Goal: Task Accomplishment & Management: Complete application form

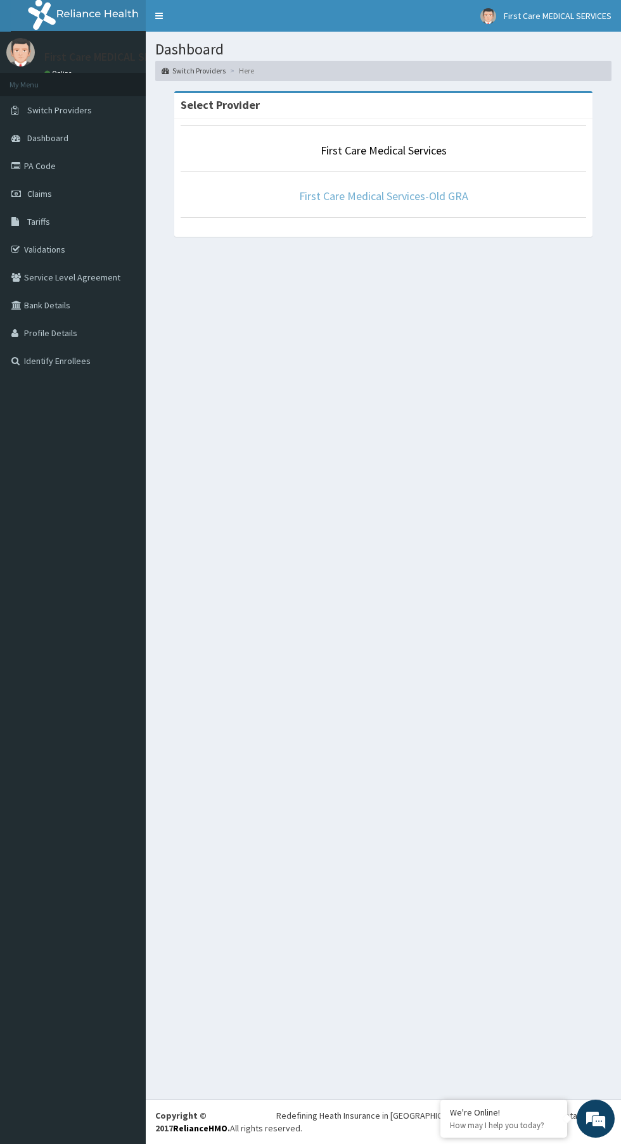
click at [422, 193] on link "First Care Medical Services-Old GRA" at bounding box center [383, 196] width 169 height 15
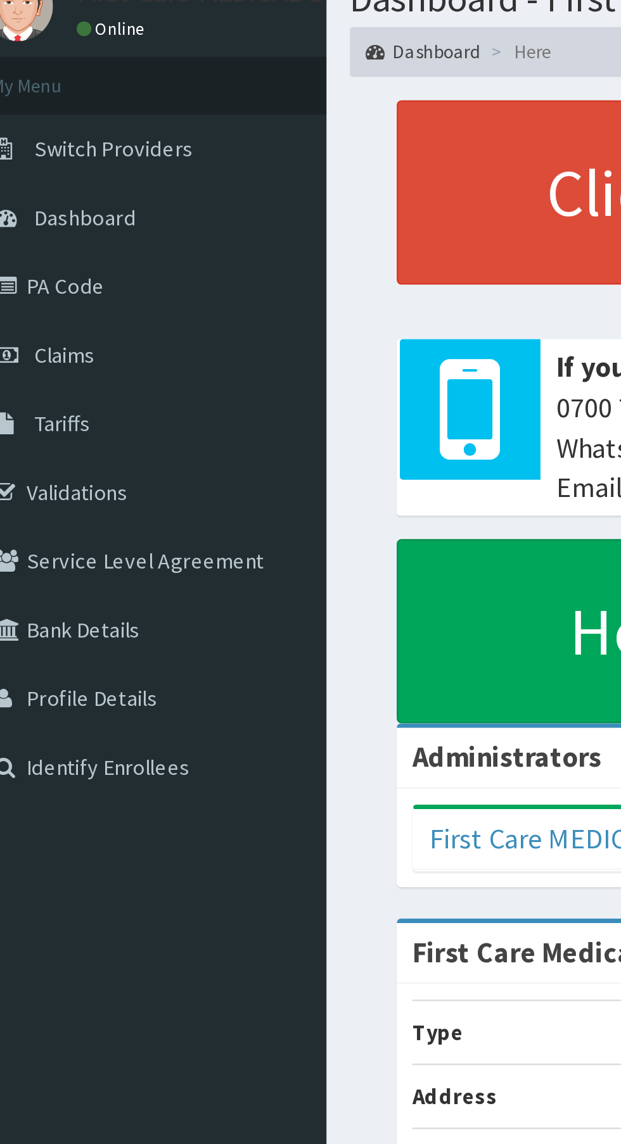
click at [49, 193] on span "Claims" at bounding box center [39, 193] width 25 height 11
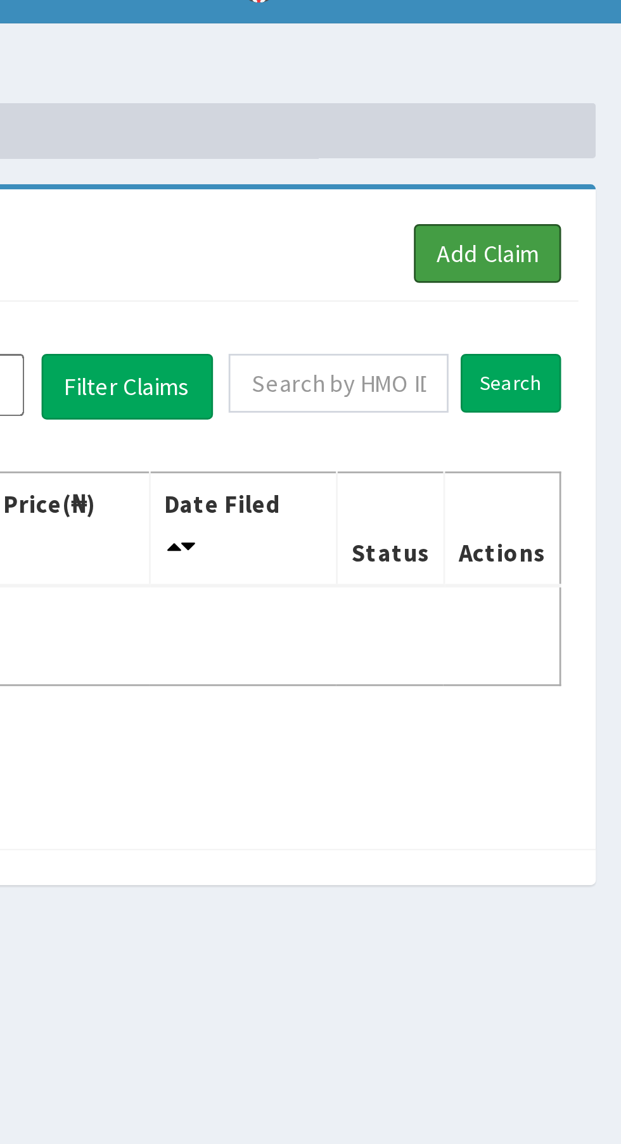
click at [576, 117] on link "Add Claim" at bounding box center [572, 116] width 54 height 22
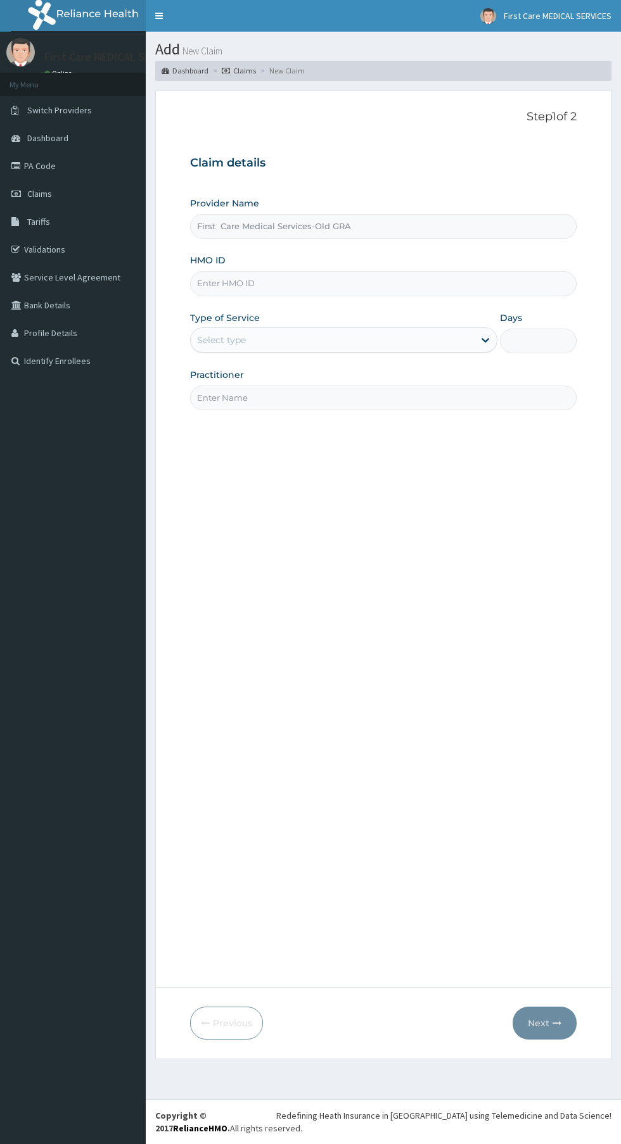
click at [290, 217] on input "First Care Medical Services-Old GRA" at bounding box center [383, 226] width 386 height 25
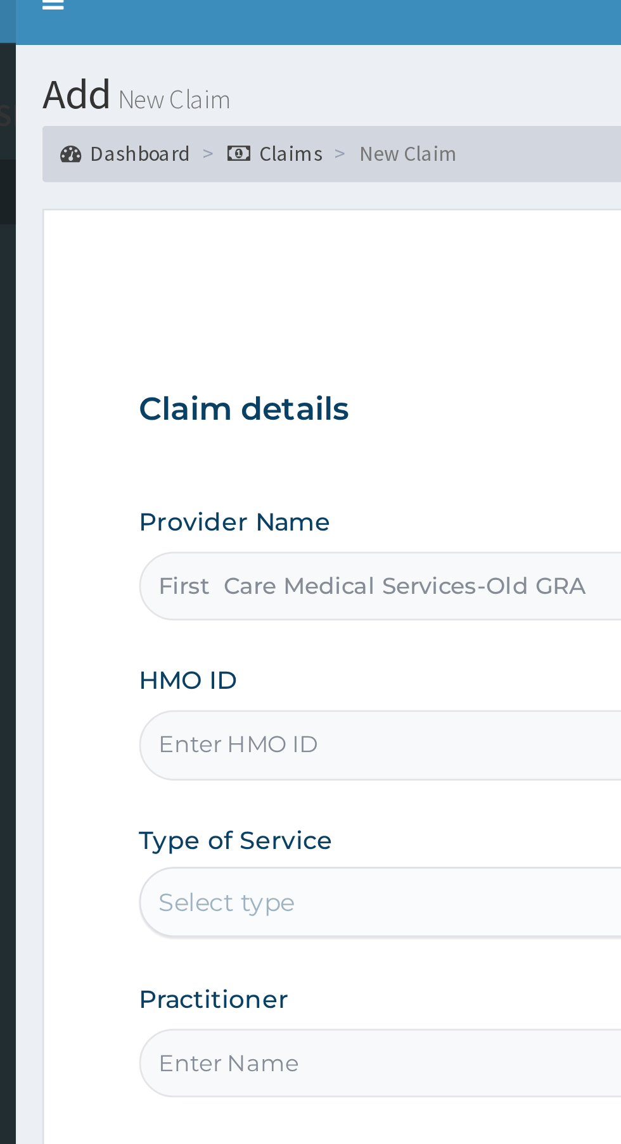
click at [264, 286] on input "HMO ID" at bounding box center [383, 283] width 386 height 25
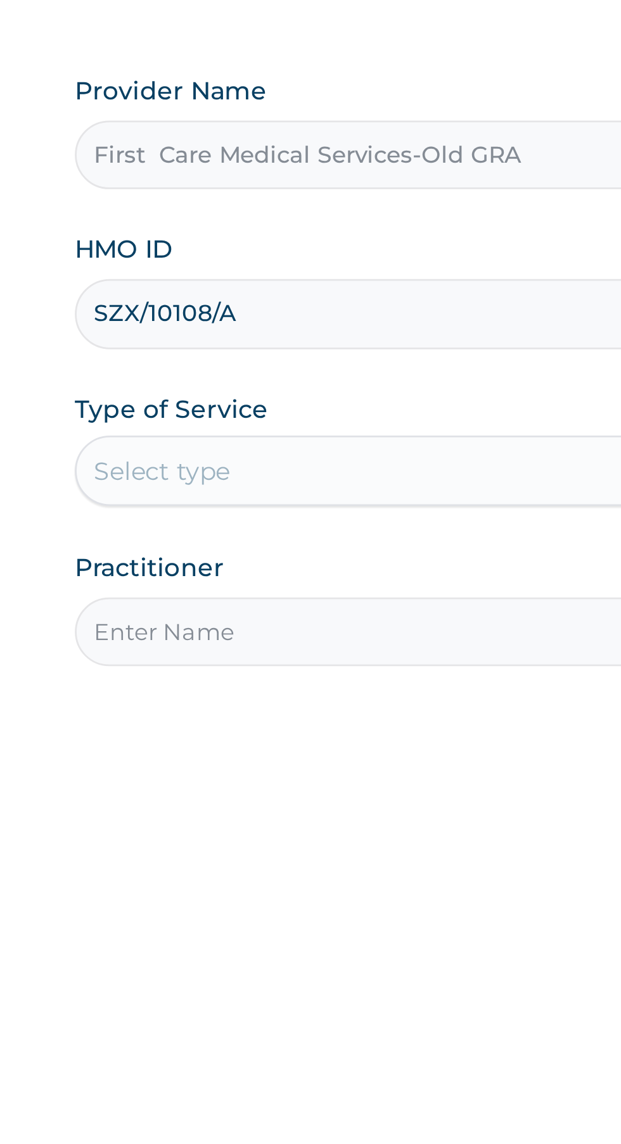
type input "SZX/10108/A"
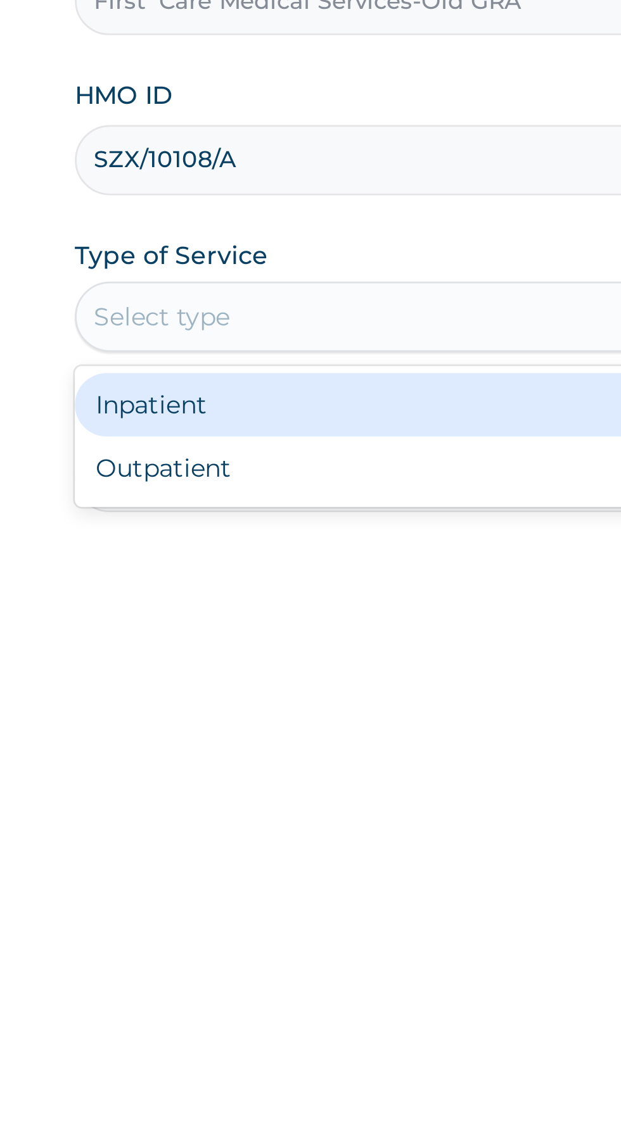
click at [242, 398] on div "Outpatient" at bounding box center [343, 394] width 307 height 23
type input "1"
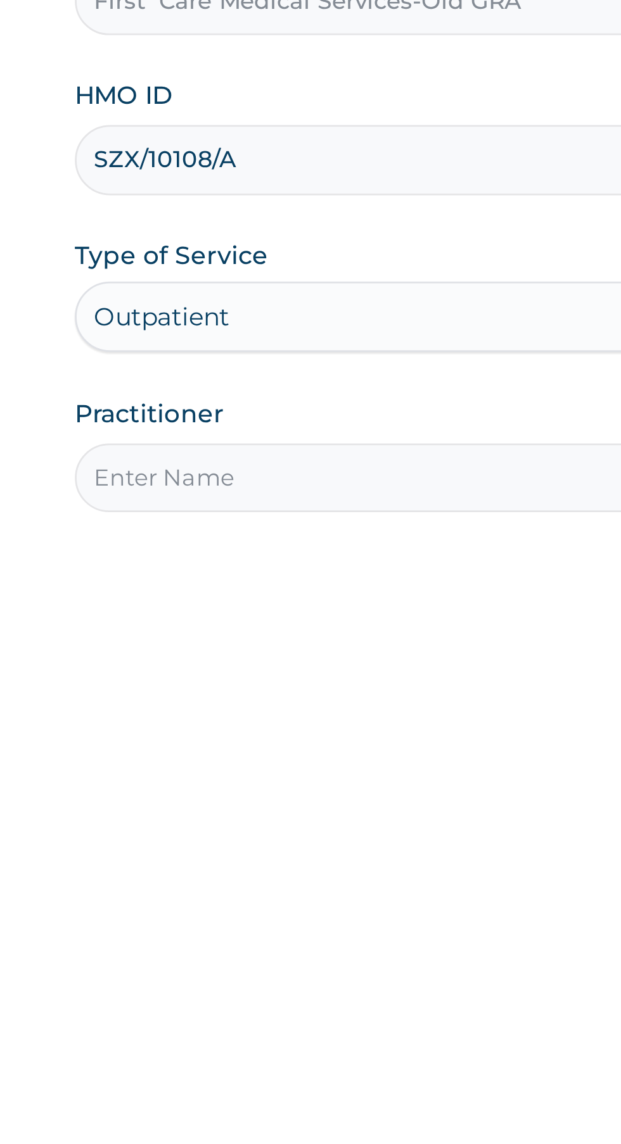
click at [256, 394] on input "Practitioner" at bounding box center [383, 398] width 386 height 25
type input "Dr Franca"
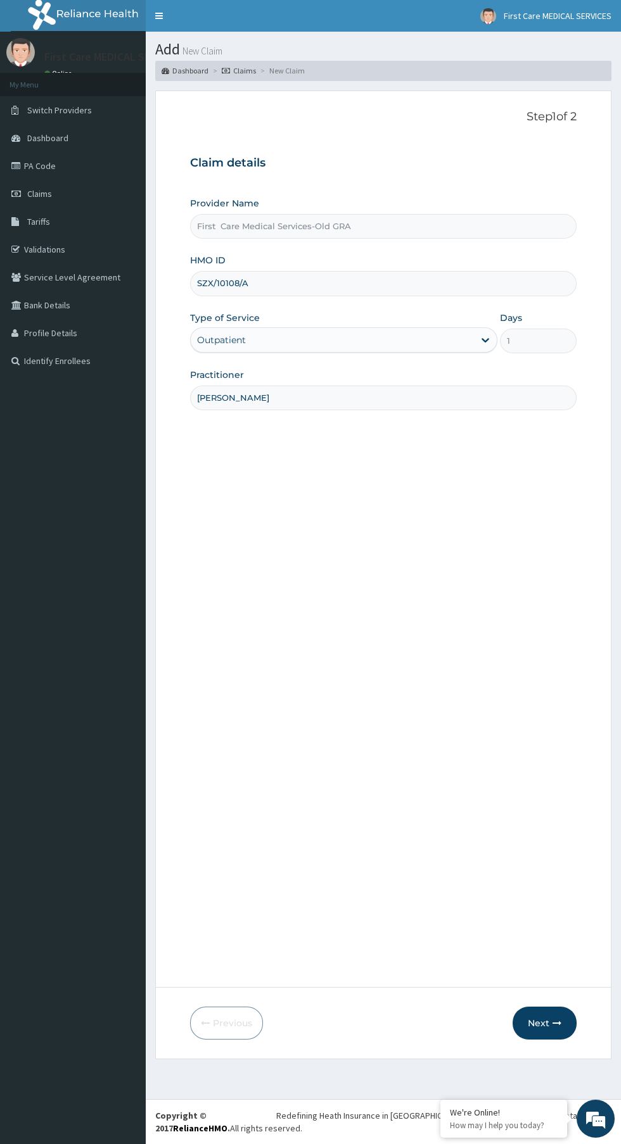
click at [543, 1025] on button "Next" at bounding box center [544, 1023] width 64 height 33
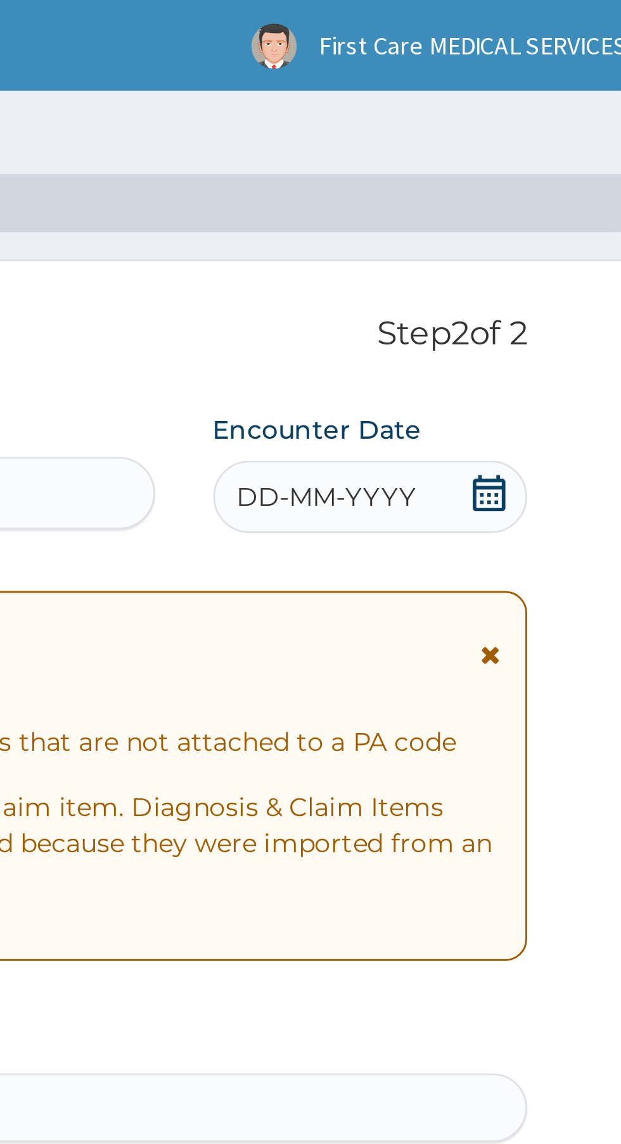
click at [523, 174] on span "DD-MM-YYYY" at bounding box center [506, 173] width 63 height 13
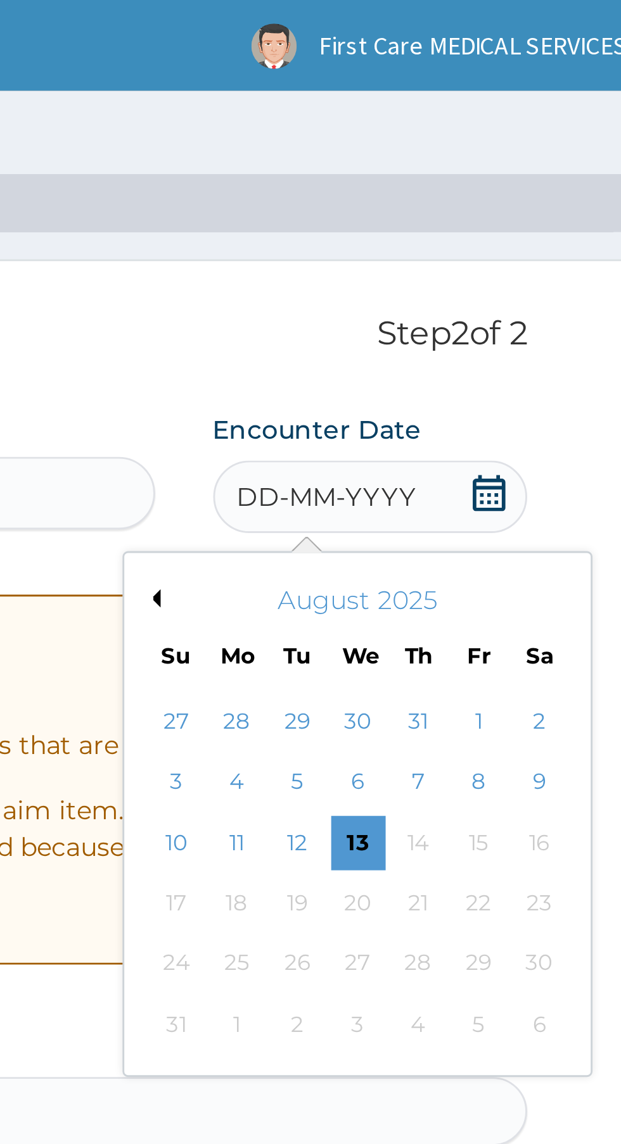
click at [445, 208] on button "Previous Month" at bounding box center [445, 209] width 6 height 6
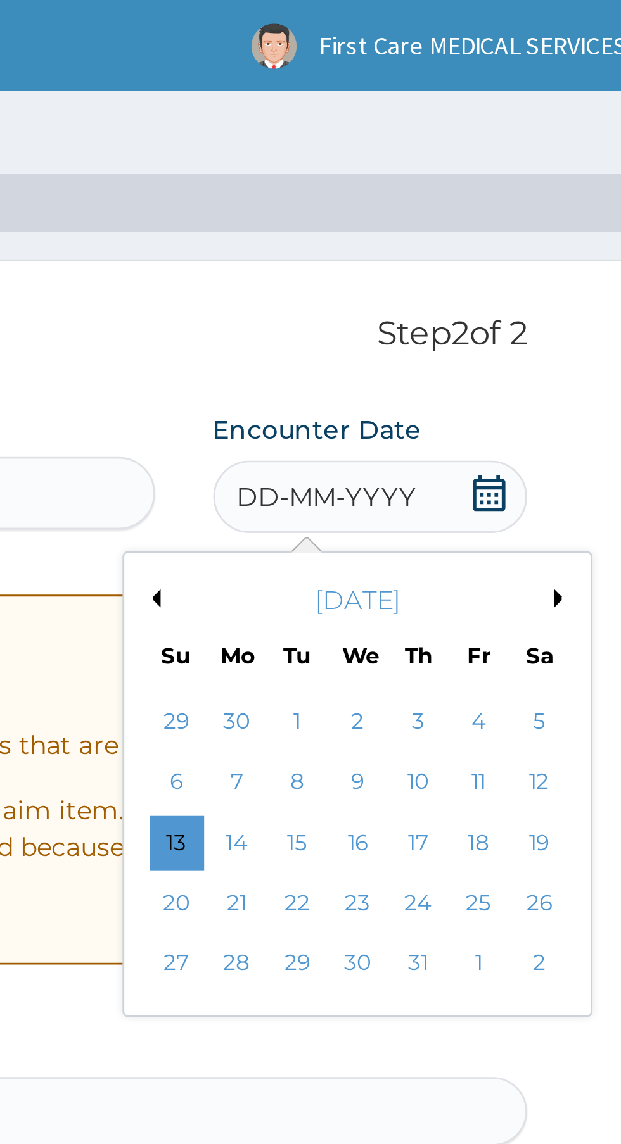
click at [537, 256] on div "3" at bounding box center [538, 252] width 19 height 19
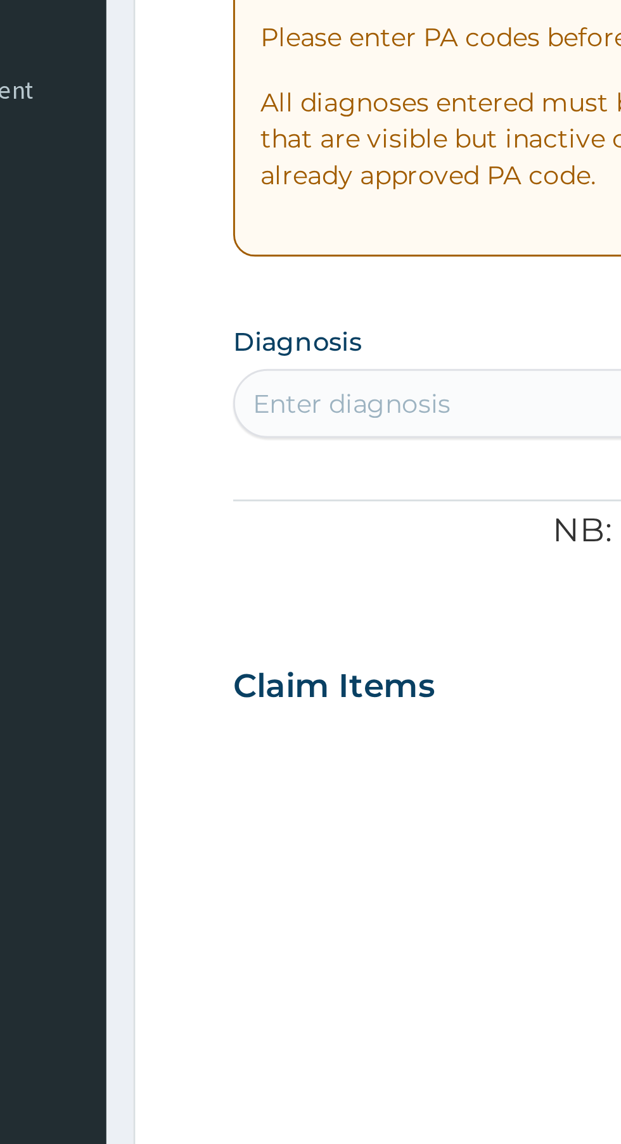
type input "makeup"
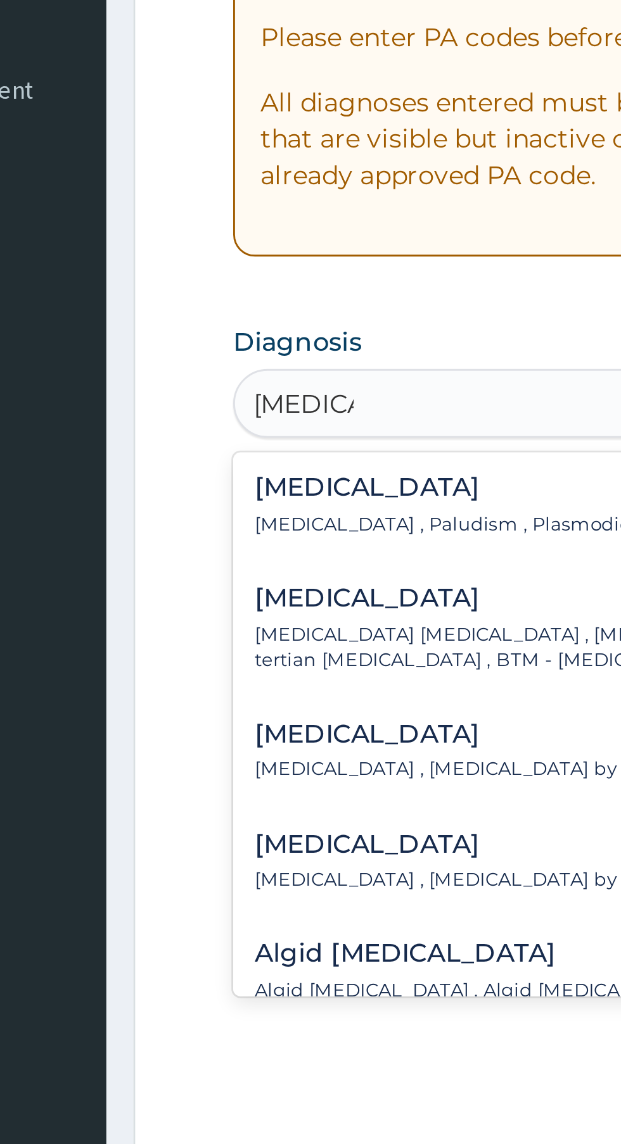
click at [268, 426] on p "Malaria , Paludism , Plasmodiosis" at bounding box center [267, 429] width 139 height 9
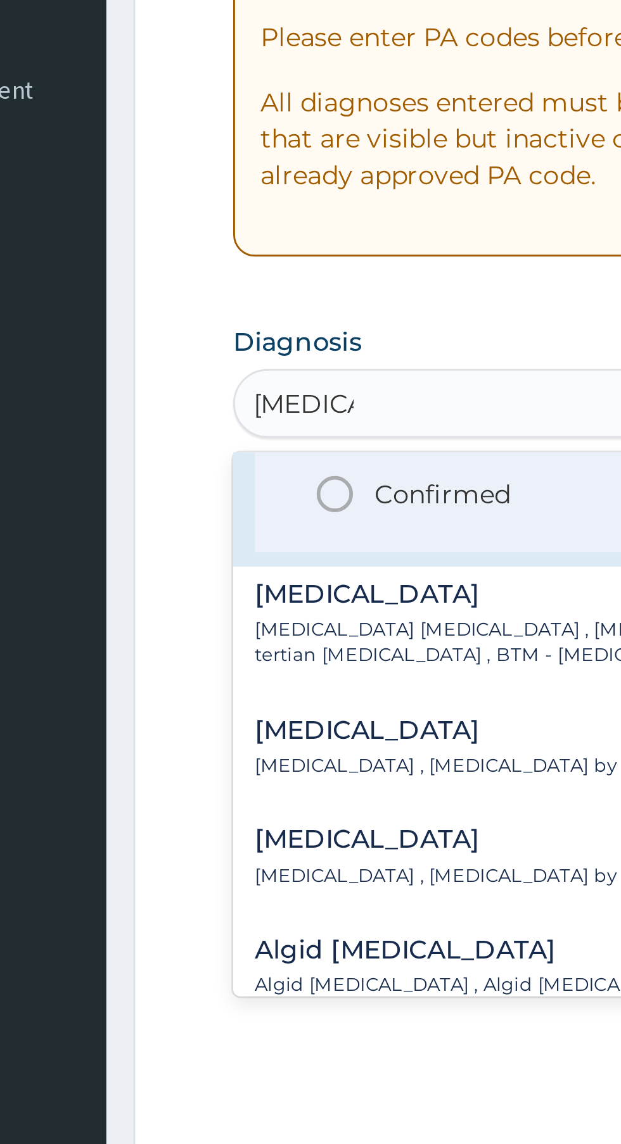
scroll to position [82, 0]
click at [272, 417] on p "Confirmed" at bounding box center [263, 418] width 48 height 13
type input "malaria"
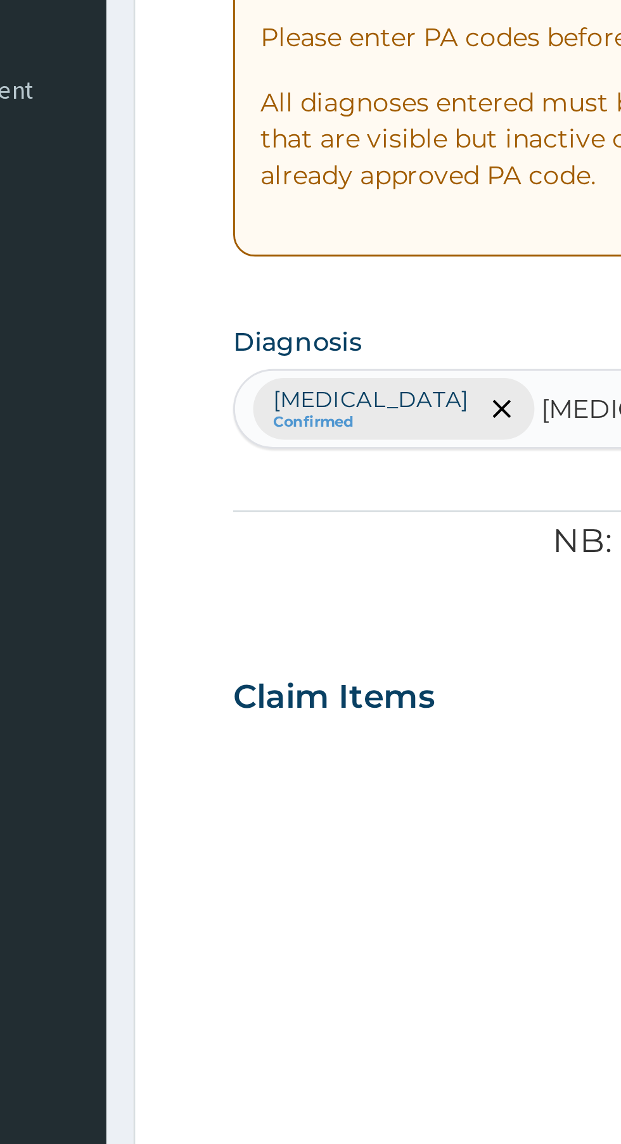
scroll to position [0, 0]
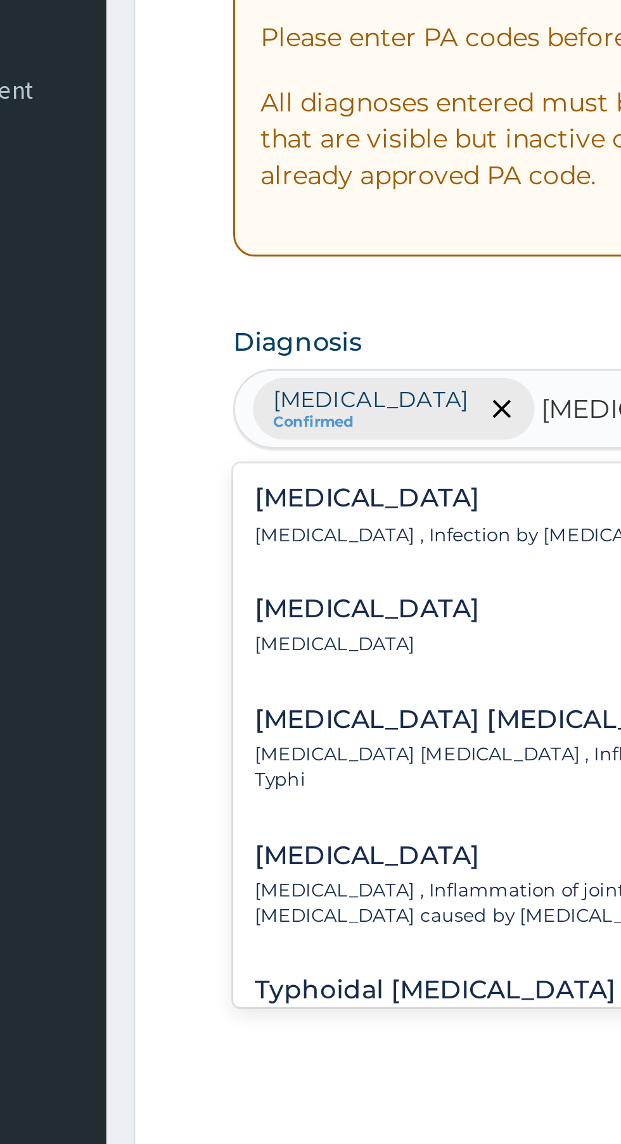
click at [242, 423] on h4 "Typhoid fever" at bounding box center [286, 420] width 176 height 10
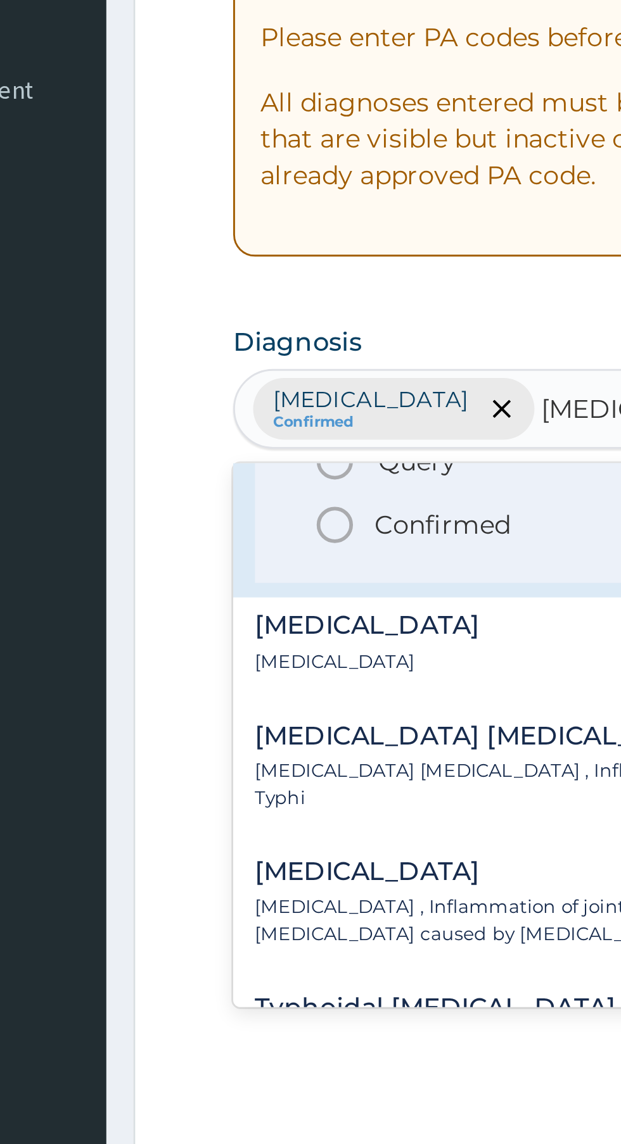
scroll to position [86, 0]
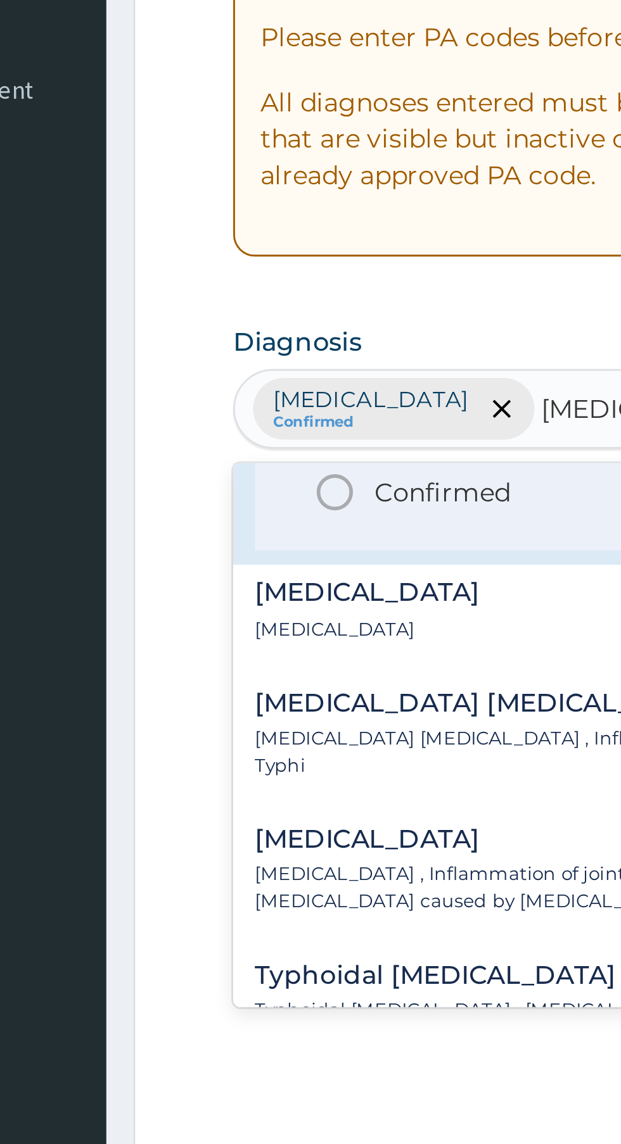
click at [254, 421] on p "Confirmed" at bounding box center [263, 418] width 48 height 13
type input "typhoid"
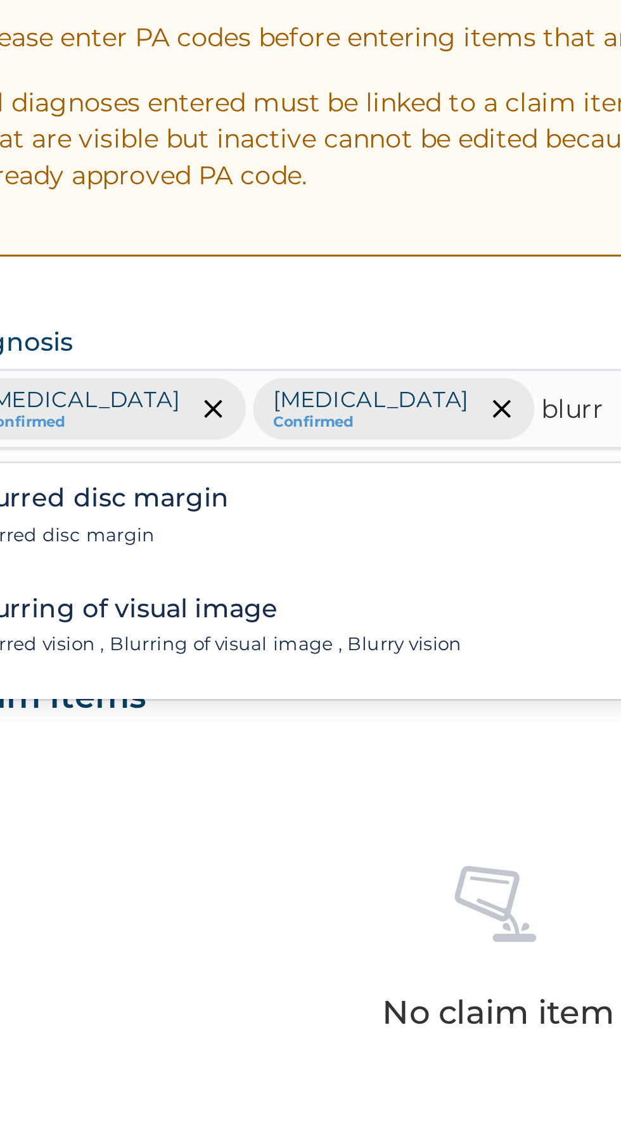
scroll to position [0, 0]
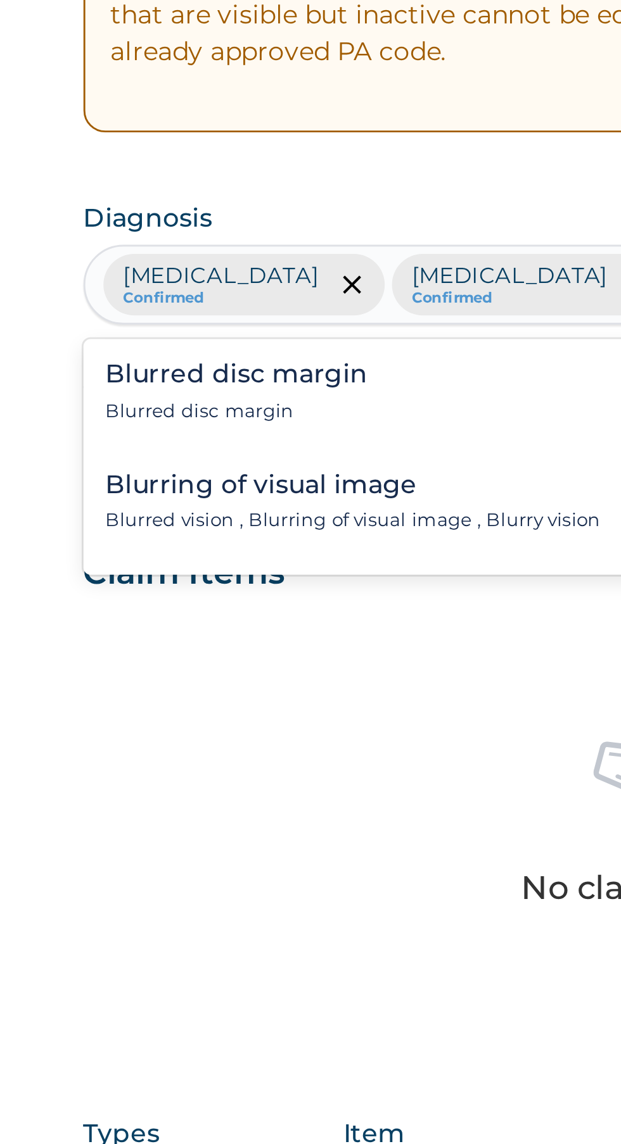
click at [275, 463] on h4 "Blurring of visual image" at bounding box center [284, 459] width 173 height 10
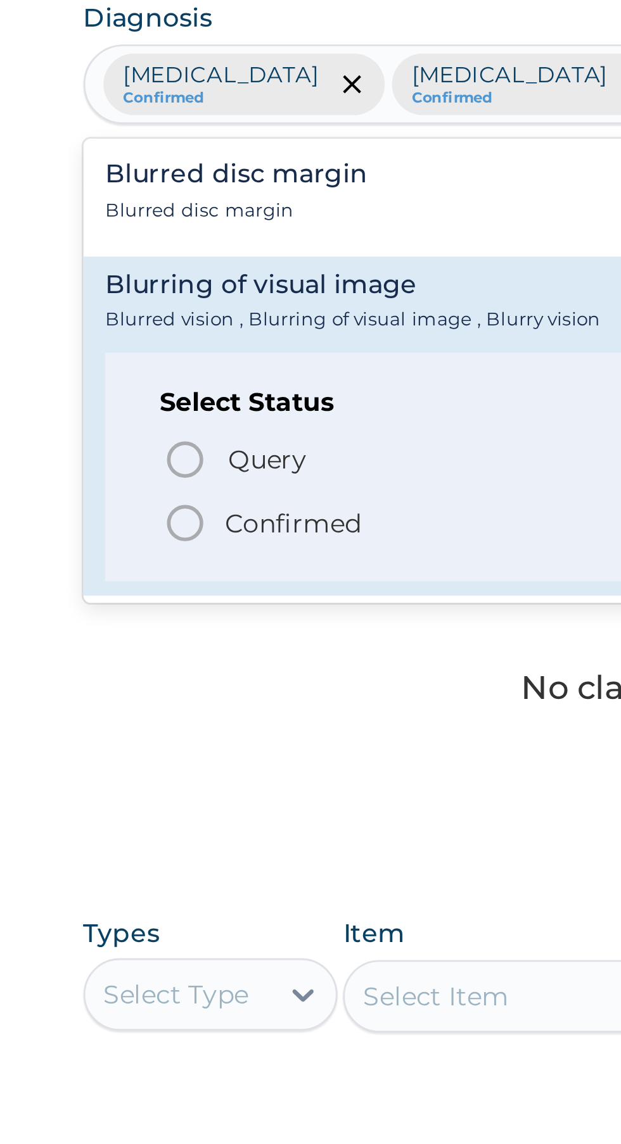
click at [264, 546] on p "Confirmed" at bounding box center [263, 542] width 48 height 13
type input "blurr"
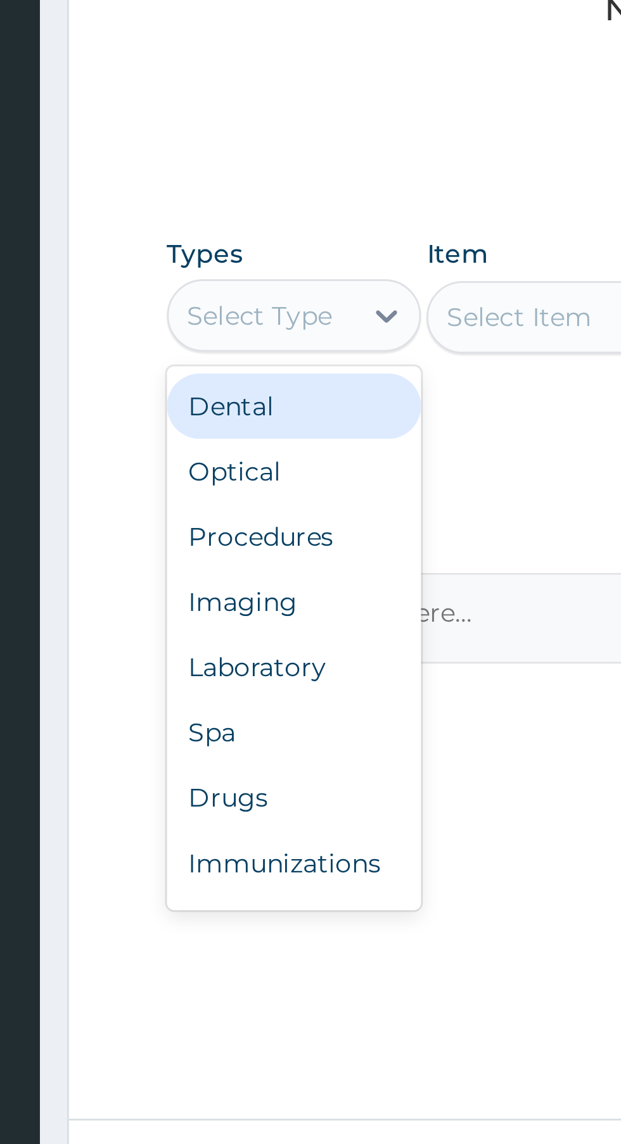
click at [238, 785] on div "Procedures" at bounding box center [234, 784] width 89 height 23
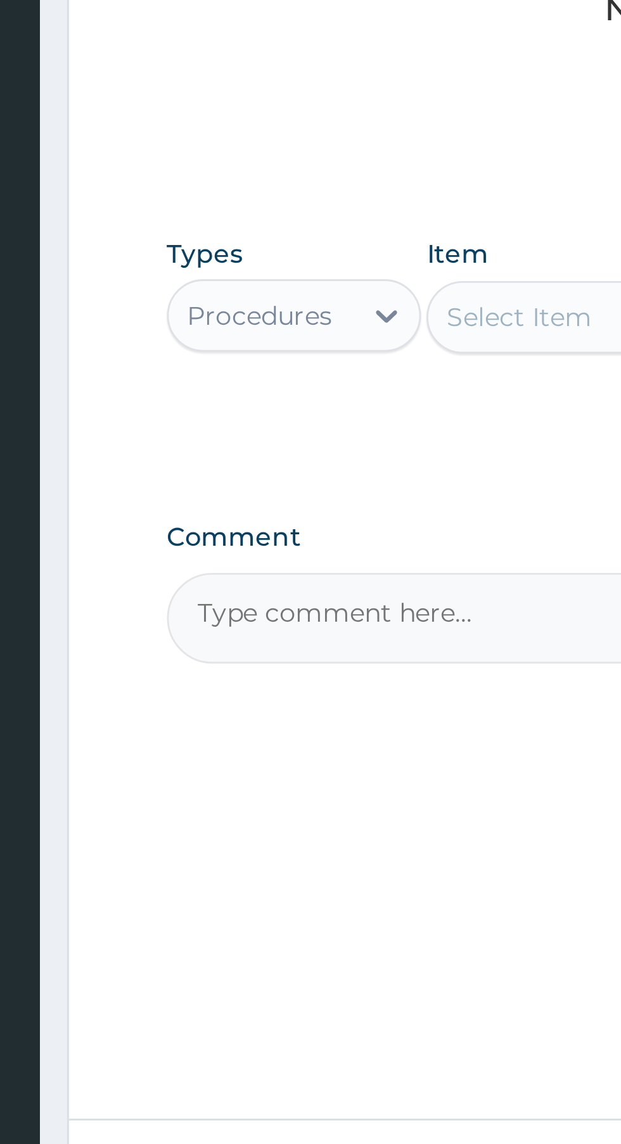
click at [305, 705] on div "Select Item" at bounding box center [339, 707] width 116 height 25
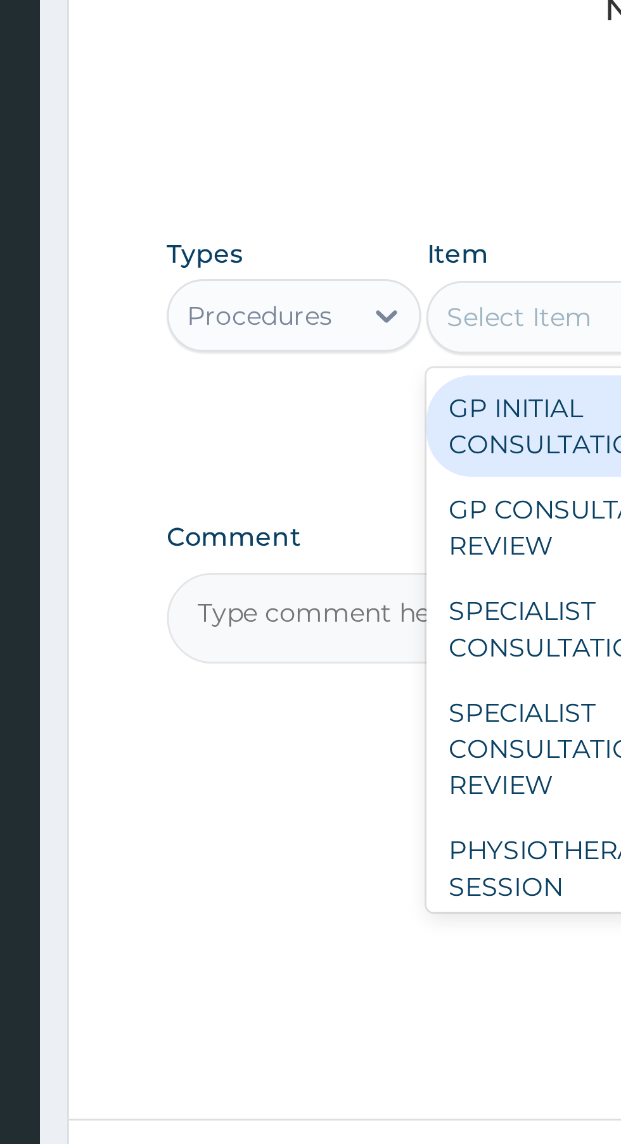
click at [317, 748] on div "GP INITIAL CONSULTATION" at bounding box center [339, 745] width 116 height 35
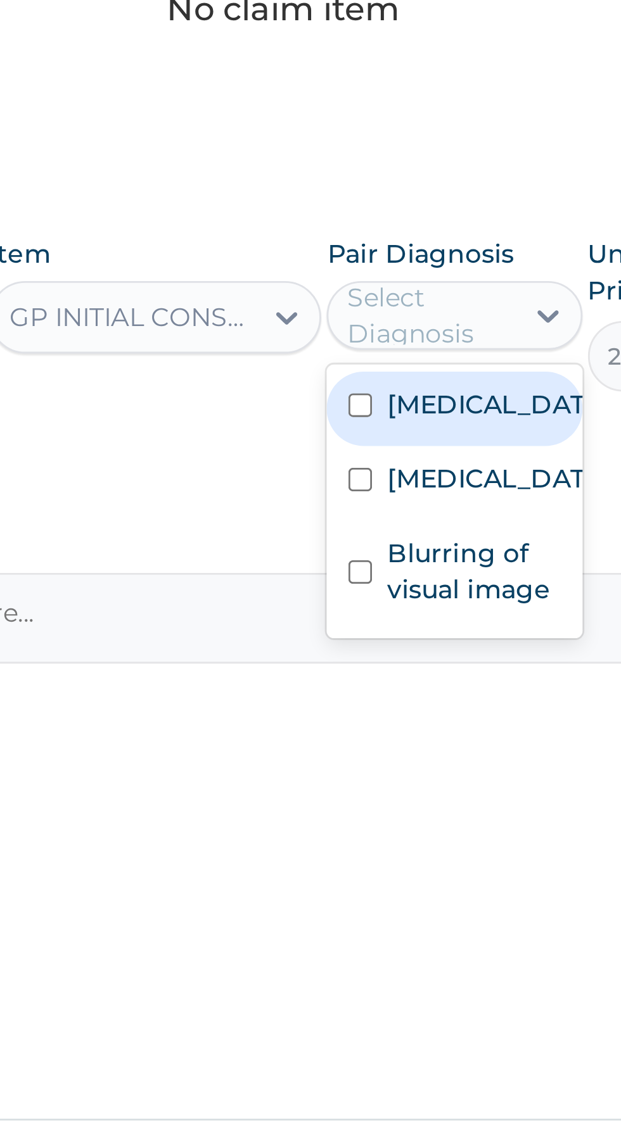
click at [436, 739] on label "Malaria" at bounding box center [455, 738] width 73 height 13
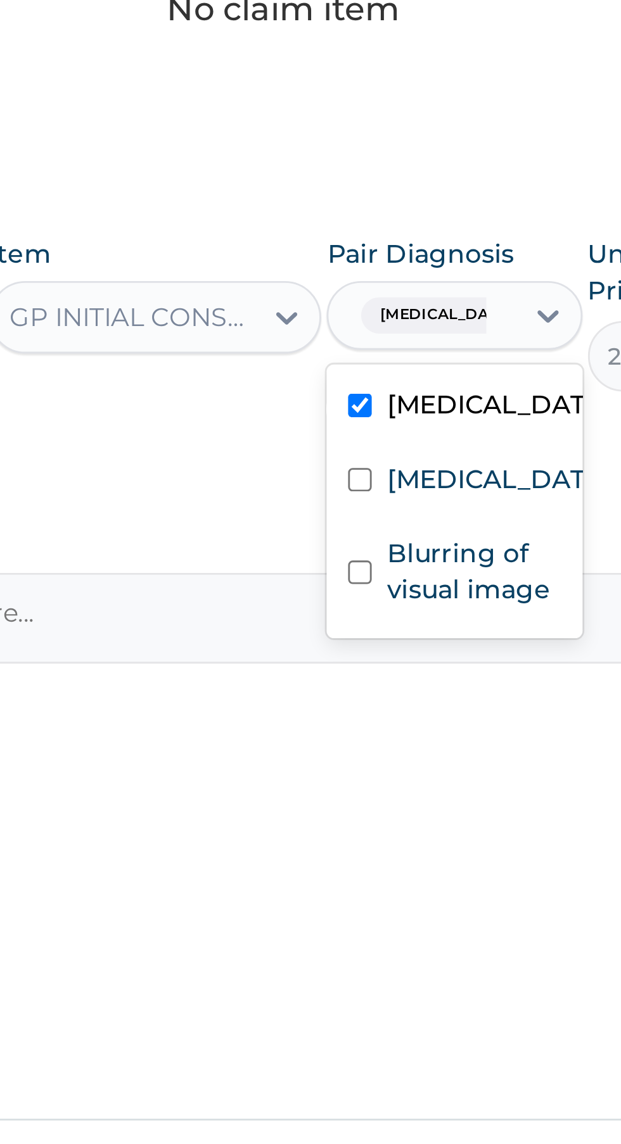
click at [407, 768] on input "checkbox" at bounding box center [410, 764] width 8 height 8
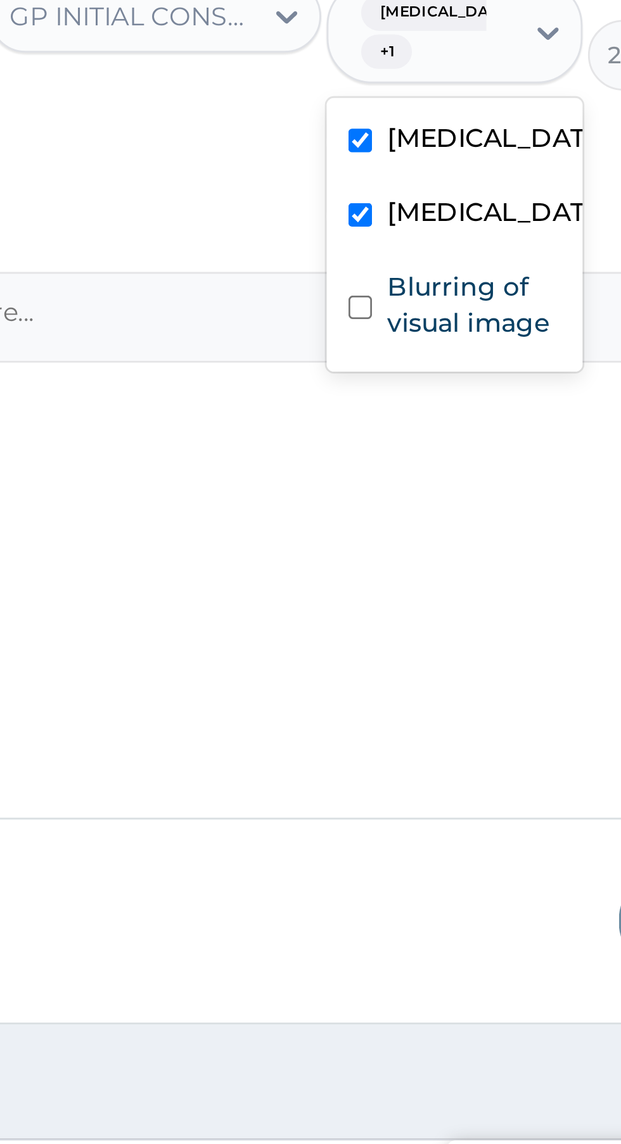
click at [414, 813] on input "checkbox" at bounding box center [410, 809] width 8 height 8
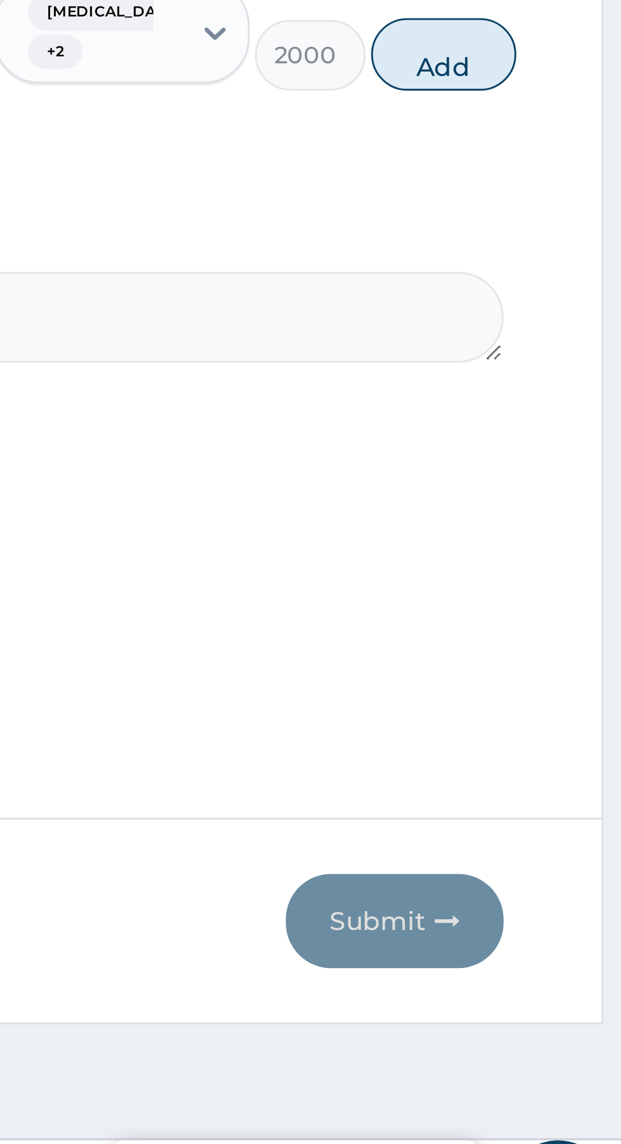
click at [552, 719] on button "Add" at bounding box center [555, 720] width 51 height 25
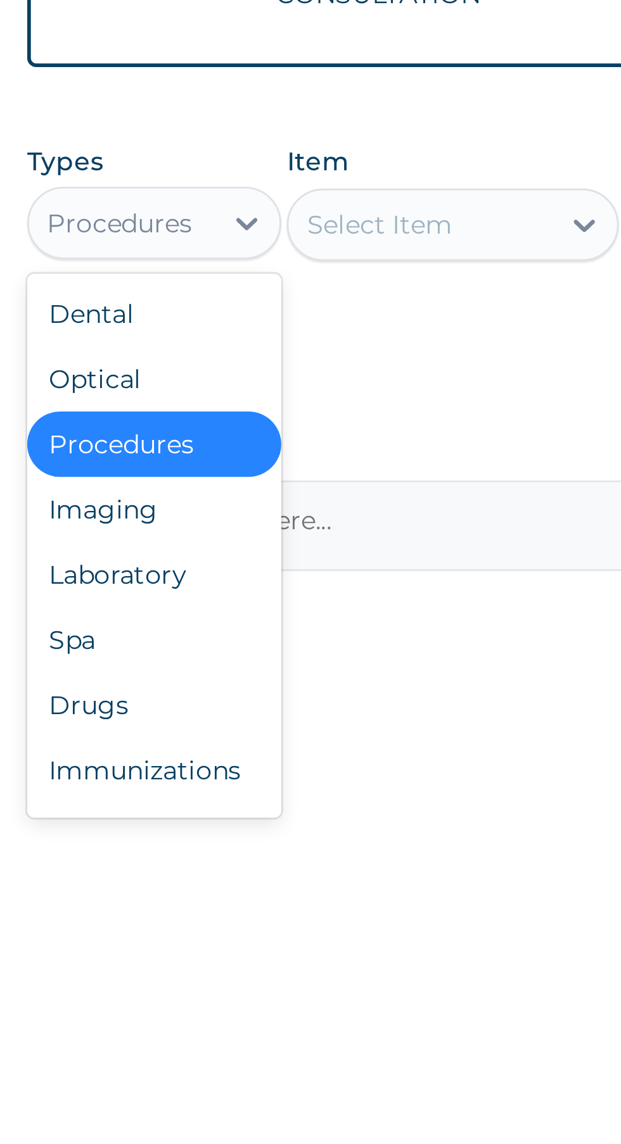
click at [244, 722] on div "Procedures" at bounding box center [234, 729] width 89 height 23
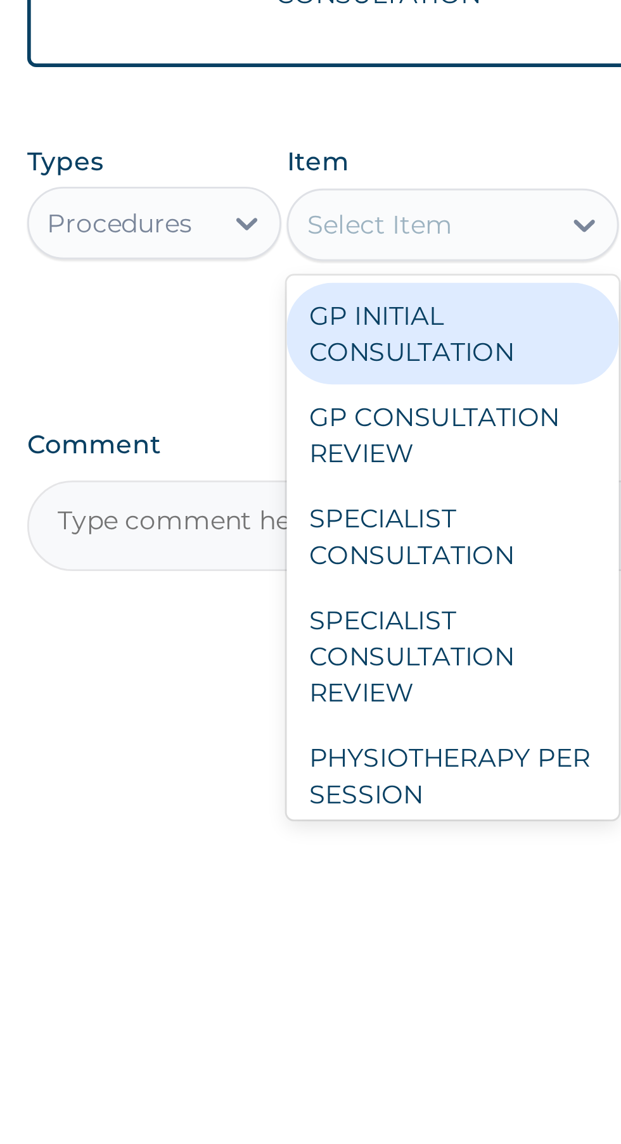
click at [335, 723] on div "GP CONSULTATION REVIEW" at bounding box center [339, 725] width 116 height 35
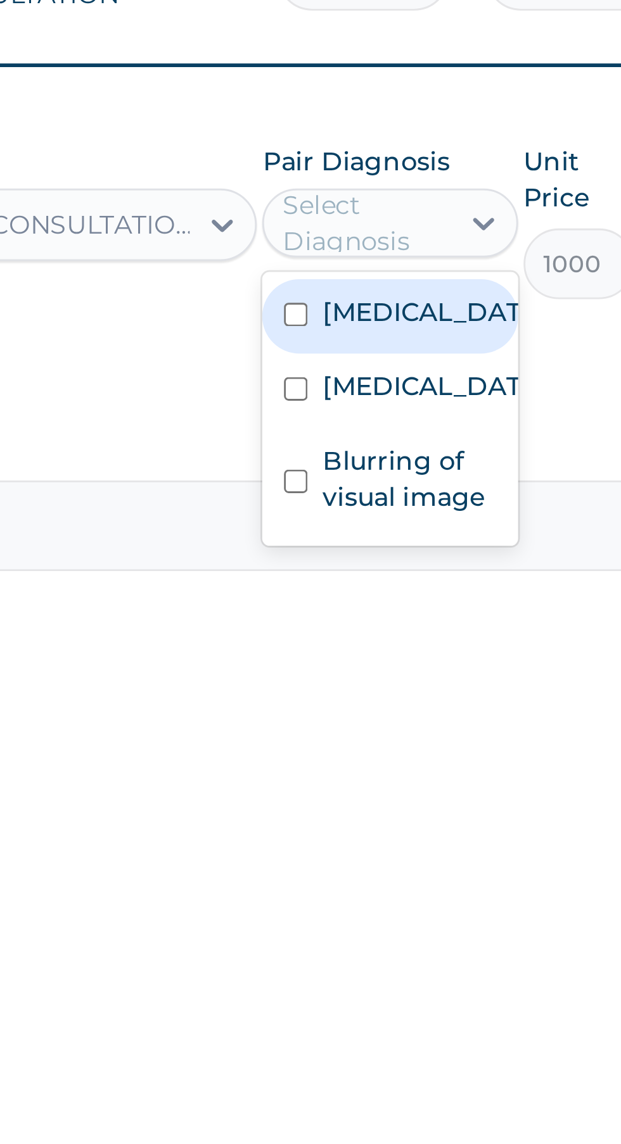
click at [408, 680] on input "checkbox" at bounding box center [410, 684] width 8 height 8
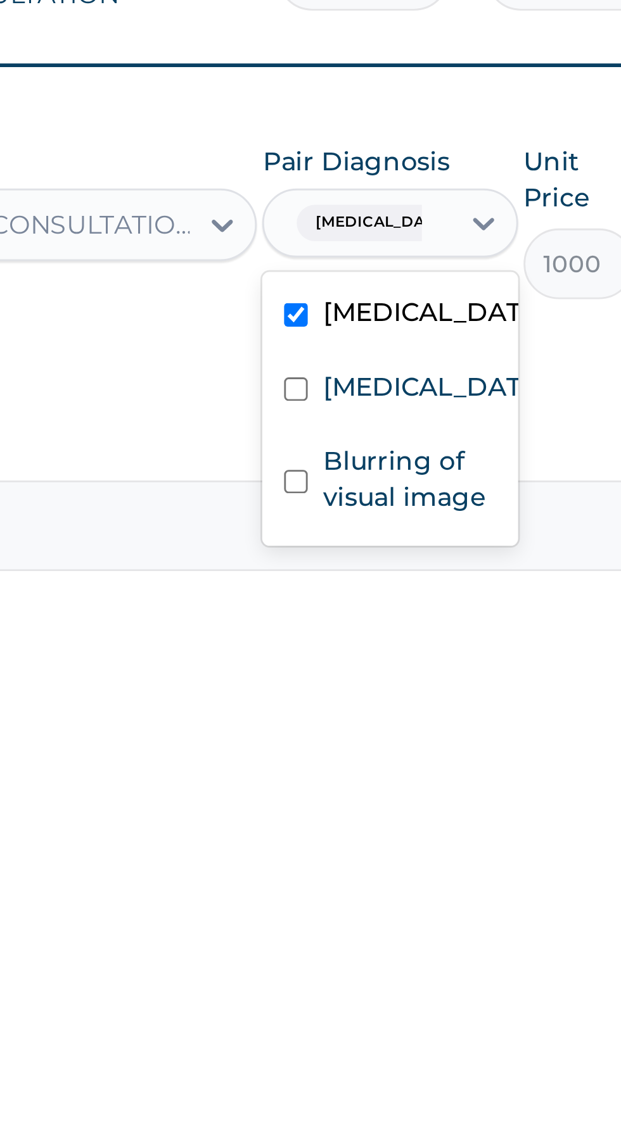
click at [457, 648] on input "text" at bounding box center [457, 651] width 1 height 13
click at [414, 713] on input "checkbox" at bounding box center [410, 710] width 8 height 8
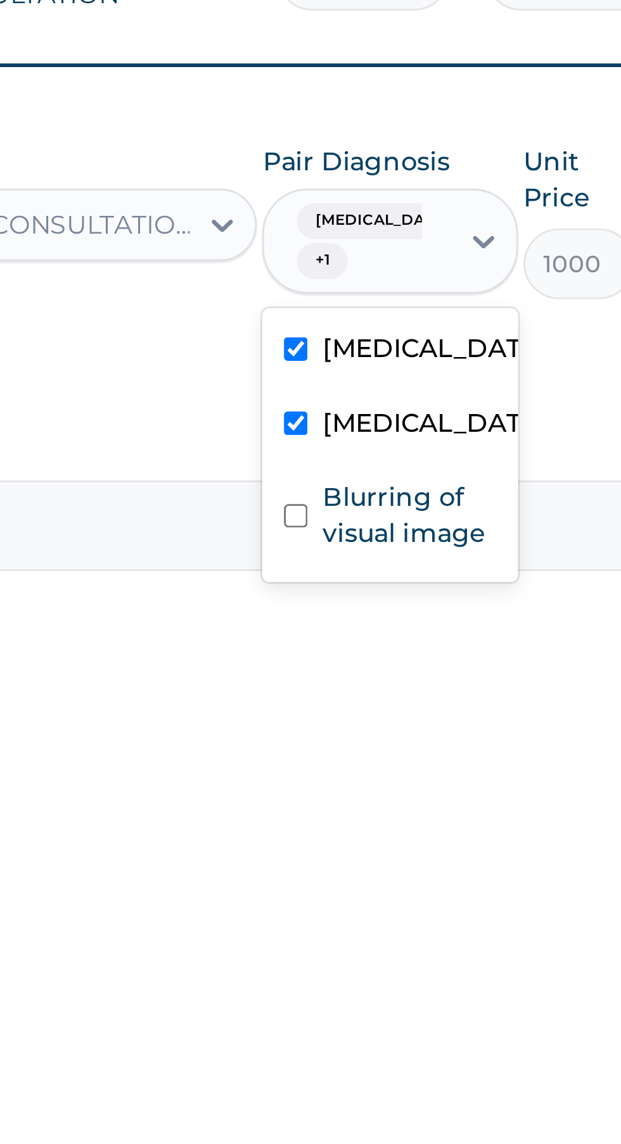
click at [457, 652] on input "text" at bounding box center [457, 658] width 1 height 13
click at [414, 758] on input "checkbox" at bounding box center [410, 754] width 8 height 8
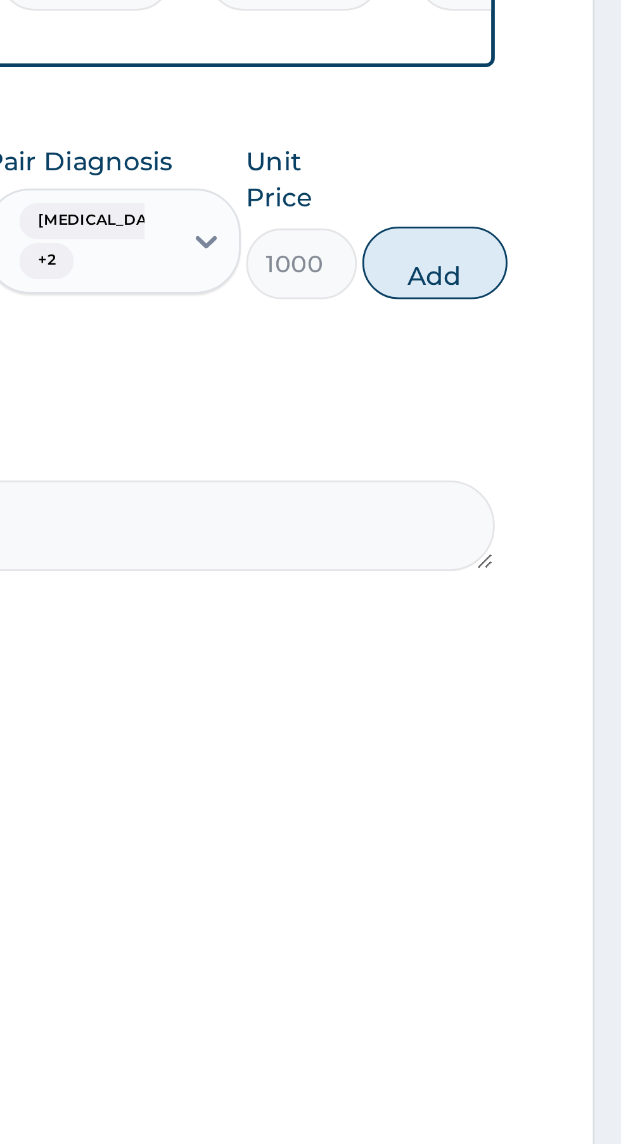
click at [561, 659] on button "Add" at bounding box center [555, 665] width 51 height 25
type input "0"
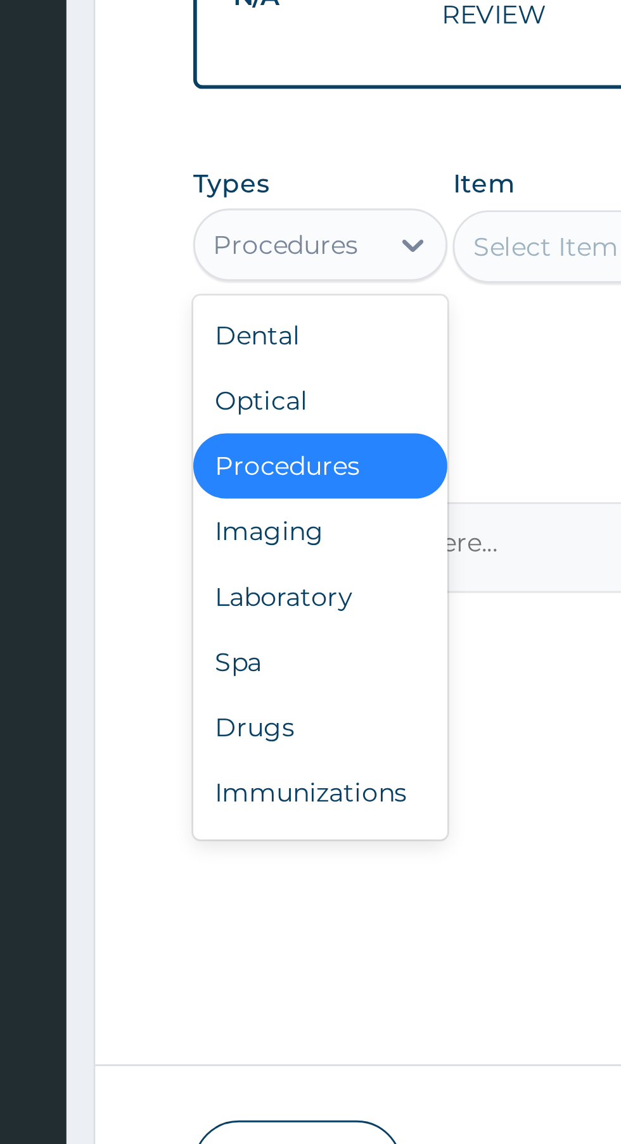
click at [238, 816] on div "Laboratory" at bounding box center [234, 824] width 89 height 23
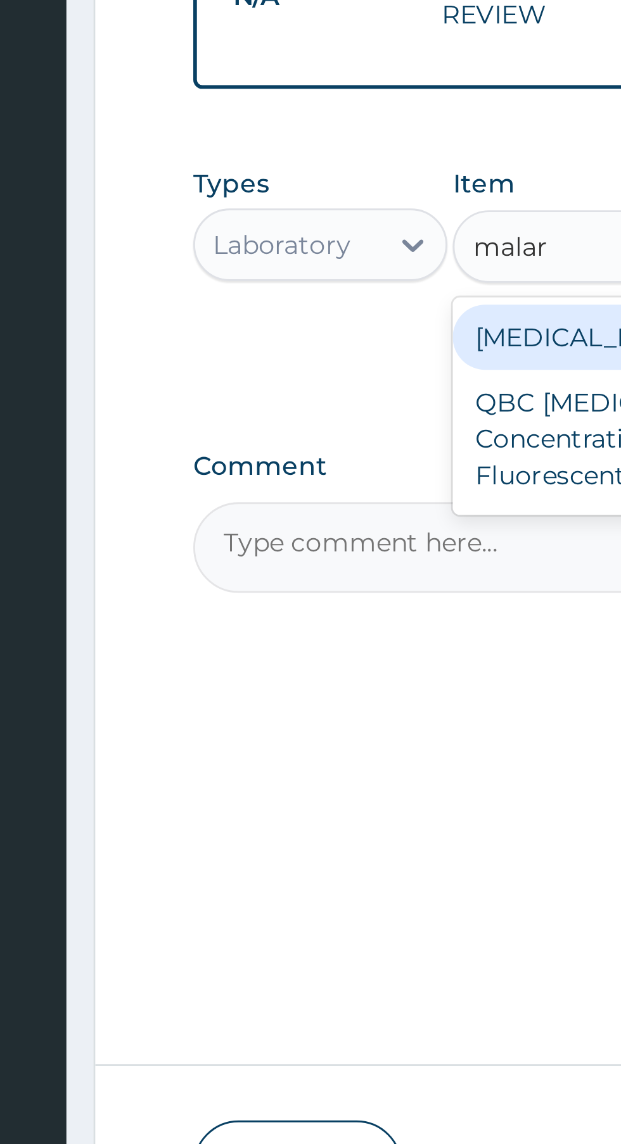
click at [314, 724] on div "Malaria" at bounding box center [339, 733] width 116 height 23
type input "malar"
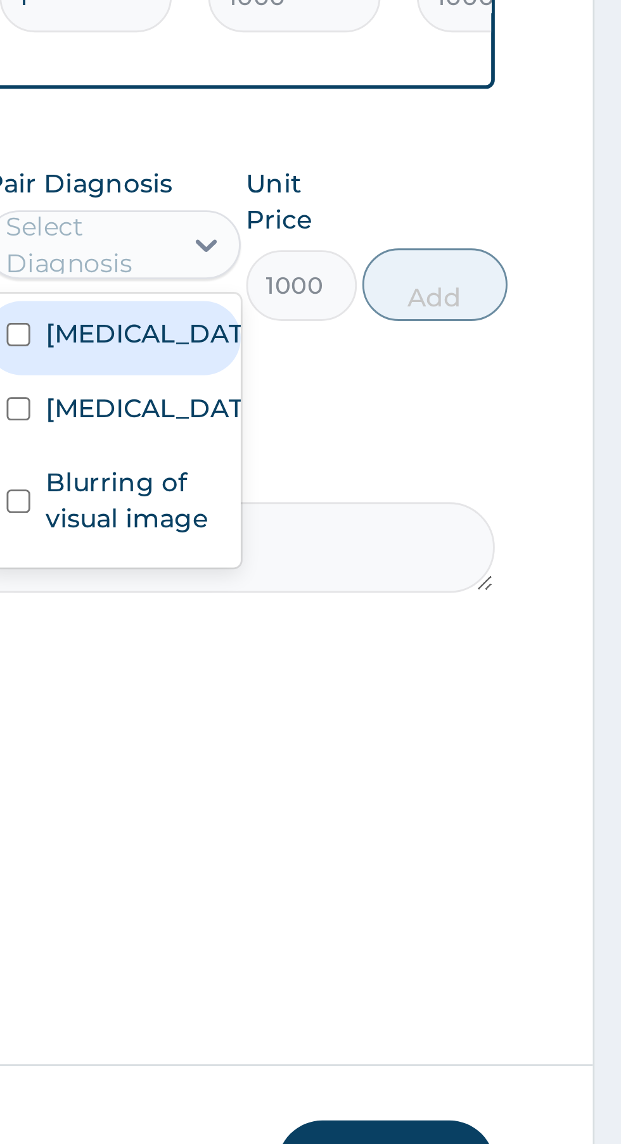
click at [450, 726] on label "Malaria" at bounding box center [455, 732] width 73 height 13
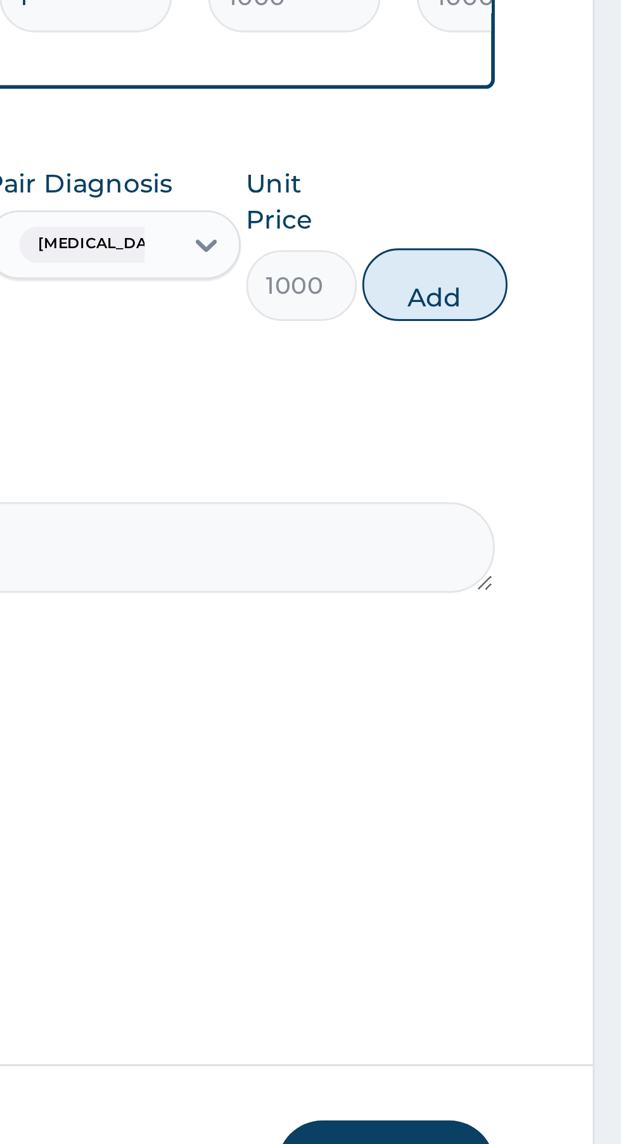
click at [561, 704] on button "Add" at bounding box center [555, 714] width 51 height 25
type input "0"
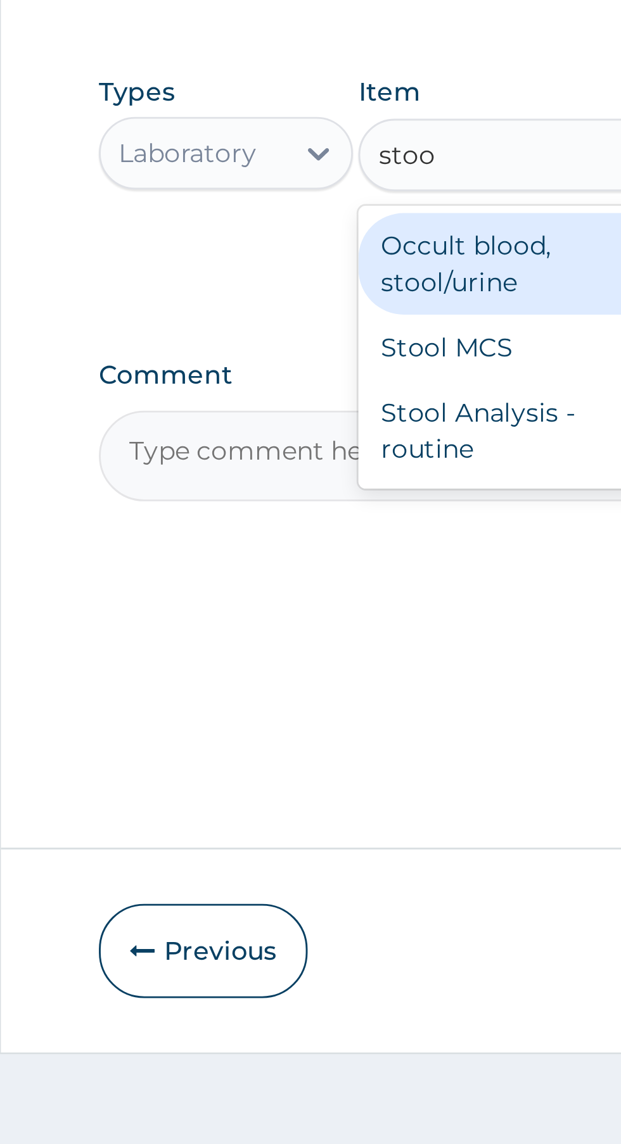
click at [322, 768] on div "Occult blood, stool/urine" at bounding box center [339, 783] width 116 height 35
type input "stoo"
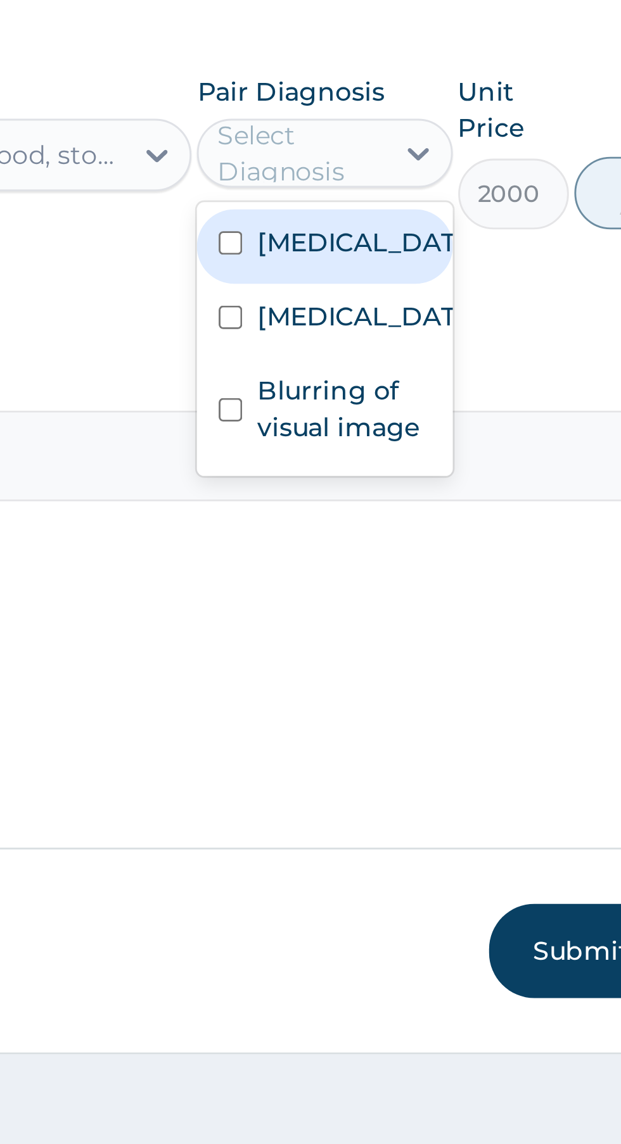
click at [449, 797] on label "Typhoid fever" at bounding box center [455, 802] width 73 height 13
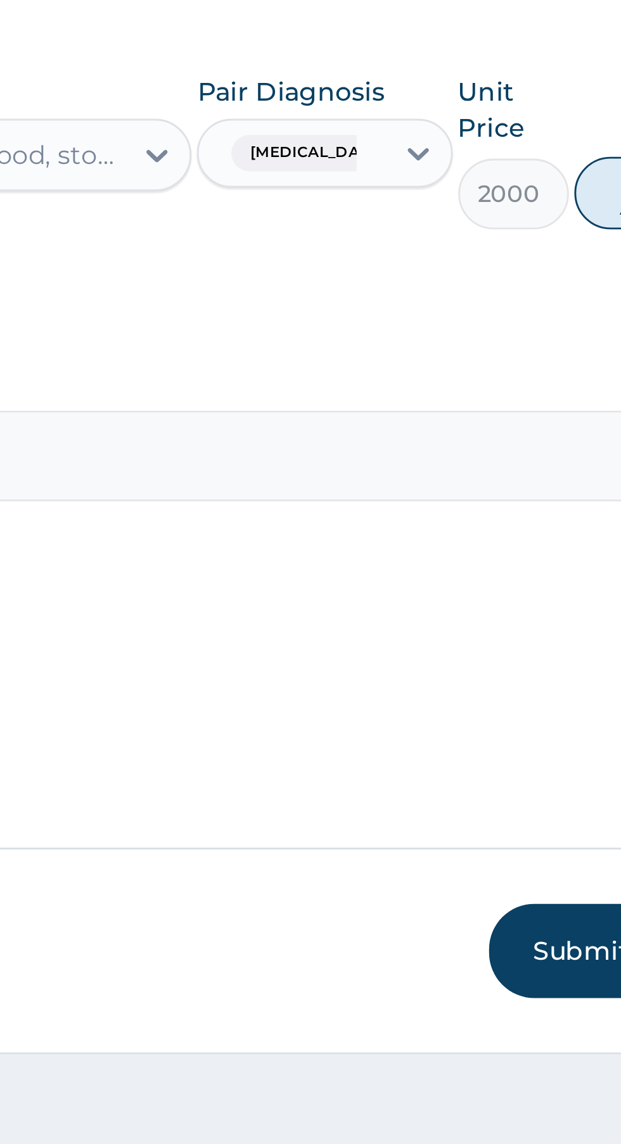
click at [533, 747] on button "Add" at bounding box center [555, 758] width 51 height 25
type input "0"
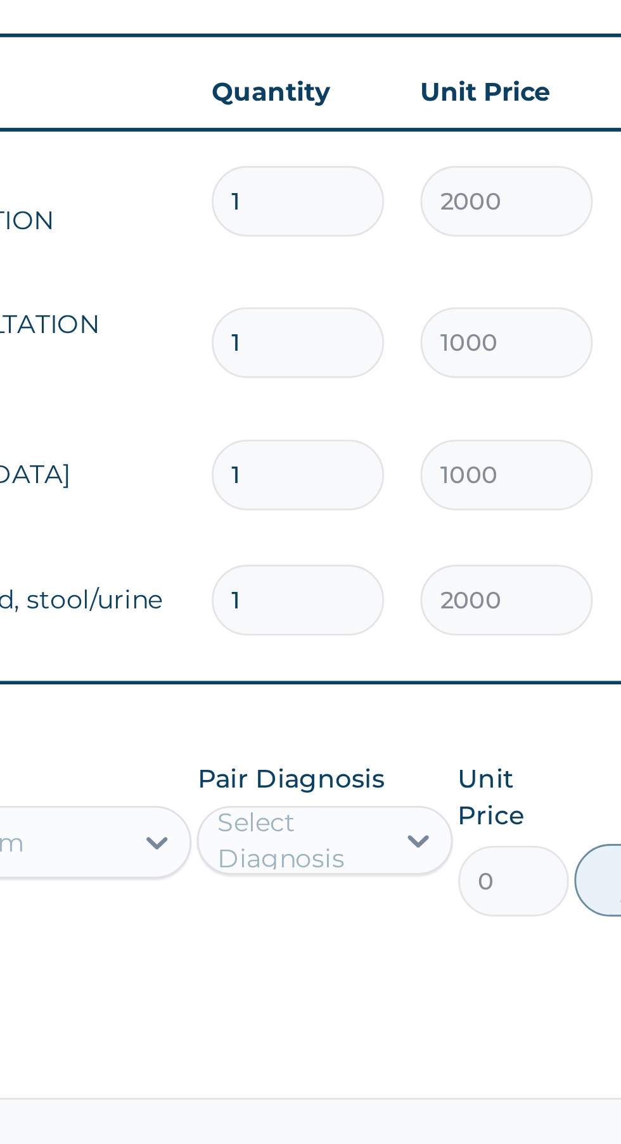
click at [534, 556] on input "2000" at bounding box center [506, 565] width 60 height 25
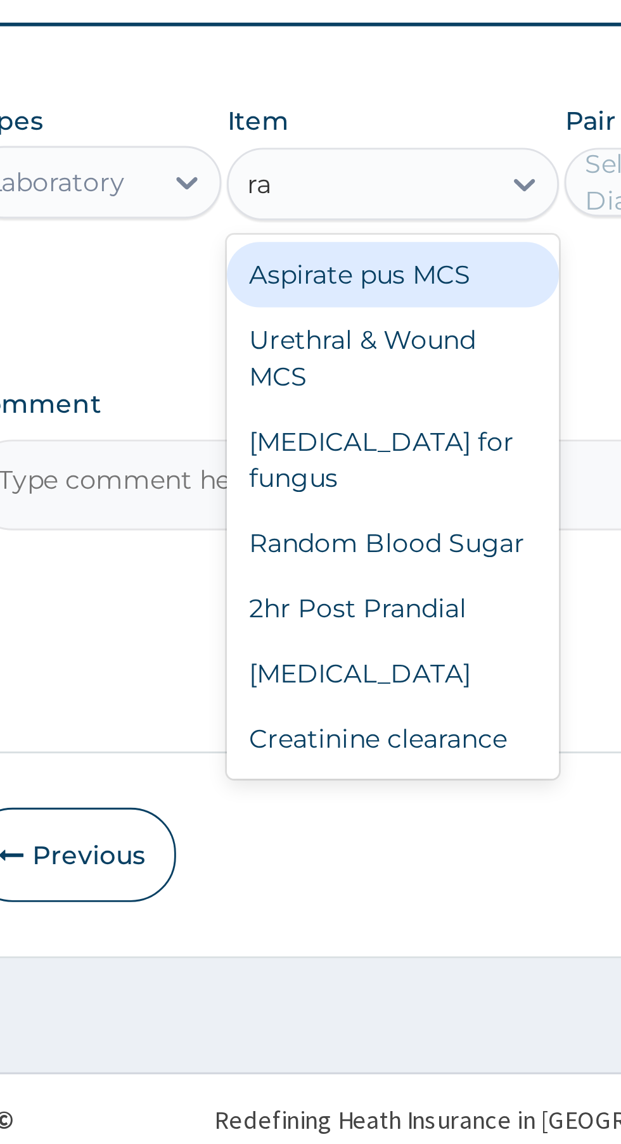
type input "r"
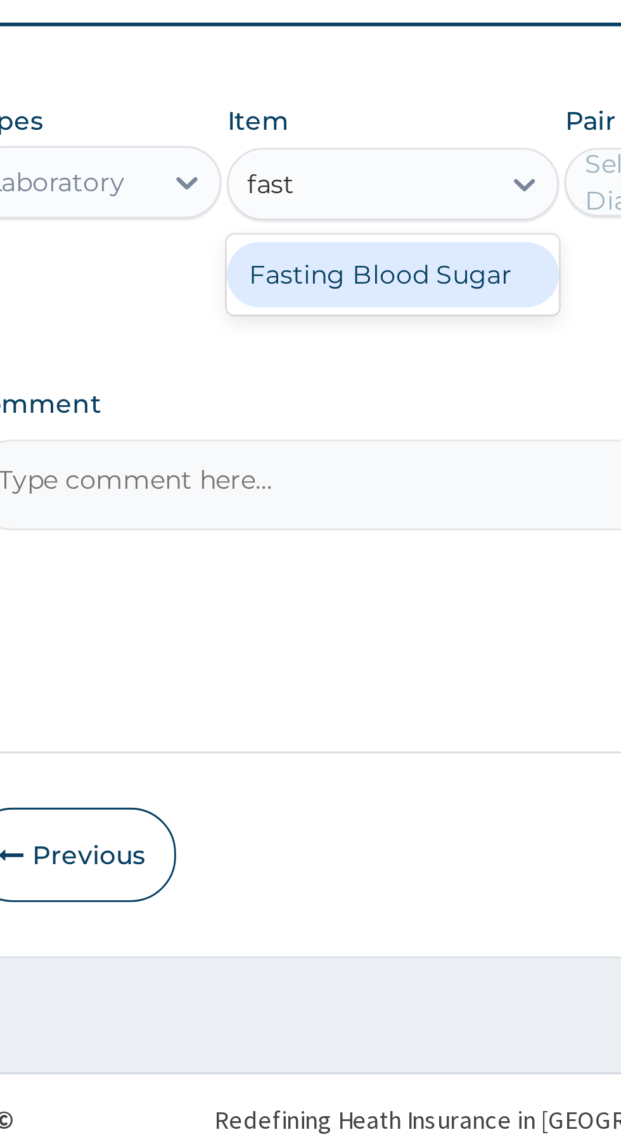
click at [367, 815] on div "Fasting Blood Sugar" at bounding box center [339, 820] width 116 height 23
type input "fast"
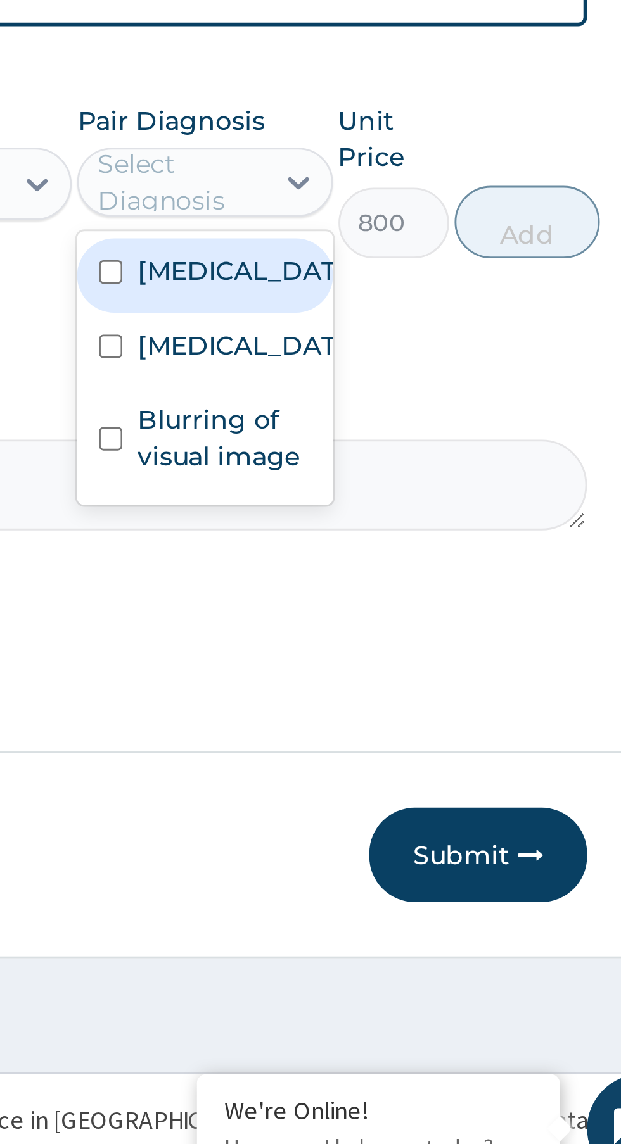
click at [414, 844] on input "checkbox" at bounding box center [410, 846] width 8 height 8
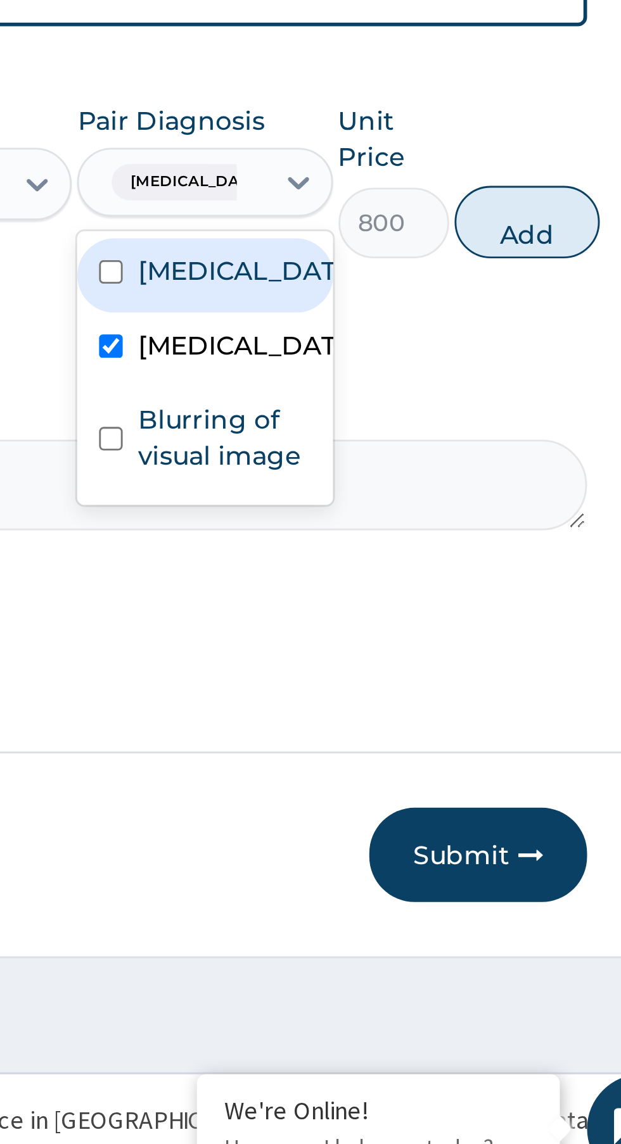
click at [409, 882] on input "checkbox" at bounding box center [410, 878] width 8 height 8
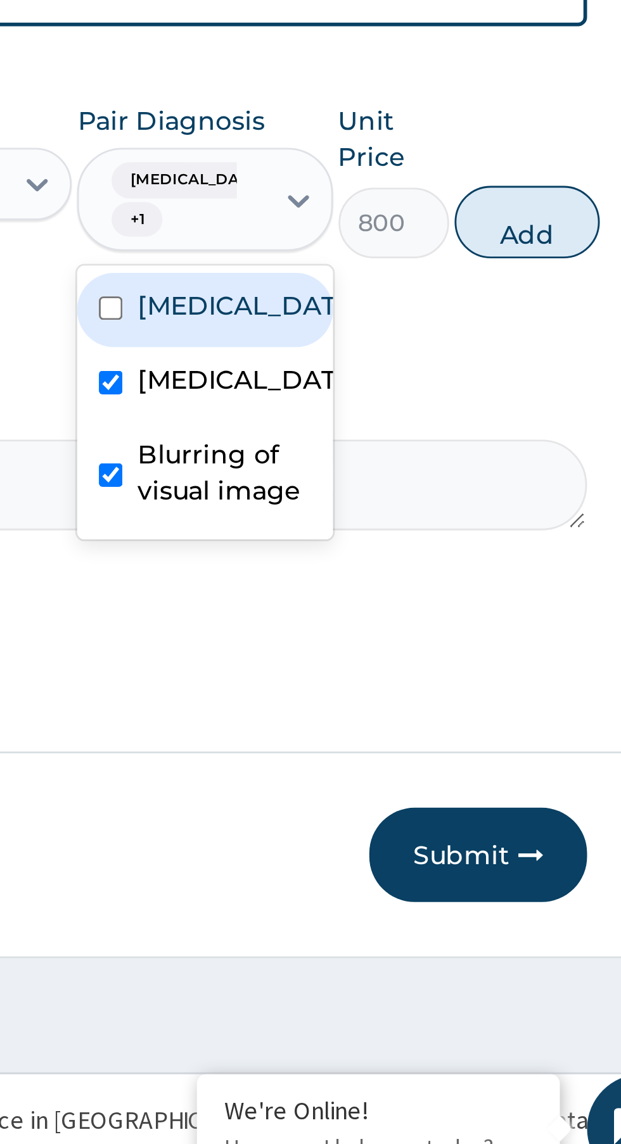
click at [414, 828] on input "checkbox" at bounding box center [410, 832] width 8 height 8
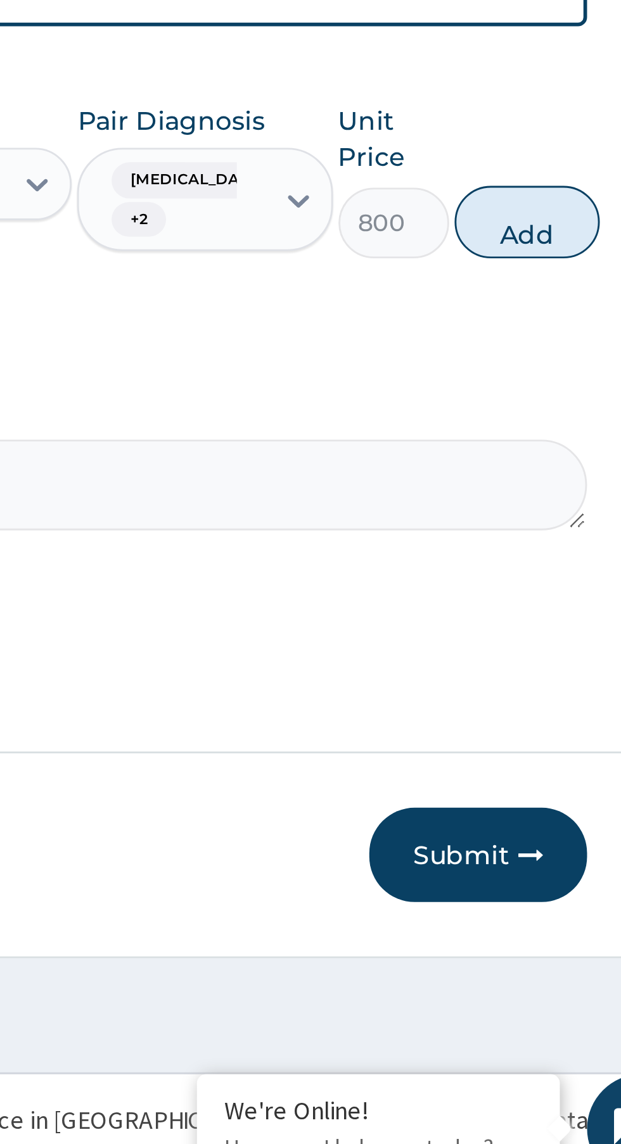
click at [558, 793] on button "Add" at bounding box center [555, 802] width 51 height 25
type input "0"
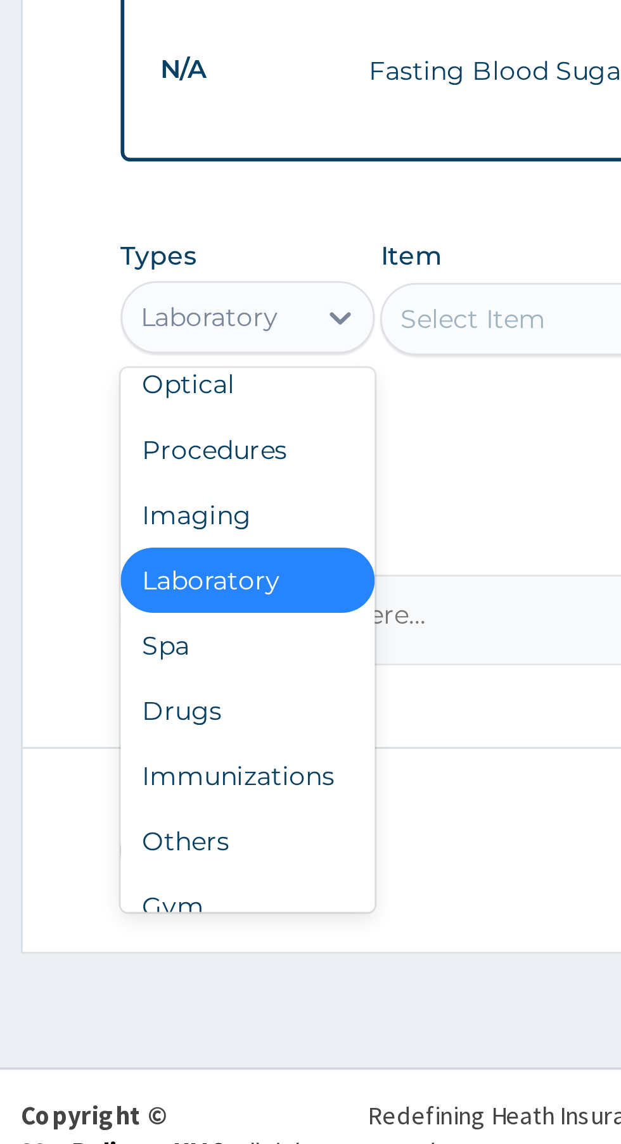
scroll to position [43, 0]
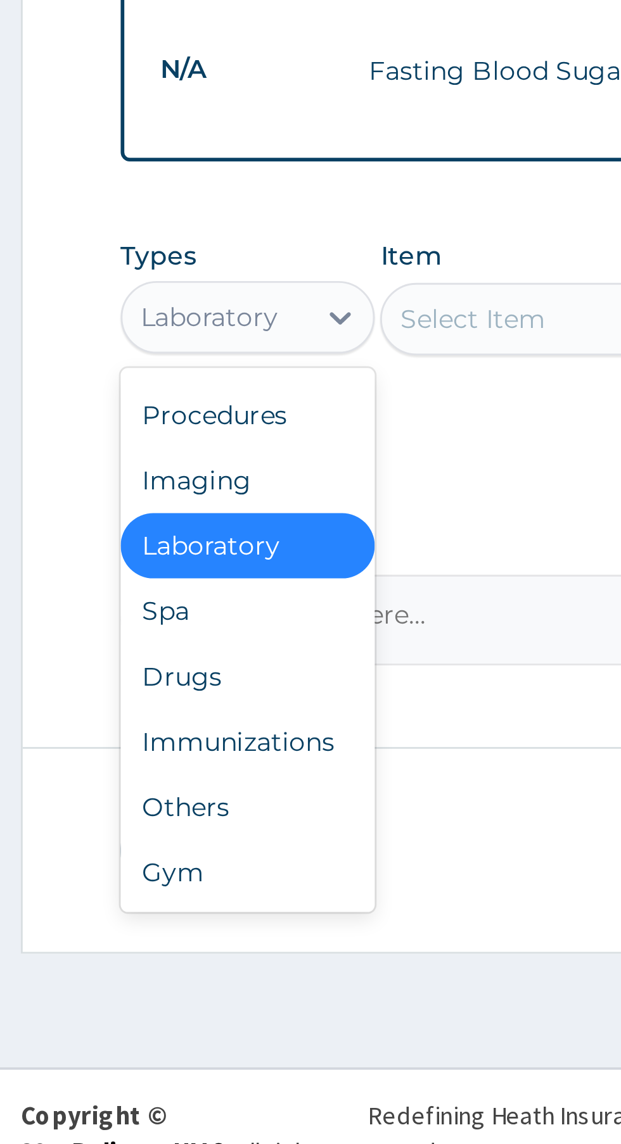
click at [232, 951] on div "Drugs" at bounding box center [234, 962] width 89 height 23
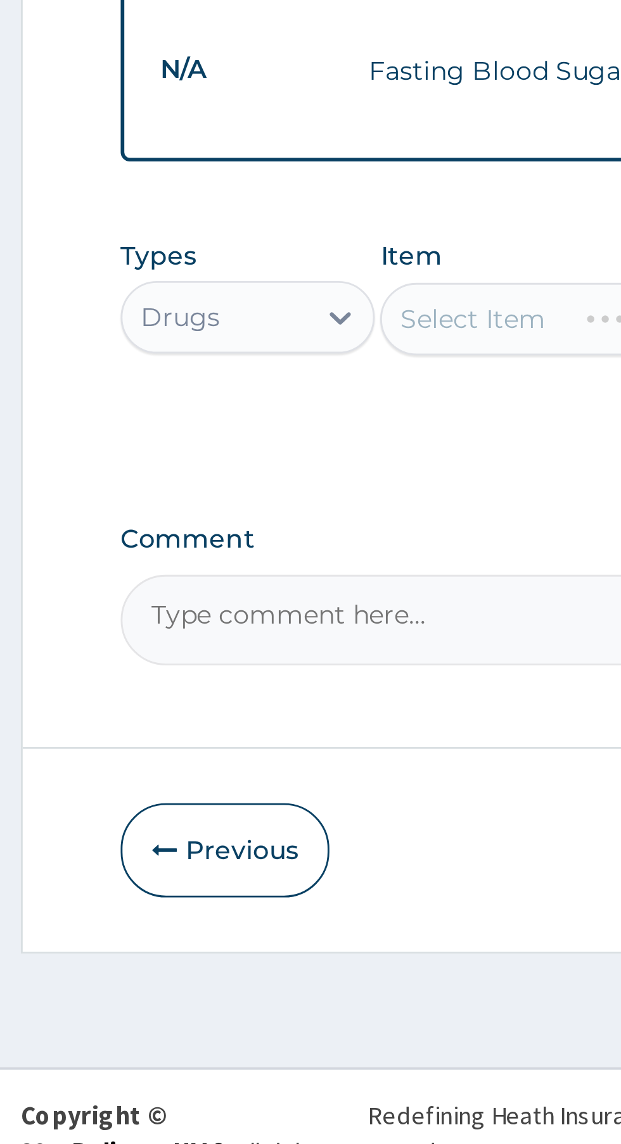
click at [321, 825] on div "Select Item" at bounding box center [339, 837] width 116 height 25
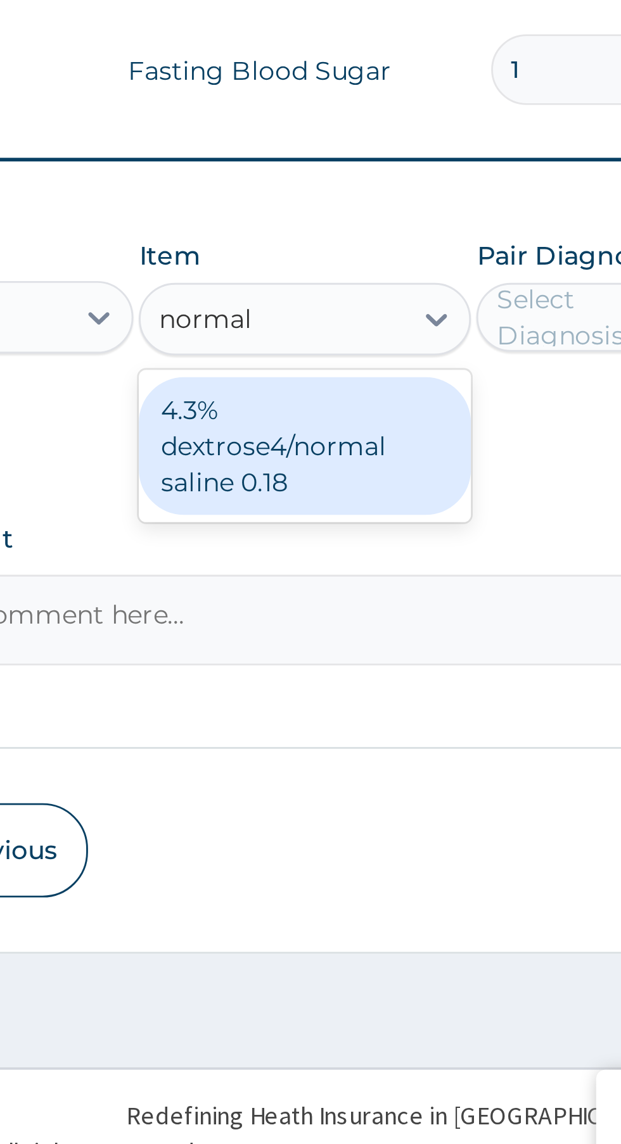
scroll to position [0, 0]
click at [371, 870] on div "4.3% dextrose4/normal saline 0.18" at bounding box center [339, 882] width 116 height 48
type input "normal"
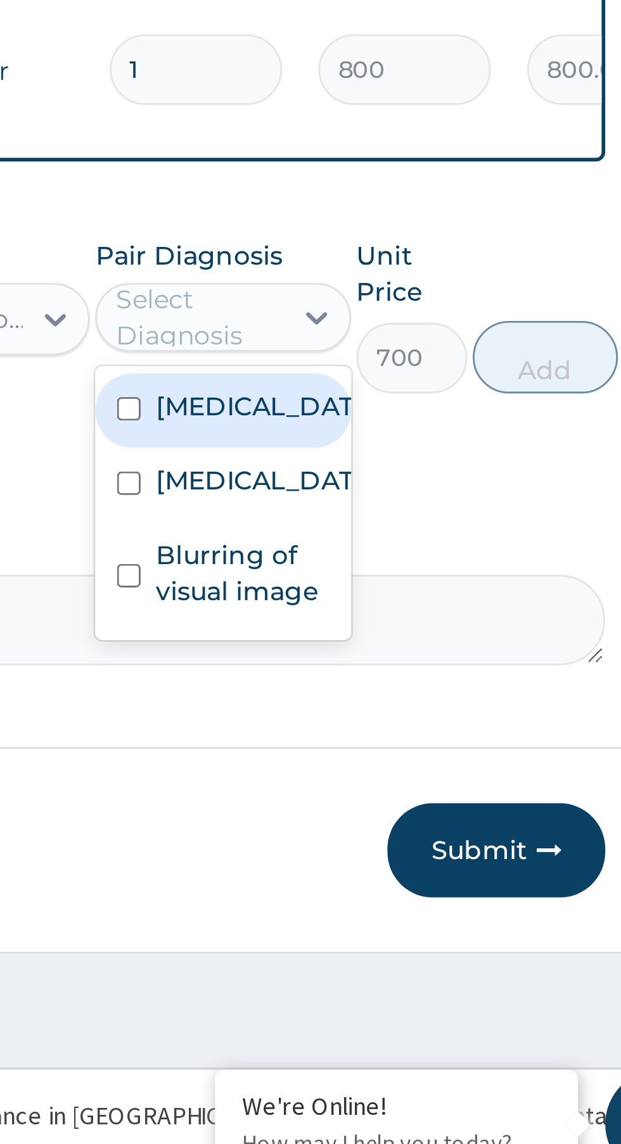
click at [412, 865] on input "checkbox" at bounding box center [410, 869] width 8 height 8
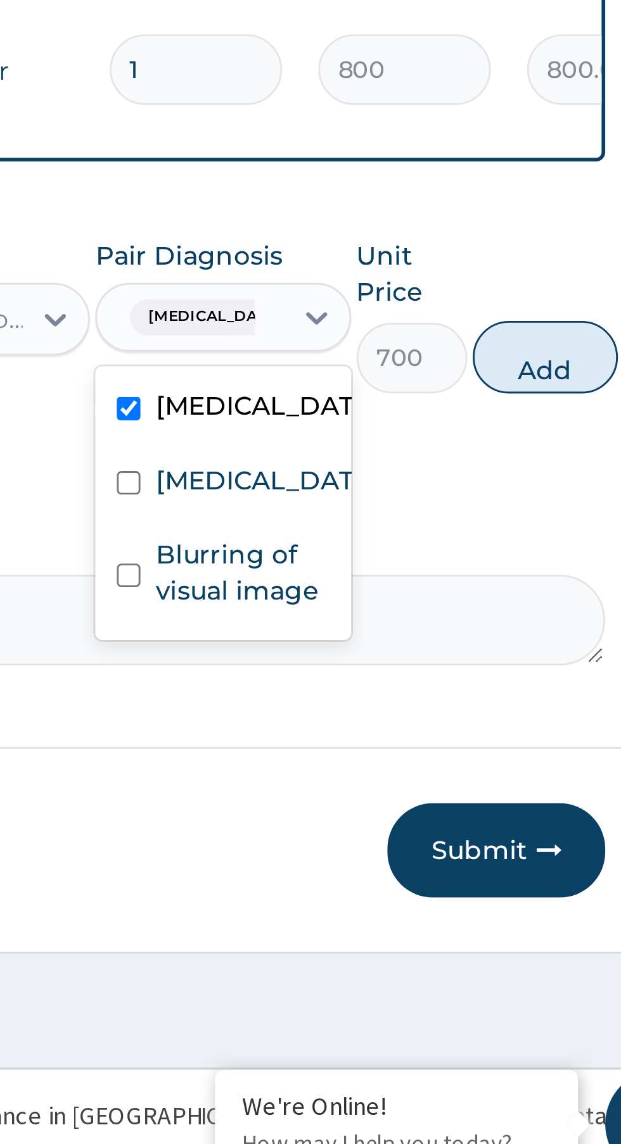
click at [457, 831] on input "text" at bounding box center [457, 837] width 1 height 13
click at [410, 891] on input "checkbox" at bounding box center [410, 895] width 8 height 8
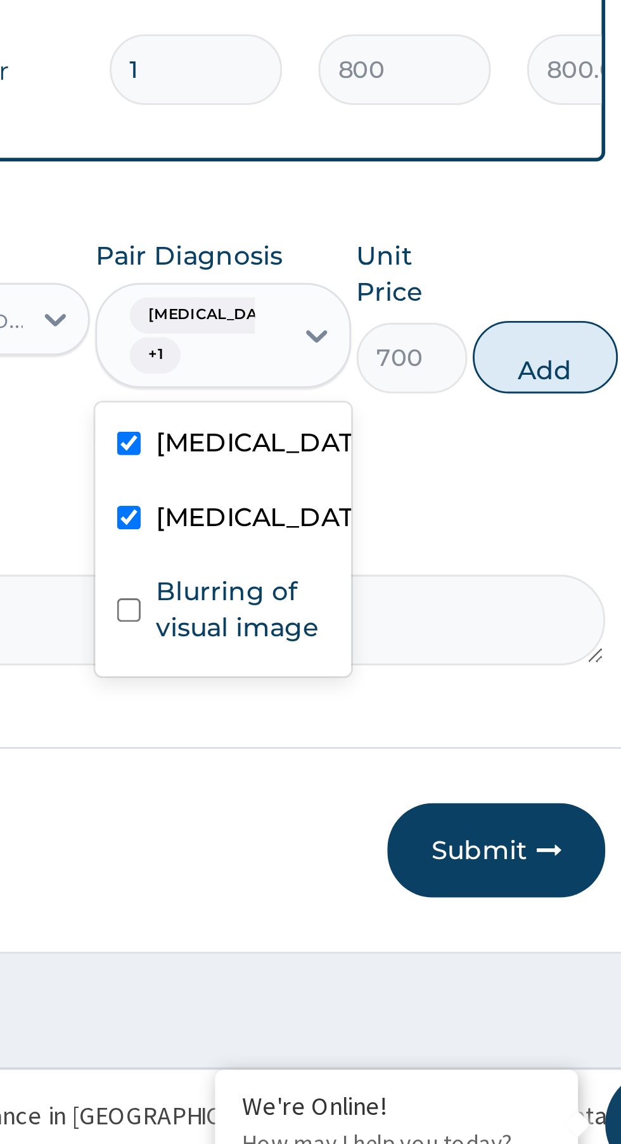
click at [457, 837] on input "text" at bounding box center [457, 843] width 1 height 13
click at [413, 937] on input "checkbox" at bounding box center [410, 939] width 8 height 8
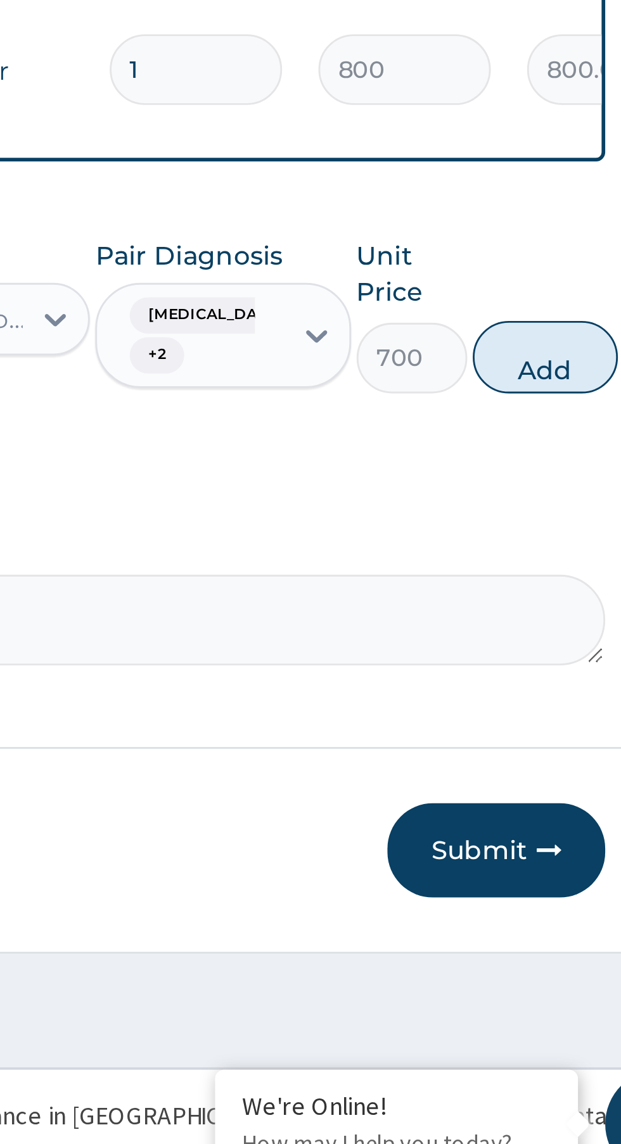
click at [557, 839] on button "Add" at bounding box center [555, 851] width 51 height 25
type input "0"
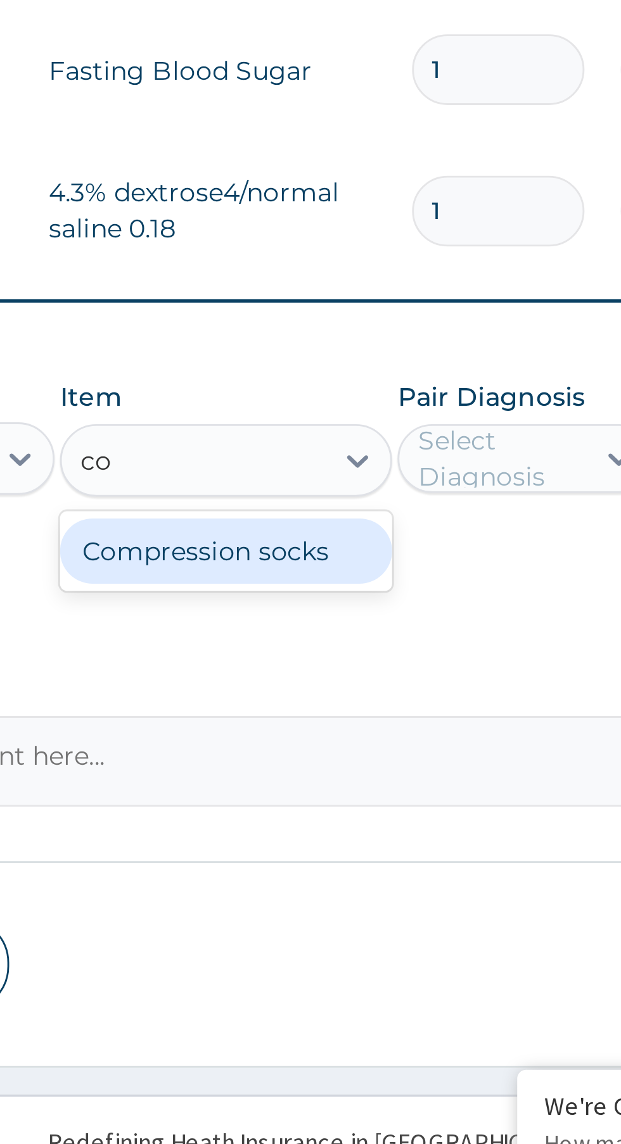
type input "c"
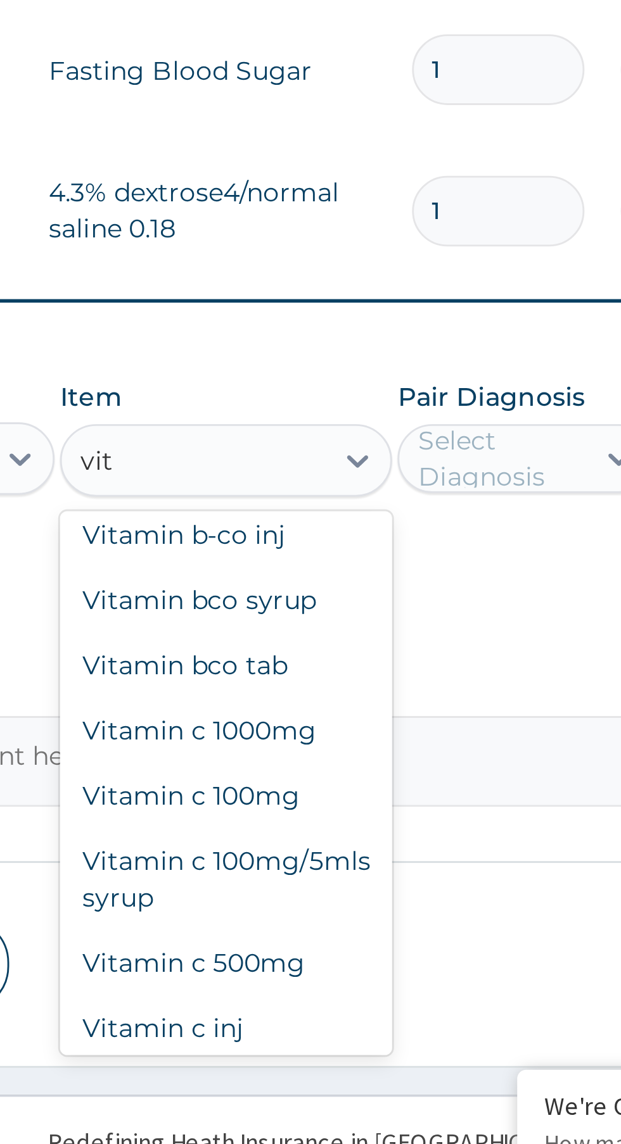
scroll to position [410, 0]
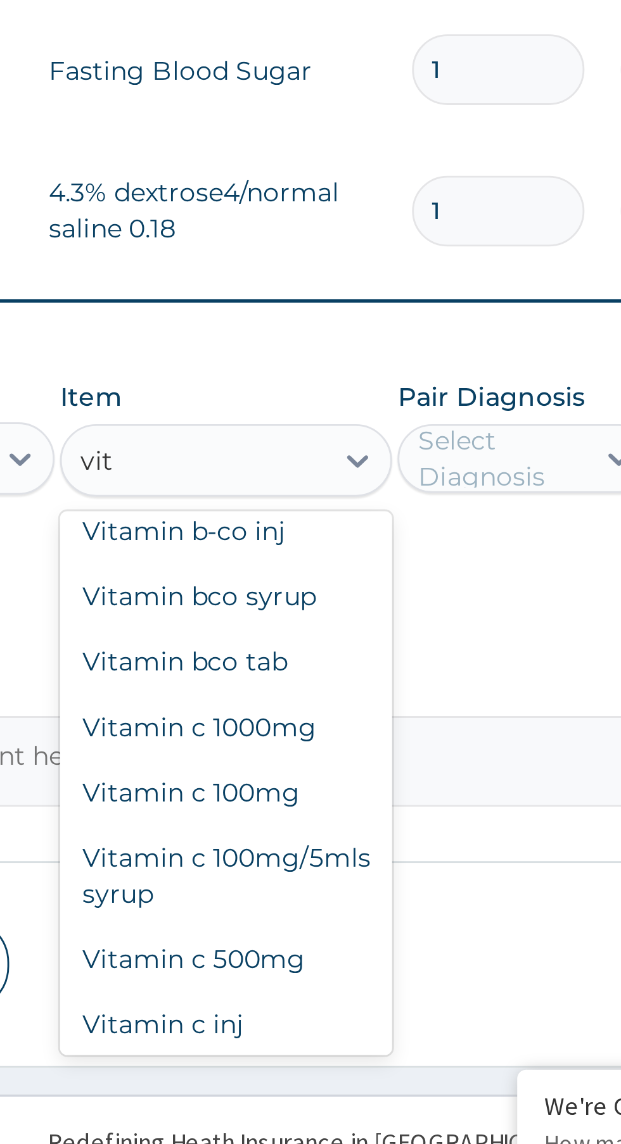
click at [349, 901] on div "Vitamin b-co inj" at bounding box center [339, 912] width 116 height 23
type input "vit"
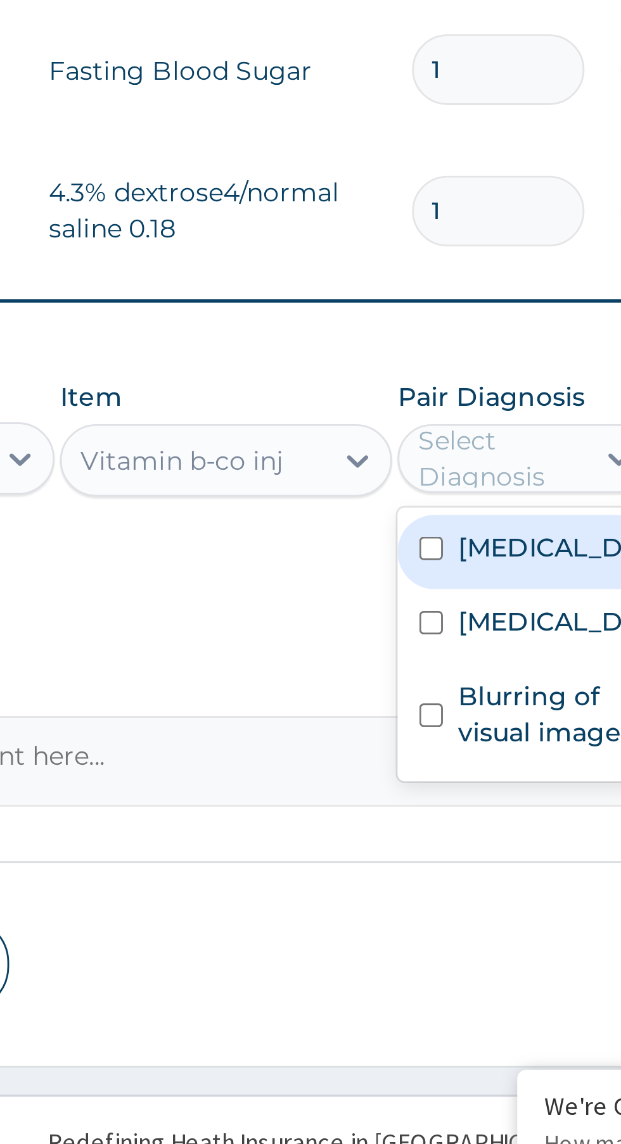
click at [410, 914] on input "checkbox" at bounding box center [410, 918] width 8 height 8
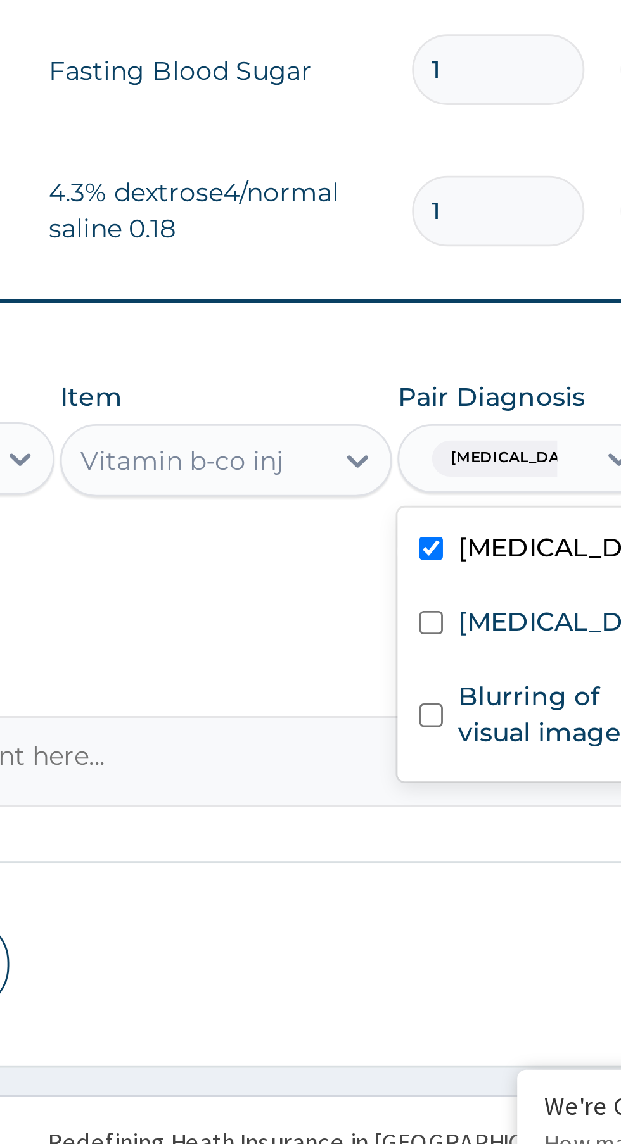
click at [414, 940] on input "checkbox" at bounding box center [410, 944] width 8 height 8
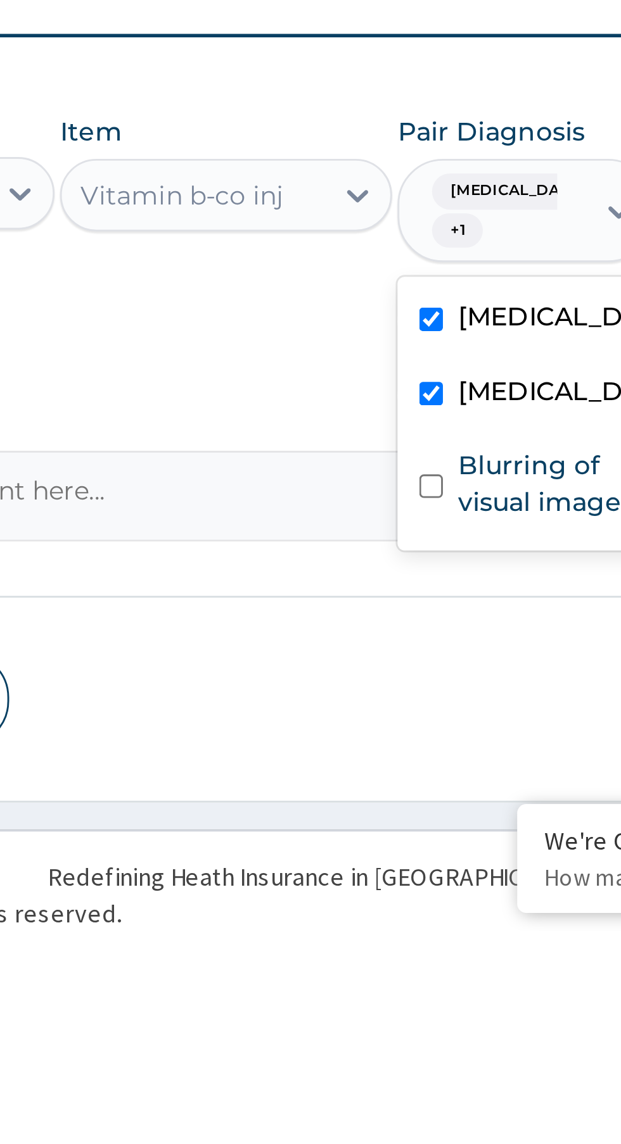
click at [411, 985] on input "checkbox" at bounding box center [410, 989] width 8 height 8
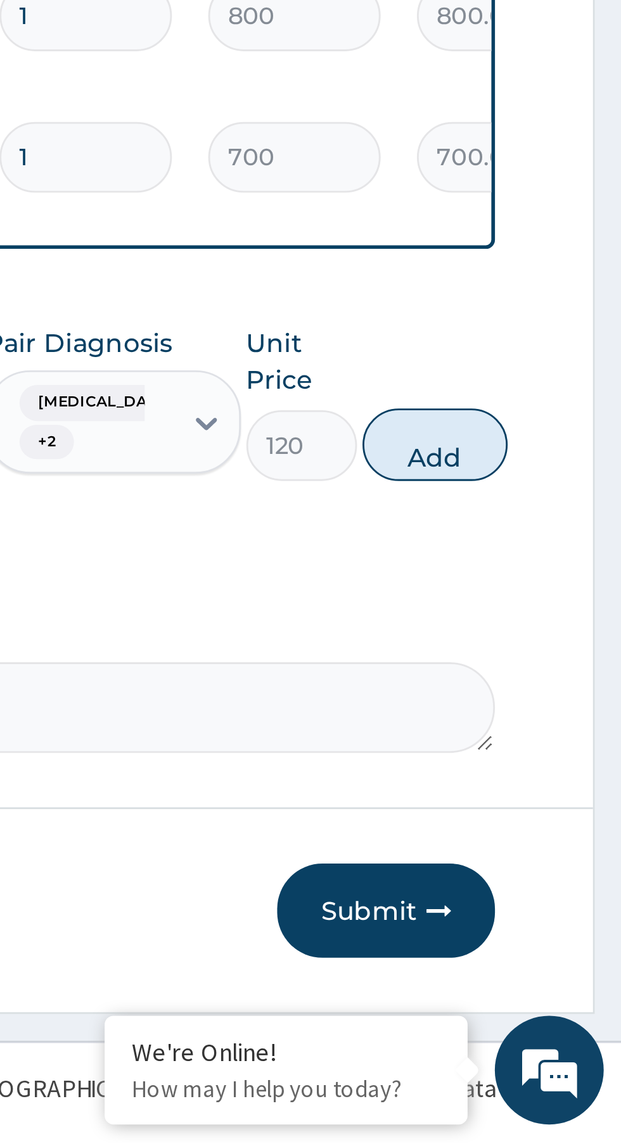
click at [554, 888] on button "Add" at bounding box center [555, 900] width 51 height 25
type input "0"
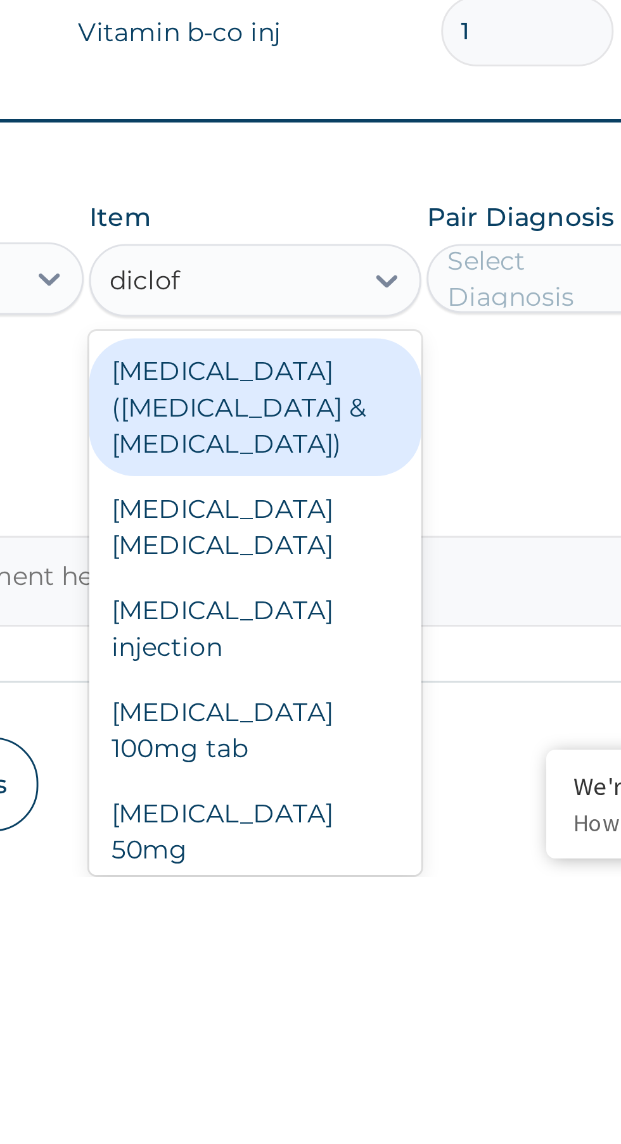
scroll to position [25, 0]
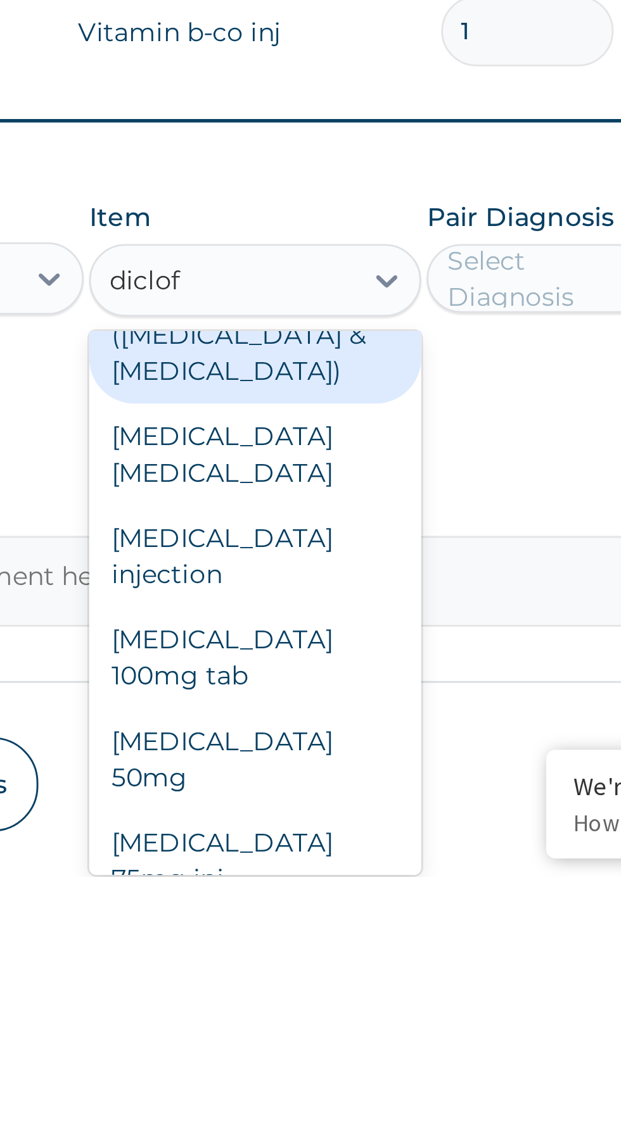
click at [374, 1015] on div "Diclofenac injection" at bounding box center [339, 1032] width 116 height 35
type input "diclof"
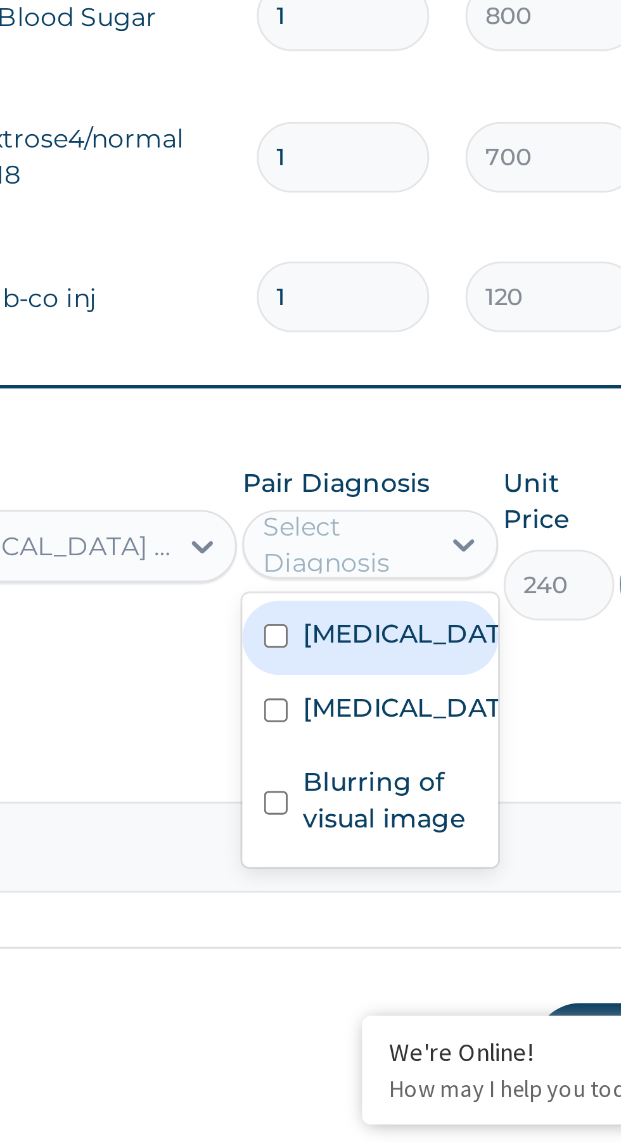
scroll to position [0, 0]
click at [409, 963] on input "checkbox" at bounding box center [410, 967] width 8 height 8
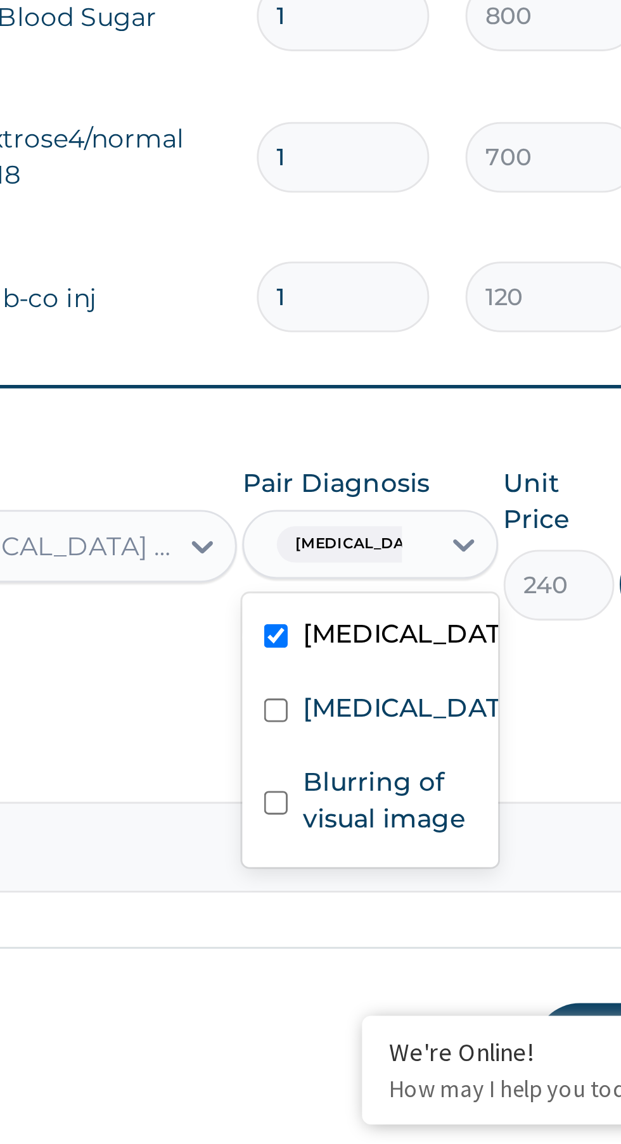
click at [457, 929] on input "text" at bounding box center [457, 935] width 1 height 13
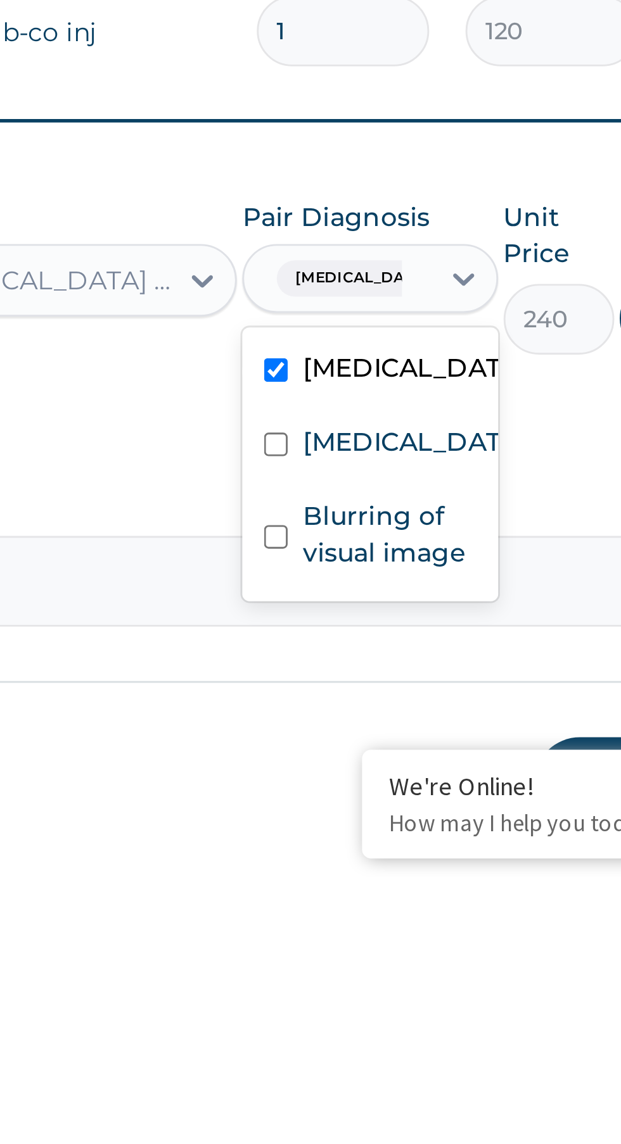
click at [414, 989] on input "checkbox" at bounding box center [410, 993] width 8 height 8
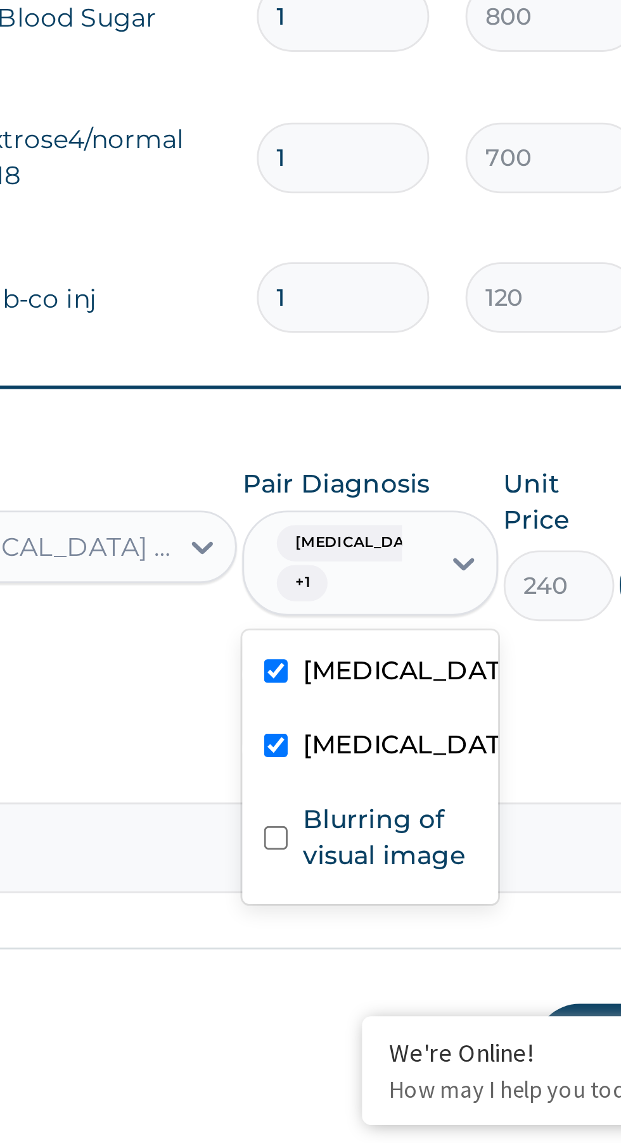
click at [457, 935] on input "text" at bounding box center [457, 941] width 1 height 13
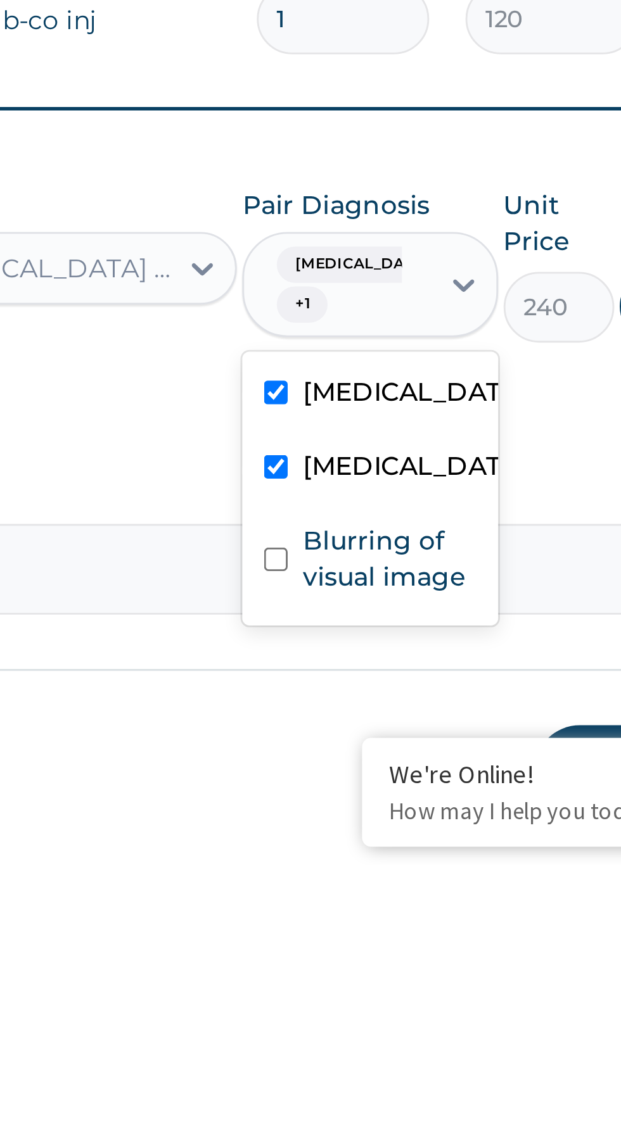
click at [410, 1034] on input "checkbox" at bounding box center [410, 1038] width 8 height 8
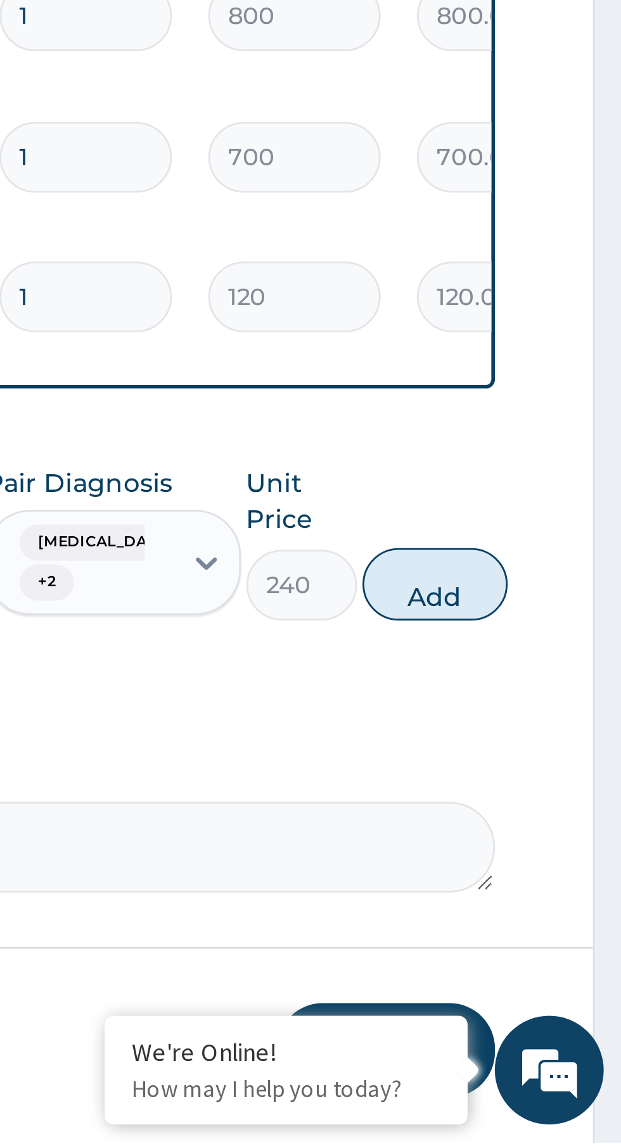
click at [559, 937] on button "Add" at bounding box center [555, 949] width 51 height 25
type input "0"
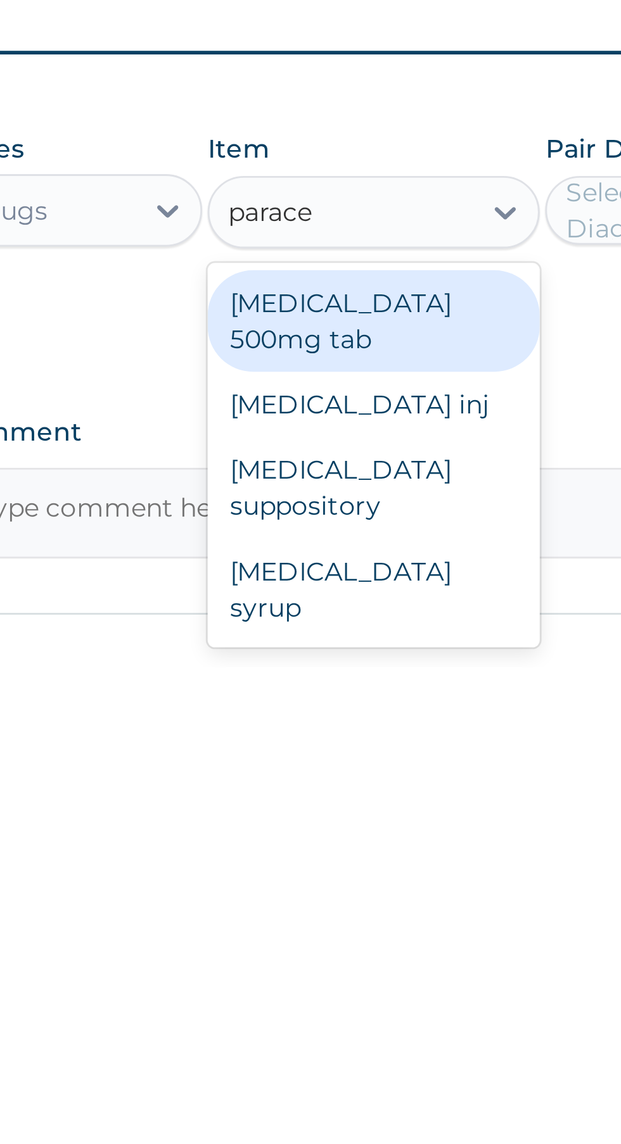
click at [362, 1041] on div "Paracetamol inj" at bounding box center [339, 1052] width 116 height 23
type input "parace"
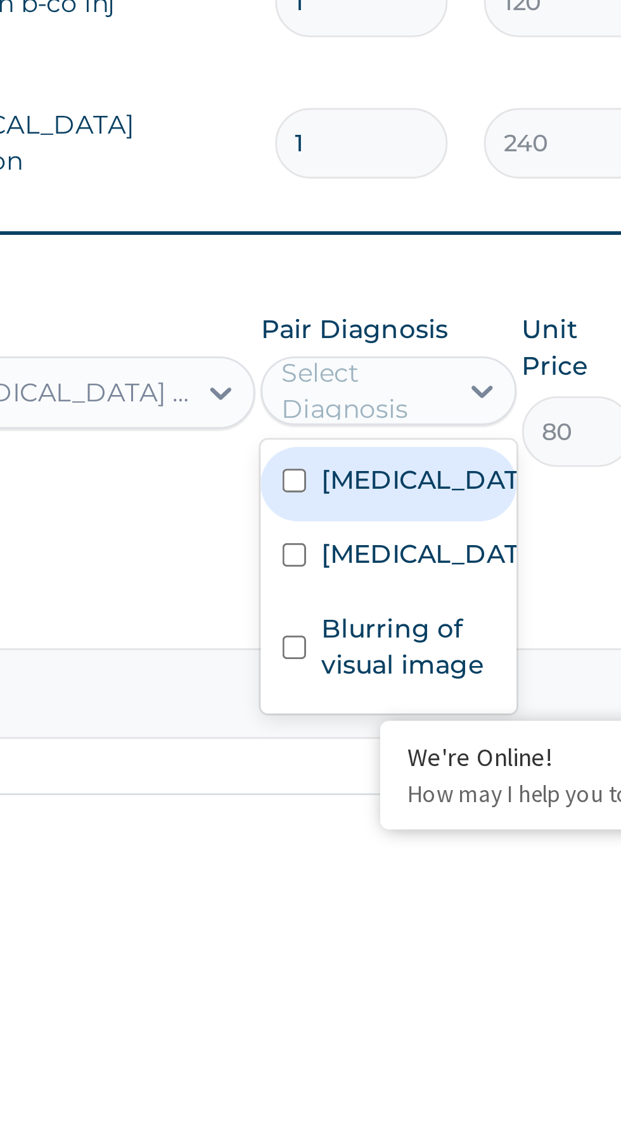
click at [413, 1012] on input "checkbox" at bounding box center [410, 1016] width 8 height 8
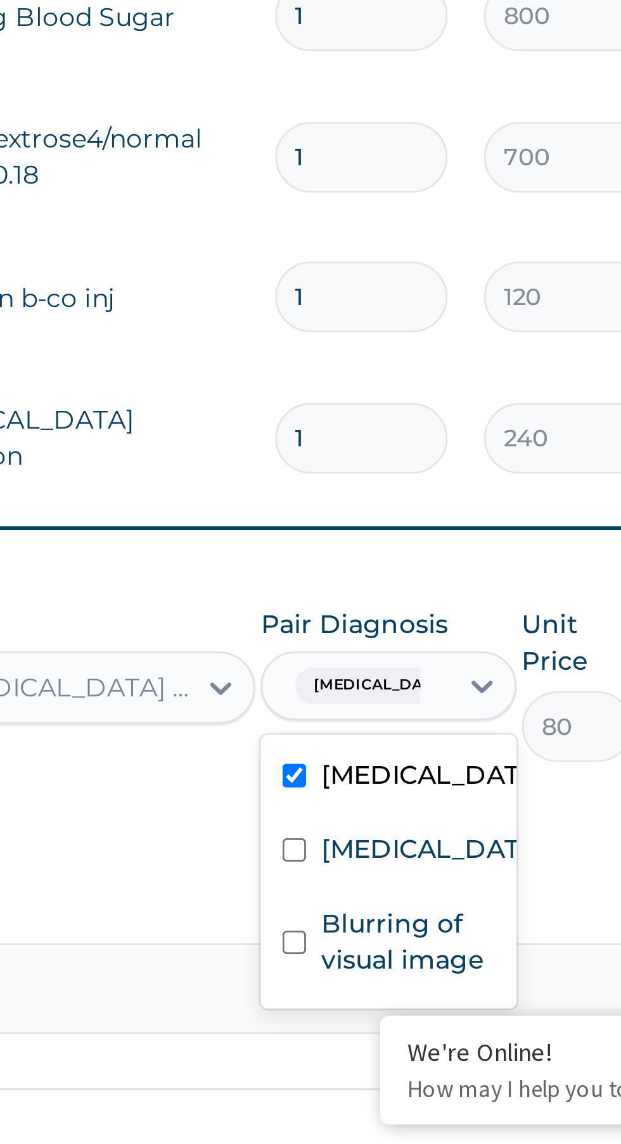
click at [457, 979] on input "text" at bounding box center [457, 985] width 1 height 13
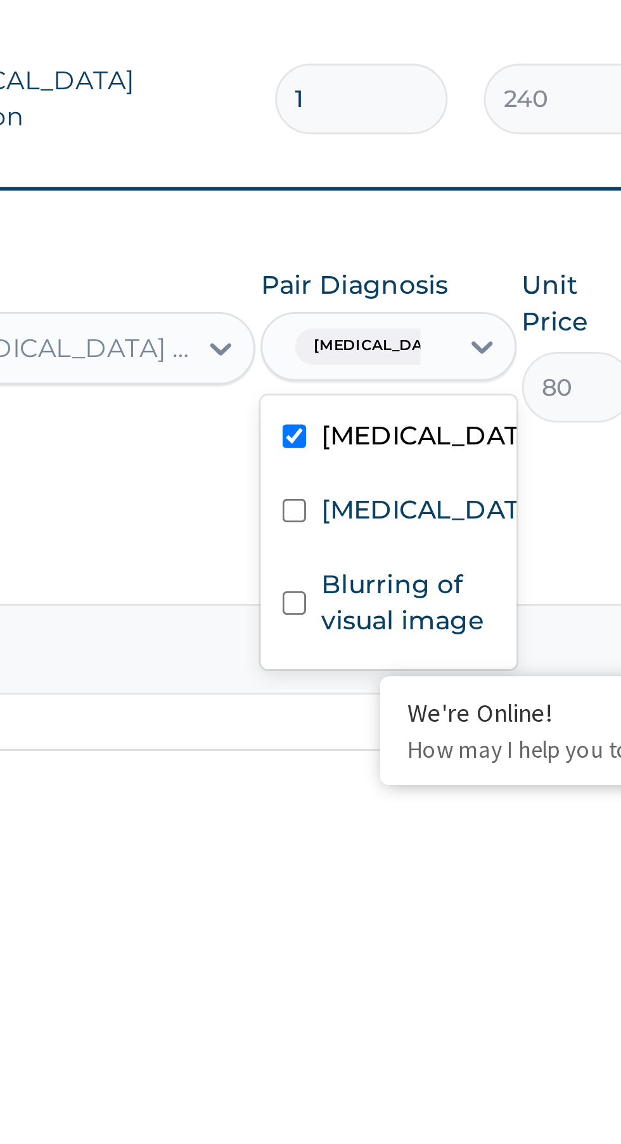
click at [413, 1038] on input "checkbox" at bounding box center [410, 1042] width 8 height 8
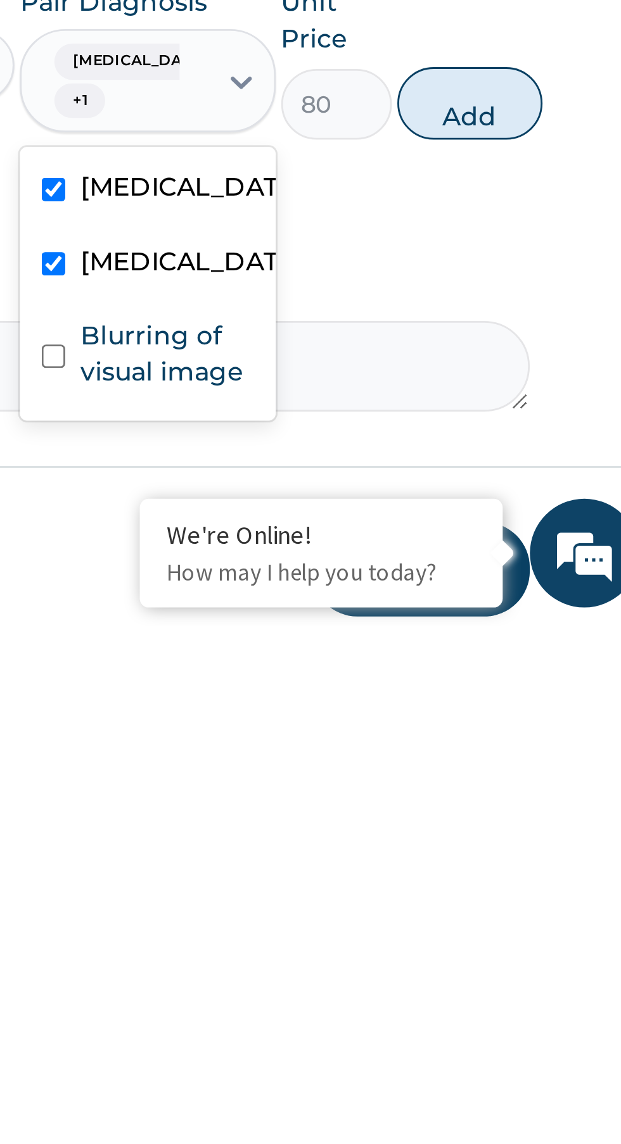
scroll to position [37, 0]
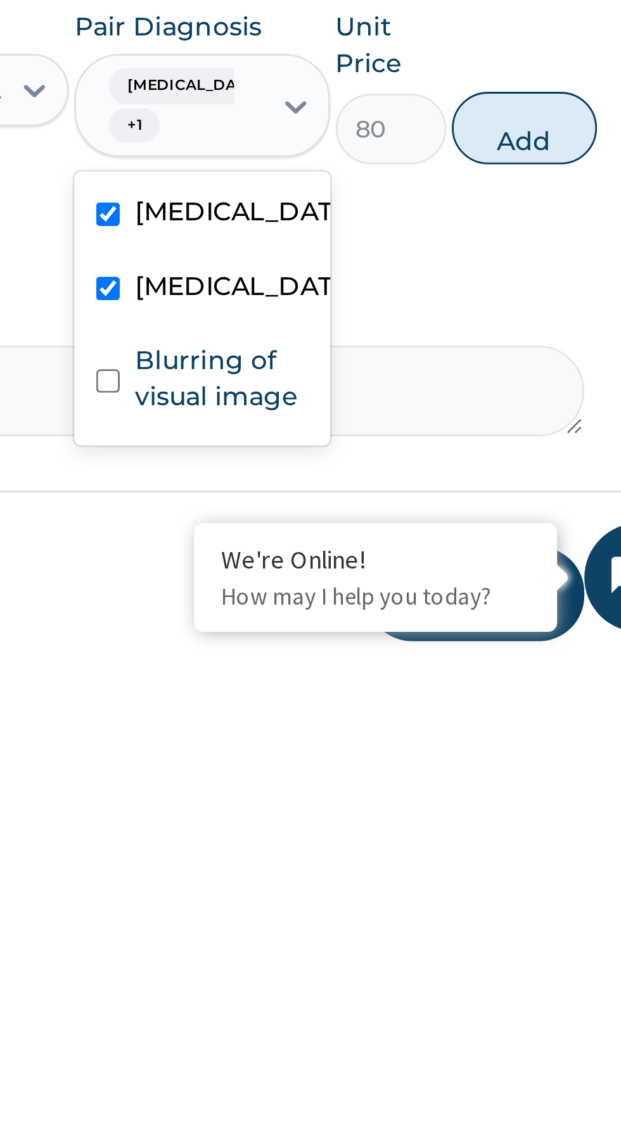
click at [424, 1037] on label "Blurring of visual image" at bounding box center [449, 1049] width 60 height 25
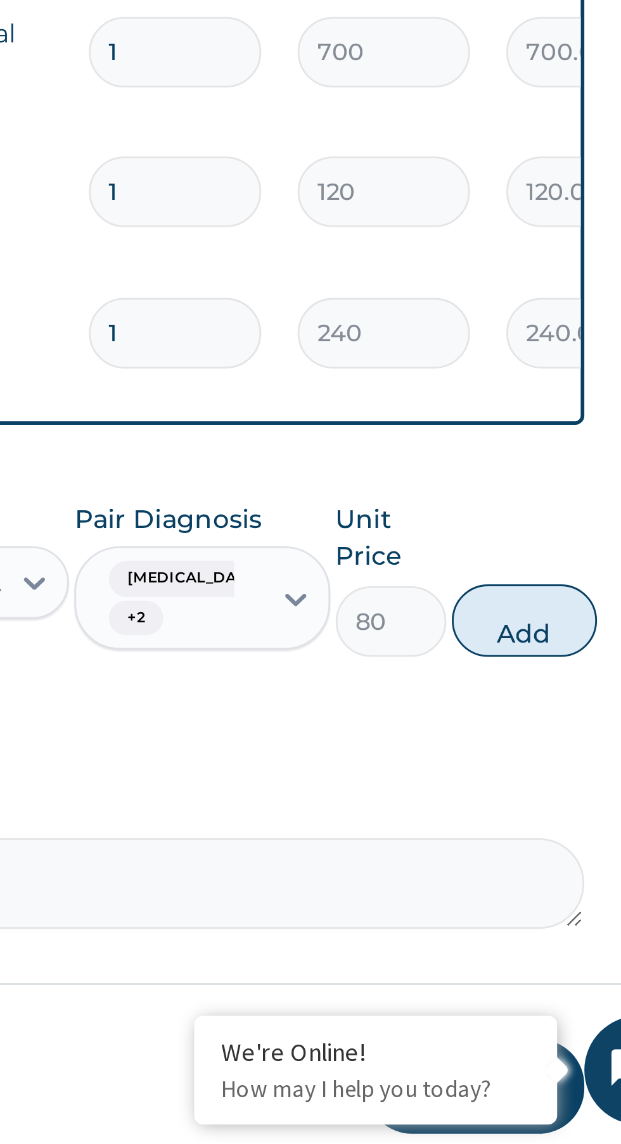
click at [552, 949] on button "Add" at bounding box center [555, 961] width 51 height 25
type input "0"
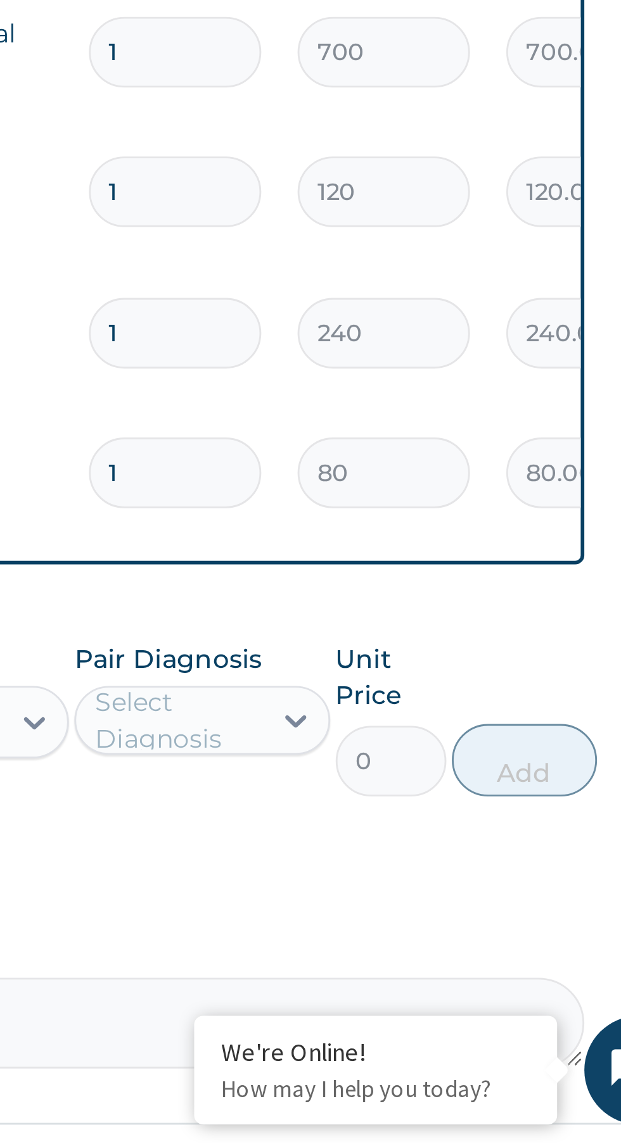
scroll to position [36, 0]
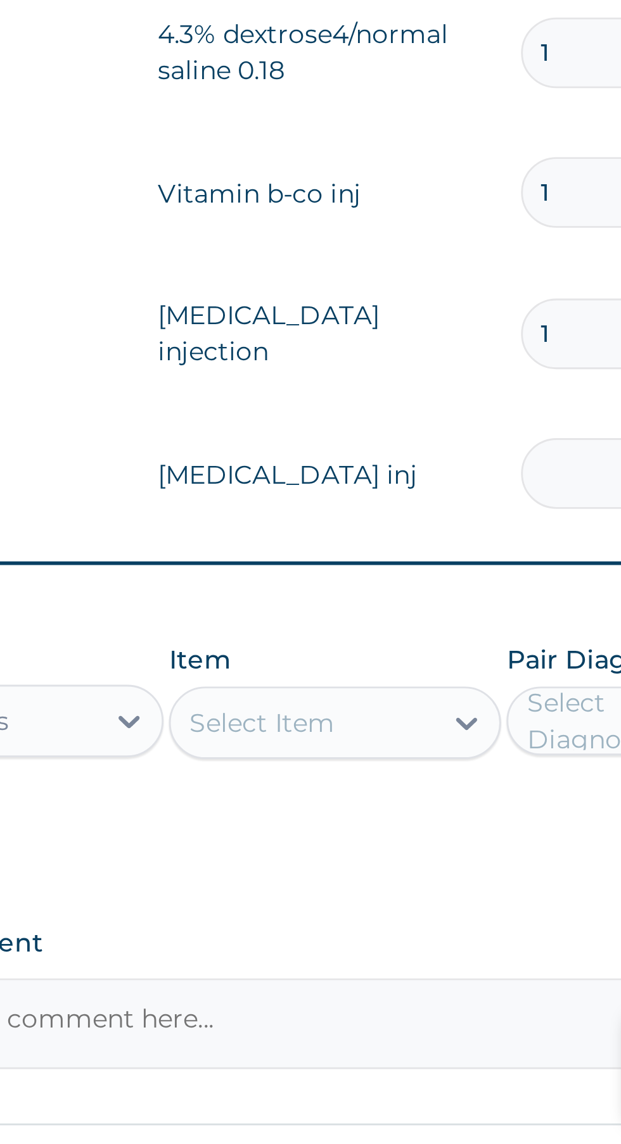
type input "0.00"
type input "2"
type input "160.00"
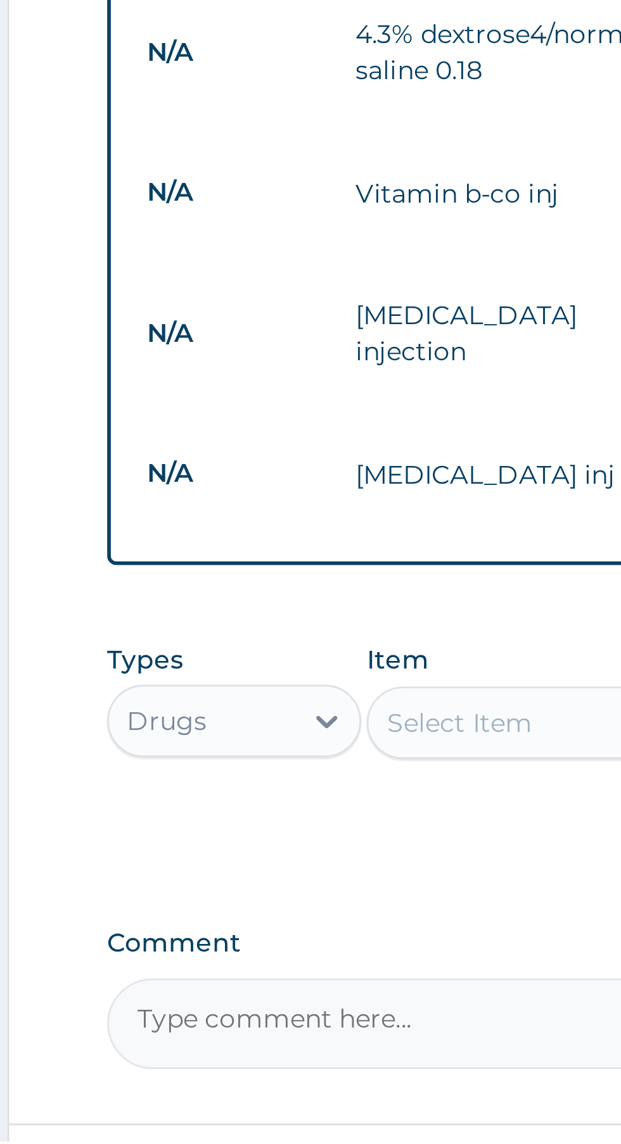
type input "2"
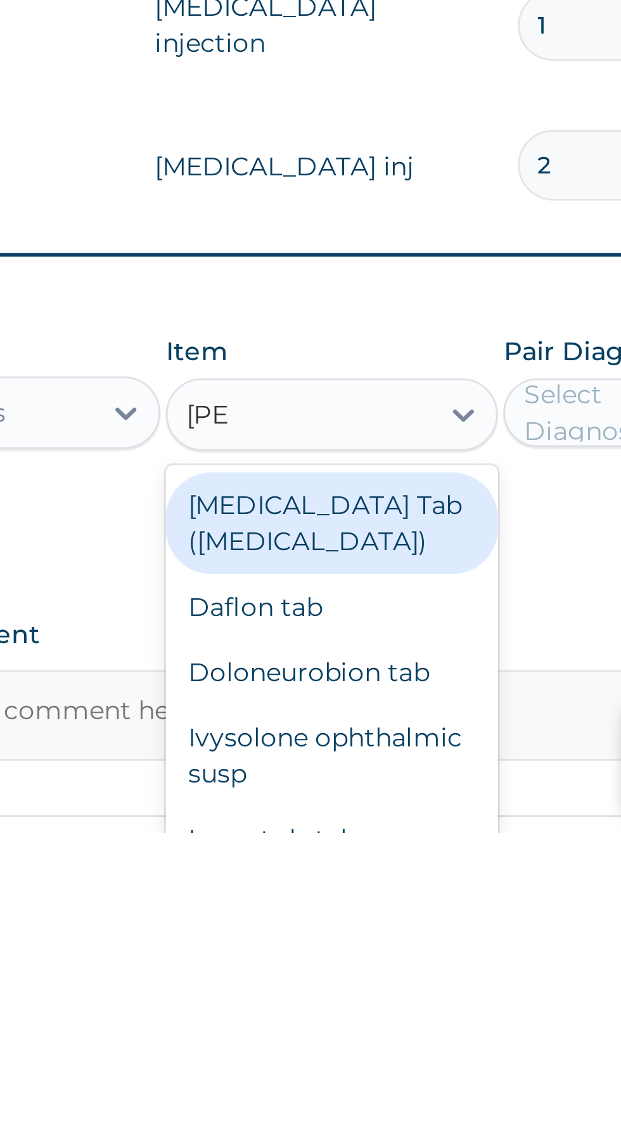
scroll to position [0, 0]
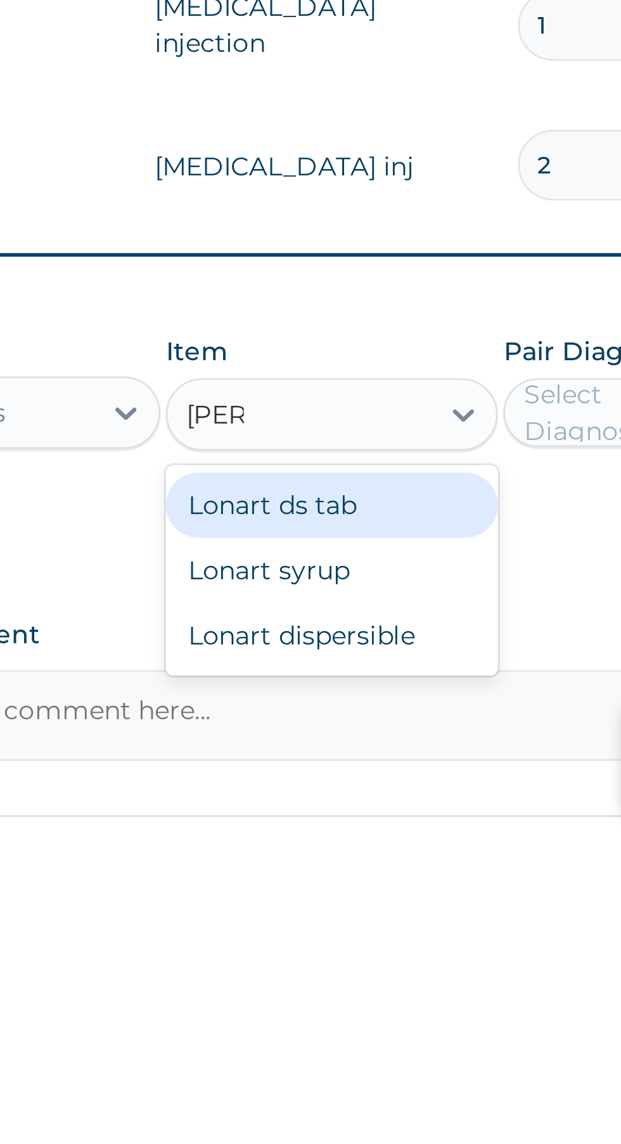
click at [365, 1018] on div "Lonart ds tab" at bounding box center [339, 1029] width 116 height 23
type input "lona"
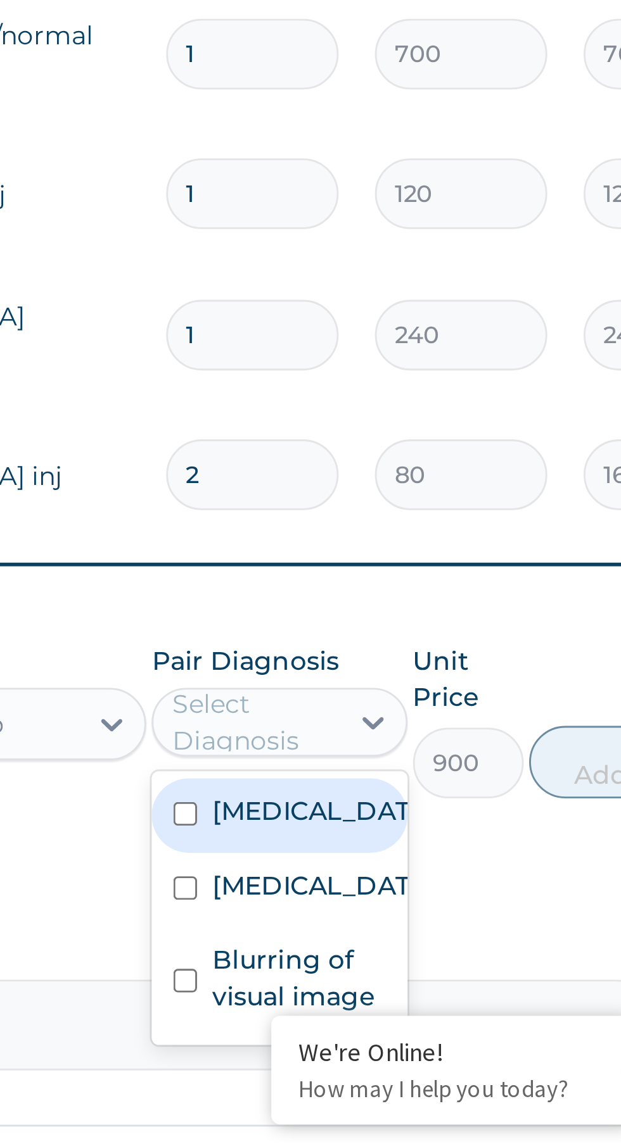
scroll to position [36, 0]
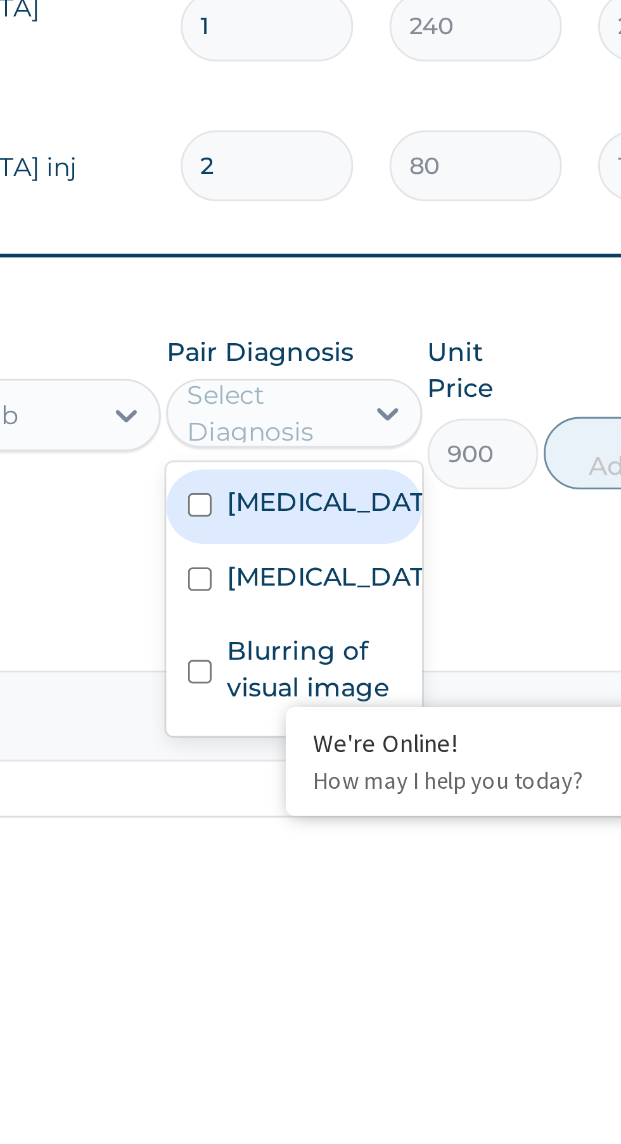
click at [450, 1022] on label "Malaria" at bounding box center [455, 1028] width 73 height 13
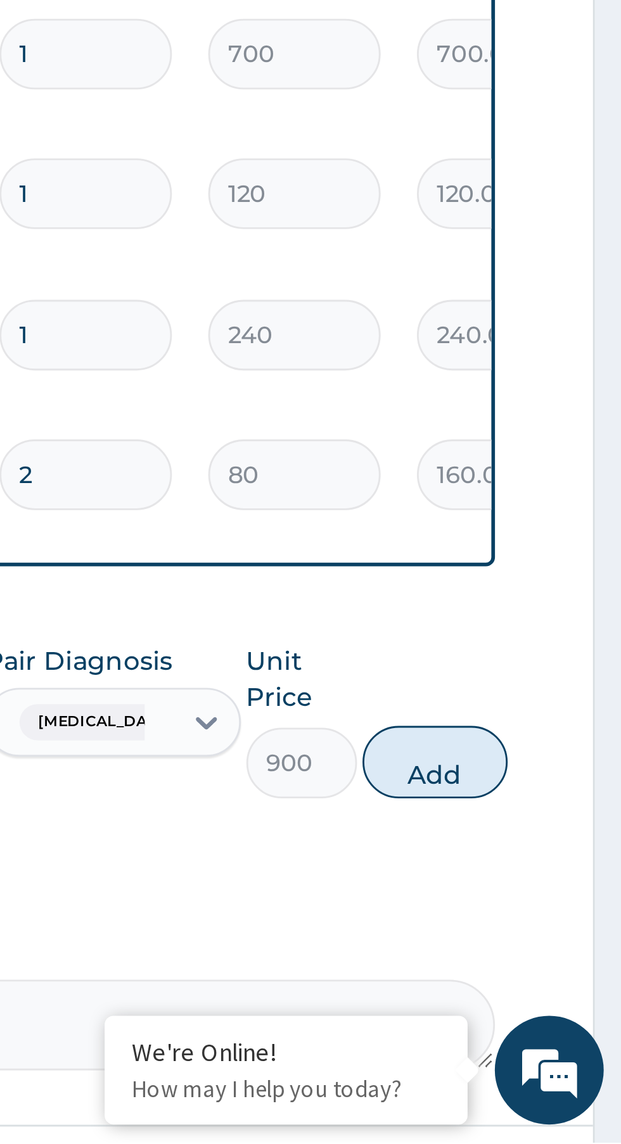
click at [557, 999] on button "Add" at bounding box center [555, 1011] width 51 height 25
type input "0"
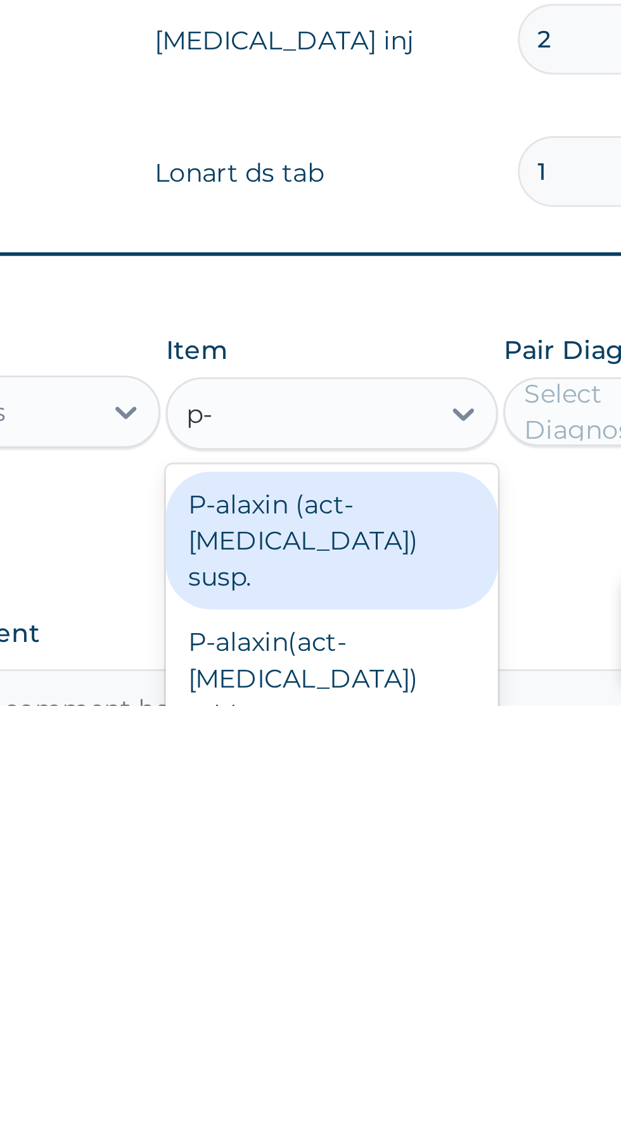
scroll to position [0, 0]
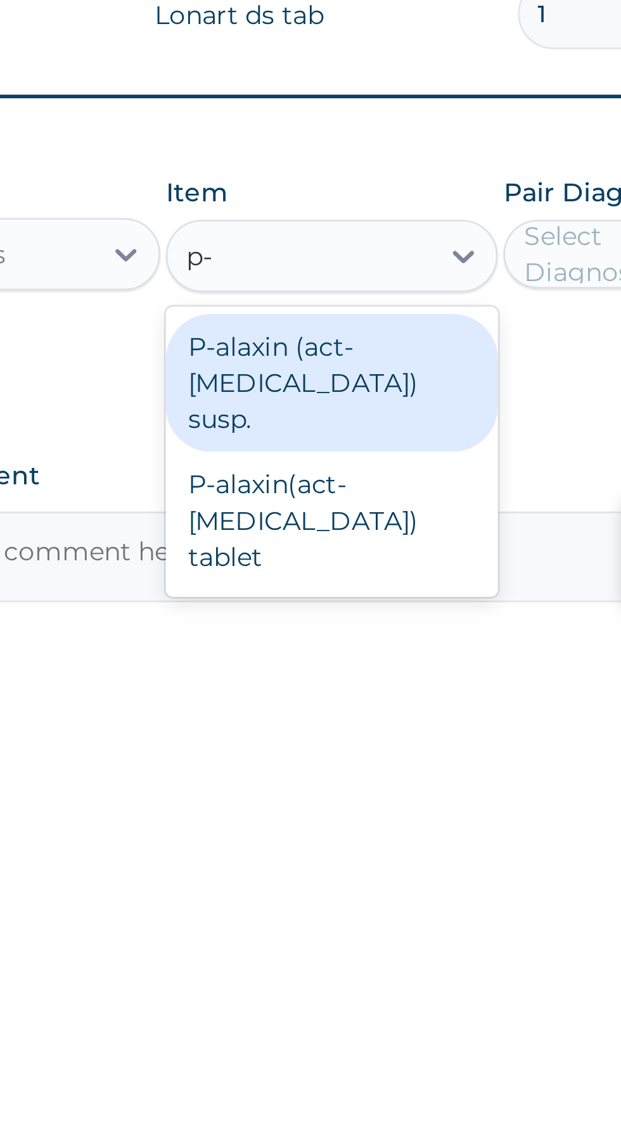
click at [342, 1084] on div "P-alaxin(act-antimalarial) tablet" at bounding box center [339, 1108] width 116 height 48
type input "p-"
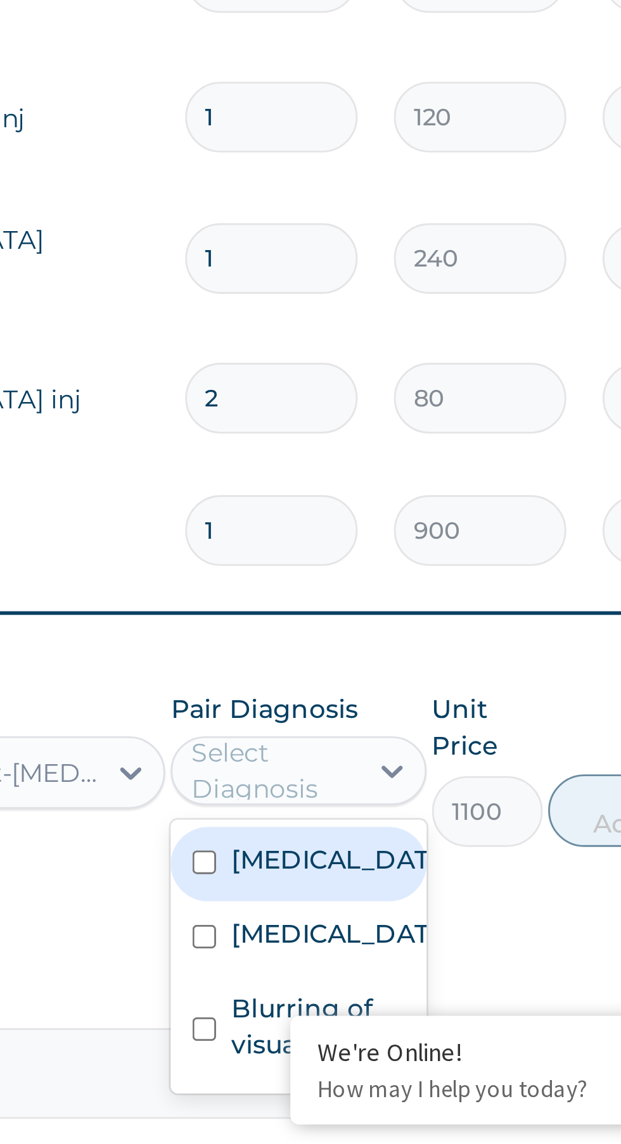
scroll to position [62, 0]
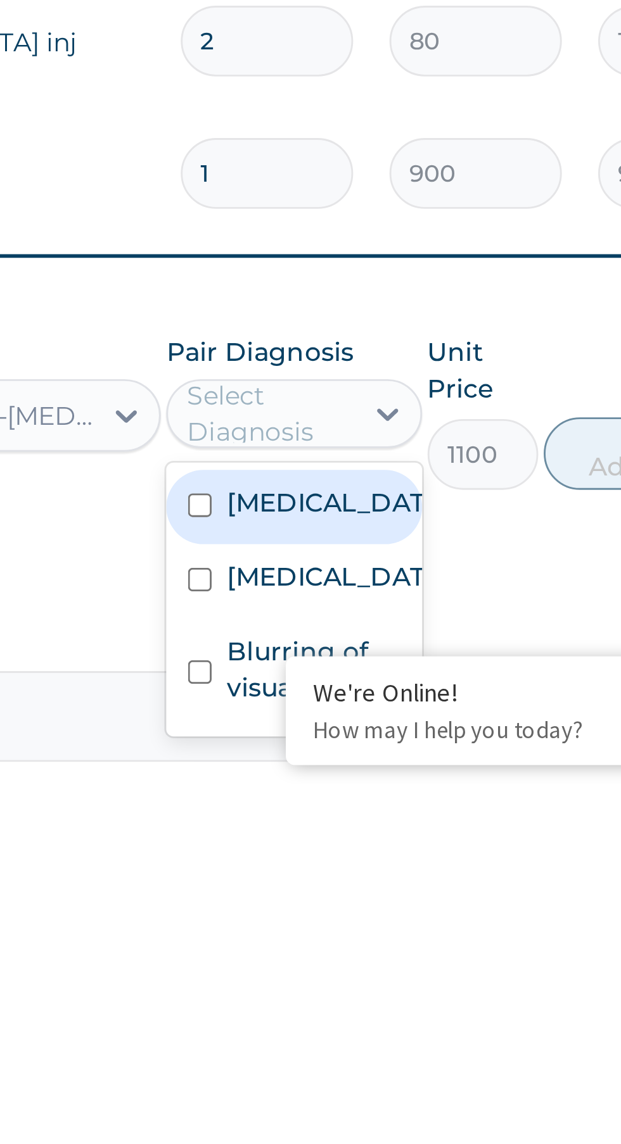
click at [460, 1063] on div "Typhoid fever" at bounding box center [442, 1074] width 89 height 26
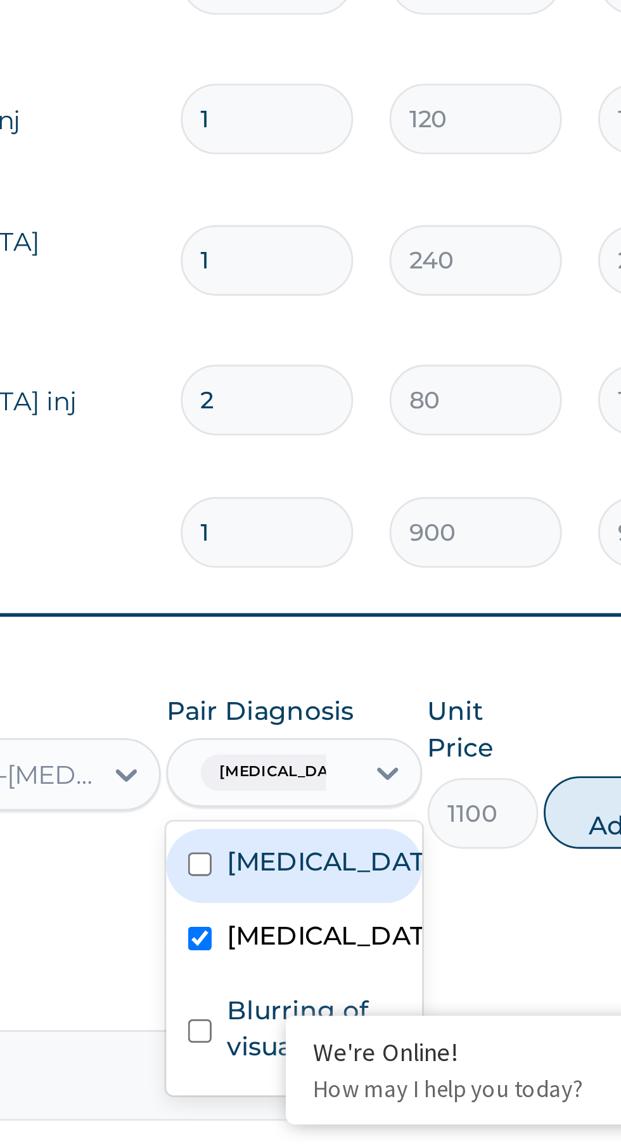
click at [457, 1009] on input "text" at bounding box center [457, 1015] width 1 height 13
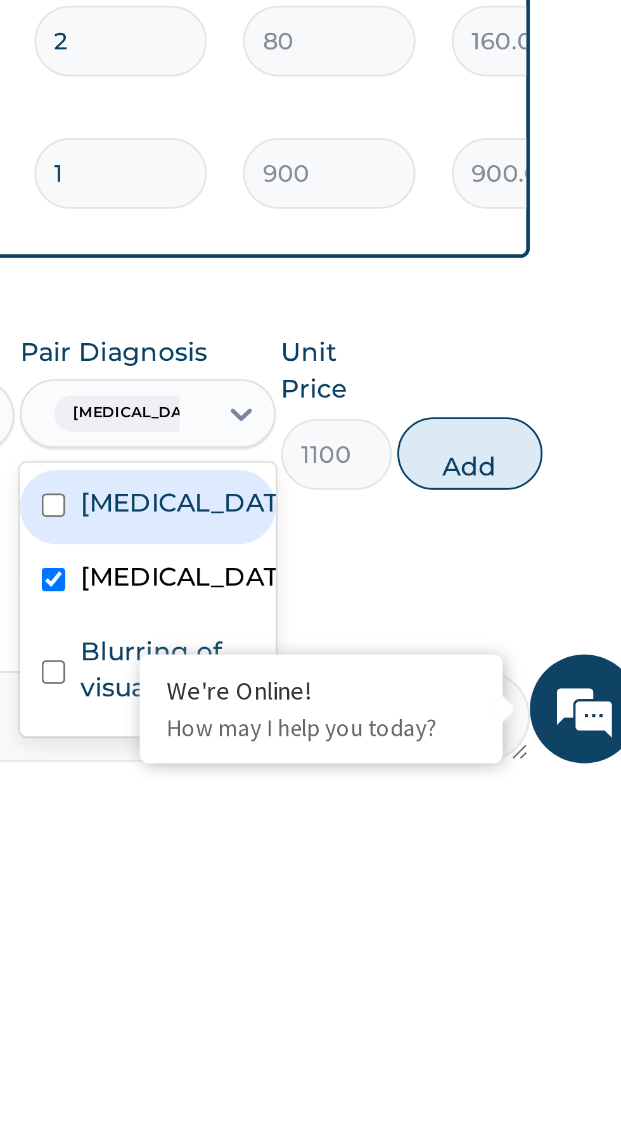
click at [429, 1067] on label "Typhoid fever" at bounding box center [455, 1073] width 73 height 13
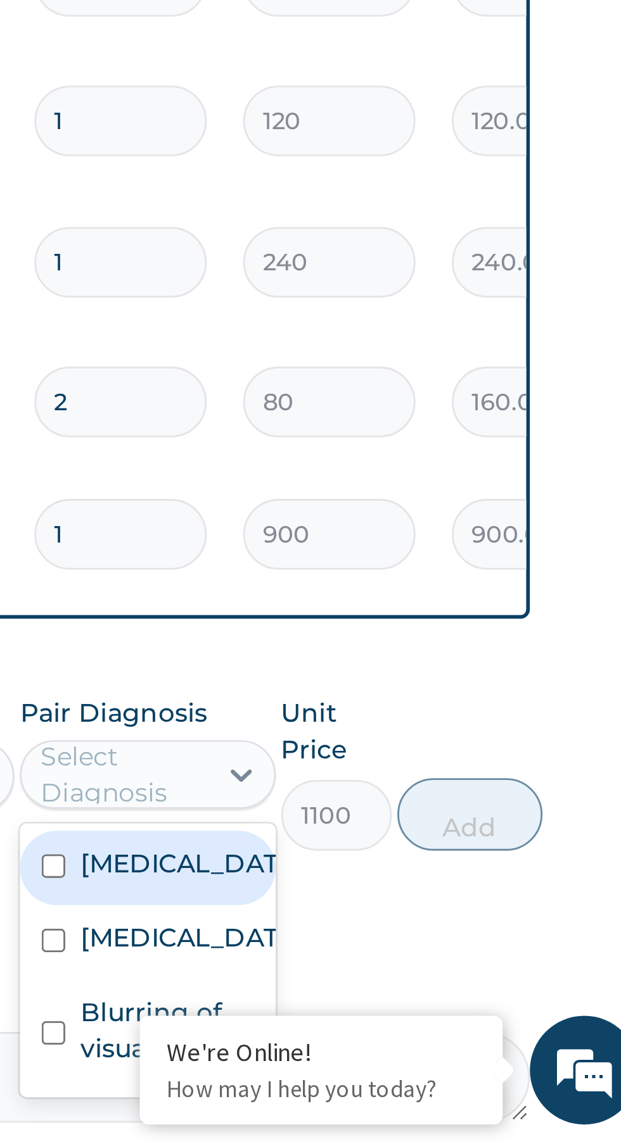
scroll to position [61, 0]
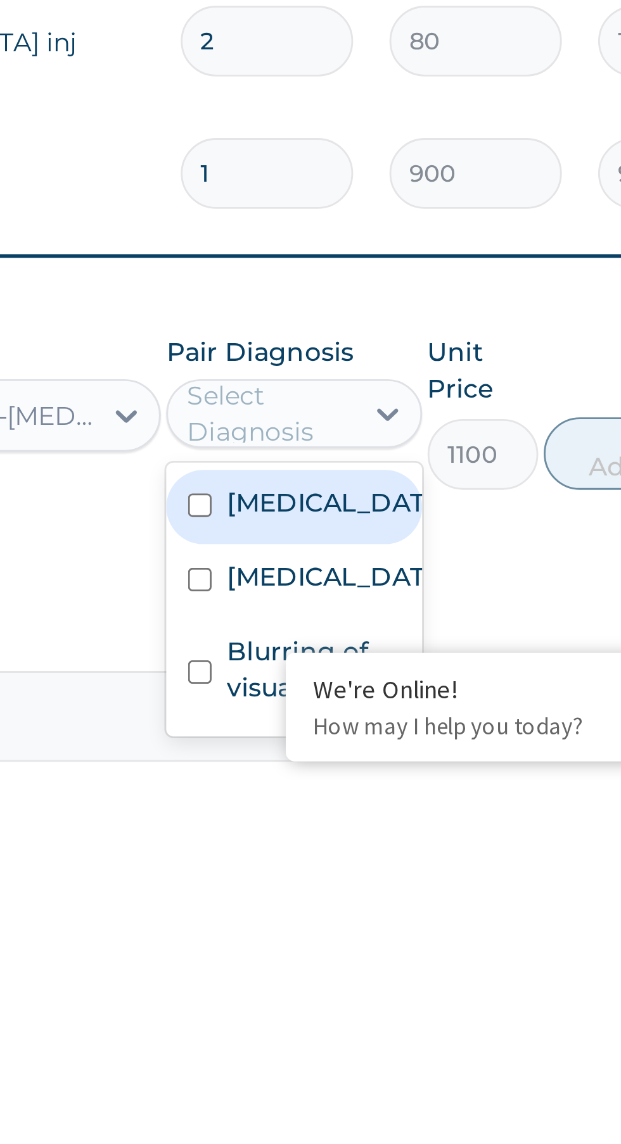
click at [413, 1044] on input "checkbox" at bounding box center [410, 1048] width 8 height 8
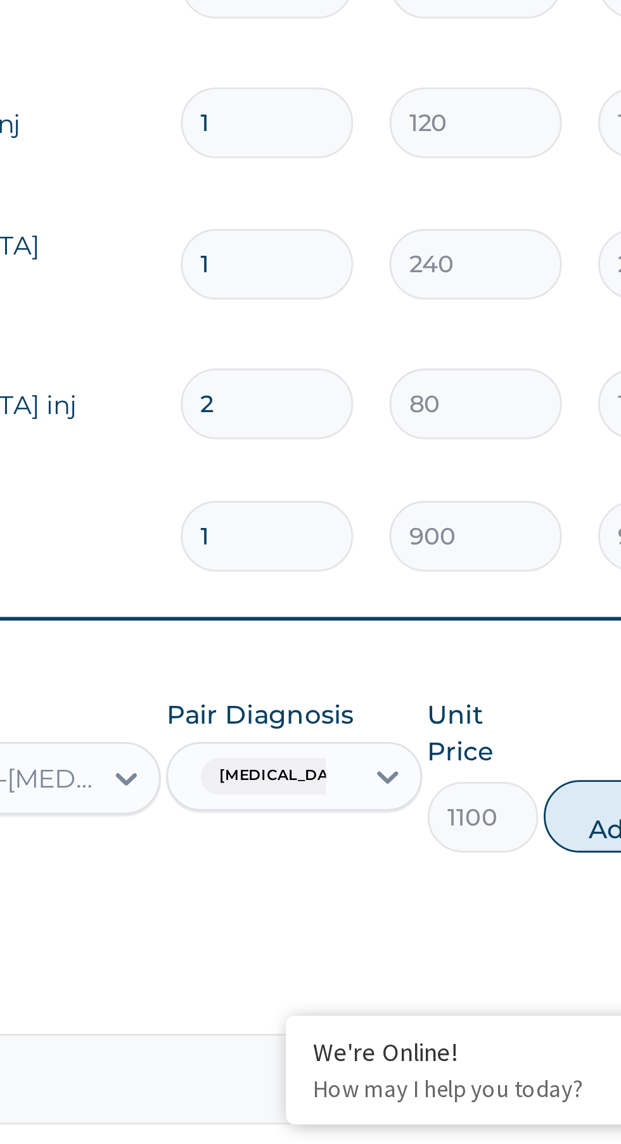
click at [547, 1018] on button "Add" at bounding box center [555, 1030] width 51 height 25
type input "0"
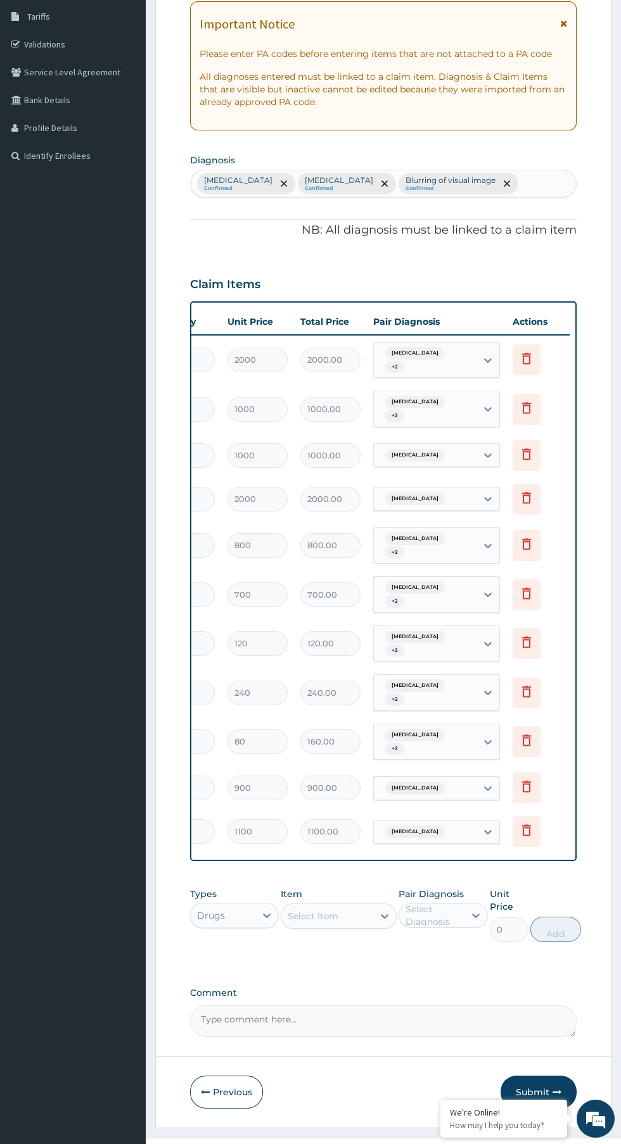
scroll to position [209, 0]
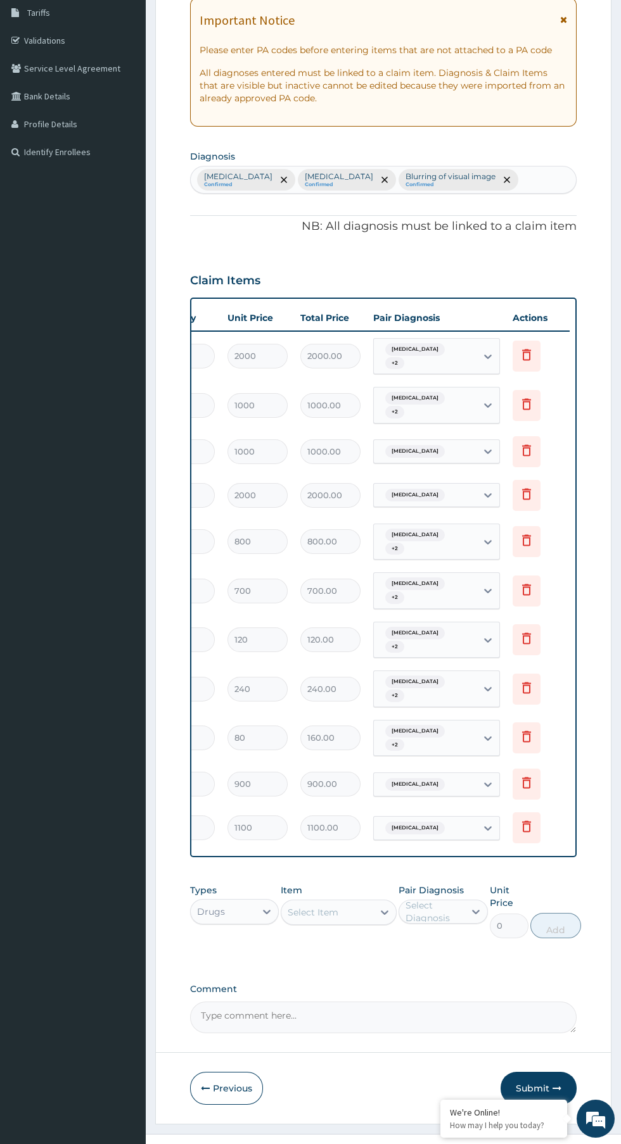
click at [526, 775] on icon at bounding box center [526, 782] width 15 height 15
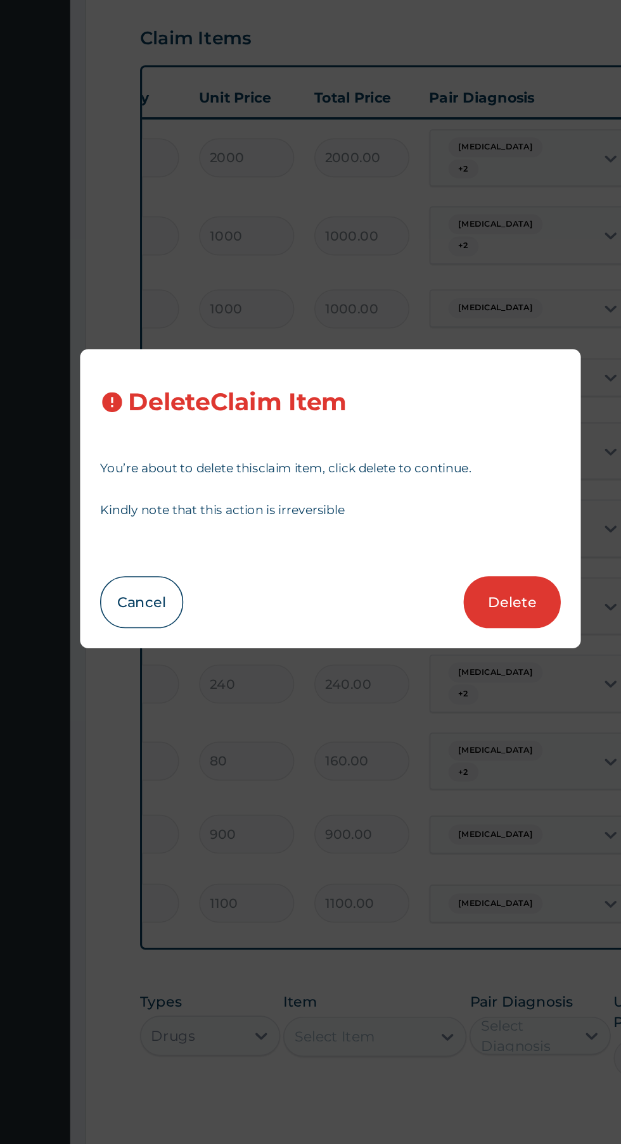
click at [192, 630] on button "Cancel" at bounding box center [191, 637] width 53 height 33
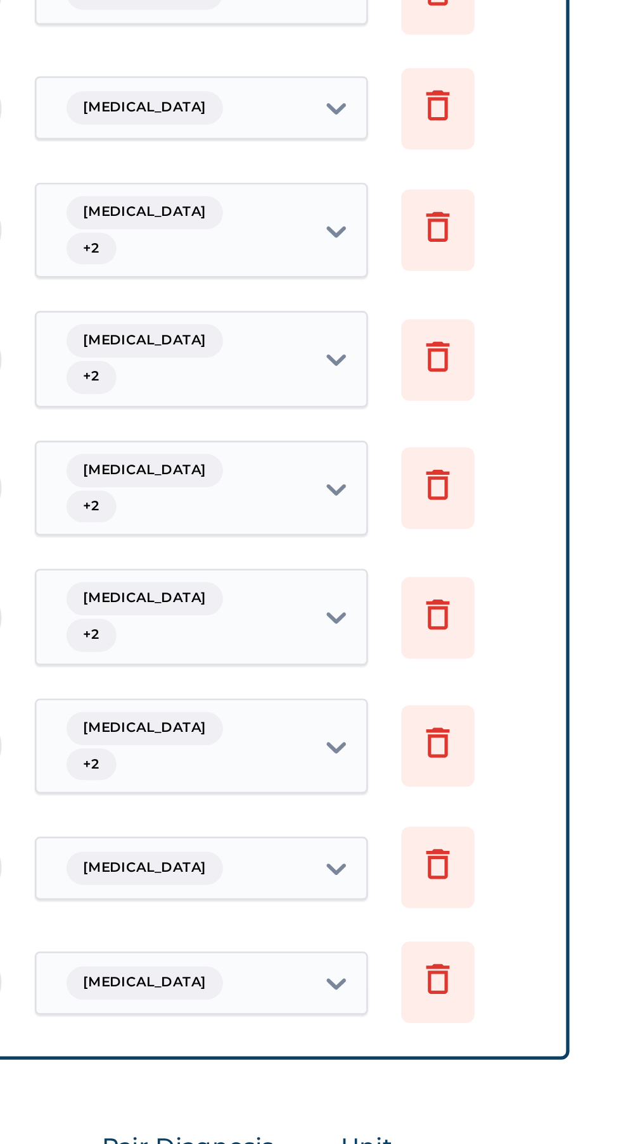
click at [528, 775] on icon at bounding box center [526, 782] width 15 height 15
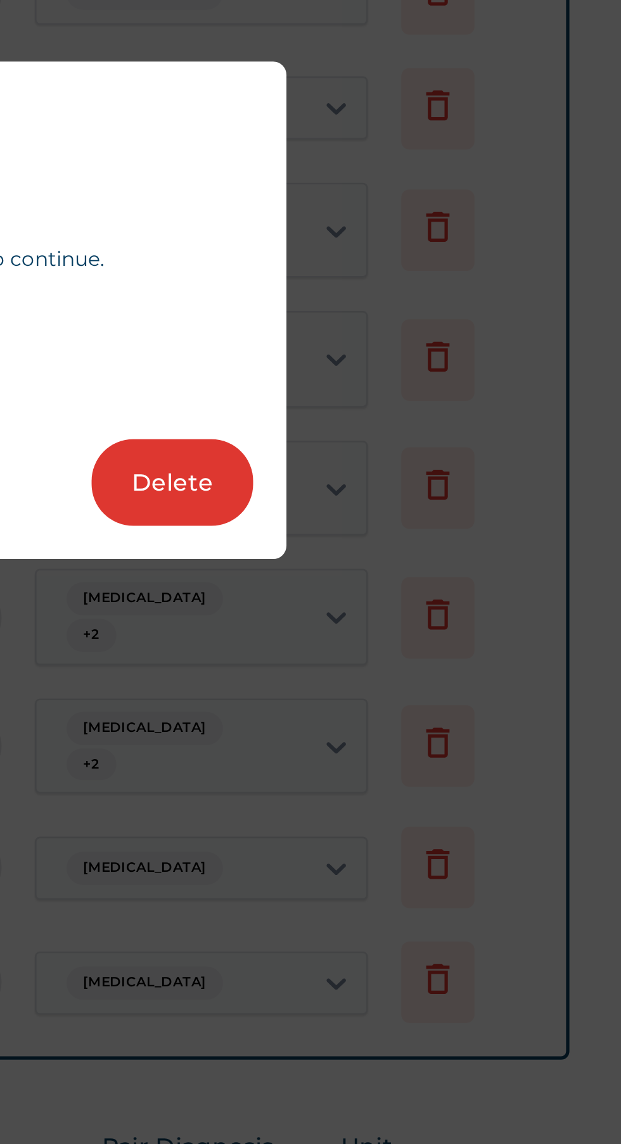
click at [425, 640] on button "Delete" at bounding box center [425, 637] width 61 height 33
type input "1100"
type input "1100.00"
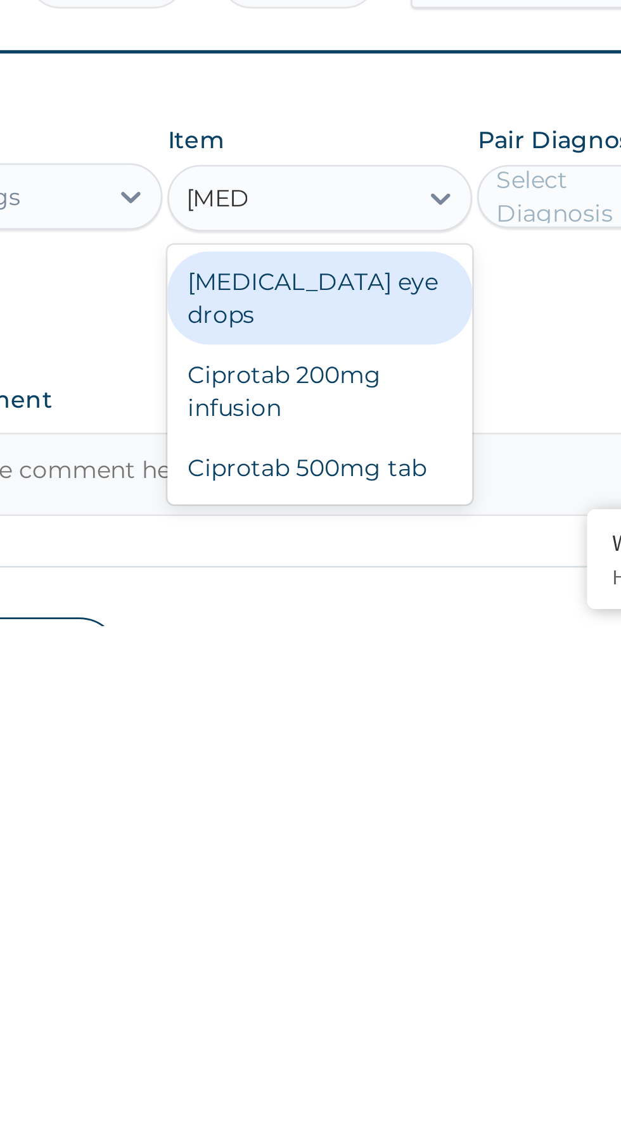
scroll to position [116, 0]
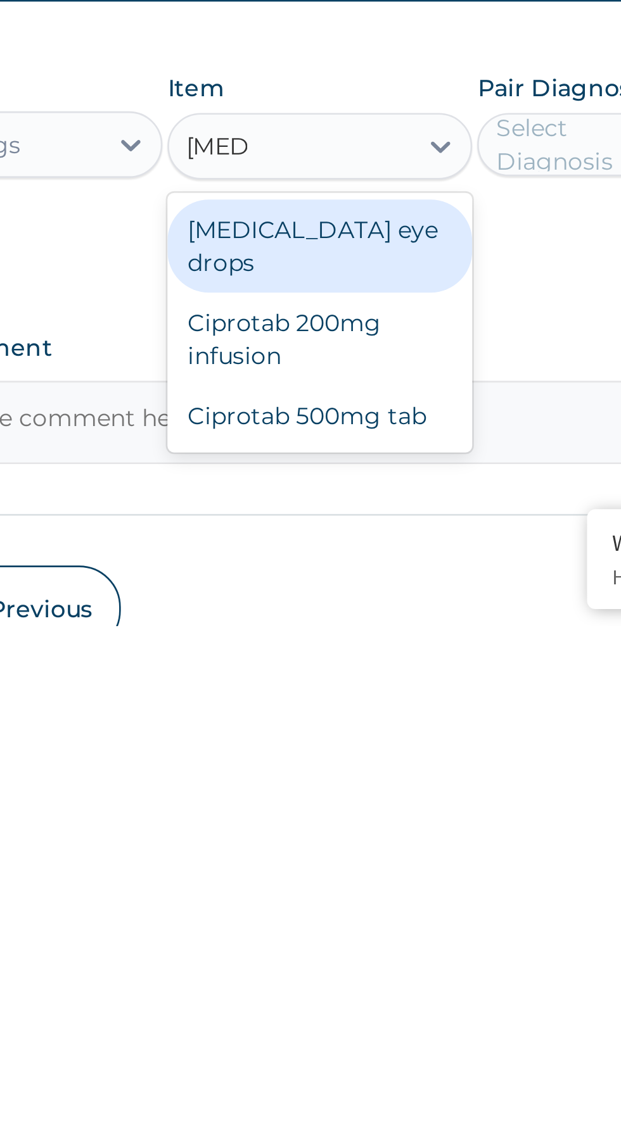
click at [350, 1053] on div "Ciprotab 500mg tab" at bounding box center [339, 1064] width 116 height 23
type input "cipro"
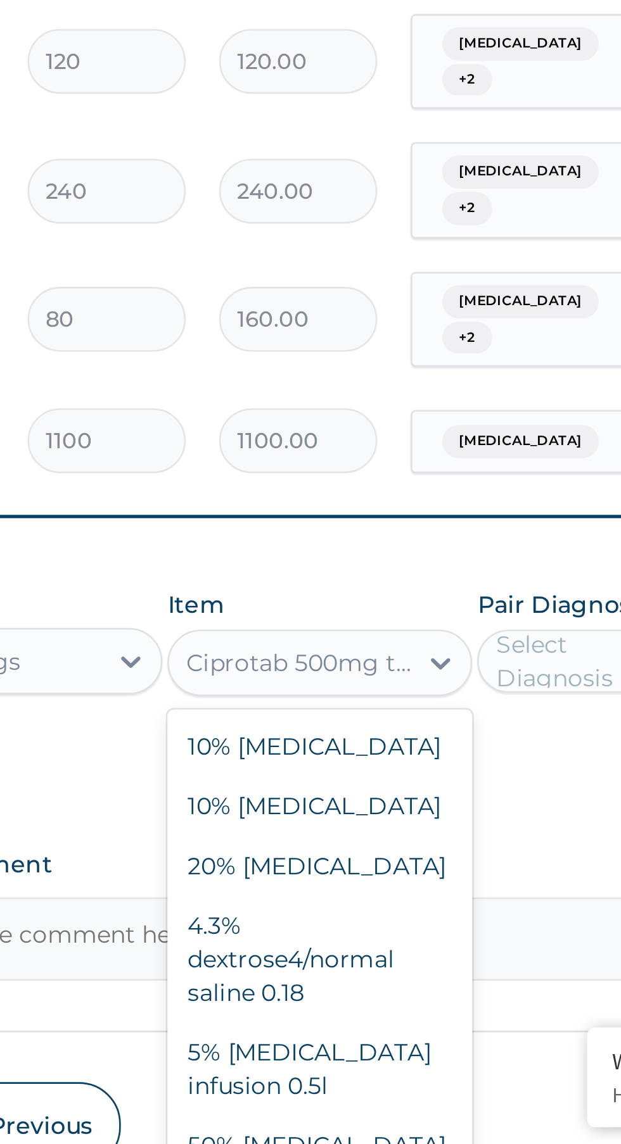
scroll to position [9478, 0]
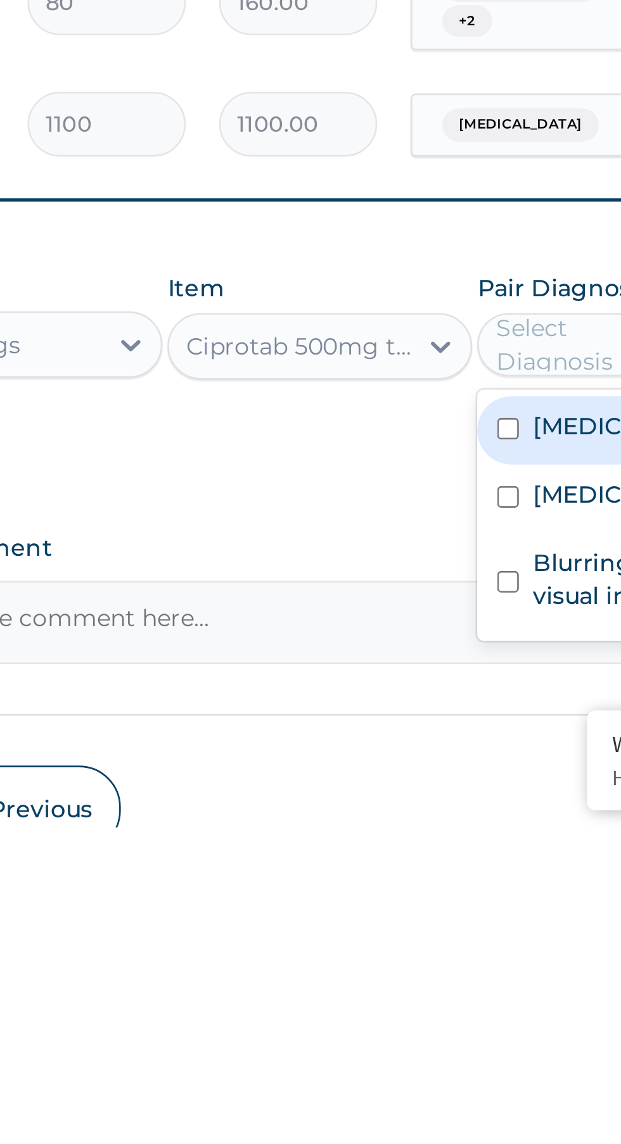
click at [414, 1015] on input "checkbox" at bounding box center [410, 1019] width 8 height 8
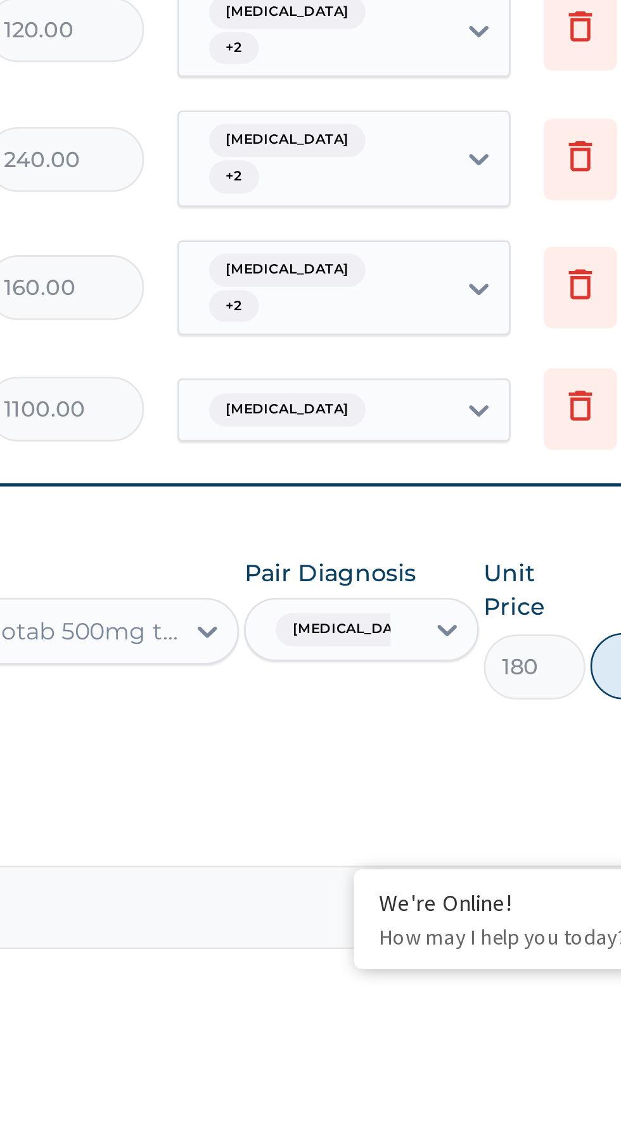
scroll to position [69, 0]
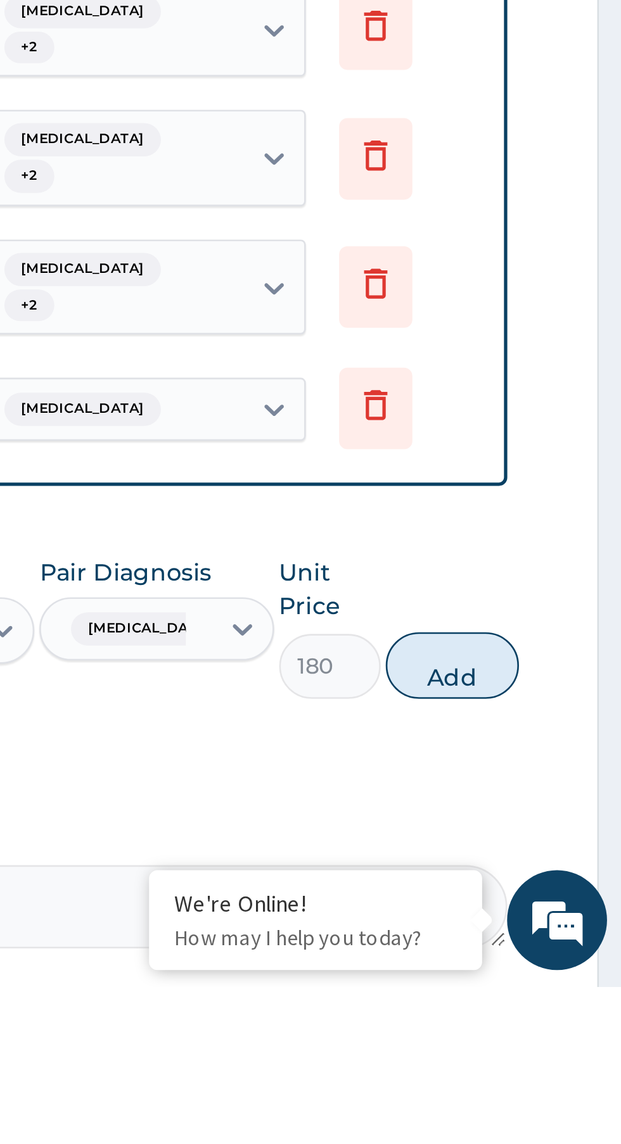
click at [555, 1010] on button "Add" at bounding box center [555, 1022] width 51 height 25
type input "0"
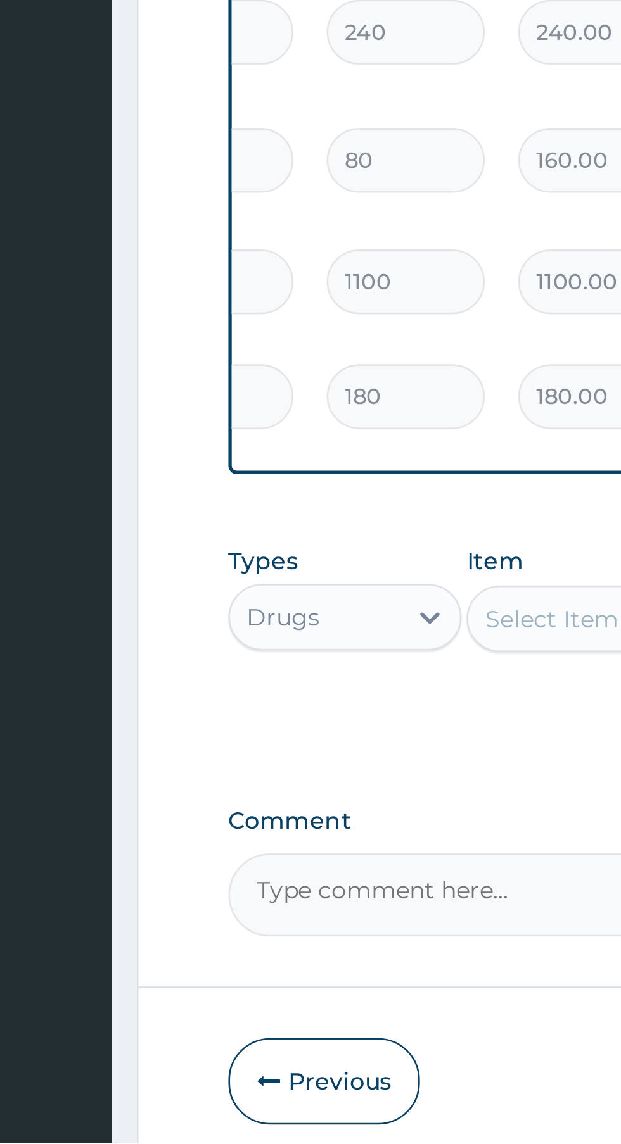
scroll to position [0, 212]
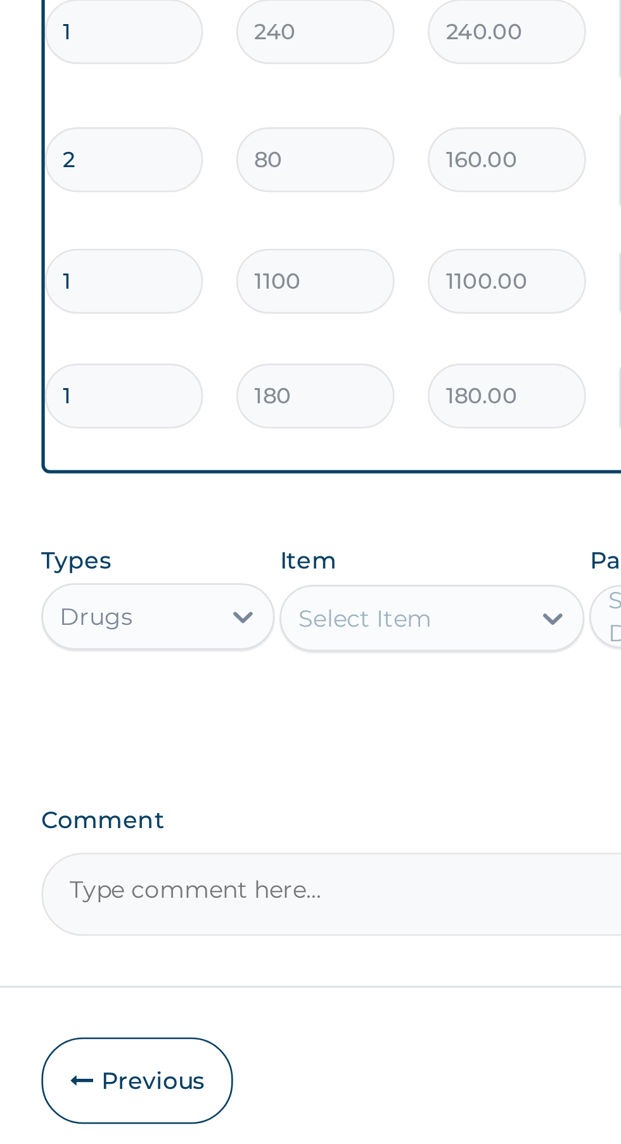
type input "10"
type input "1800.00"
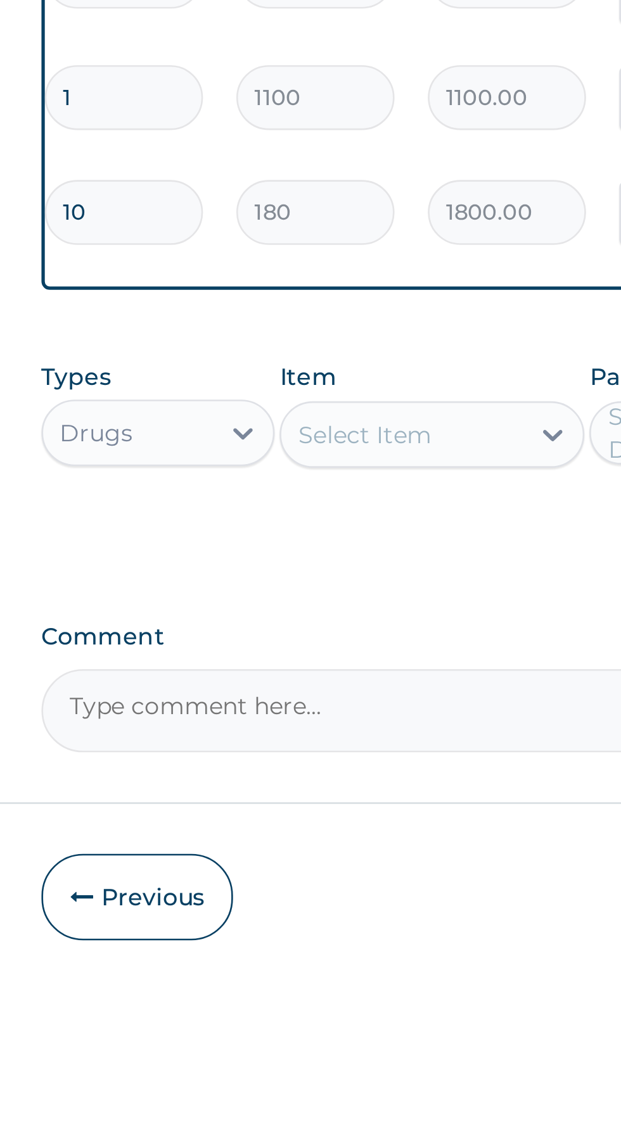
type input "10"
type input "e"
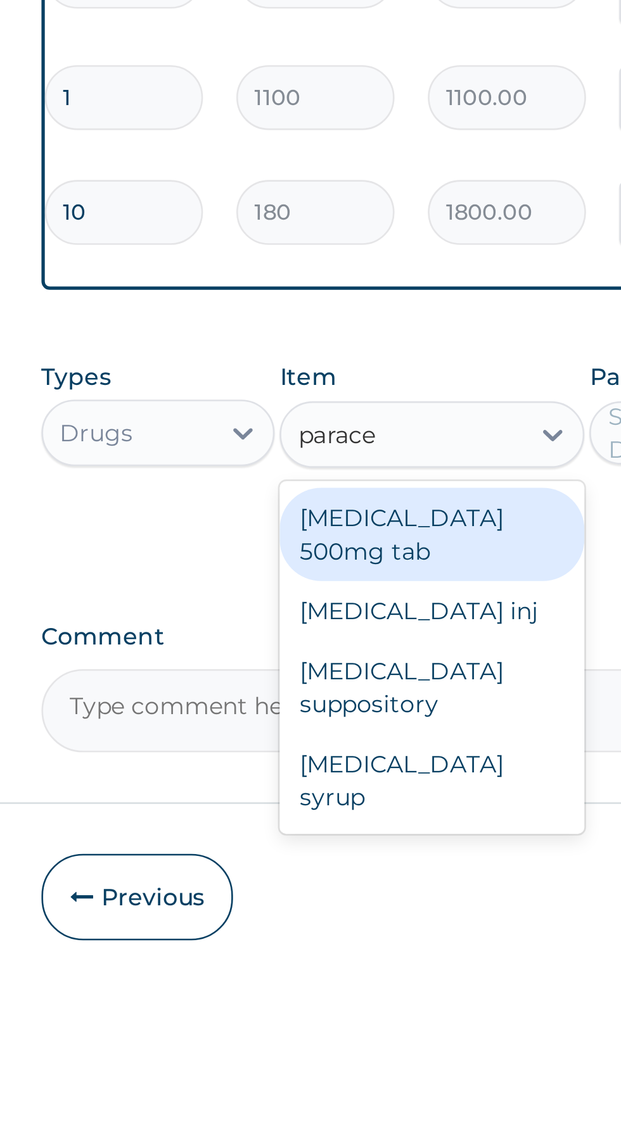
click at [368, 965] on div "Paracetamol 500mg tab" at bounding box center [339, 982] width 116 height 35
type input "parace"
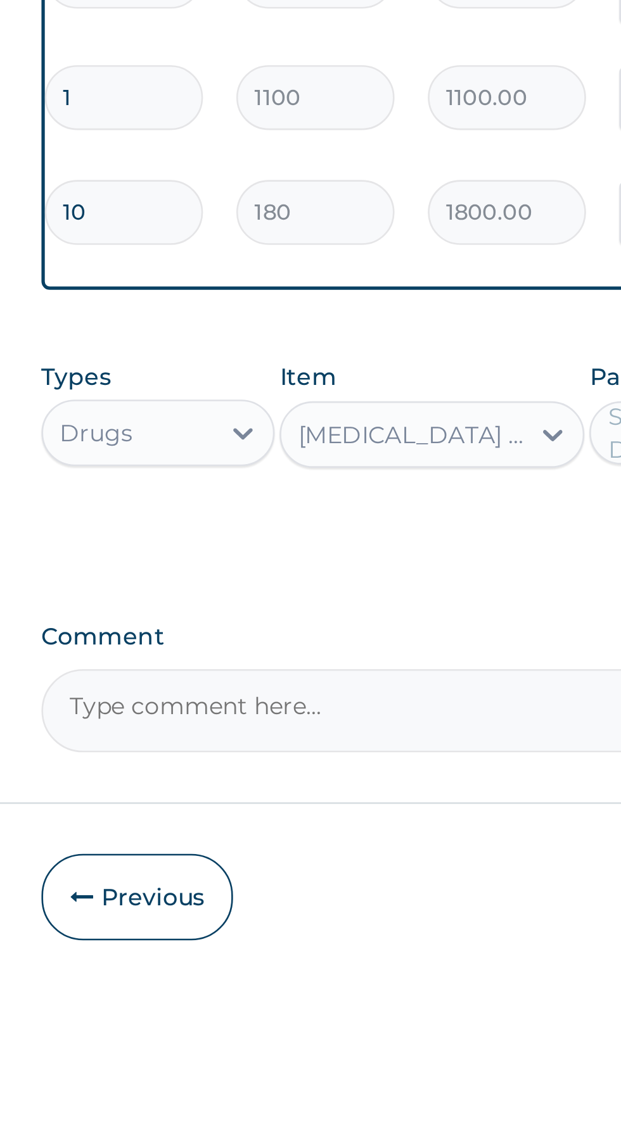
scroll to position [177, 0]
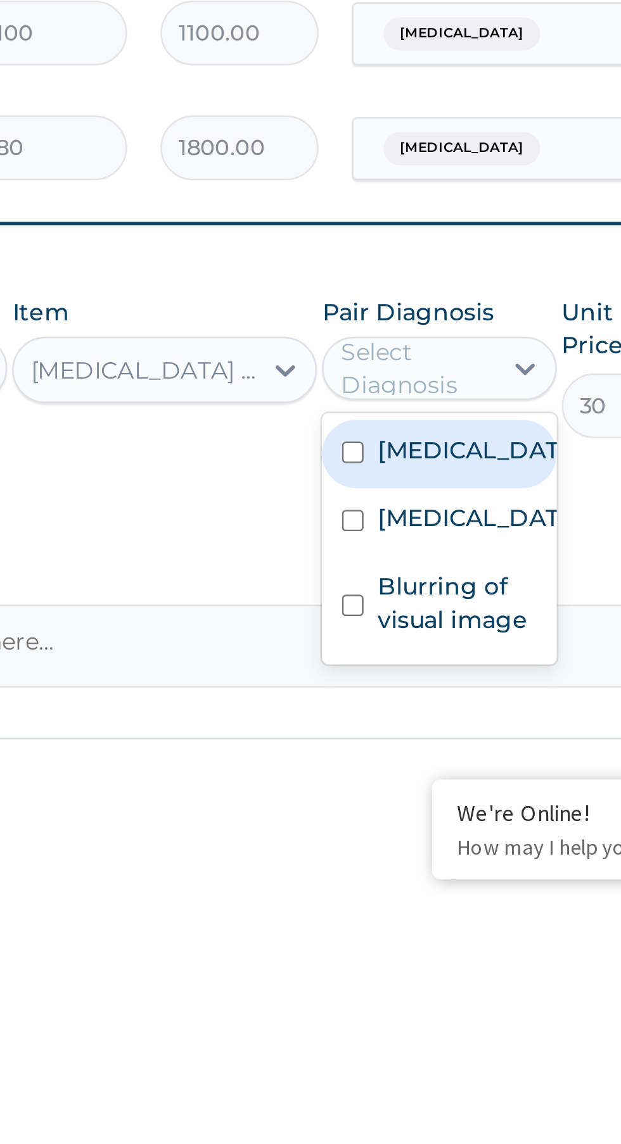
click at [413, 972] on input "checkbox" at bounding box center [410, 976] width 8 height 8
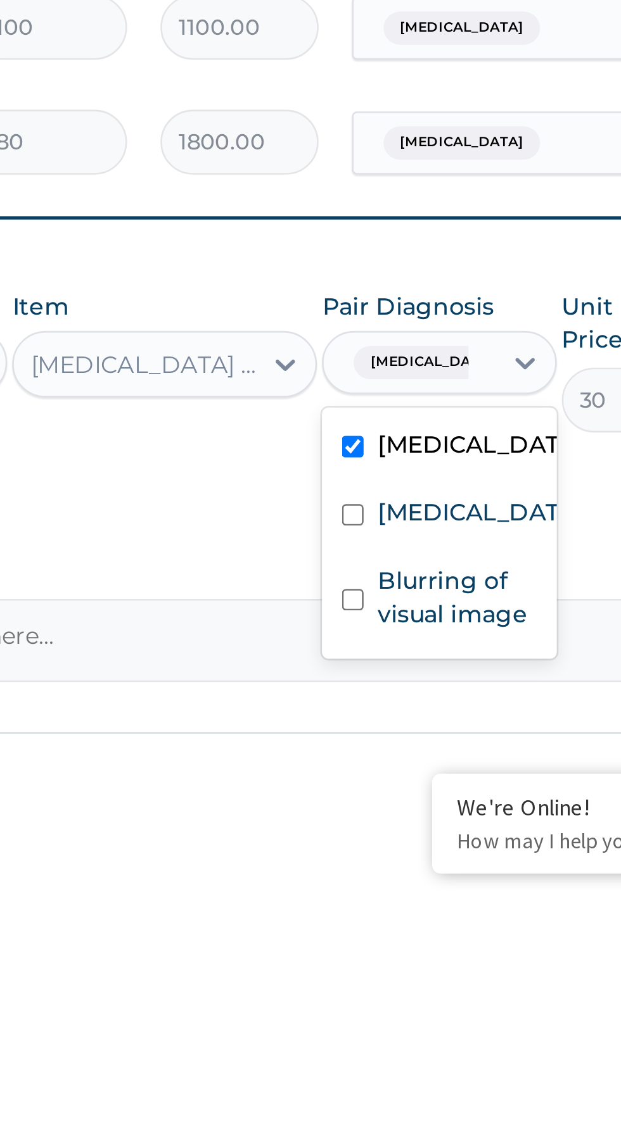
click at [430, 994] on label "Typhoid fever" at bounding box center [455, 1000] width 73 height 13
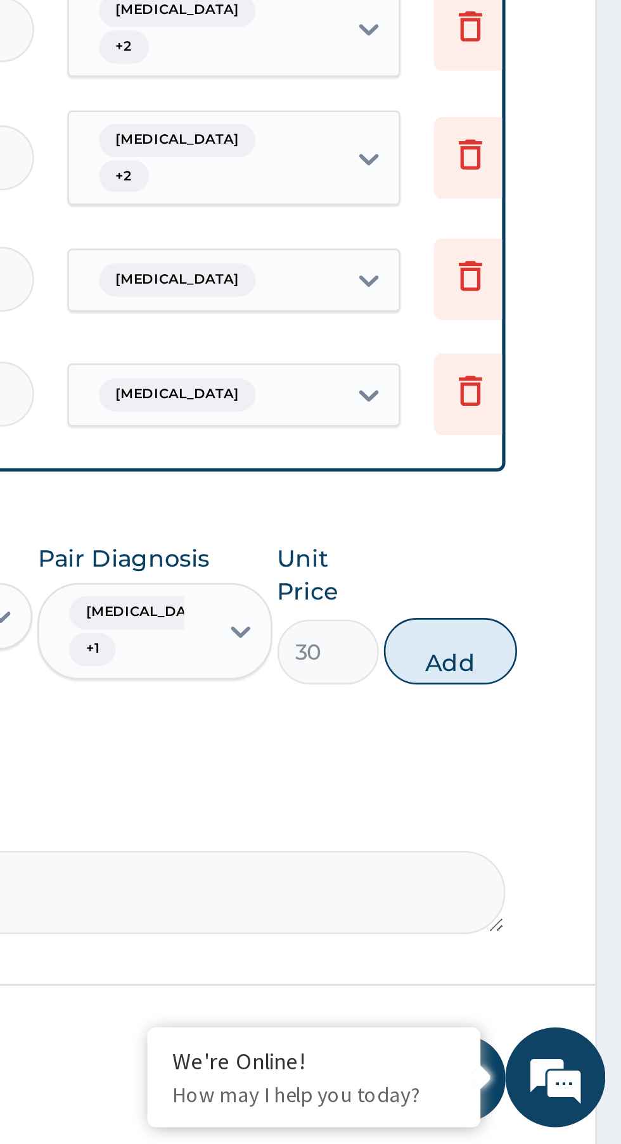
scroll to position [178, 0]
click at [557, 944] on button "Add" at bounding box center [555, 956] width 51 height 25
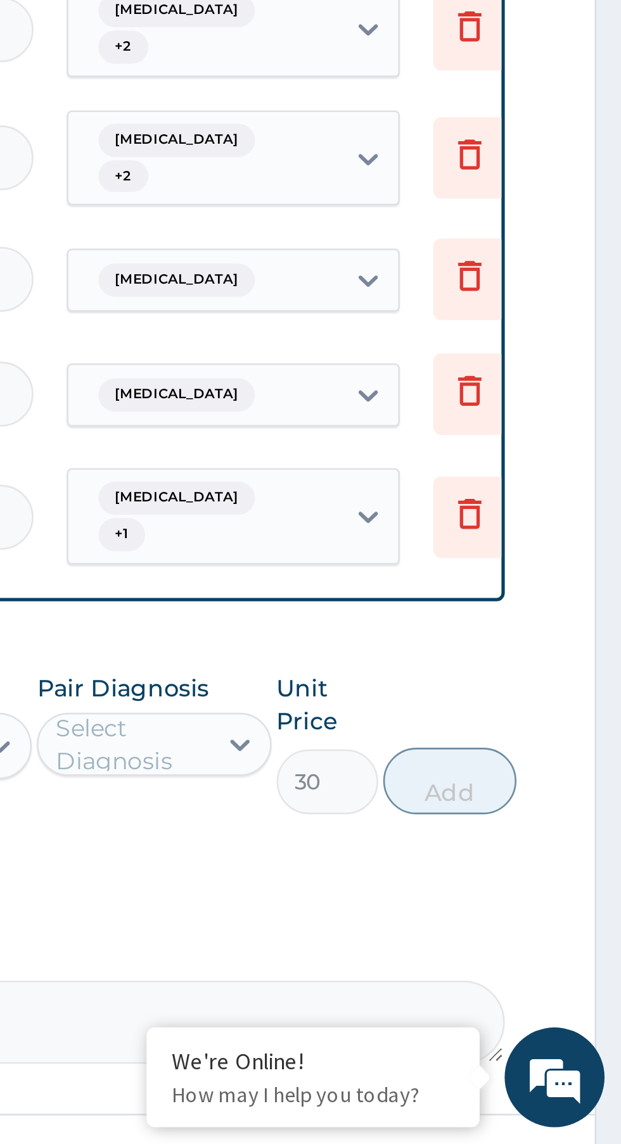
type input "0"
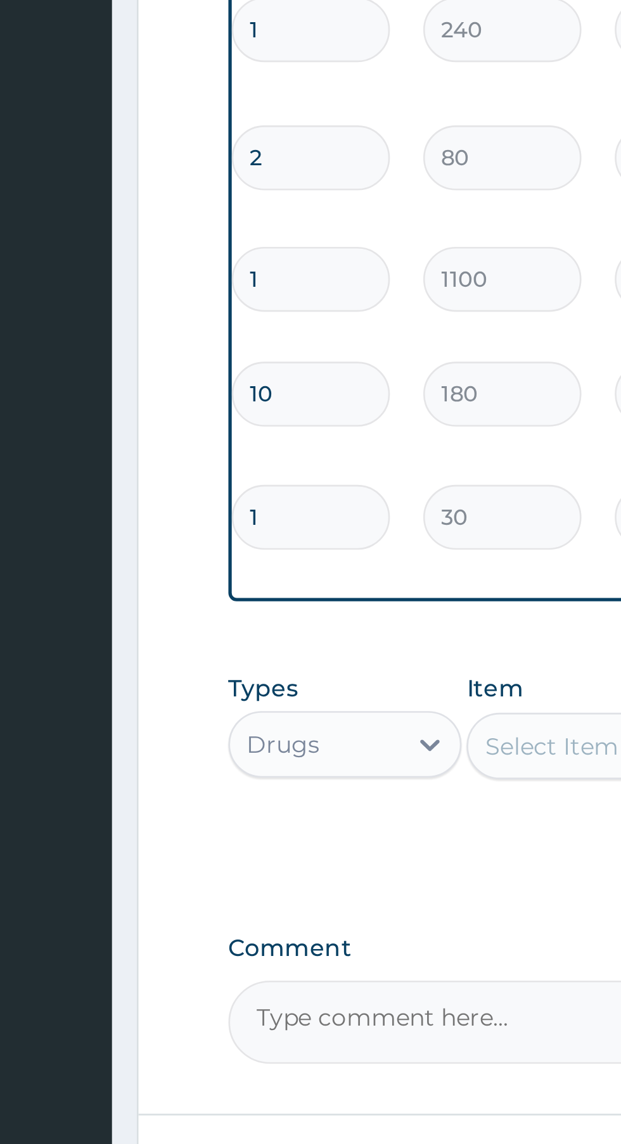
type input "18"
type input "540.00"
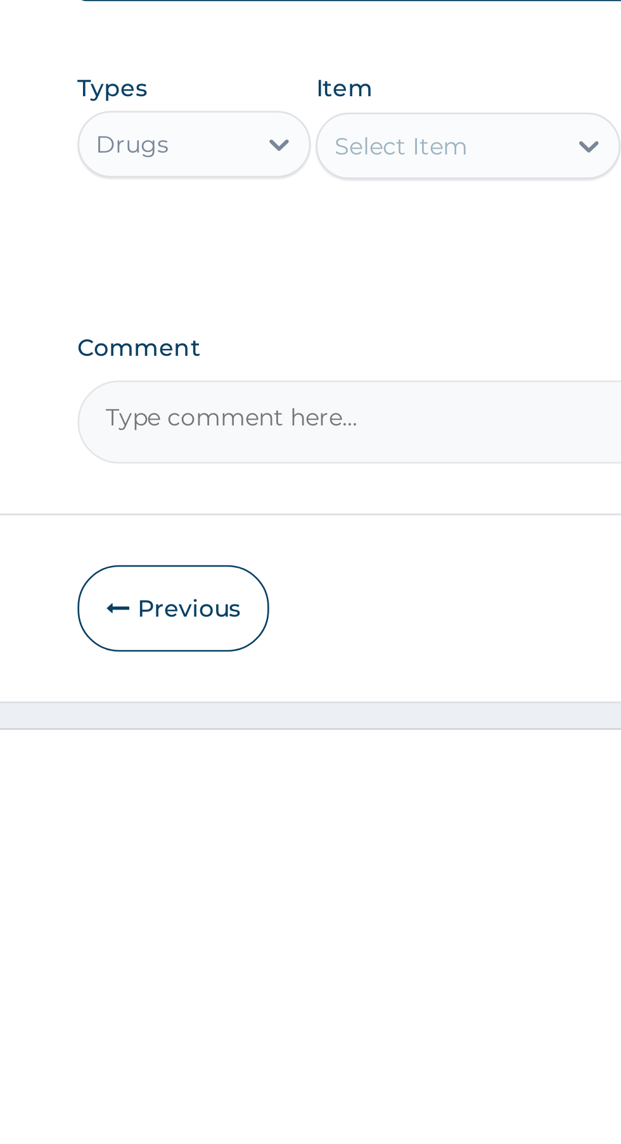
scroll to position [250, 0]
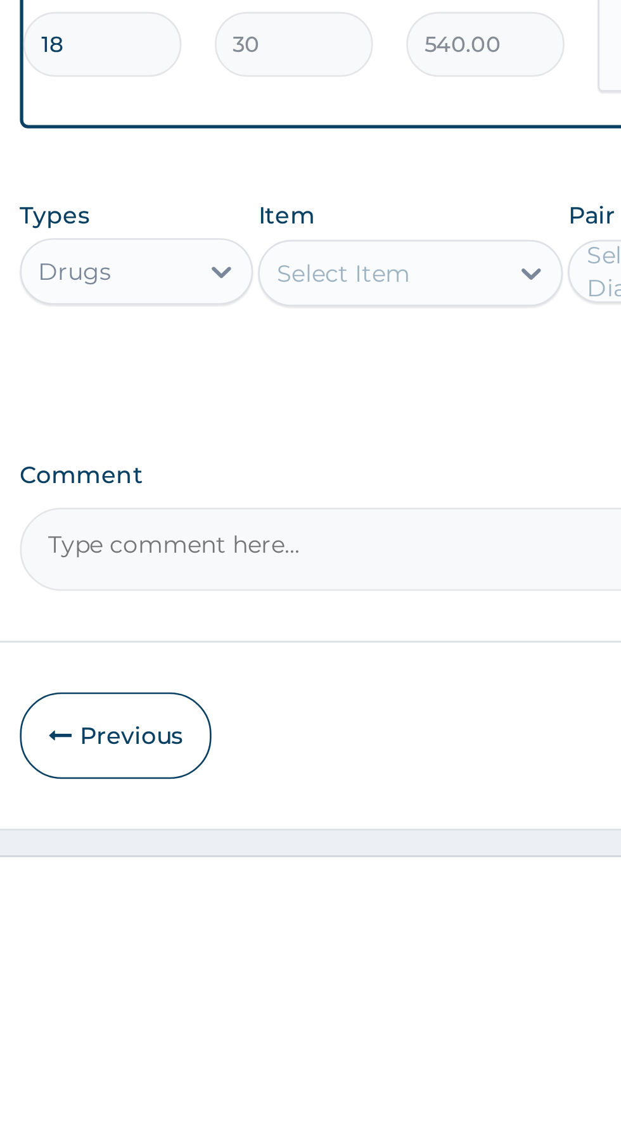
type input "18"
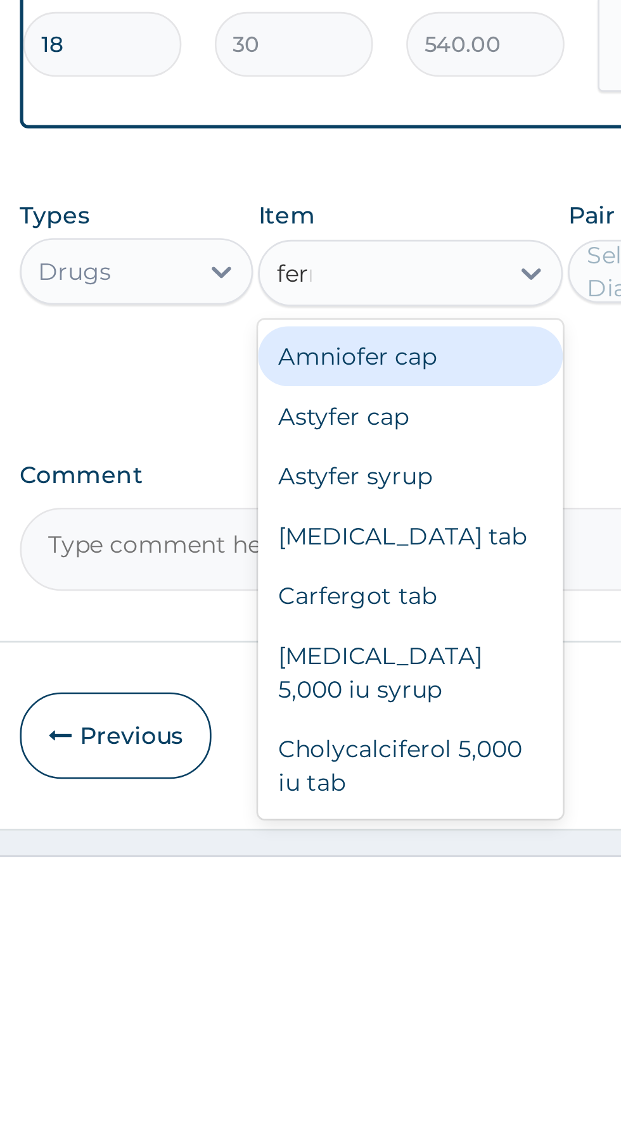
scroll to position [0, 0]
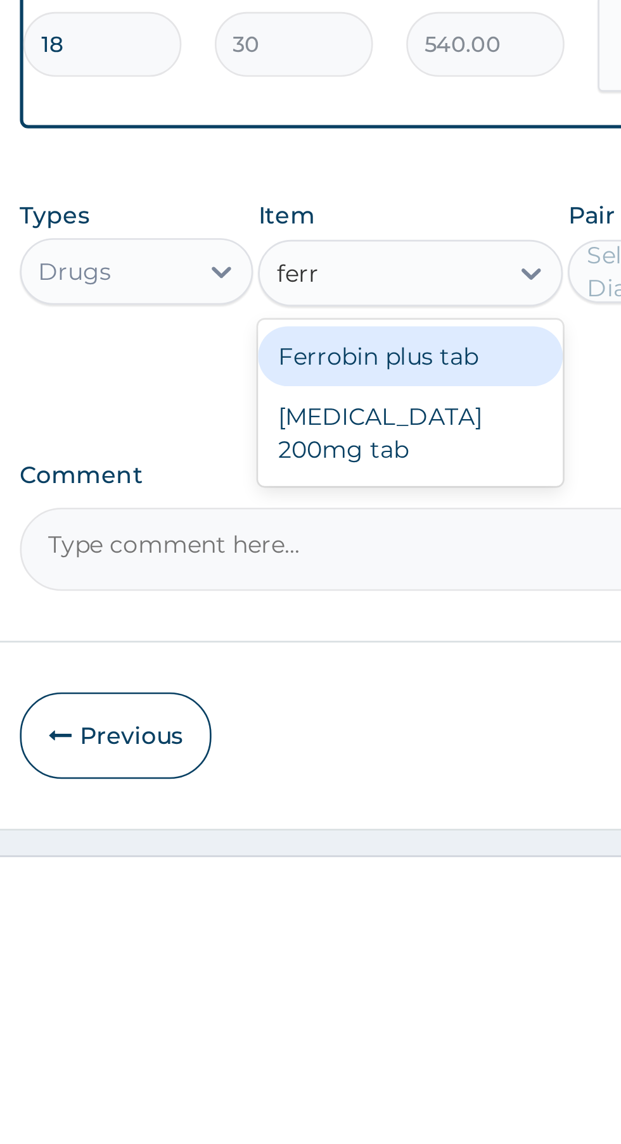
click at [354, 965] on div "Ferrous sulphate 200mg tab" at bounding box center [339, 982] width 116 height 35
type input "ferr"
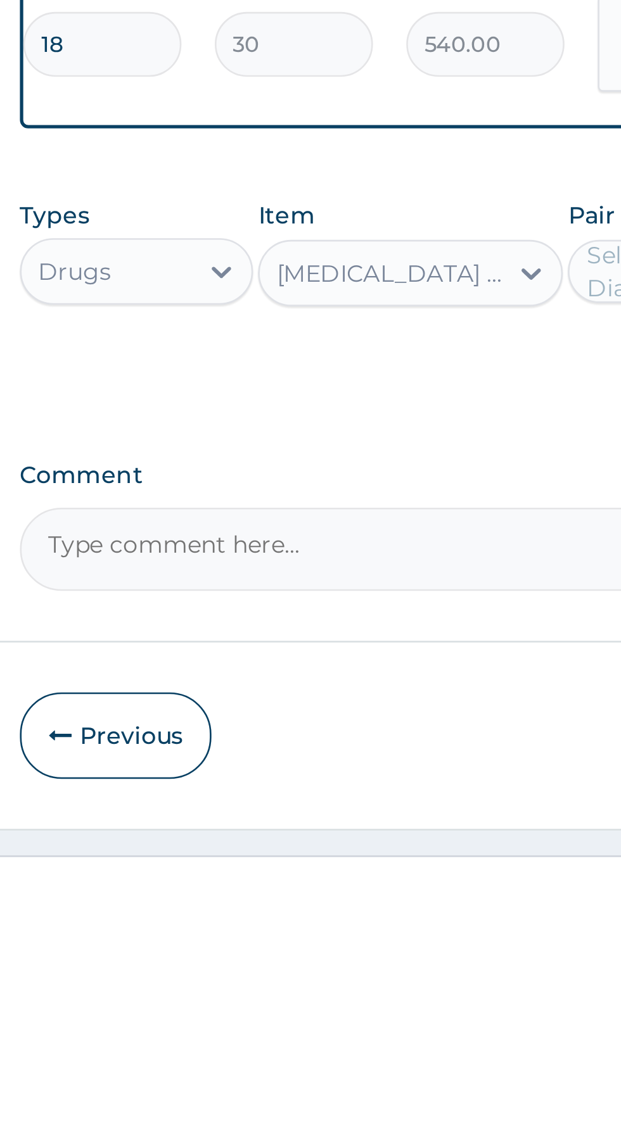
scroll to position [250, 0]
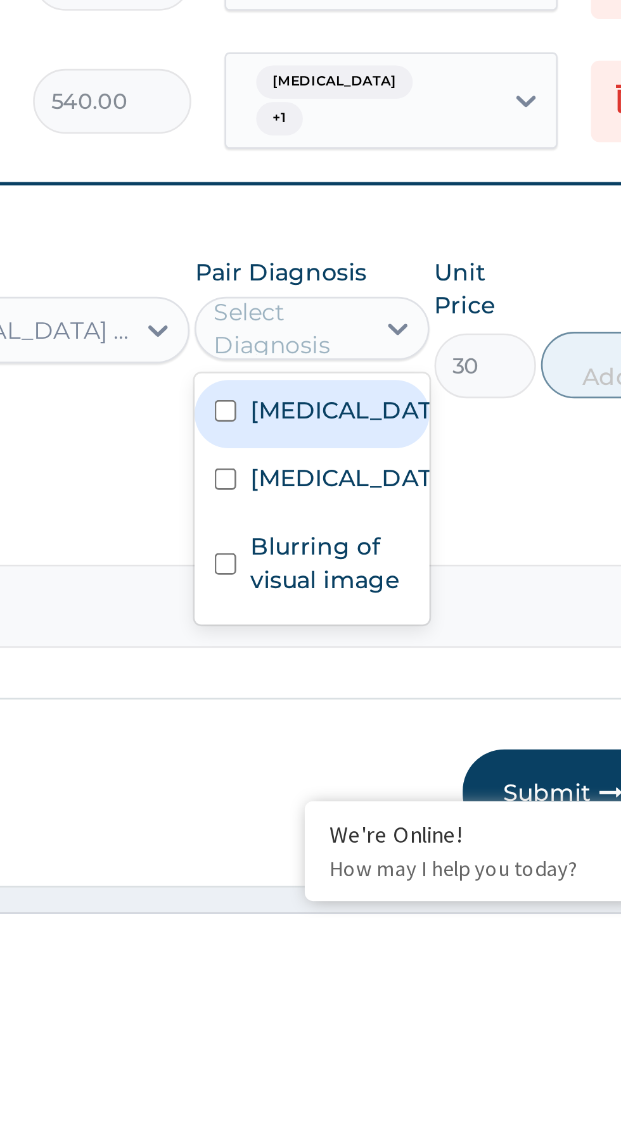
click at [427, 971] on label "Typhoid fever" at bounding box center [455, 977] width 73 height 13
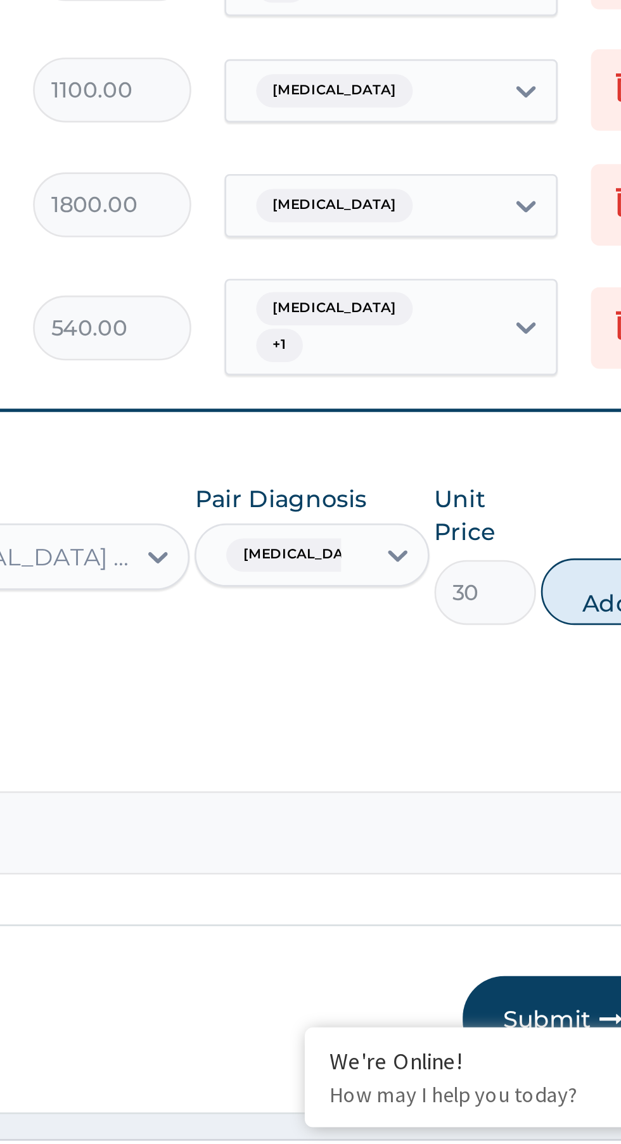
click at [457, 914] on input "text" at bounding box center [457, 920] width 1 height 13
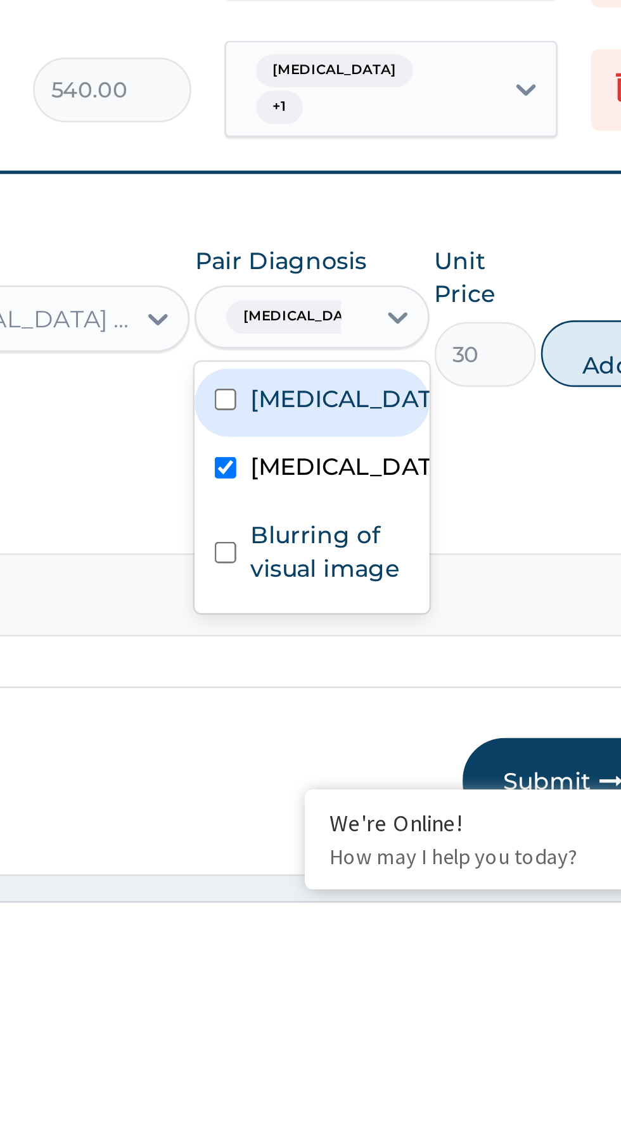
click at [435, 997] on label "Blurring of visual image" at bounding box center [449, 1009] width 60 height 25
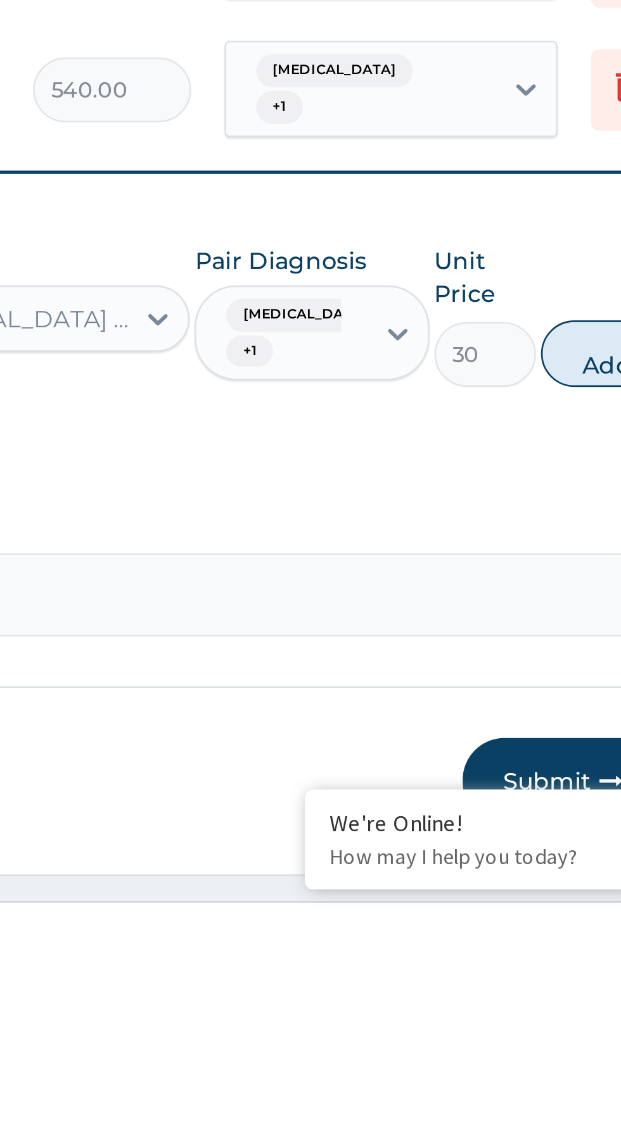
scroll to position [251, 0]
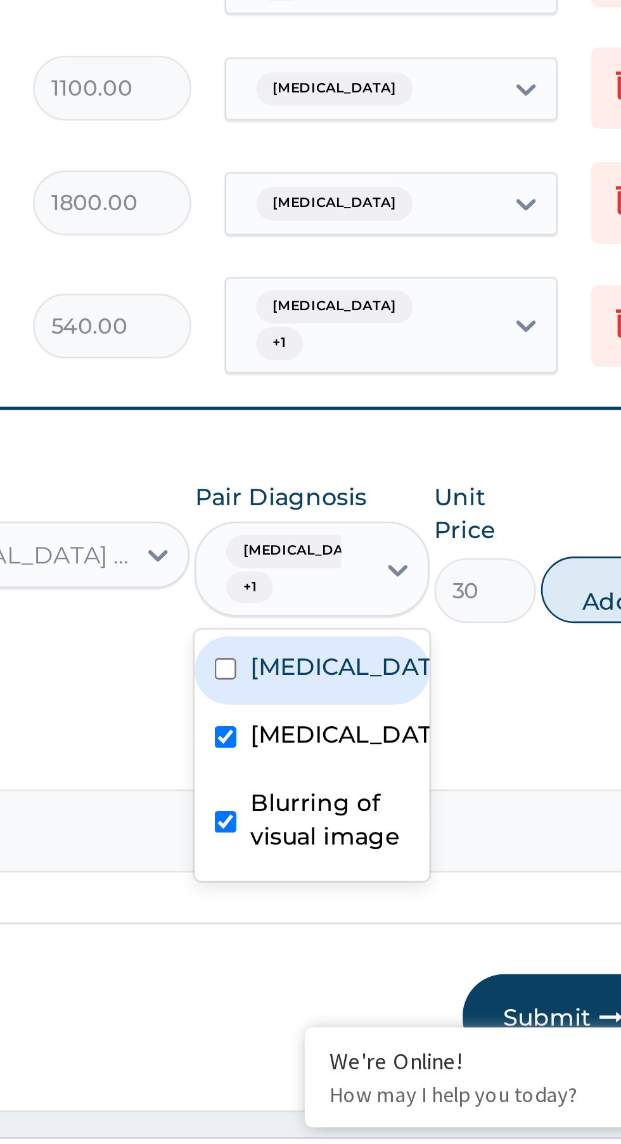
click at [457, 920] on input "text" at bounding box center [457, 926] width 1 height 13
click at [441, 956] on label "Malaria" at bounding box center [455, 962] width 73 height 13
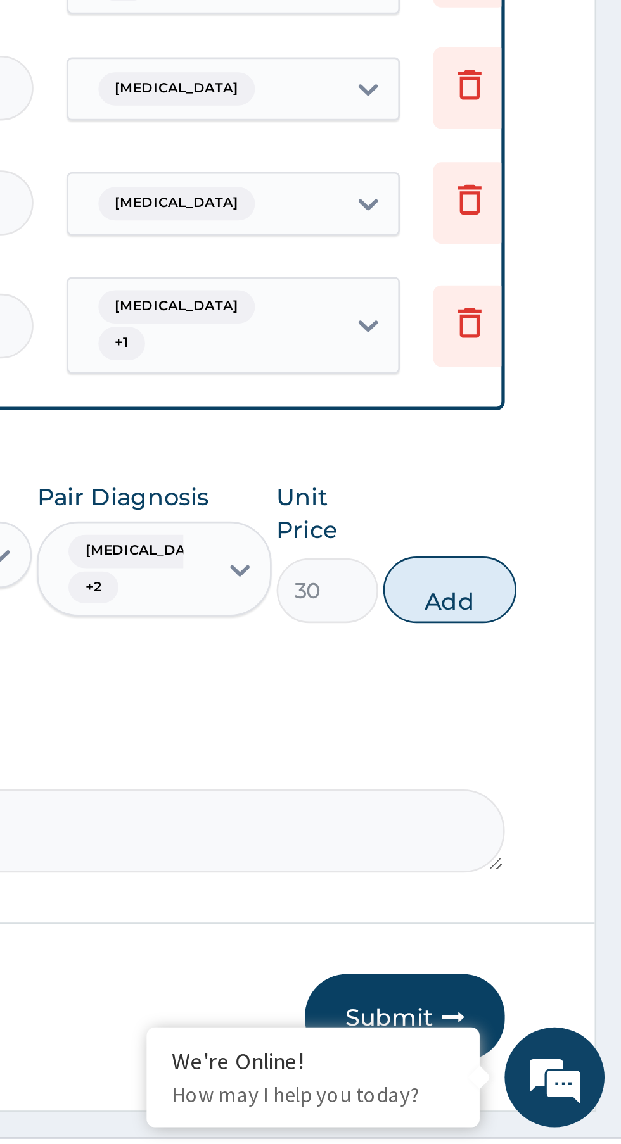
click at [554, 921] on button "Add" at bounding box center [555, 933] width 51 height 25
type input "0"
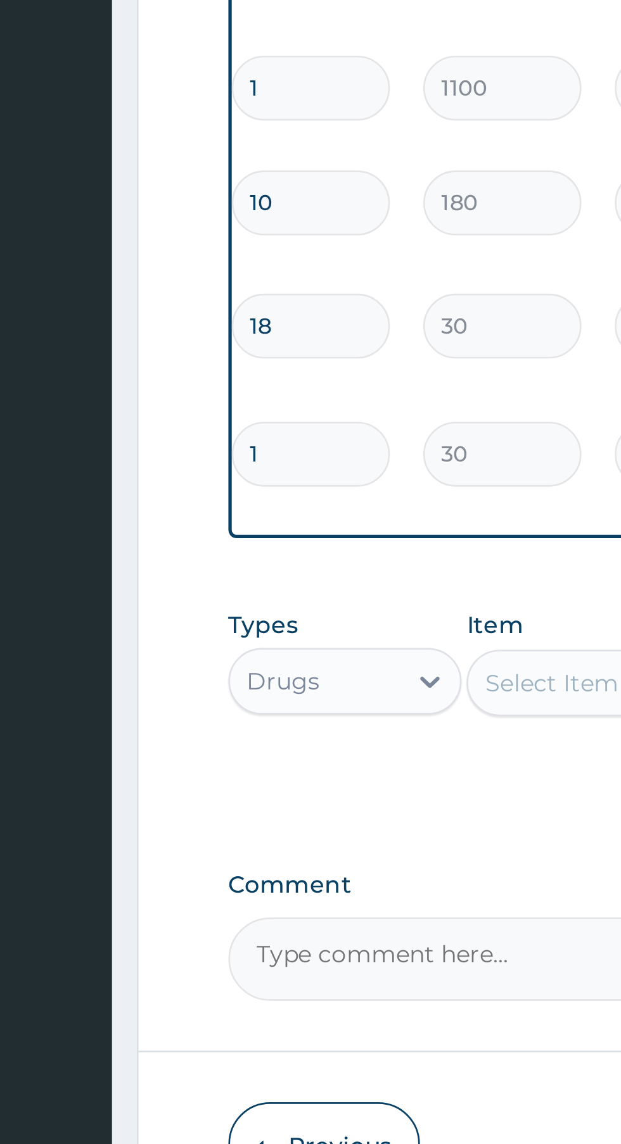
type input "10"
type input "300.00"
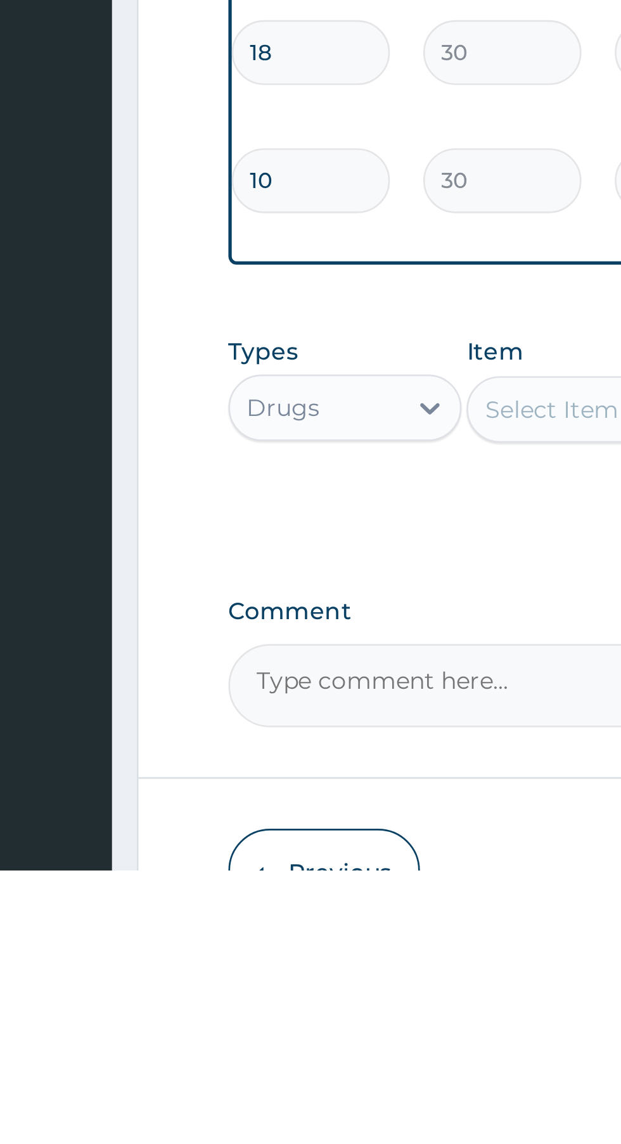
type input "10"
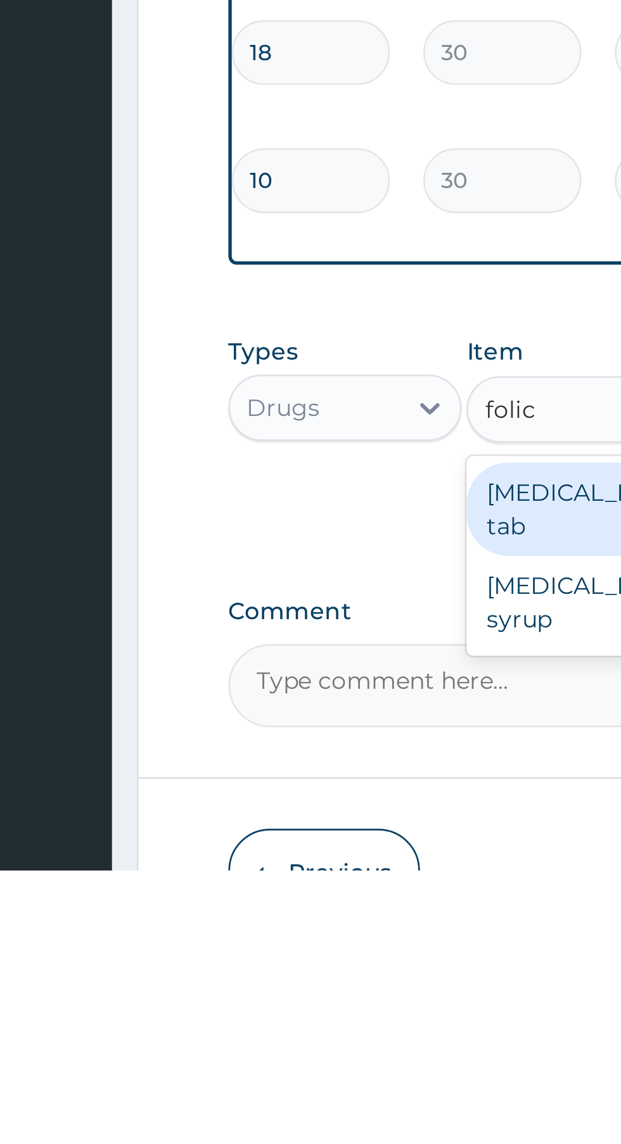
scroll to position [0, 0]
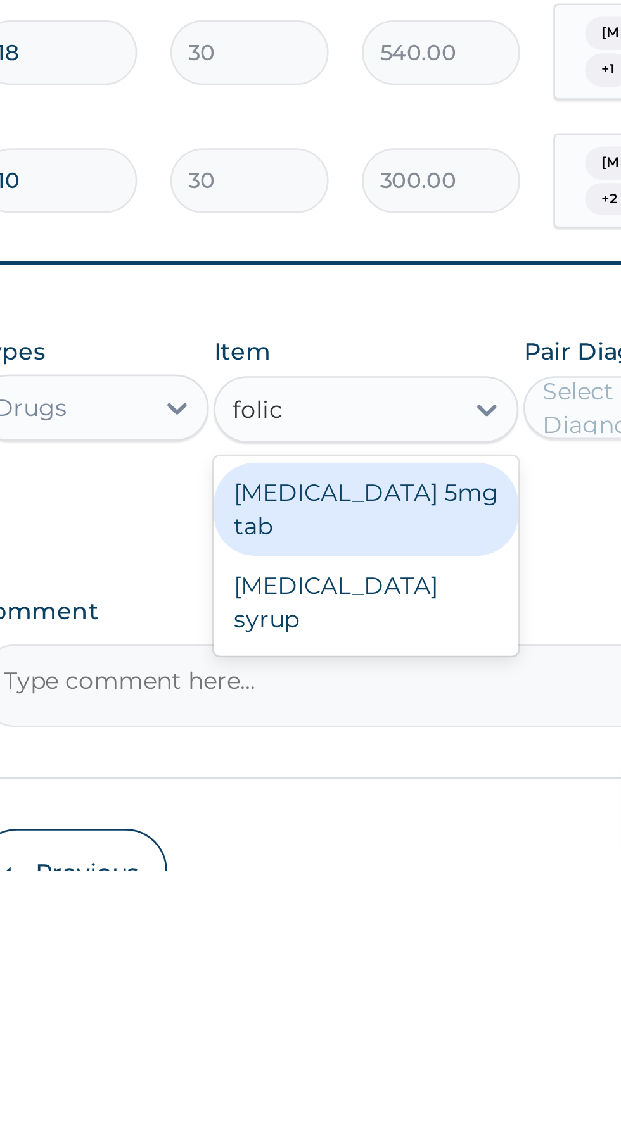
click at [353, 989] on div "Folic acid 5mg tab" at bounding box center [339, 1006] width 116 height 35
type input "folic"
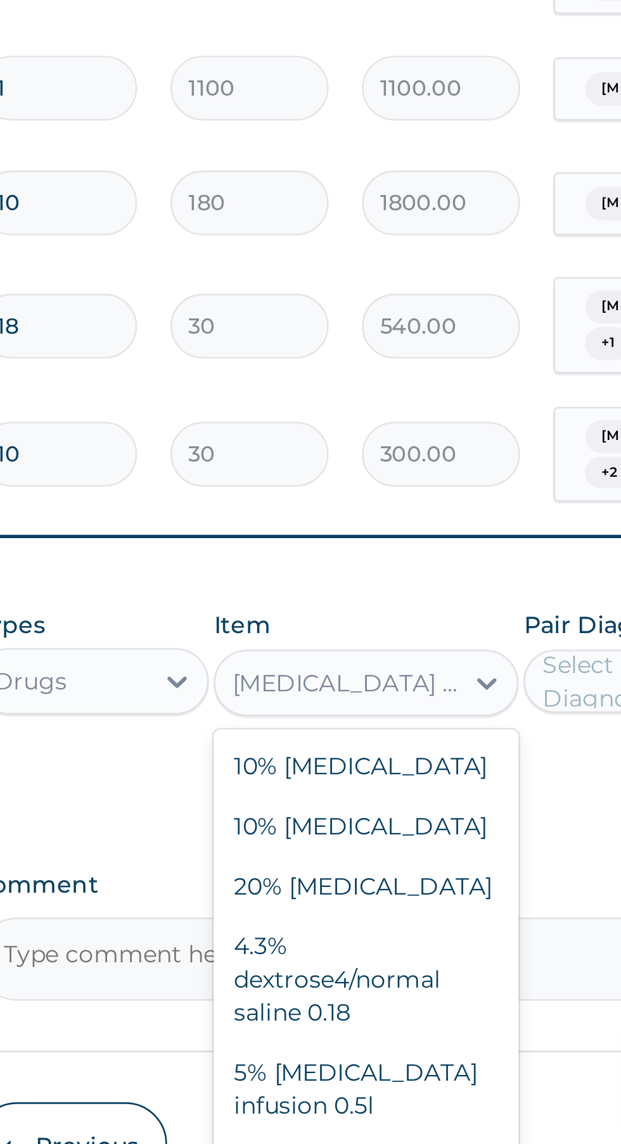
scroll to position [15110, 0]
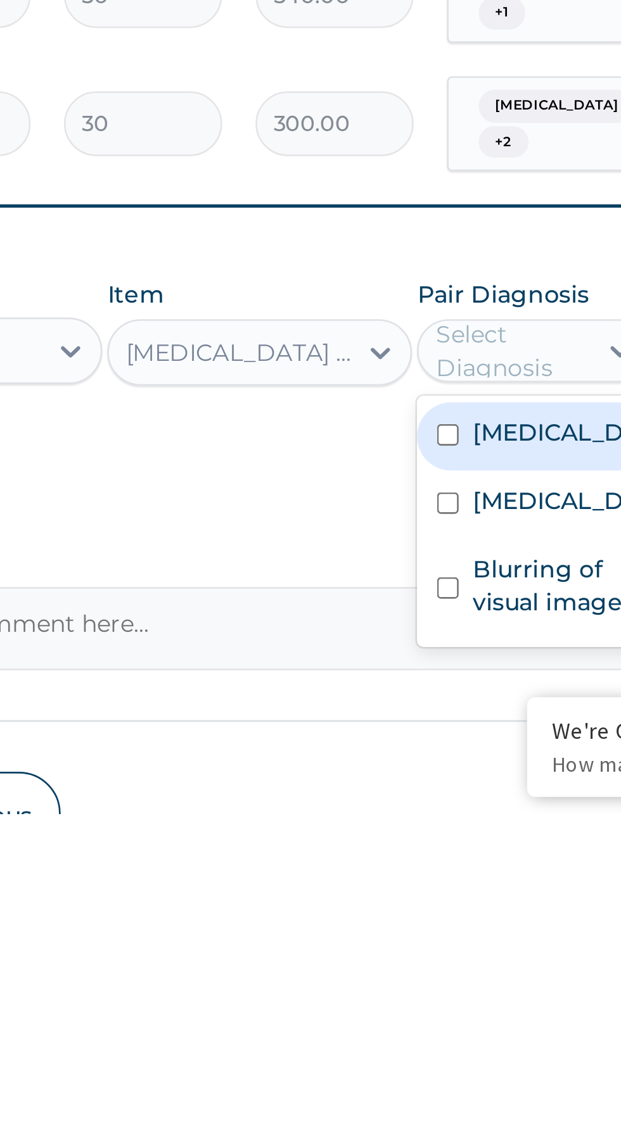
click at [411, 996] on input "checkbox" at bounding box center [410, 1000] width 8 height 8
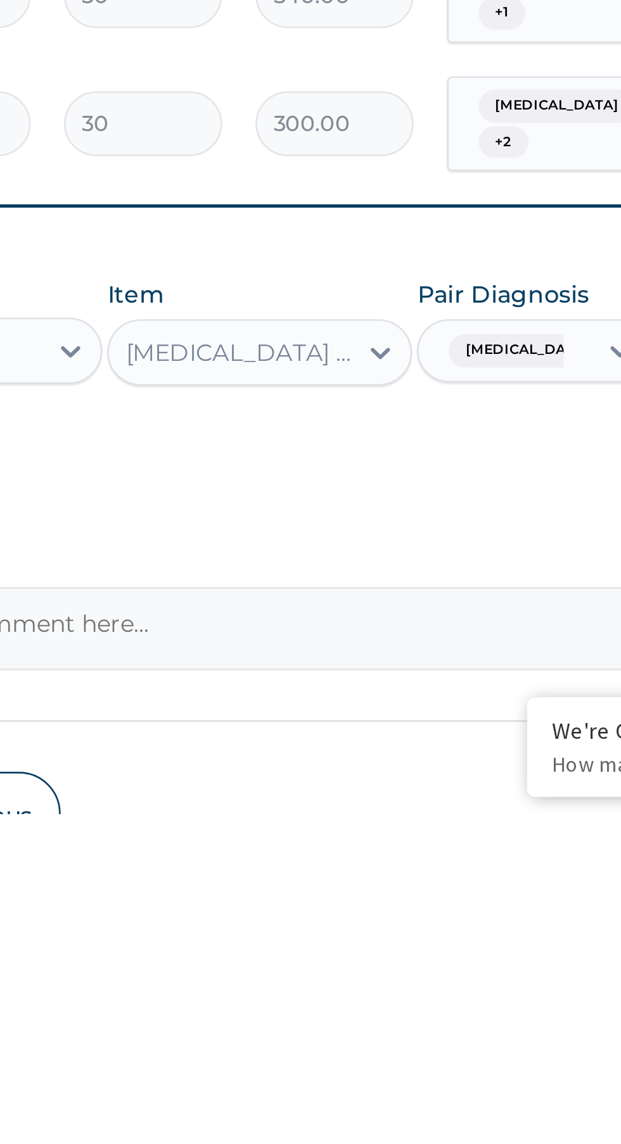
scroll to position [251, 0]
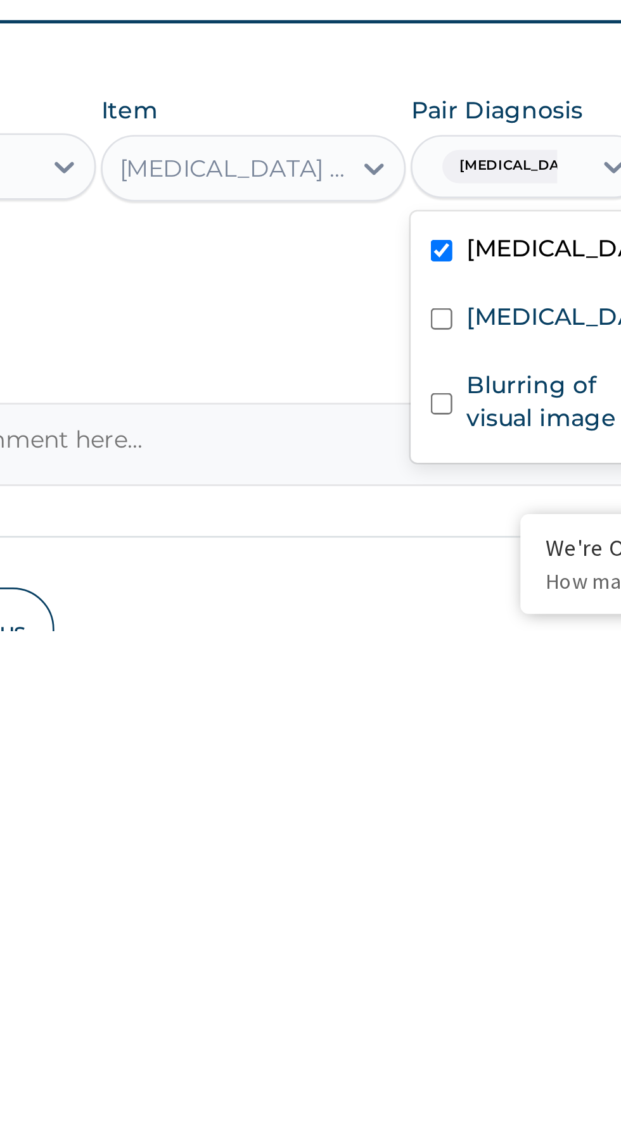
click at [414, 1022] on input "checkbox" at bounding box center [410, 1026] width 8 height 8
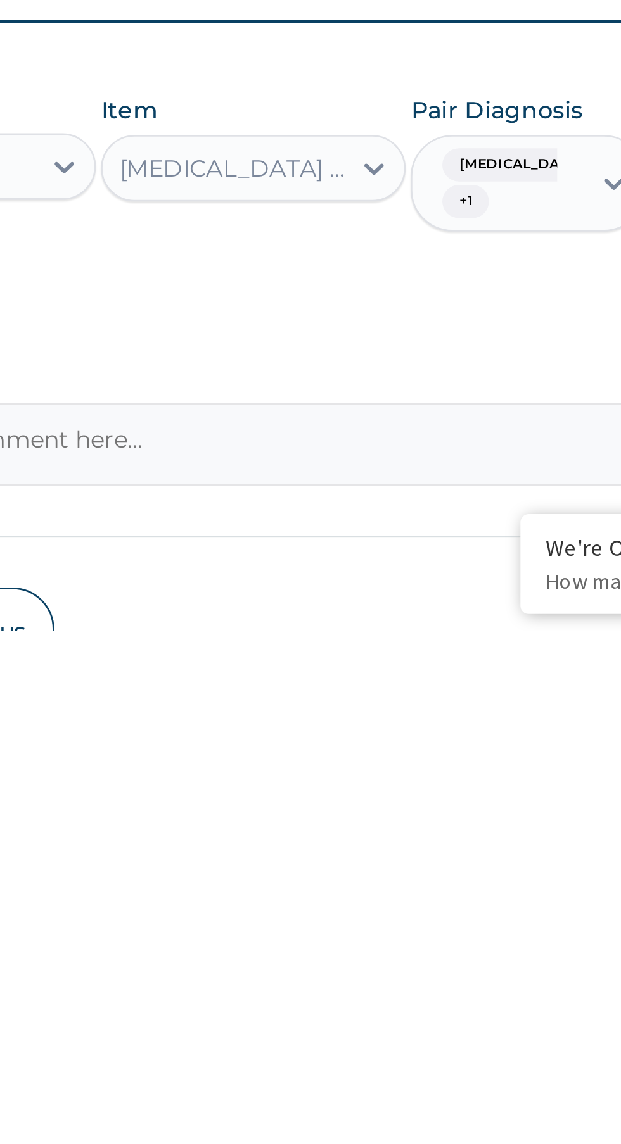
scroll to position [252, 0]
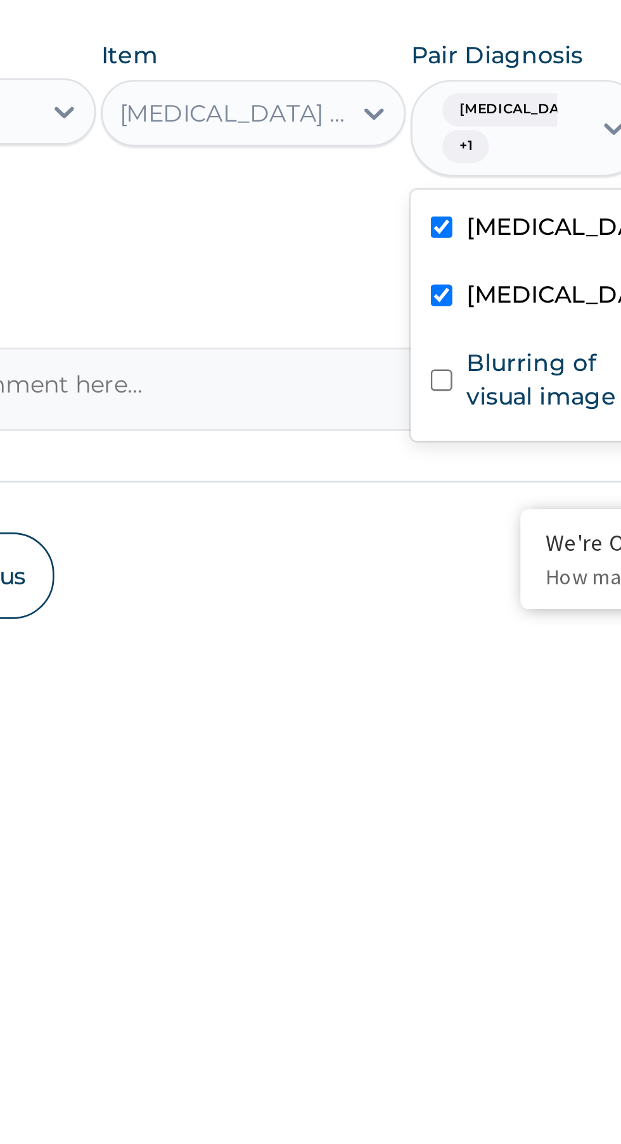
click at [414, 1047] on input "checkbox" at bounding box center [410, 1051] width 8 height 8
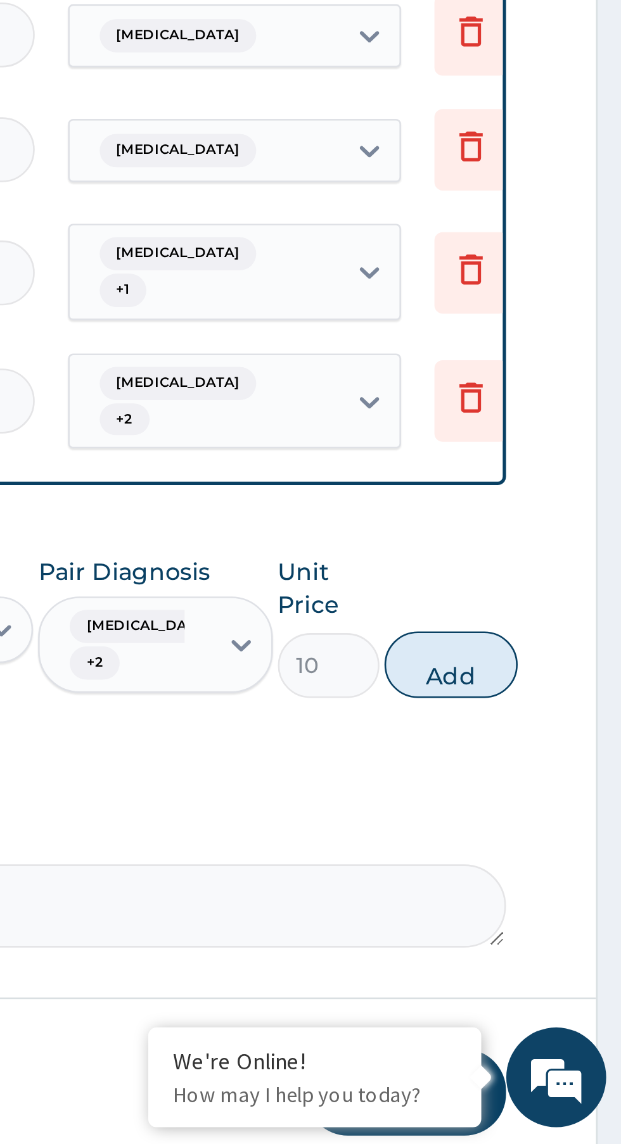
scroll to position [271, 0]
click at [557, 949] on button "Add" at bounding box center [555, 961] width 51 height 25
type input "0"
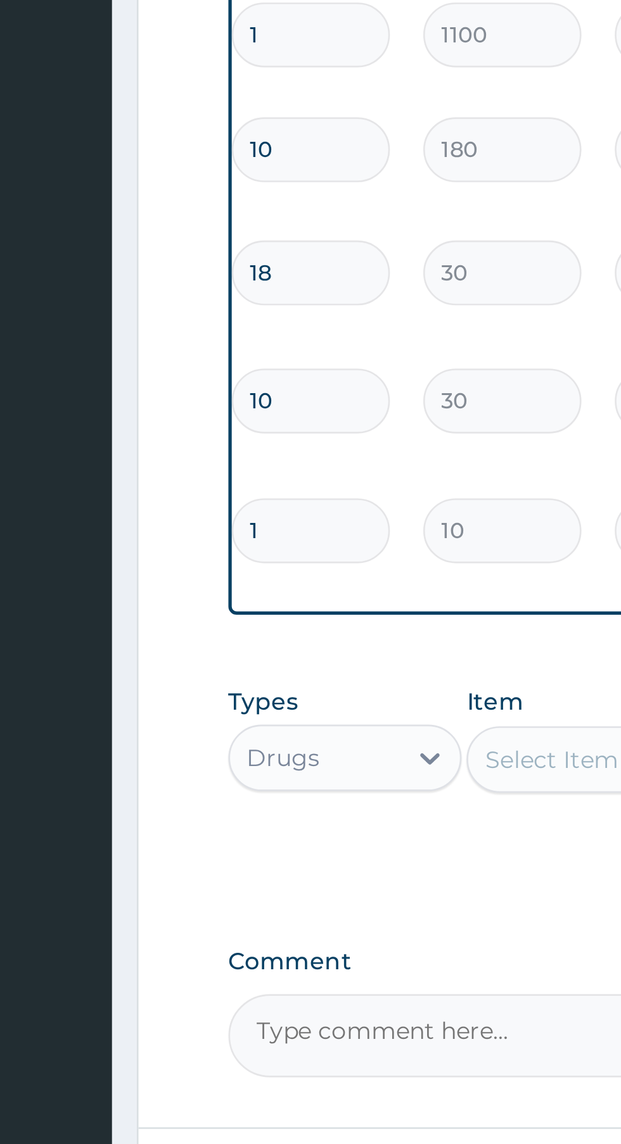
type input "10"
type input "100.00"
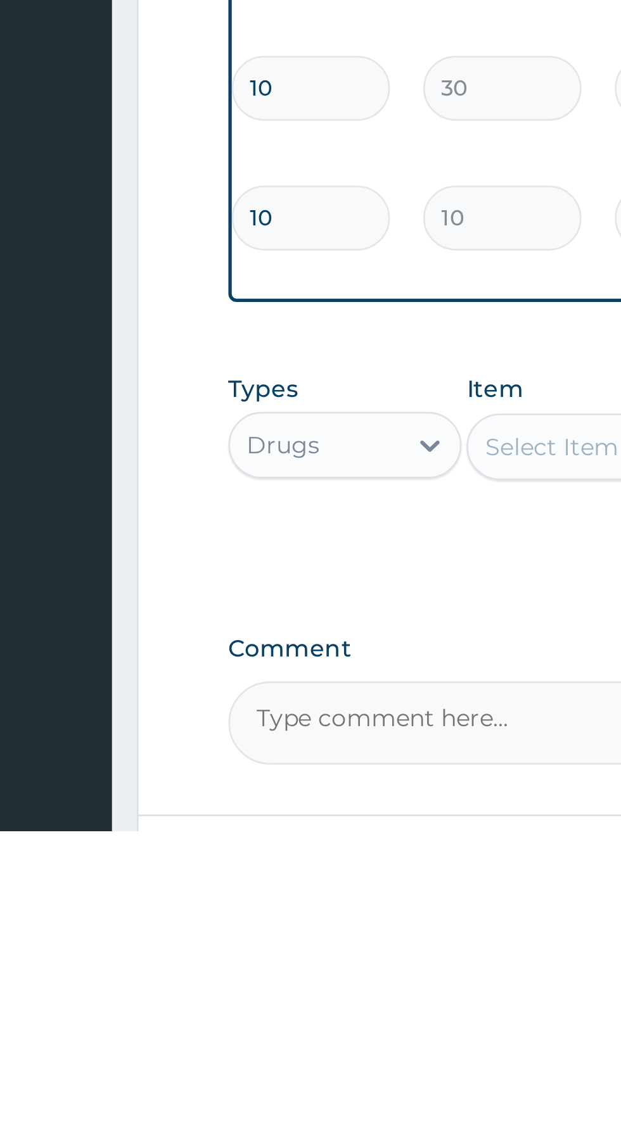
type input "10"
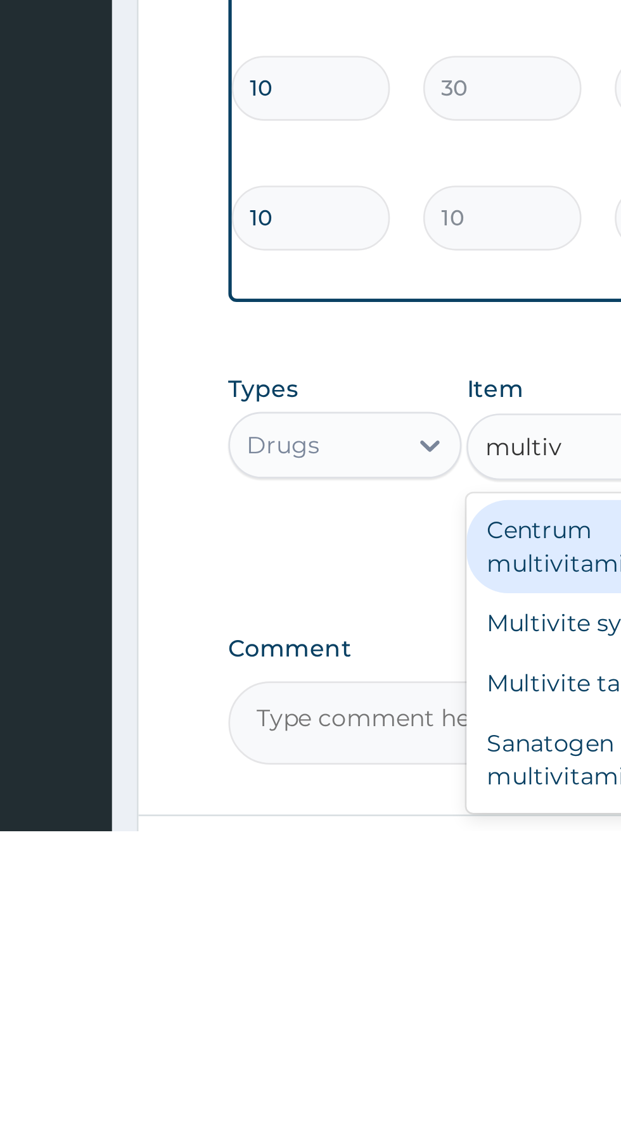
scroll to position [0, 0]
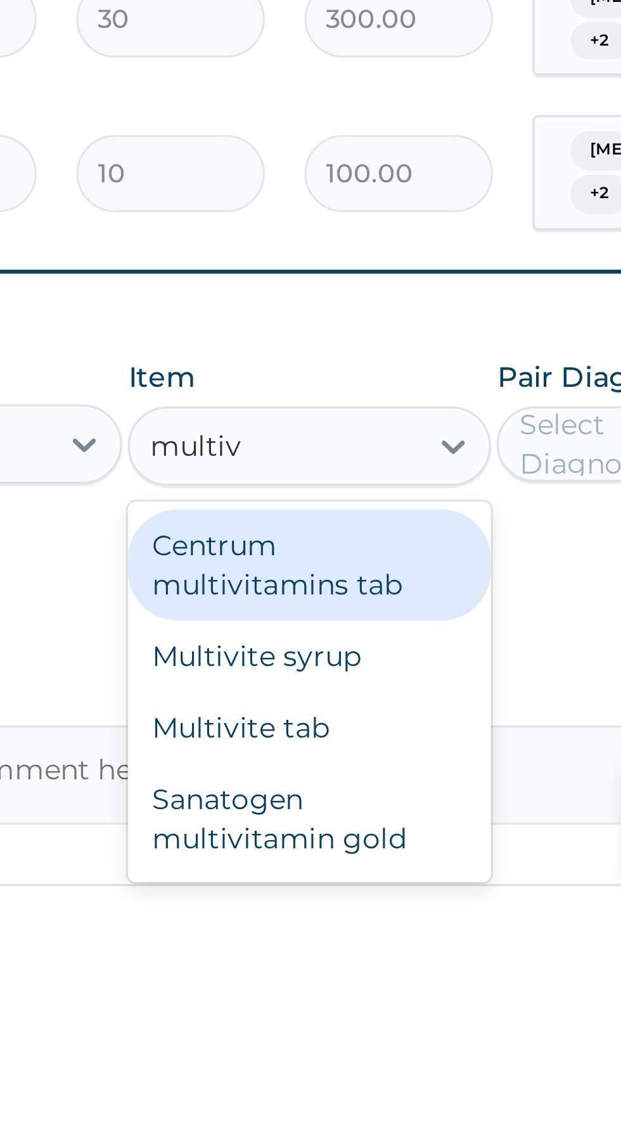
click at [345, 1077] on div "Multivite tab" at bounding box center [339, 1088] width 116 height 23
type input "multiv"
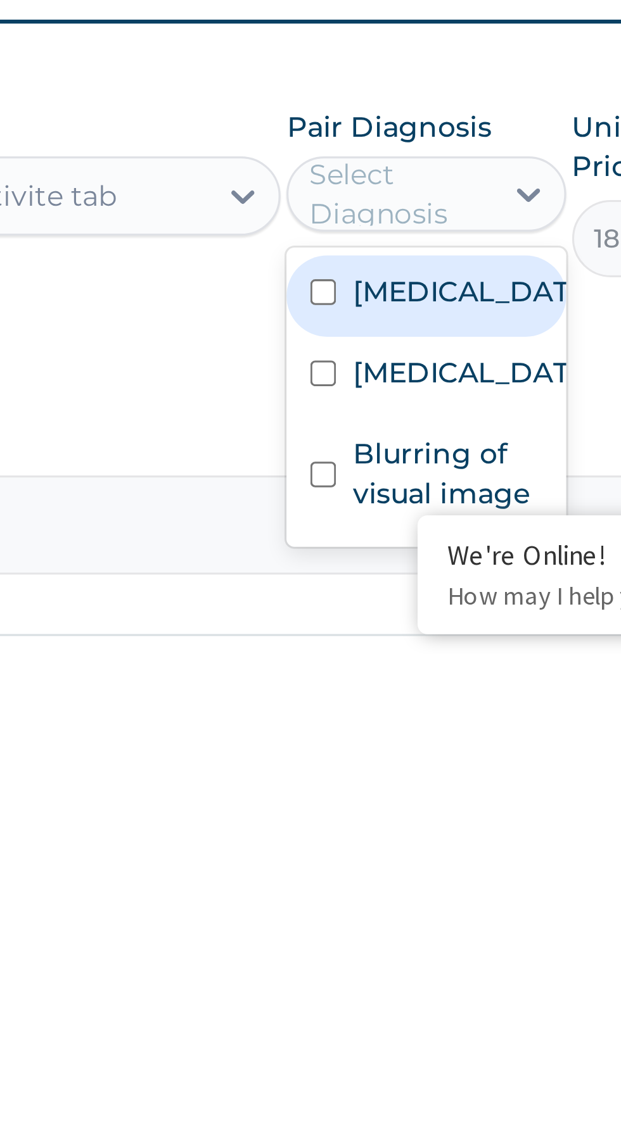
scroll to position [270, 0]
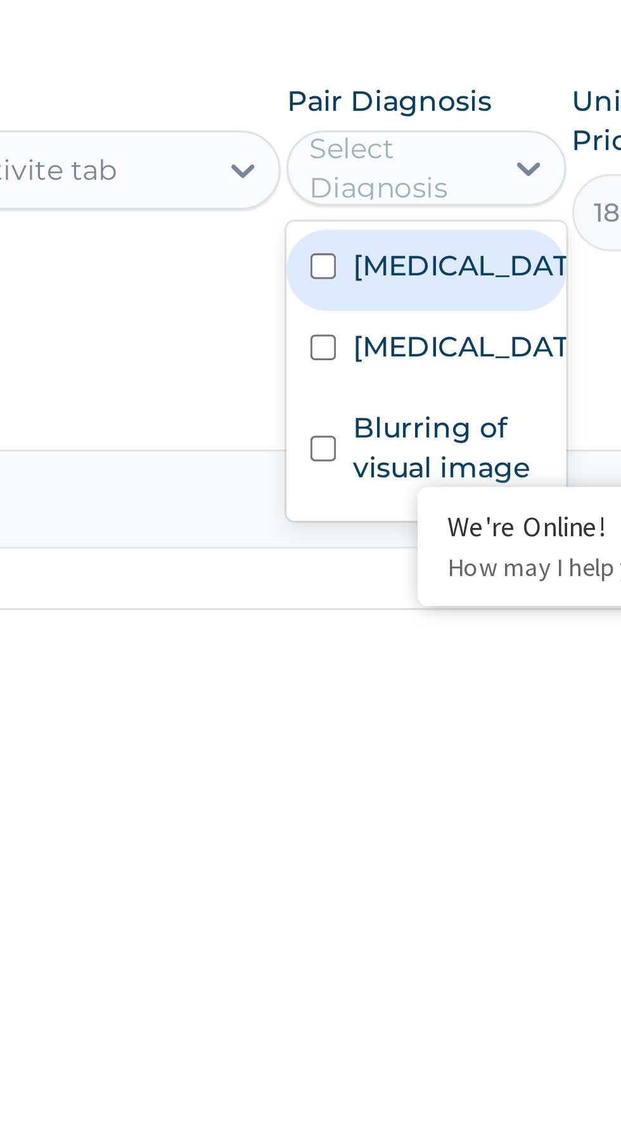
click at [410, 1025] on input "checkbox" at bounding box center [410, 1029] width 8 height 8
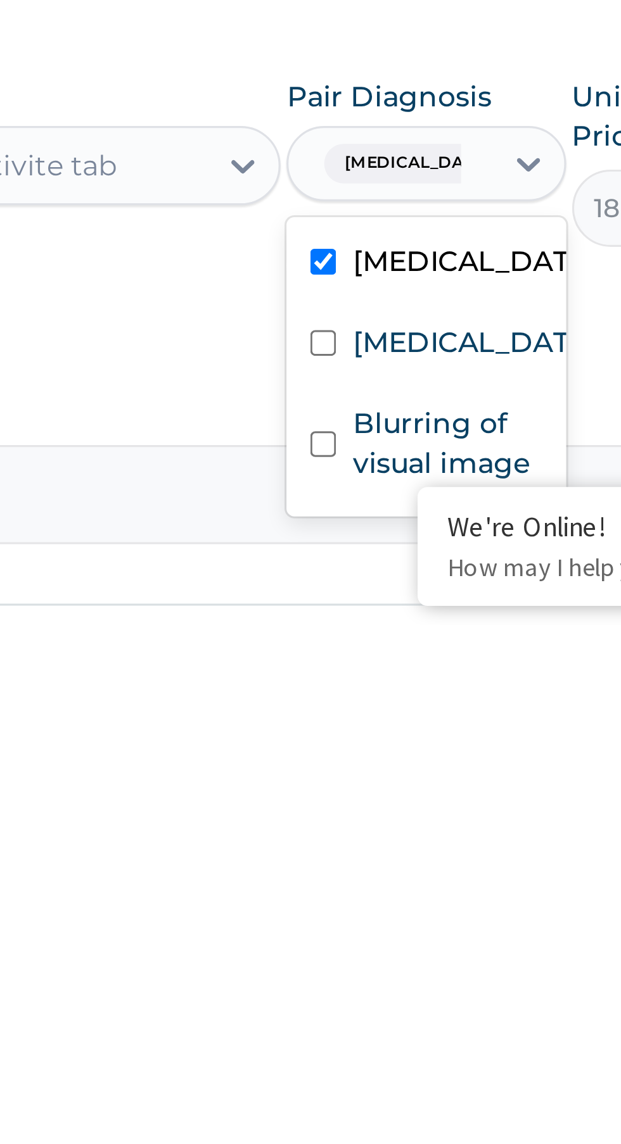
click at [411, 1050] on input "checkbox" at bounding box center [410, 1054] width 8 height 8
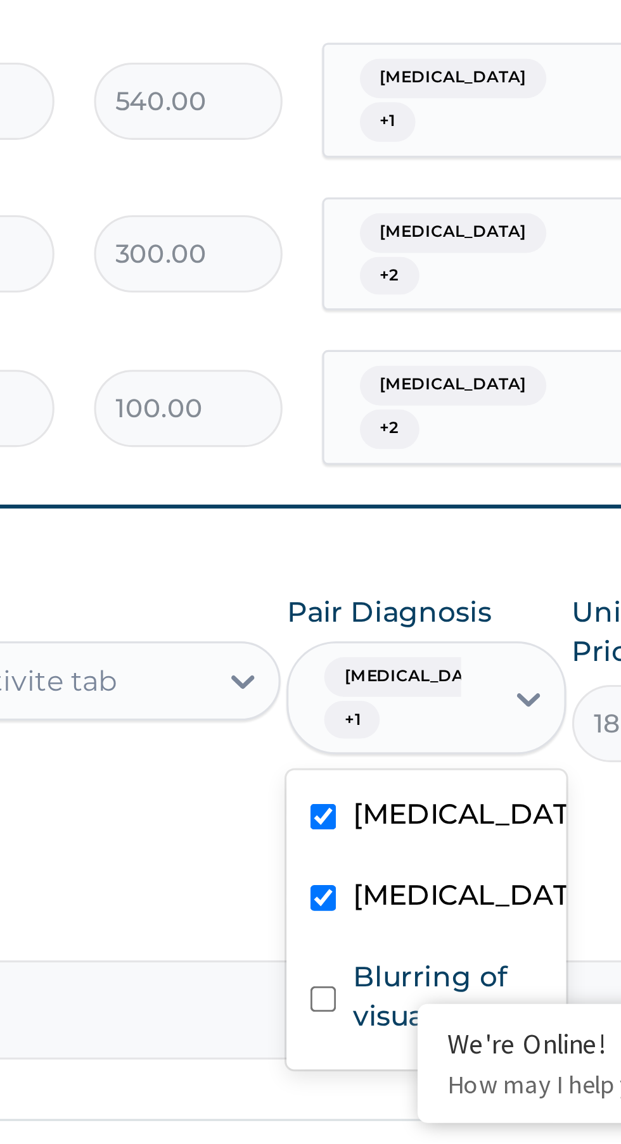
scroll to position [272, 0]
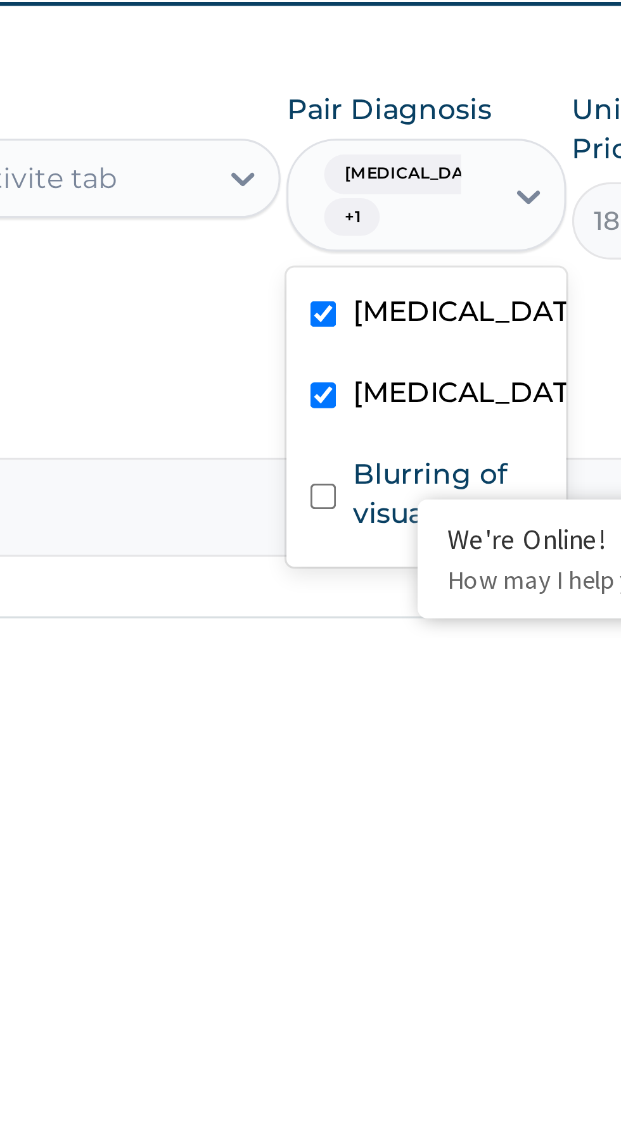
click at [412, 1095] on input "checkbox" at bounding box center [410, 1099] width 8 height 8
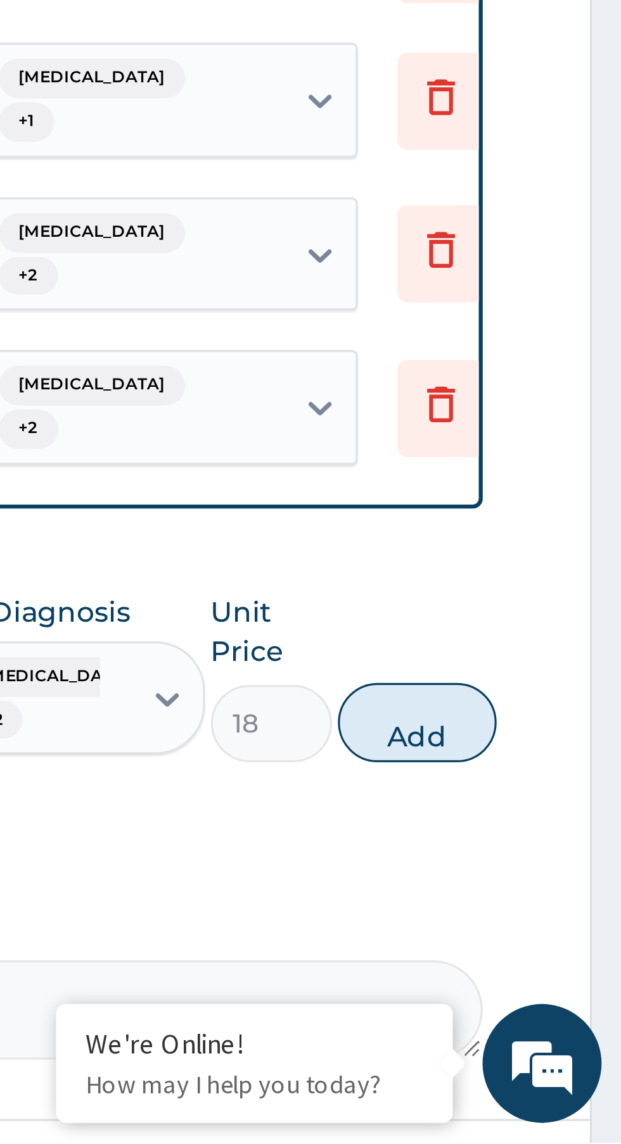
scroll to position [272, 0]
click at [555, 998] on button "Add" at bounding box center [555, 1010] width 51 height 25
type input "0"
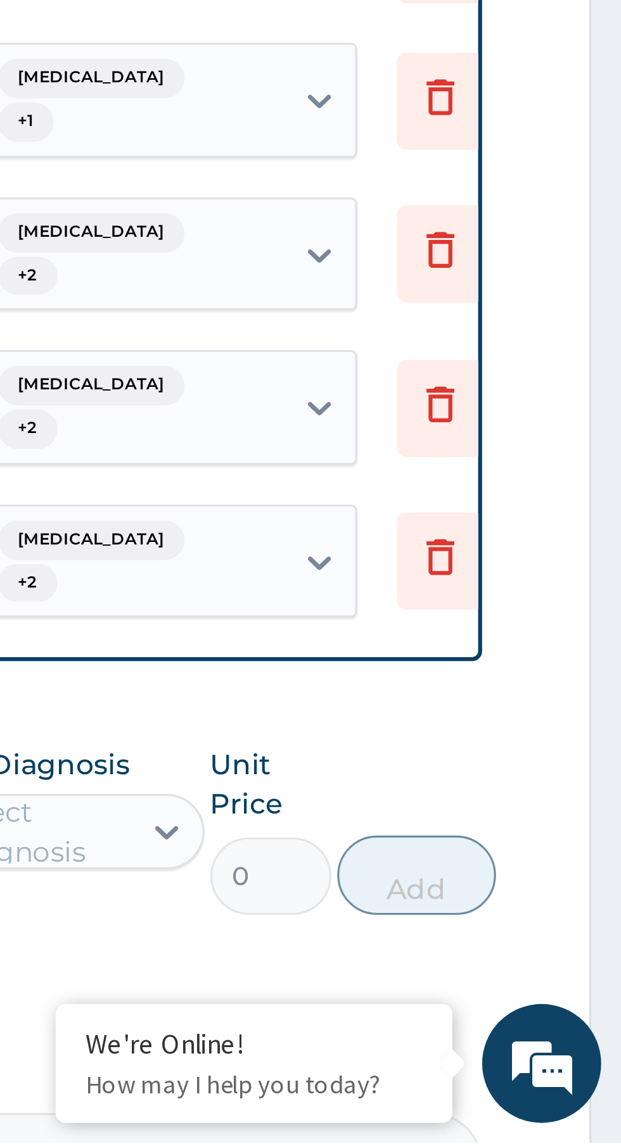
scroll to position [272, 0]
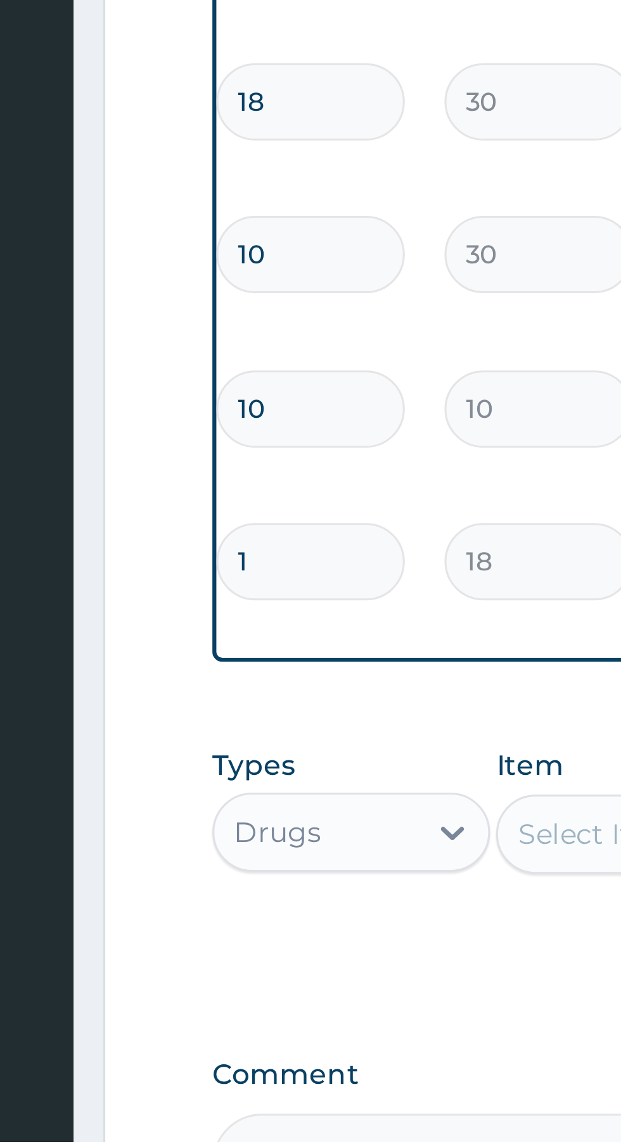
type input "10"
type input "180.00"
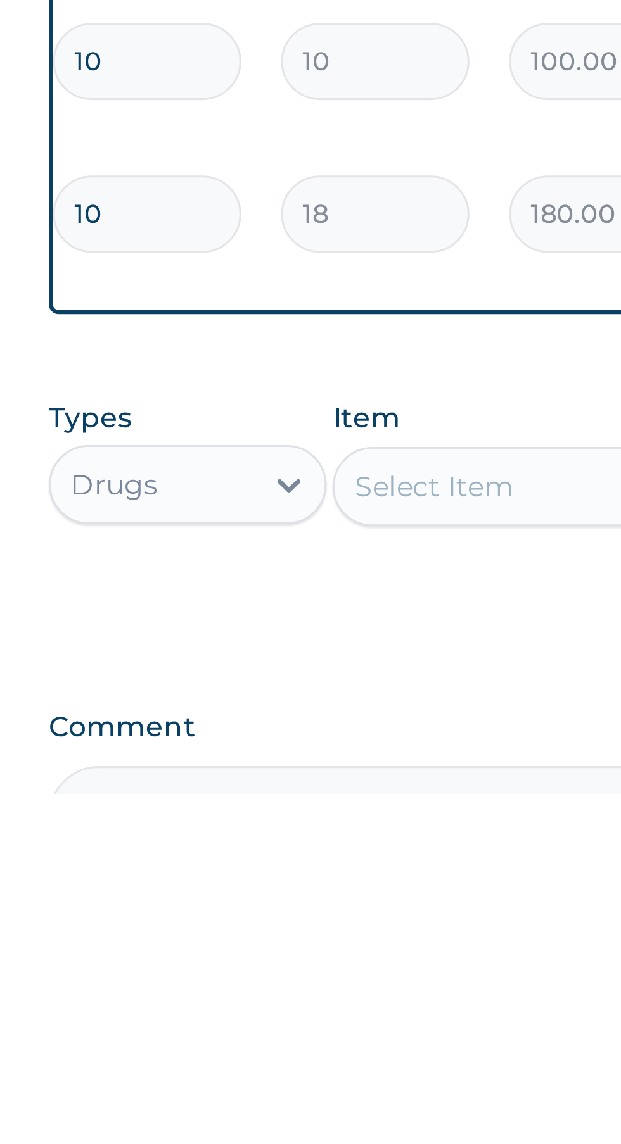
type input "10"
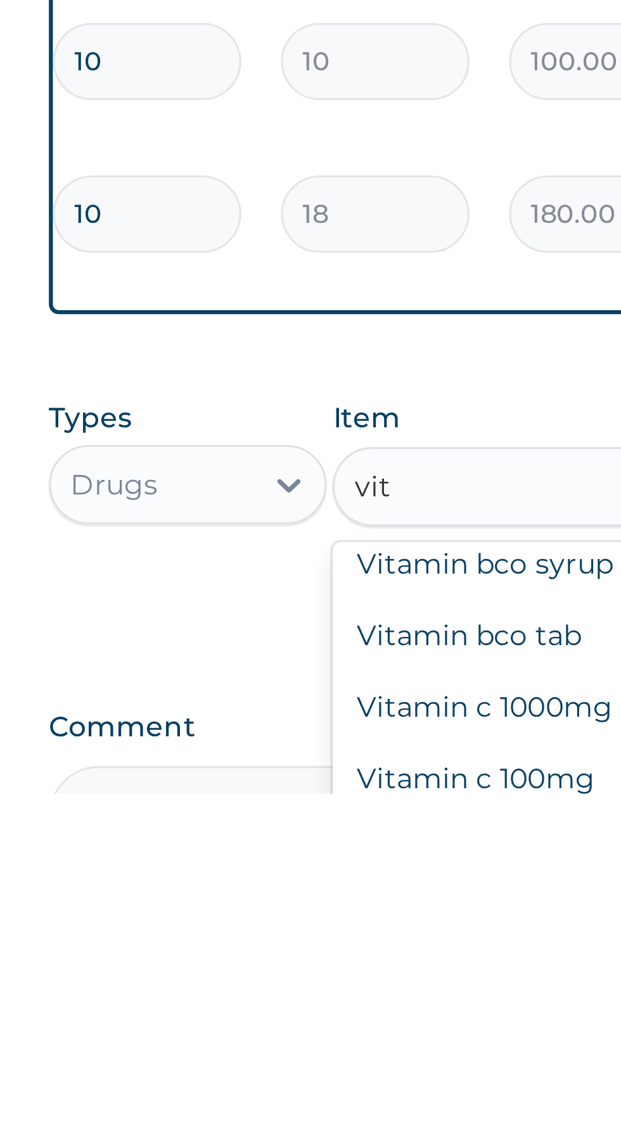
scroll to position [433, 0]
click at [338, 1082] on div "Vitamin bco tab" at bounding box center [339, 1093] width 116 height 23
type input "vit"
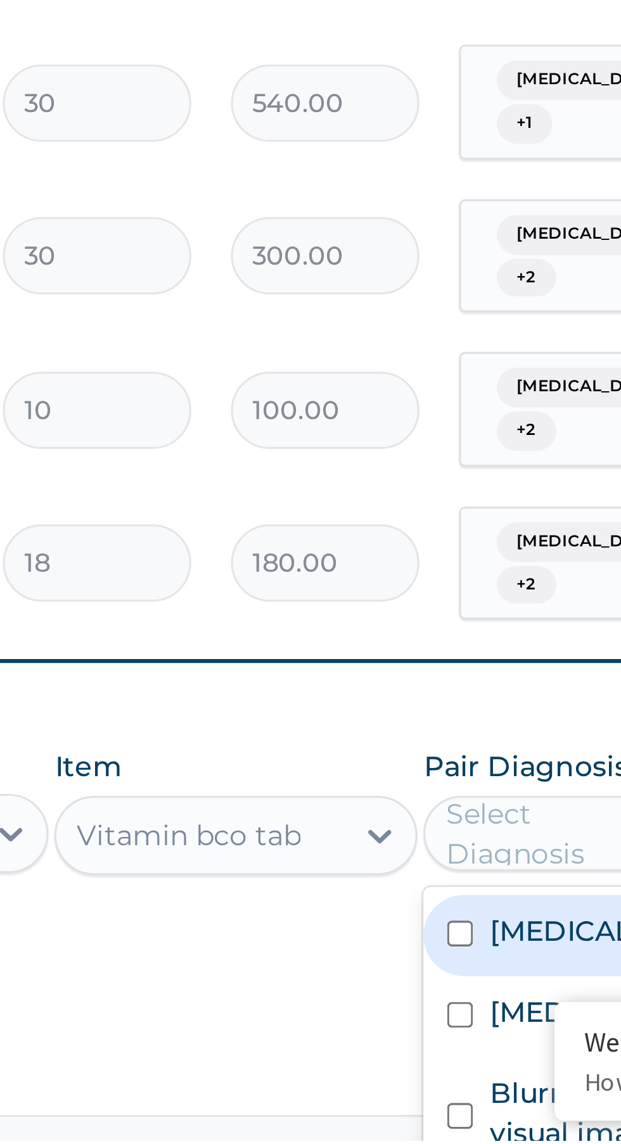
scroll to position [295, 0]
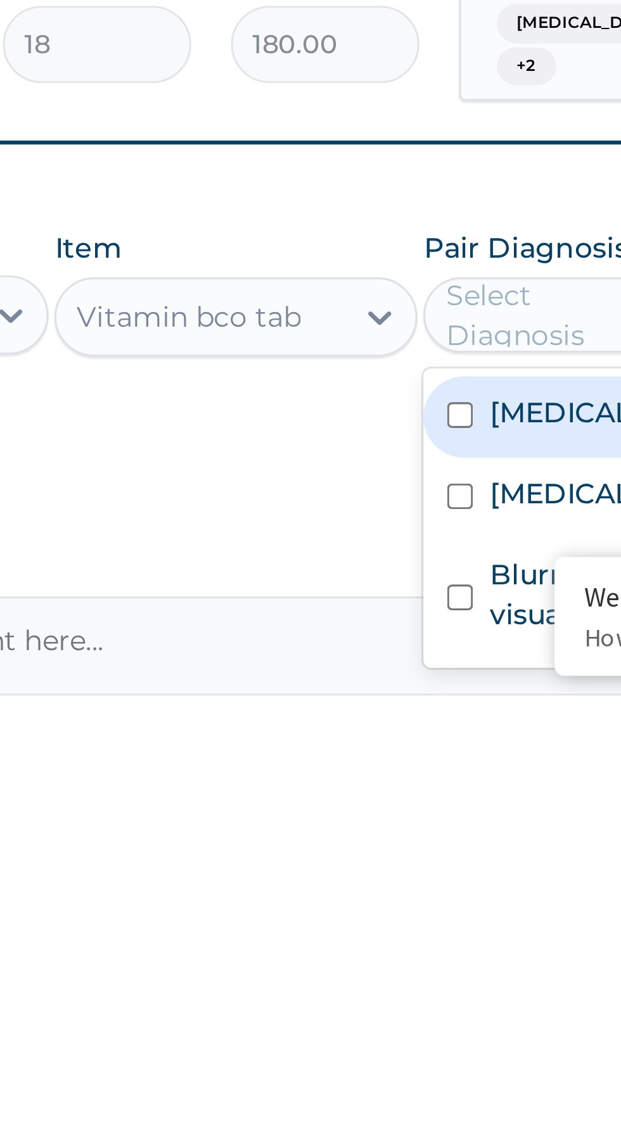
click at [410, 1051] on input "checkbox" at bounding box center [410, 1055] width 8 height 8
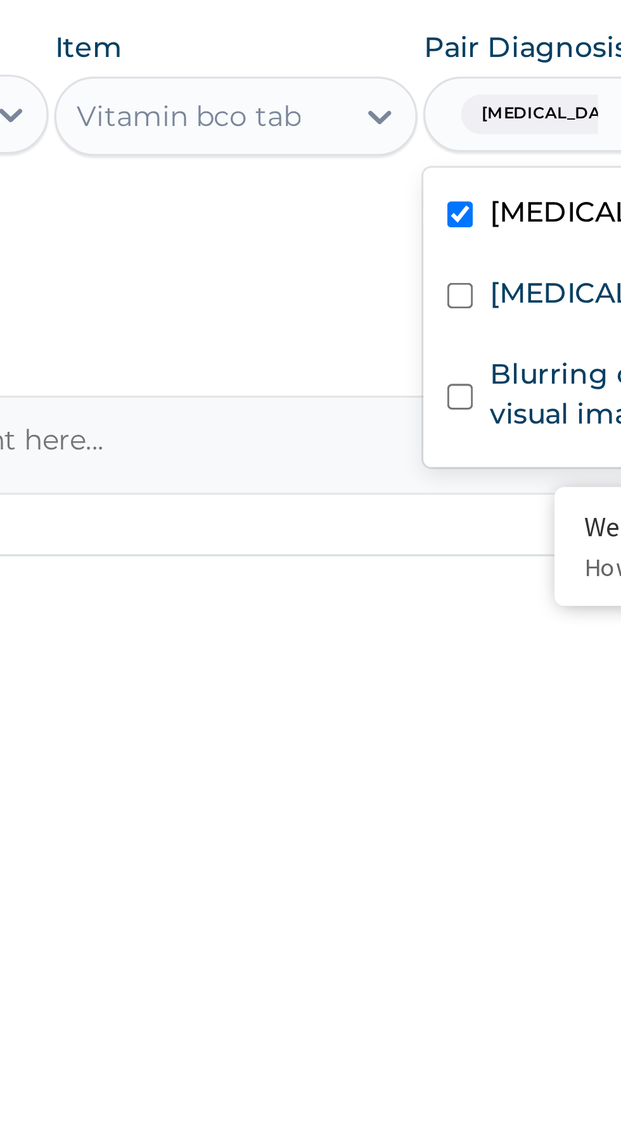
click at [414, 1035] on input "checkbox" at bounding box center [410, 1039] width 8 height 8
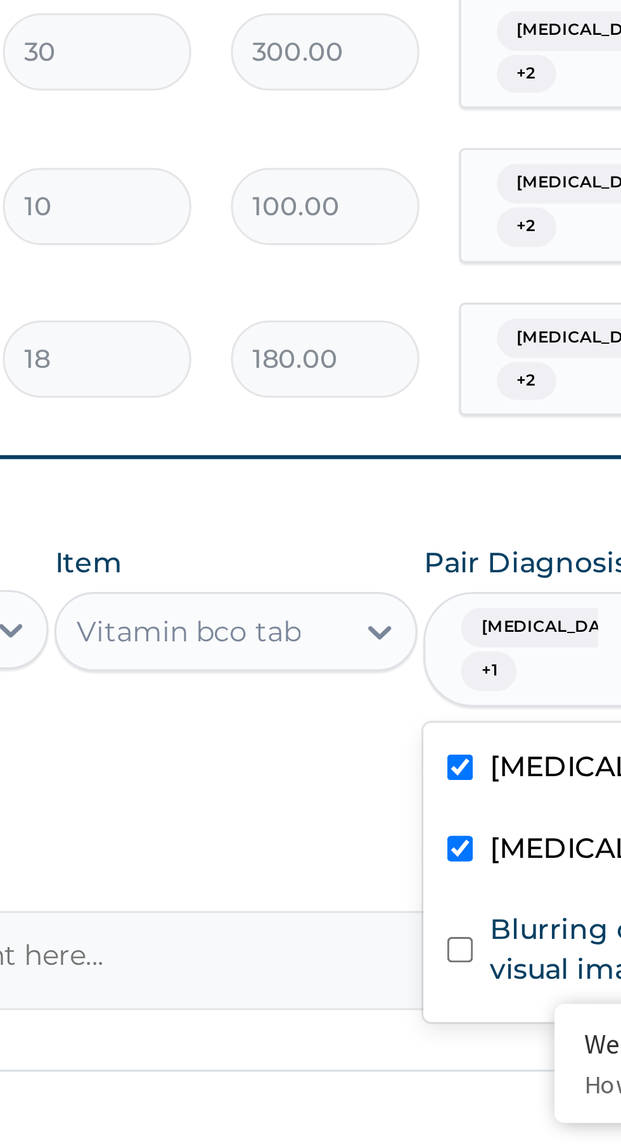
scroll to position [336, 0]
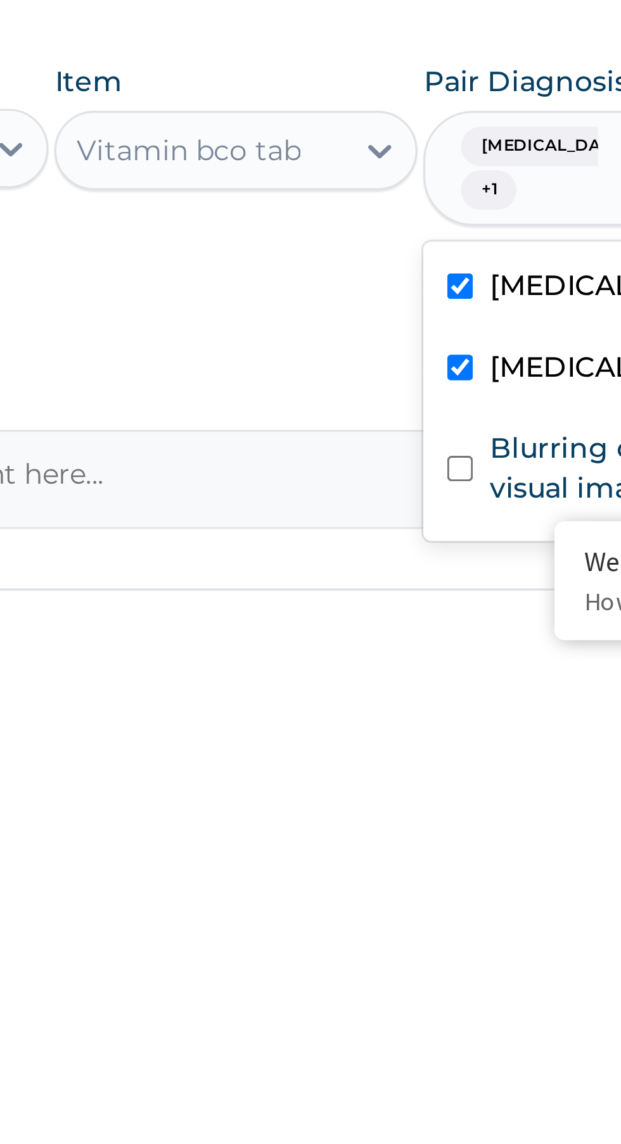
click at [414, 1079] on input "checkbox" at bounding box center [410, 1083] width 8 height 8
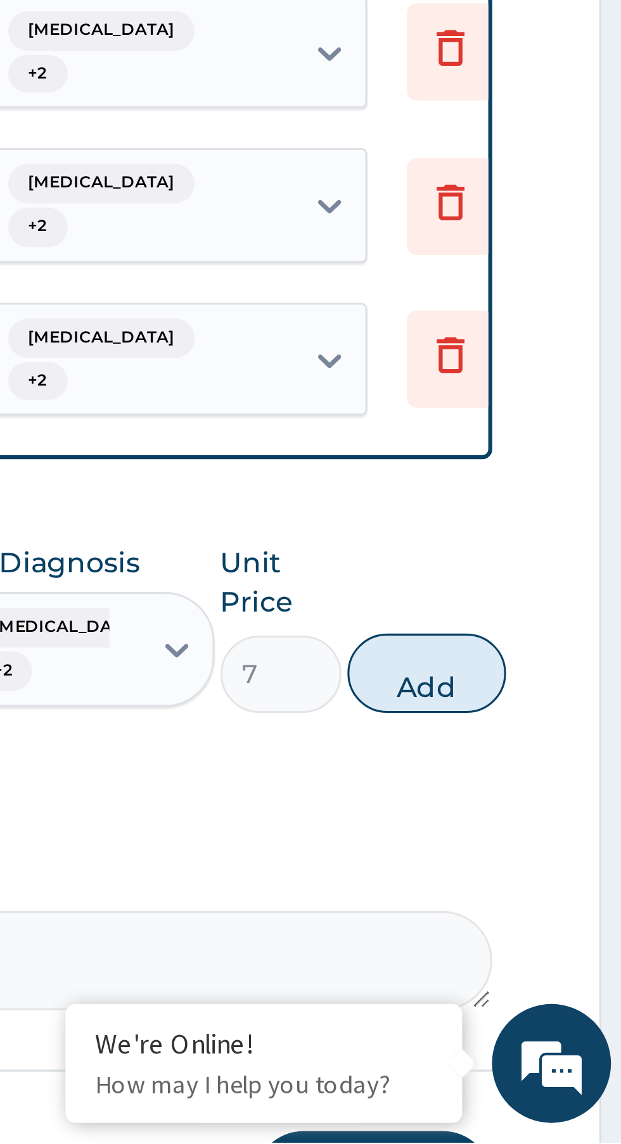
scroll to position [337, 0]
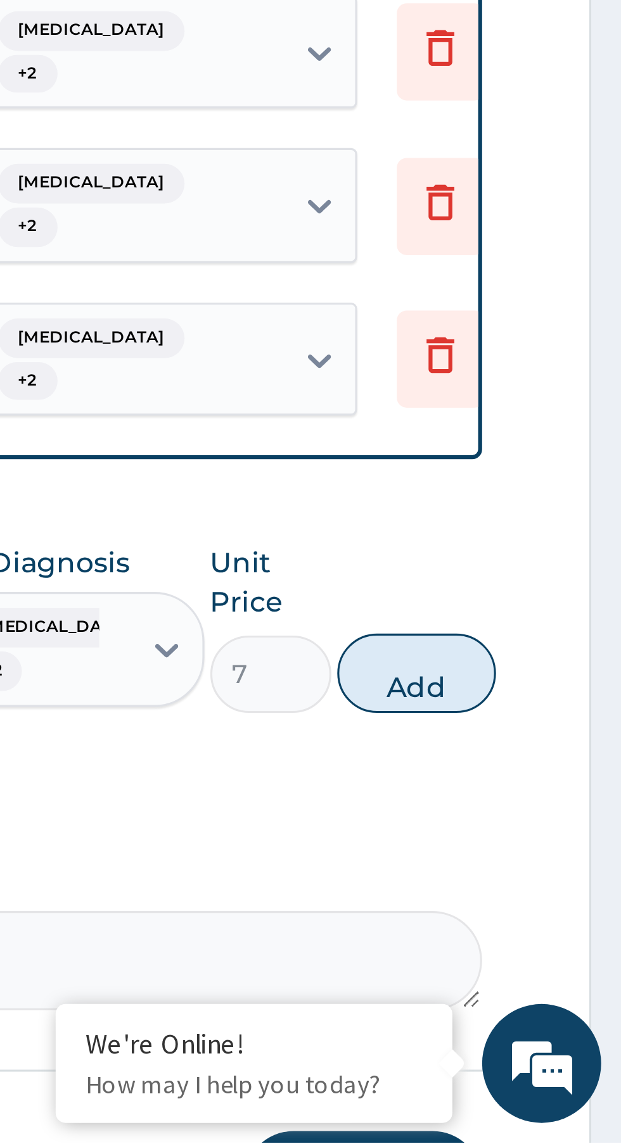
click at [553, 982] on button "Add" at bounding box center [555, 994] width 51 height 25
type input "0"
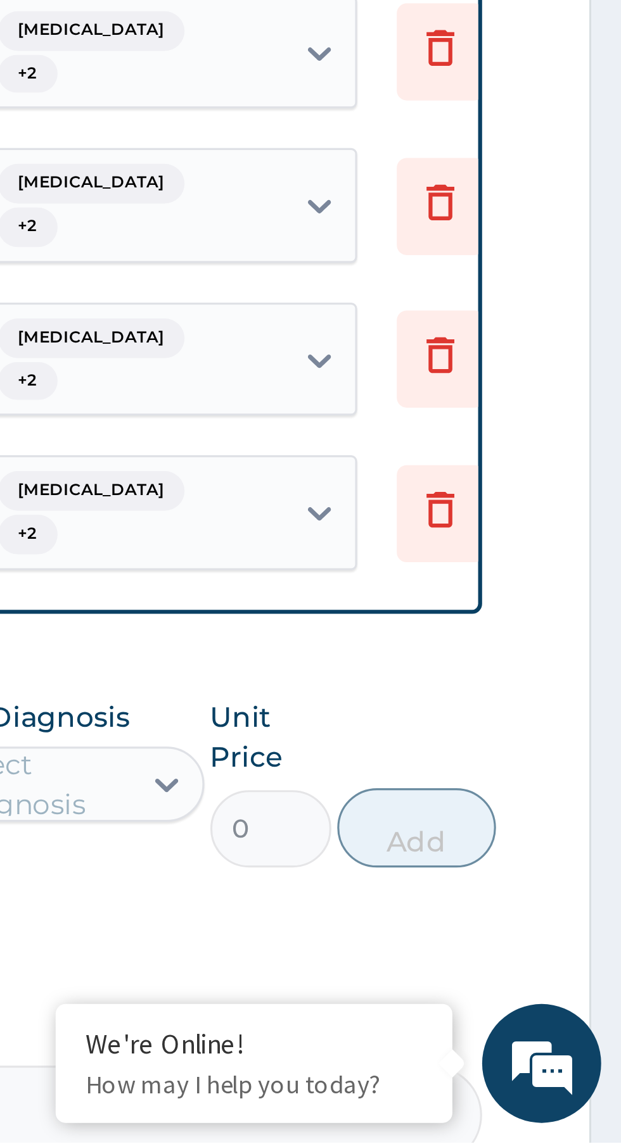
scroll to position [336, 0]
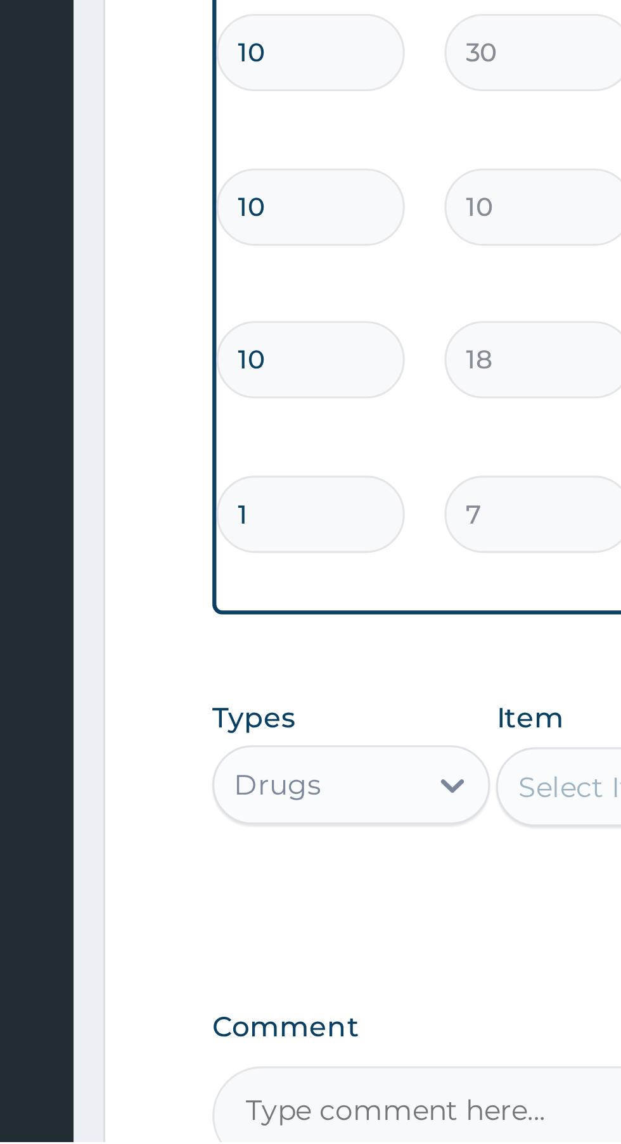
type input "10"
type input "70.00"
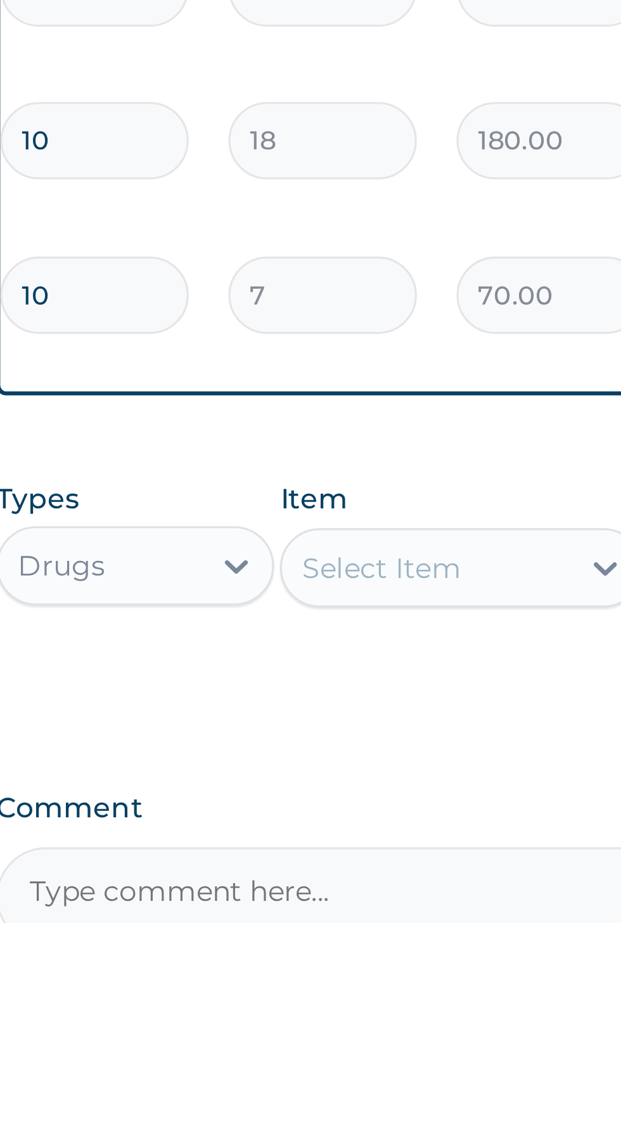
type input "10"
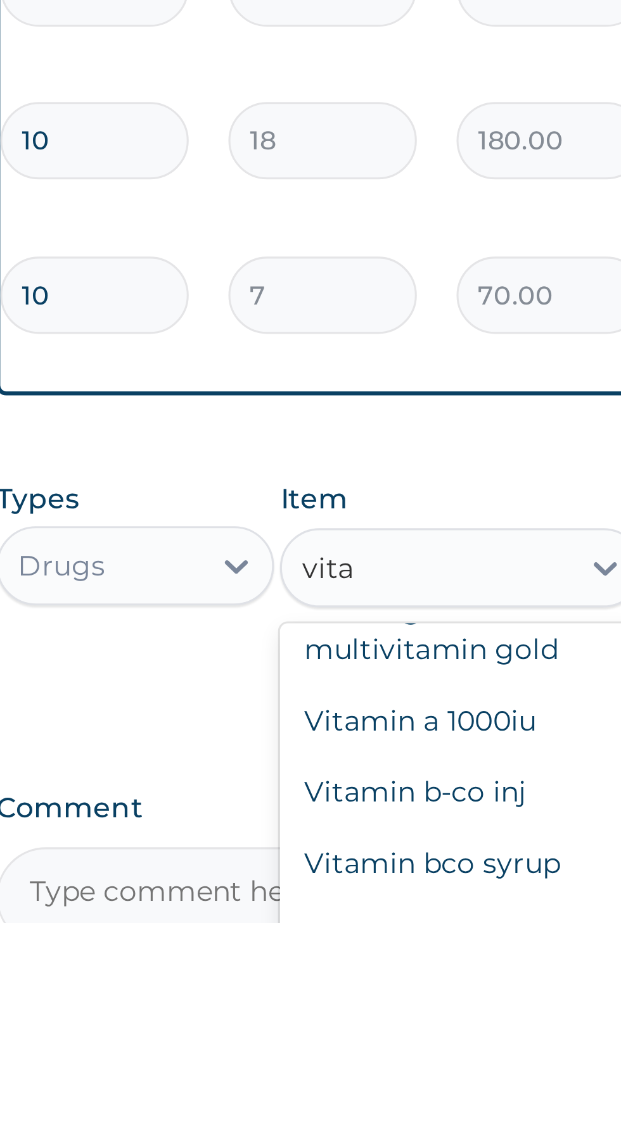
scroll to position [52, 0]
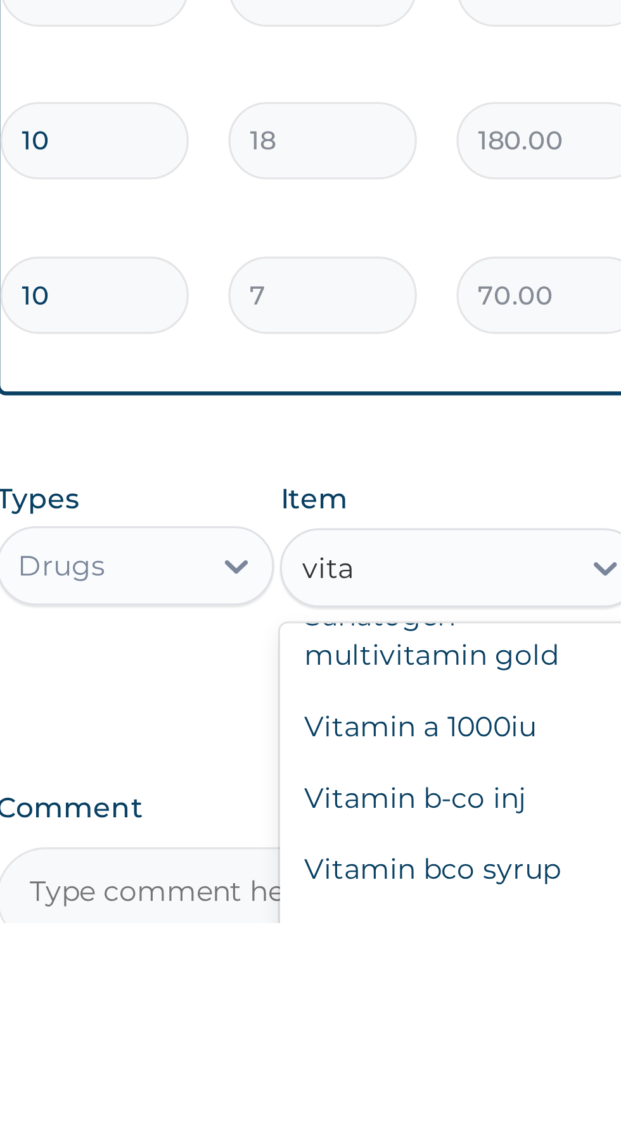
click at [355, 1070] on div "Vitamin a 1000iu" at bounding box center [339, 1081] width 116 height 23
type input "vita"
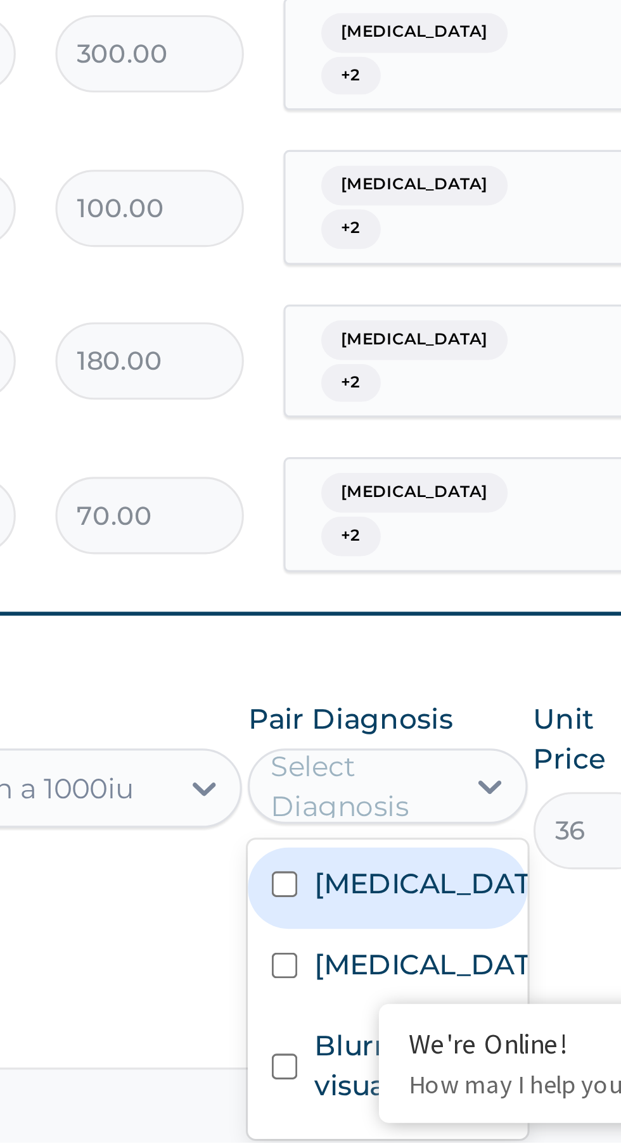
scroll to position [336, 0]
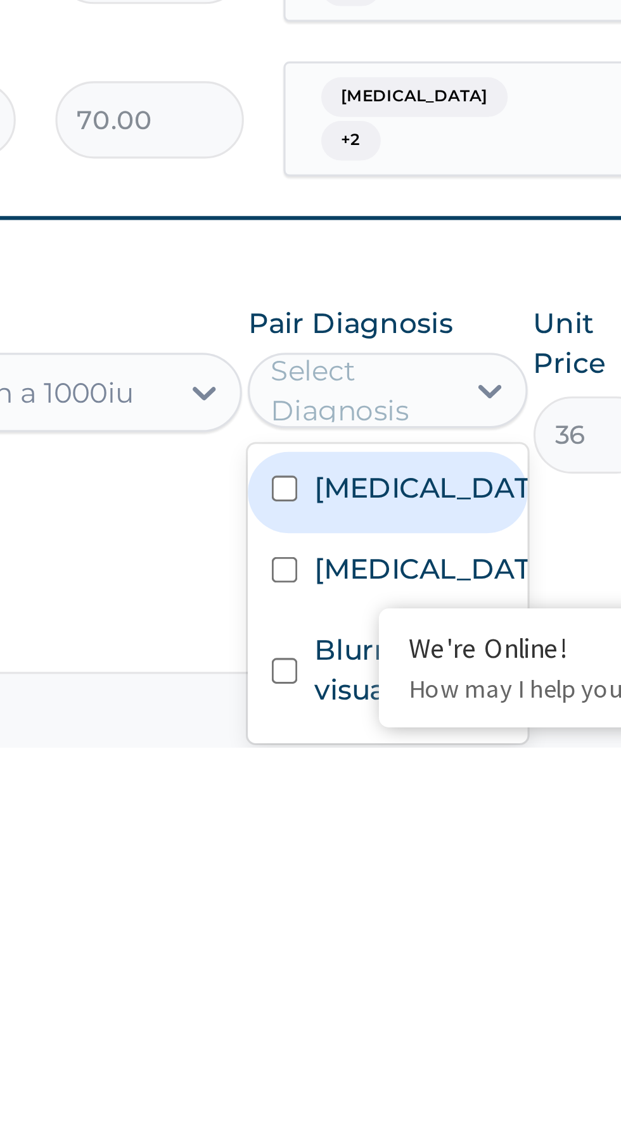
click at [424, 1107] on label "Blurring of visual image" at bounding box center [449, 1119] width 60 height 25
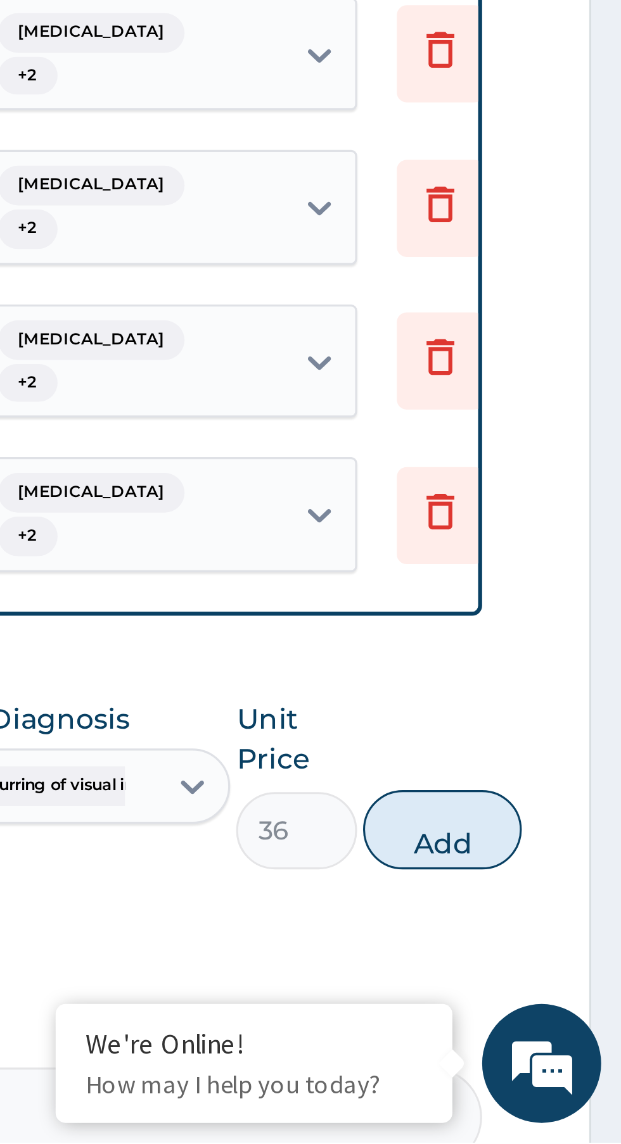
click at [567, 1032] on button "Add" at bounding box center [563, 1044] width 51 height 25
type input "0"
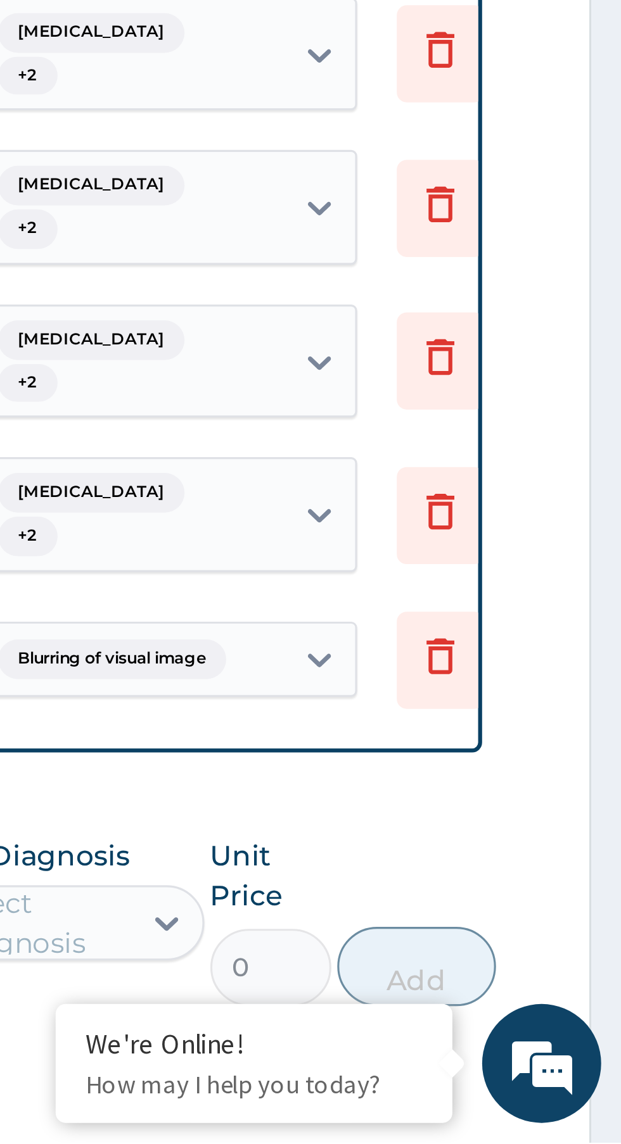
scroll to position [336, 0]
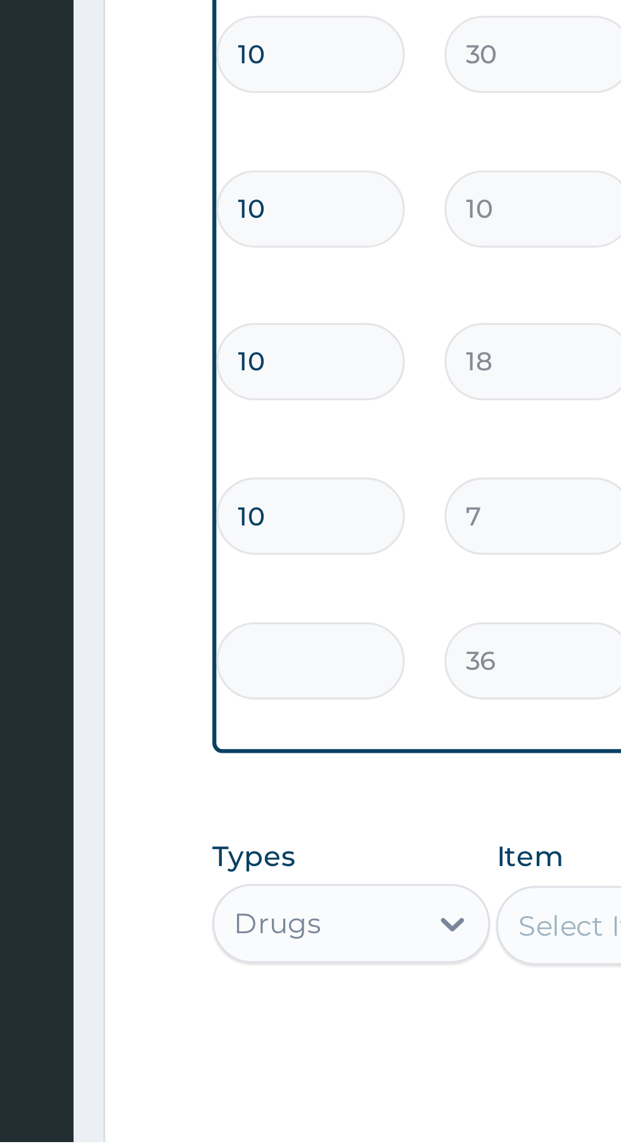
type input "0.00"
type input "2"
type input "72.00"
type input "20"
type input "720.00"
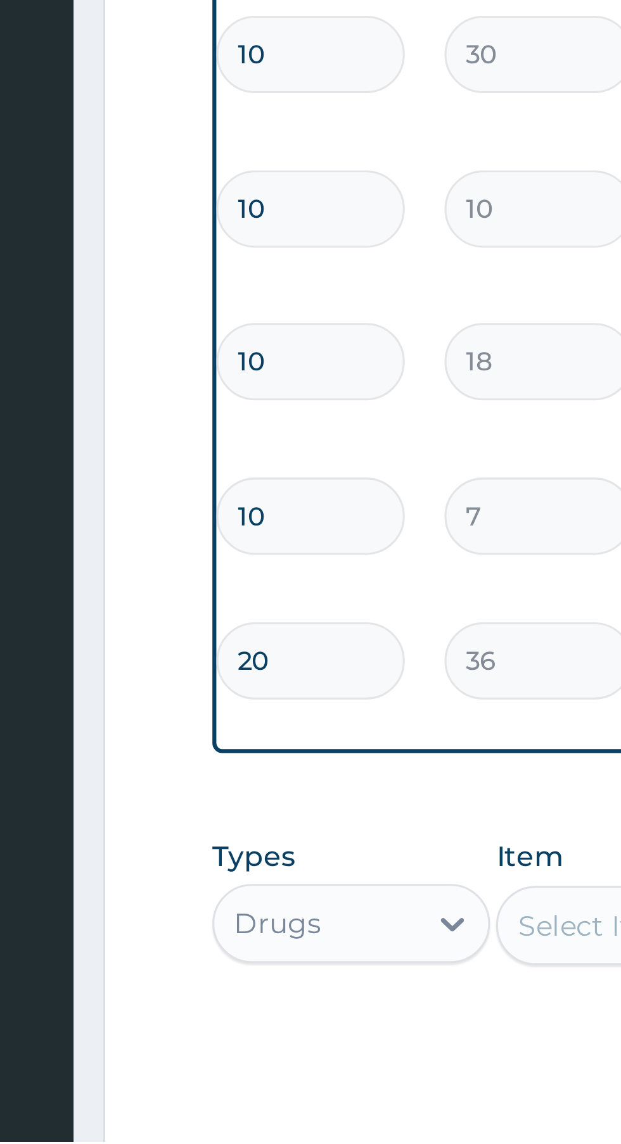
type input "2"
type input "72.00"
type input "0.00"
type input "1"
type input "36.00"
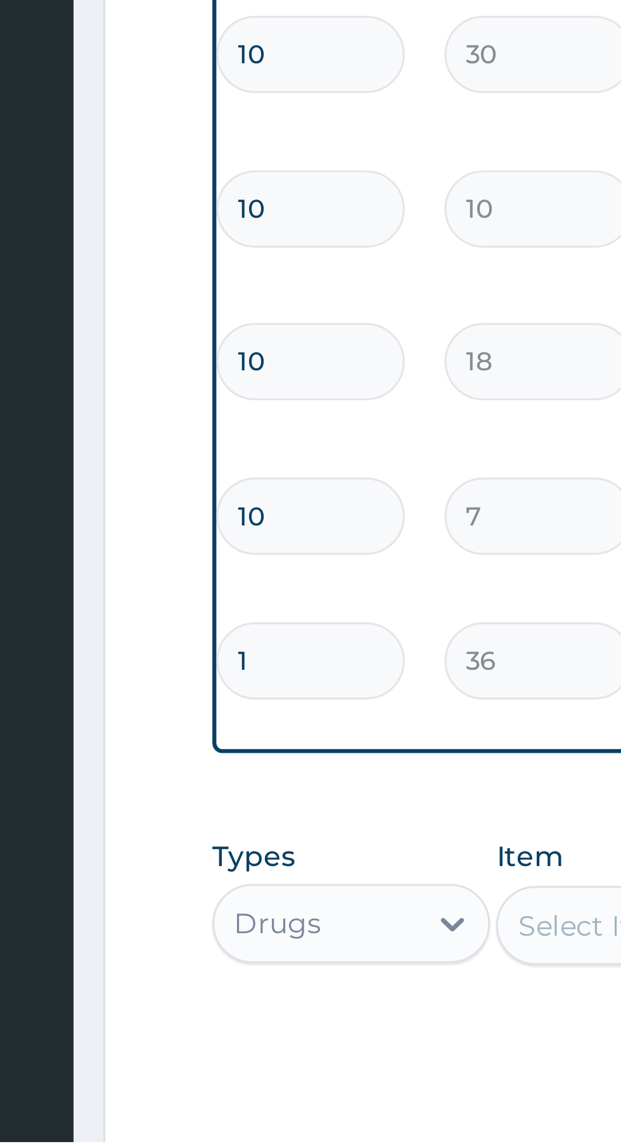
type input "10"
type input "360.00"
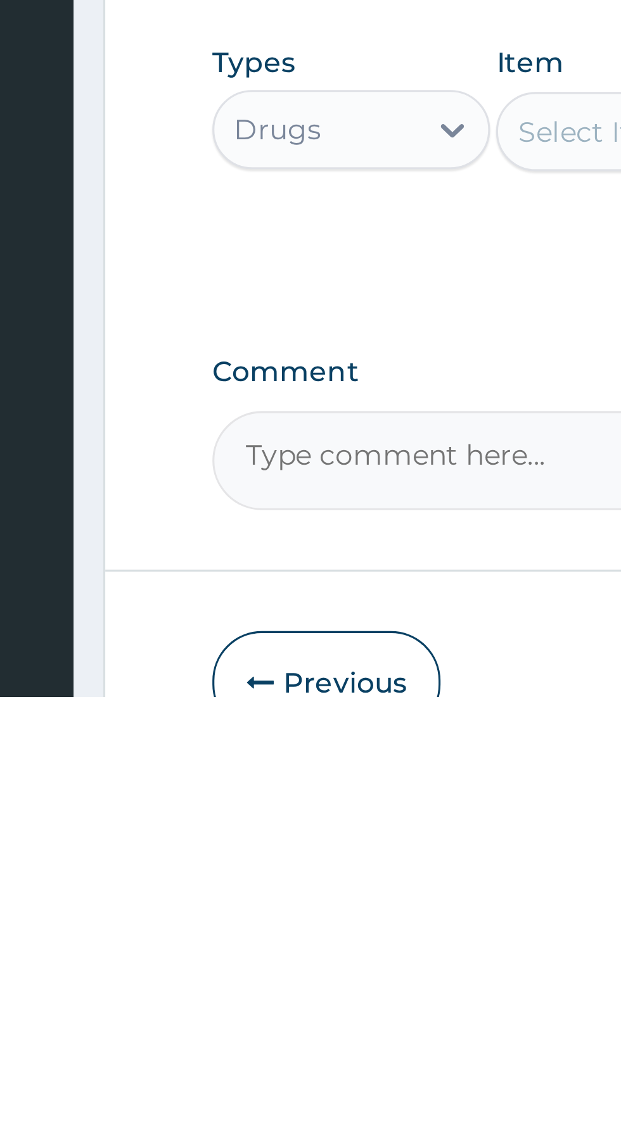
scroll to position [473, 0]
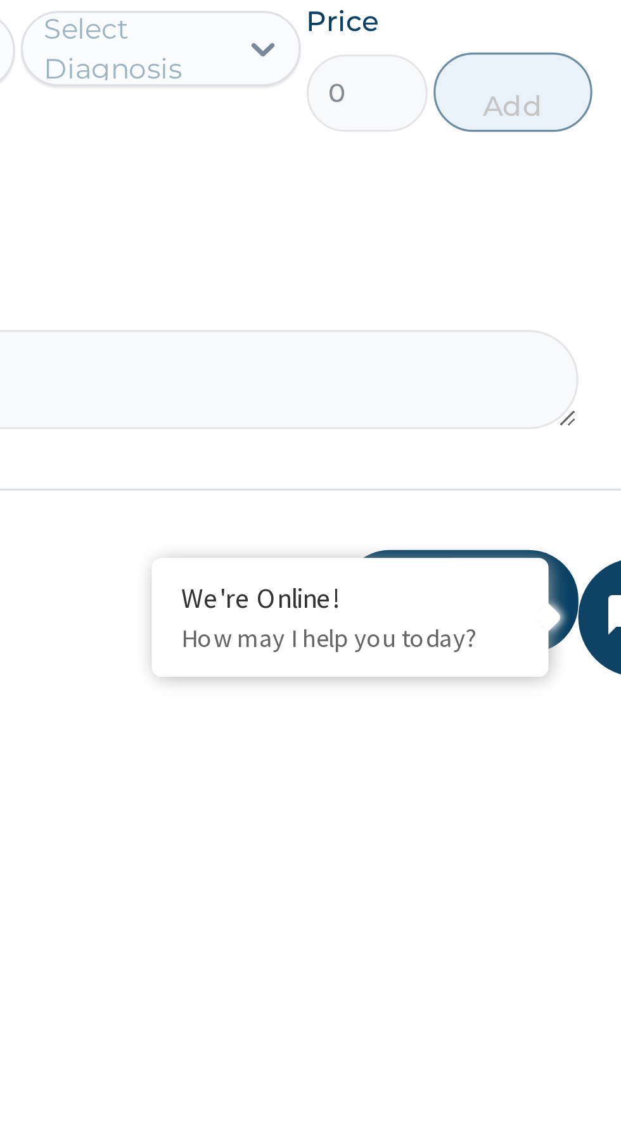
click at [546, 1098] on button "Submit" at bounding box center [538, 1114] width 76 height 33
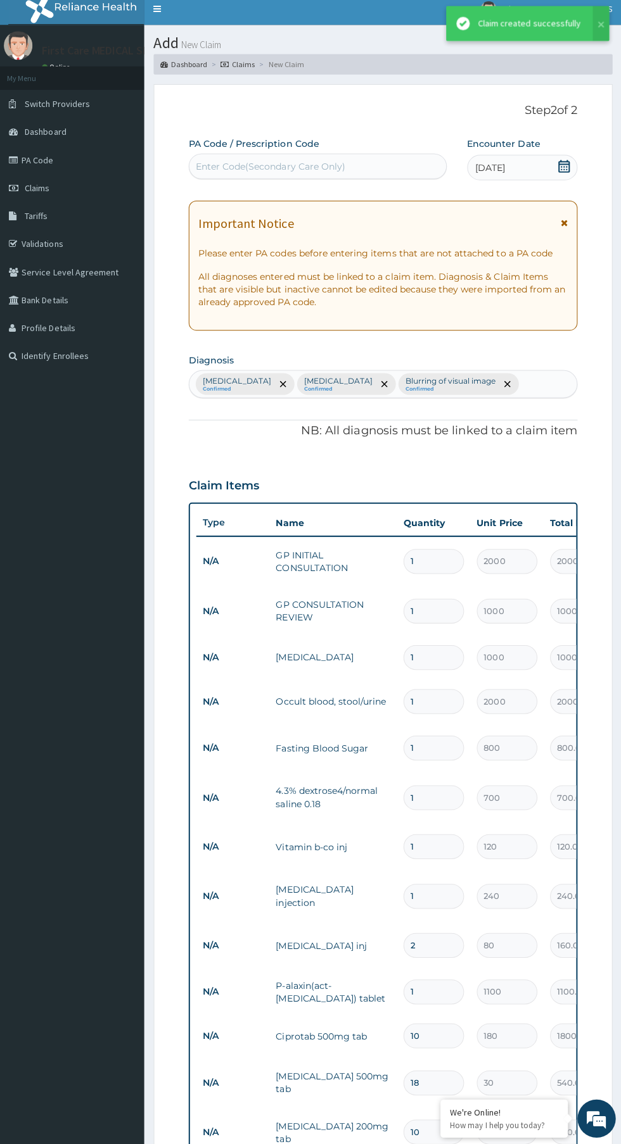
scroll to position [0, 0]
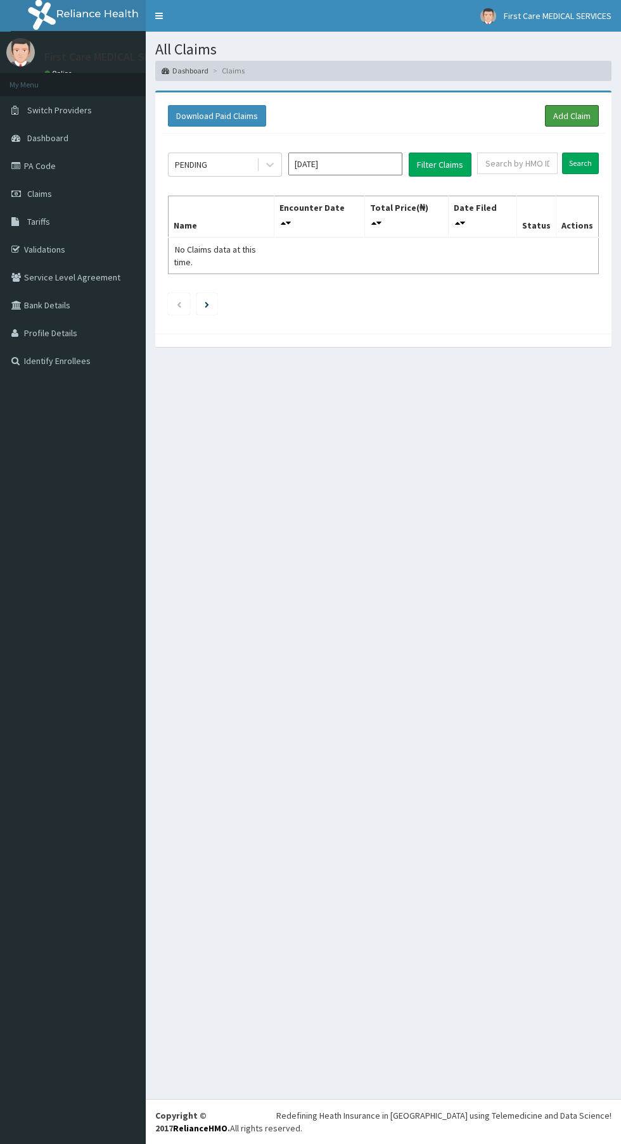
click at [578, 113] on link "Add Claim" at bounding box center [572, 116] width 54 height 22
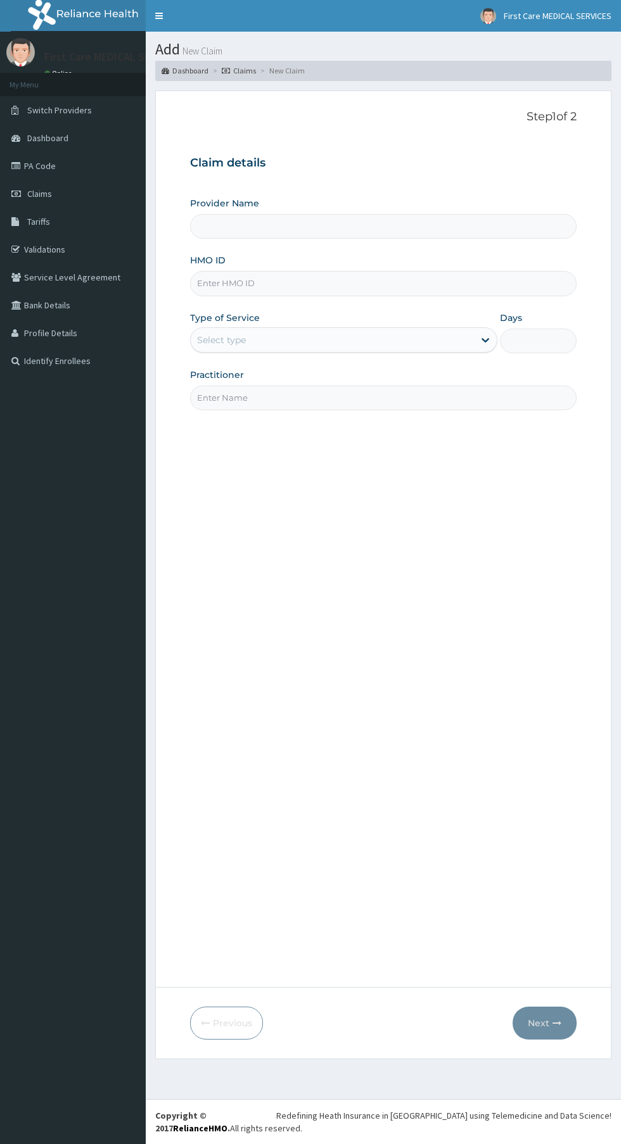
type input "First Care Medical Services-Old GRA"
click at [283, 284] on input "HMO ID" at bounding box center [383, 283] width 386 height 25
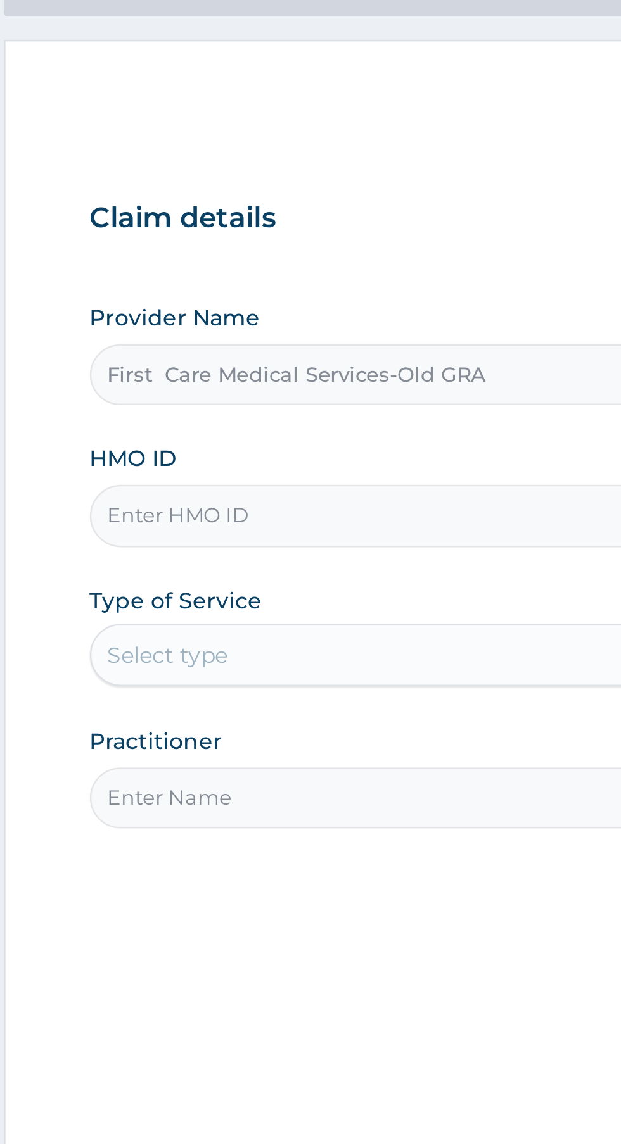
click at [253, 279] on input "HMO ID" at bounding box center [383, 283] width 386 height 25
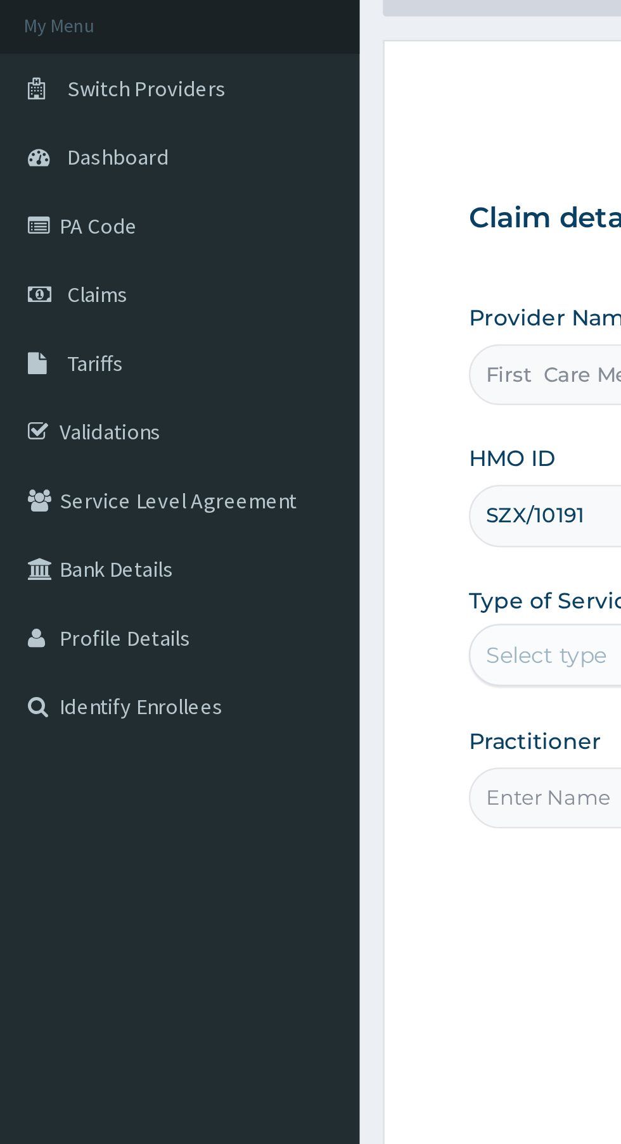
type input "SZX/10191"
click at [57, 247] on link "Validations" at bounding box center [73, 250] width 146 height 28
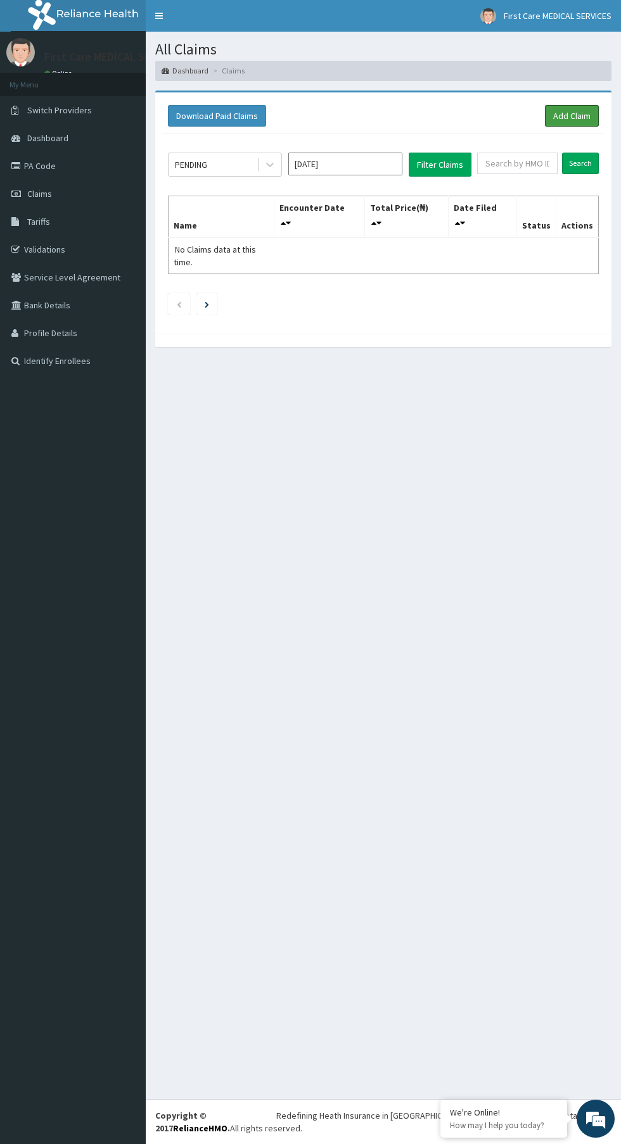
click at [566, 108] on link "Add Claim" at bounding box center [572, 116] width 54 height 22
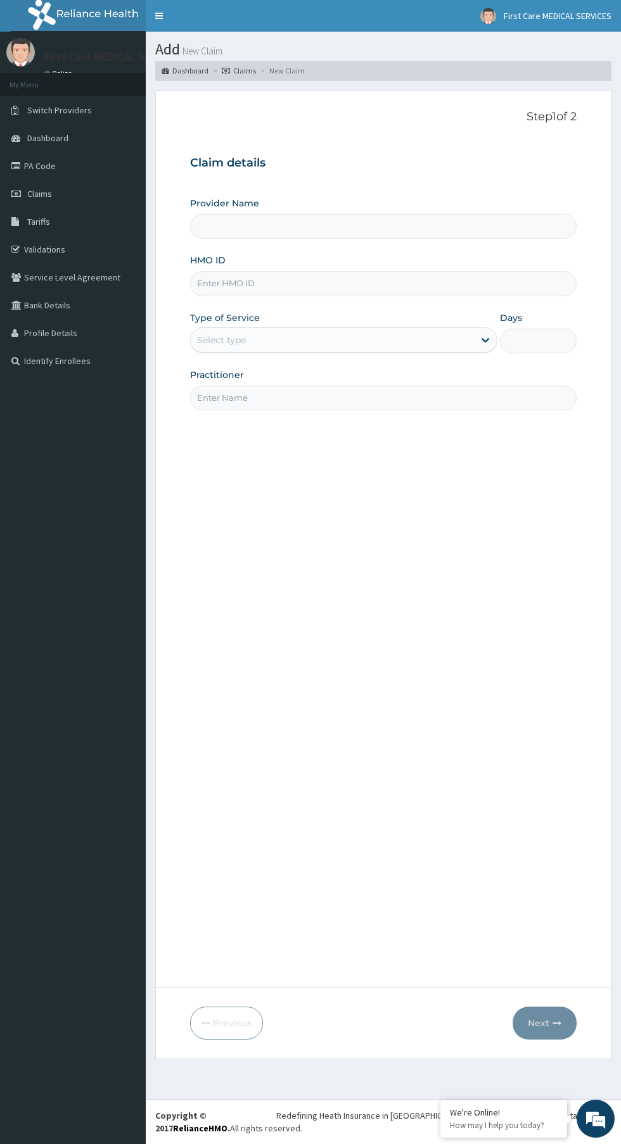
type input "First Care Medical Services-Old GRA"
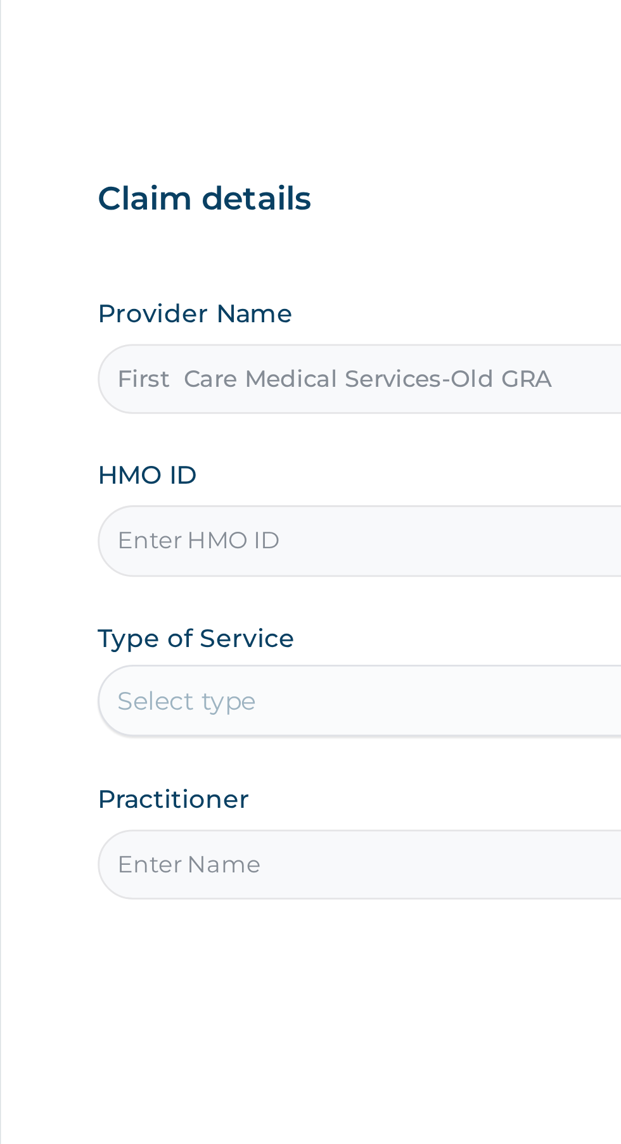
click at [255, 283] on input "HMO ID" at bounding box center [383, 283] width 386 height 25
type input "OQI/10104/A"
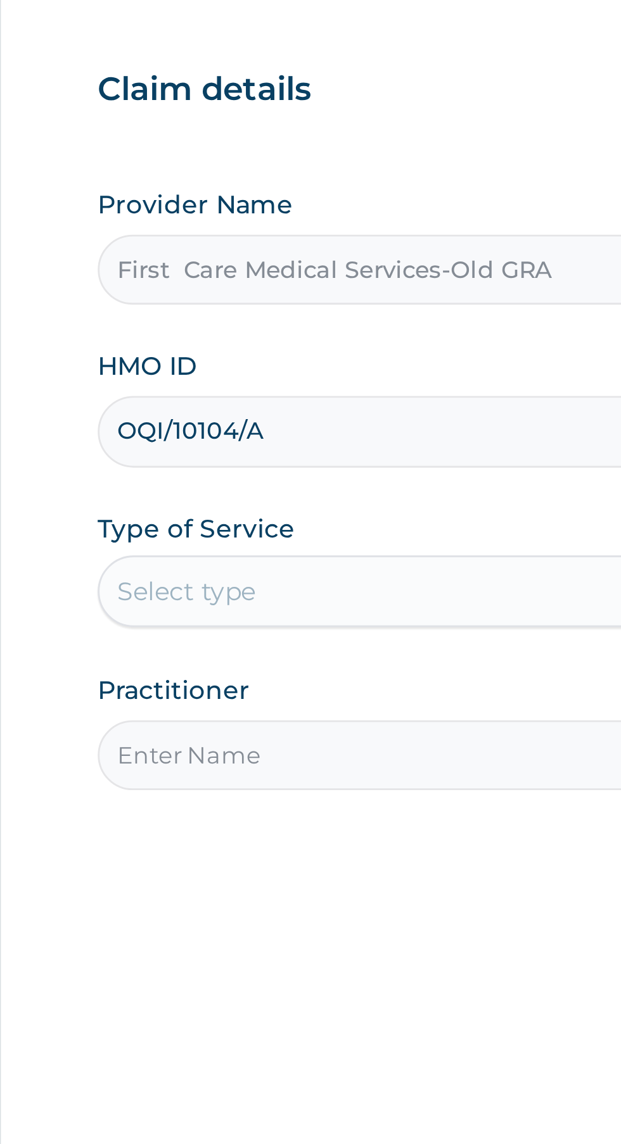
click at [205, 279] on input "OQI/10104/A" at bounding box center [383, 283] width 386 height 25
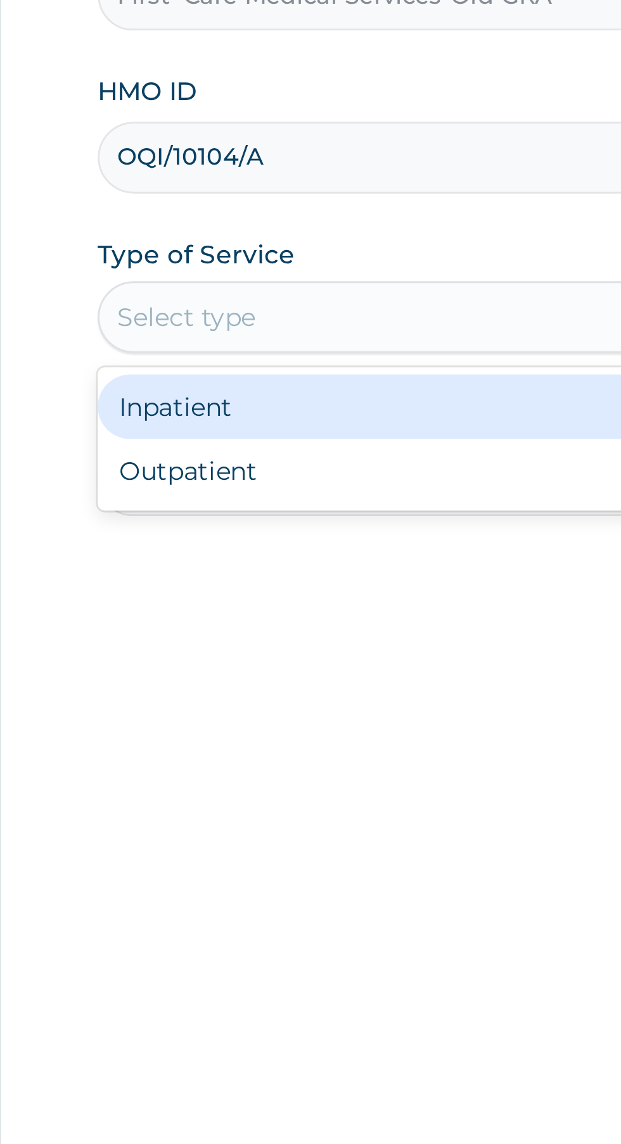
click at [245, 395] on div "Outpatient" at bounding box center [343, 394] width 307 height 23
type input "1"
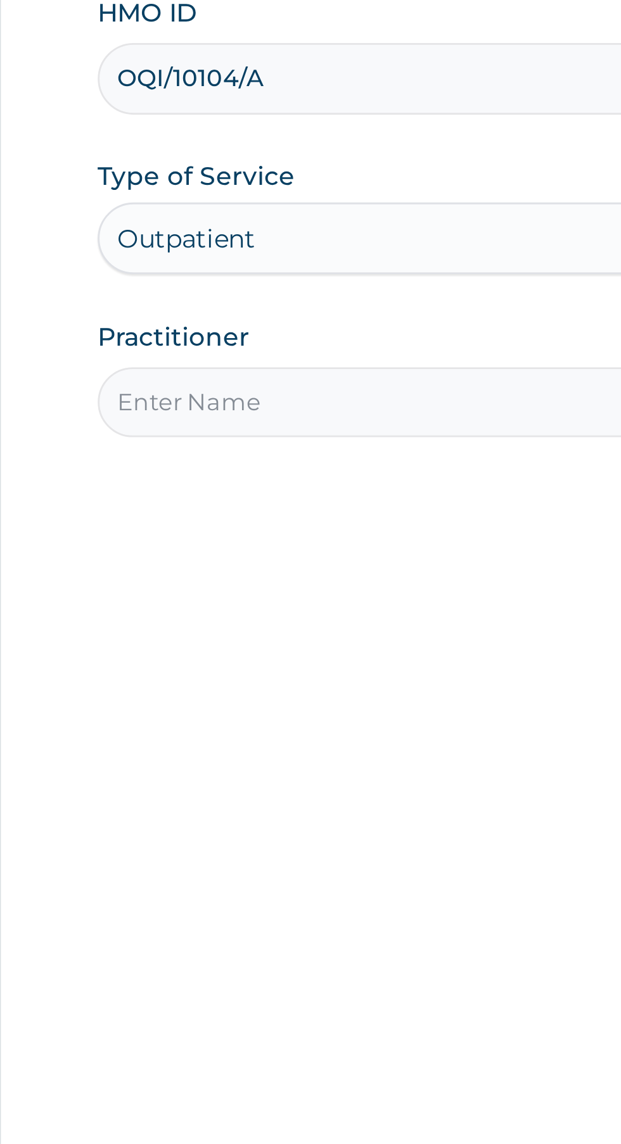
click at [273, 397] on input "Practitioner" at bounding box center [383, 398] width 386 height 25
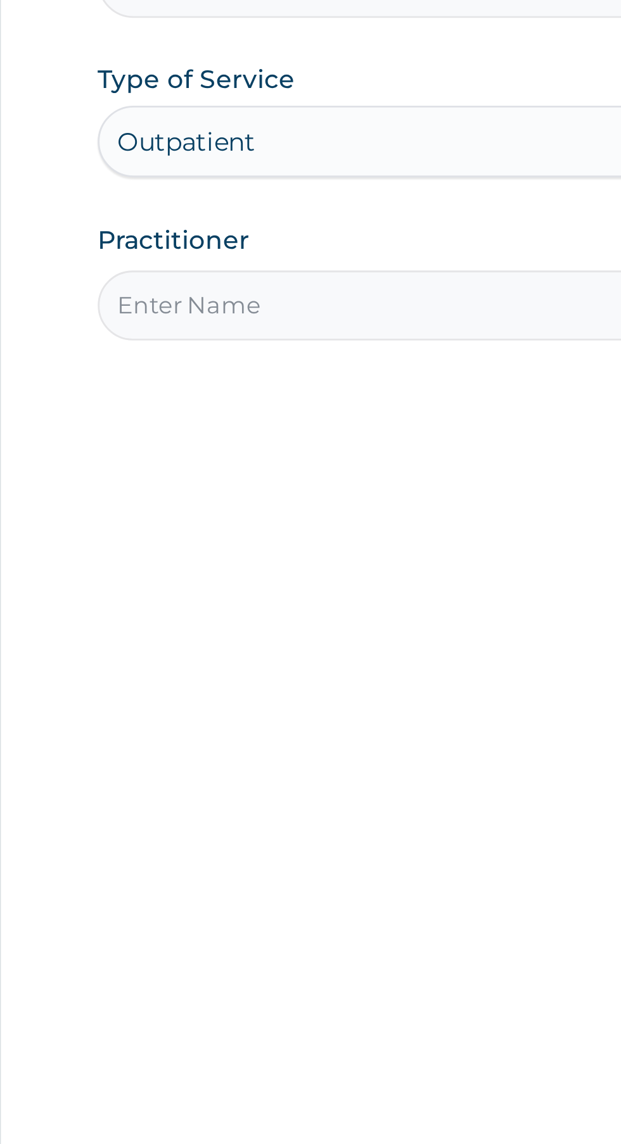
type input "Dr Franca"
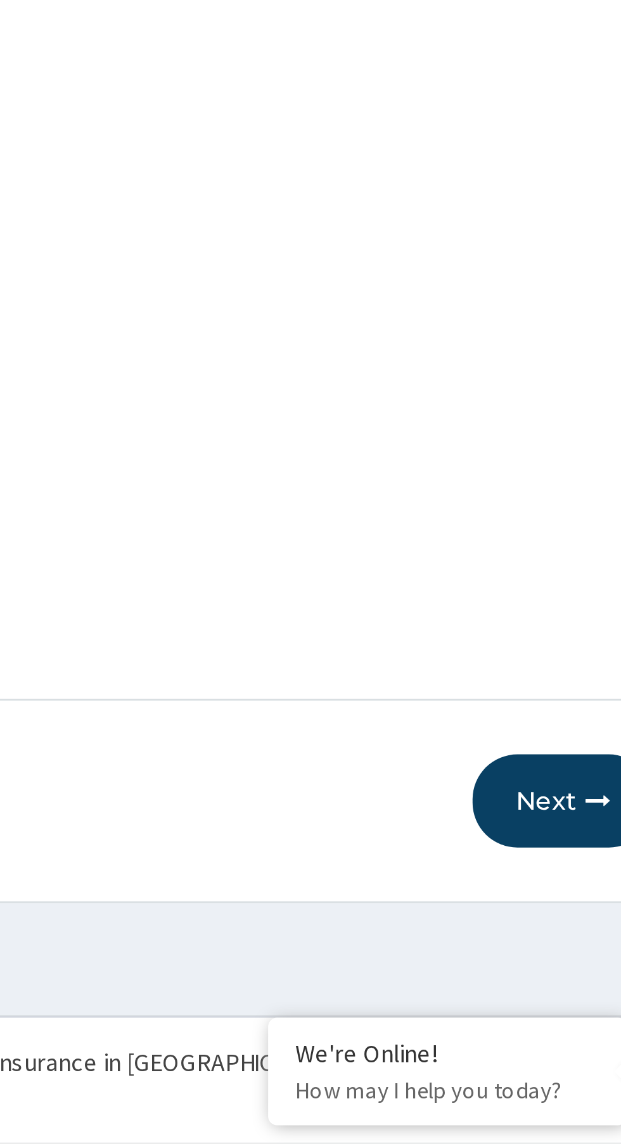
click at [542, 1034] on button "Next" at bounding box center [544, 1023] width 64 height 33
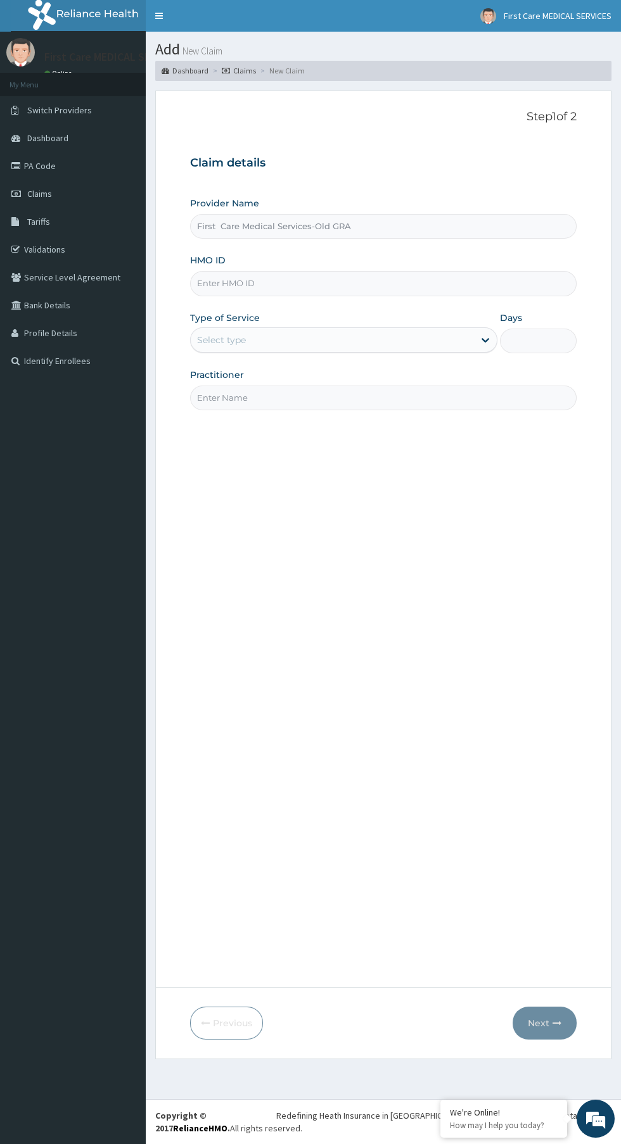
click at [269, 282] on input "HMO ID" at bounding box center [383, 283] width 386 height 25
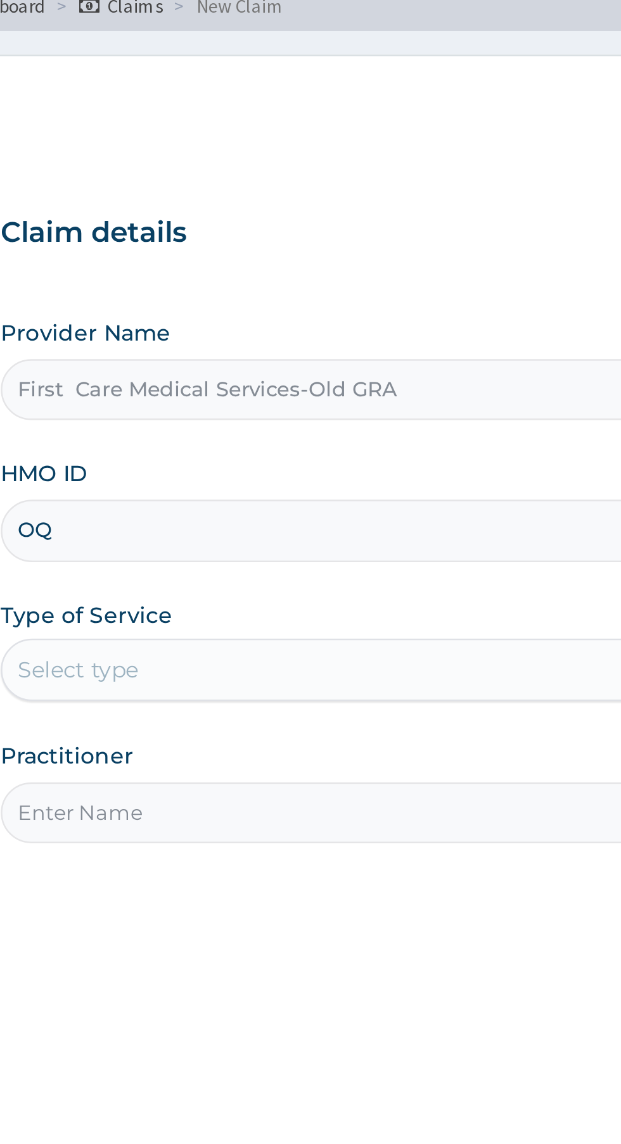
type input "OQI/10104/A"
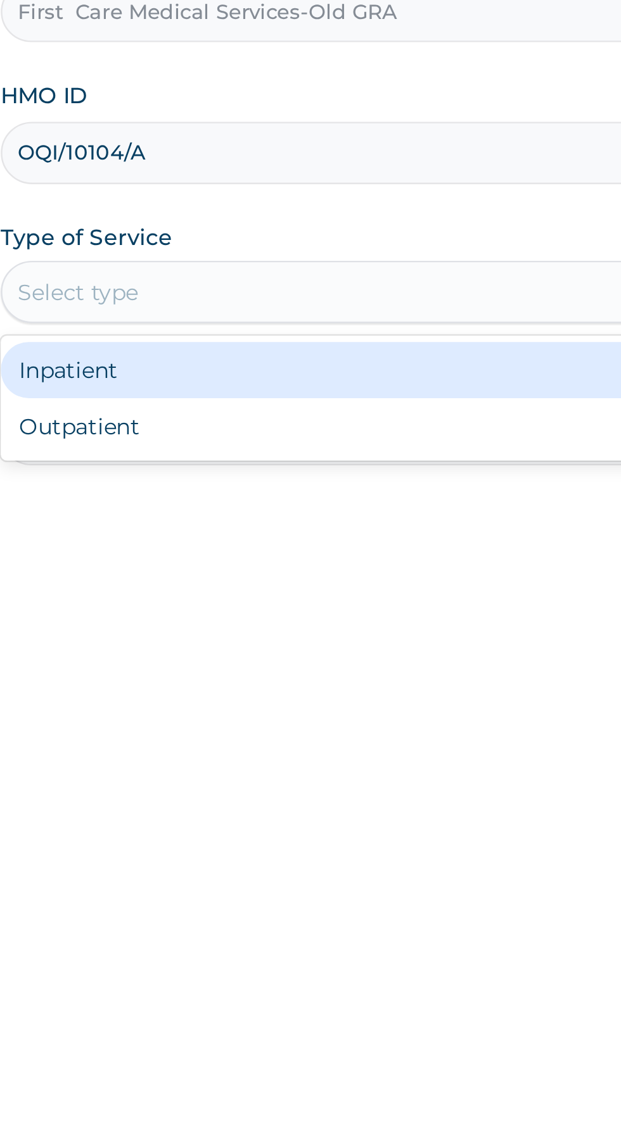
click at [252, 393] on div "Outpatient" at bounding box center [343, 394] width 307 height 23
type input "1"
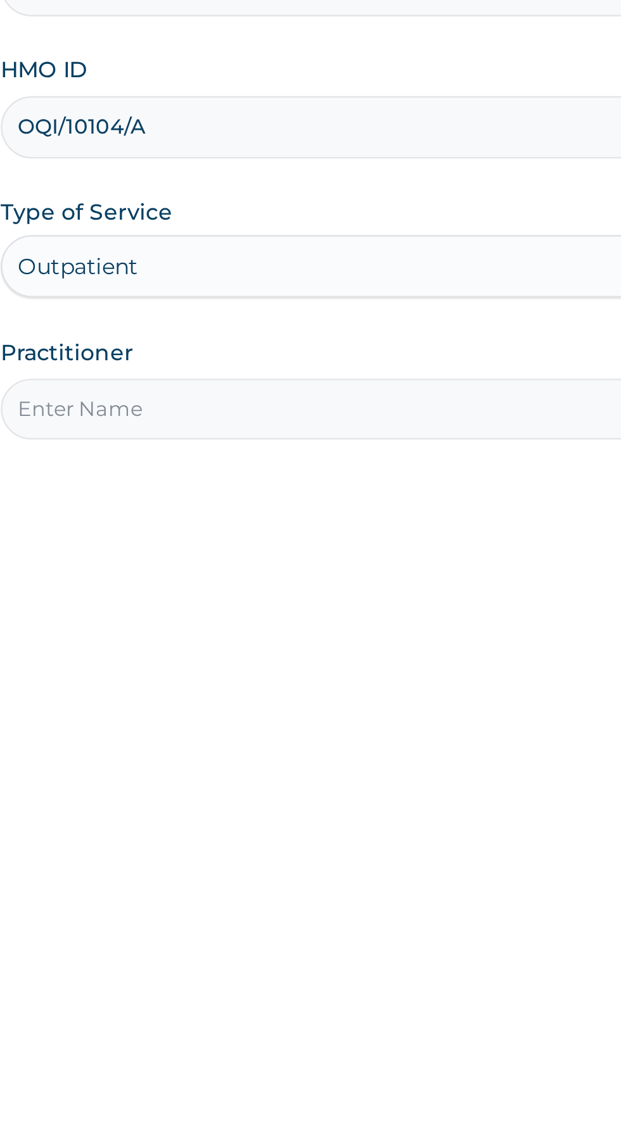
click at [257, 398] on input "Practitioner" at bounding box center [383, 398] width 386 height 25
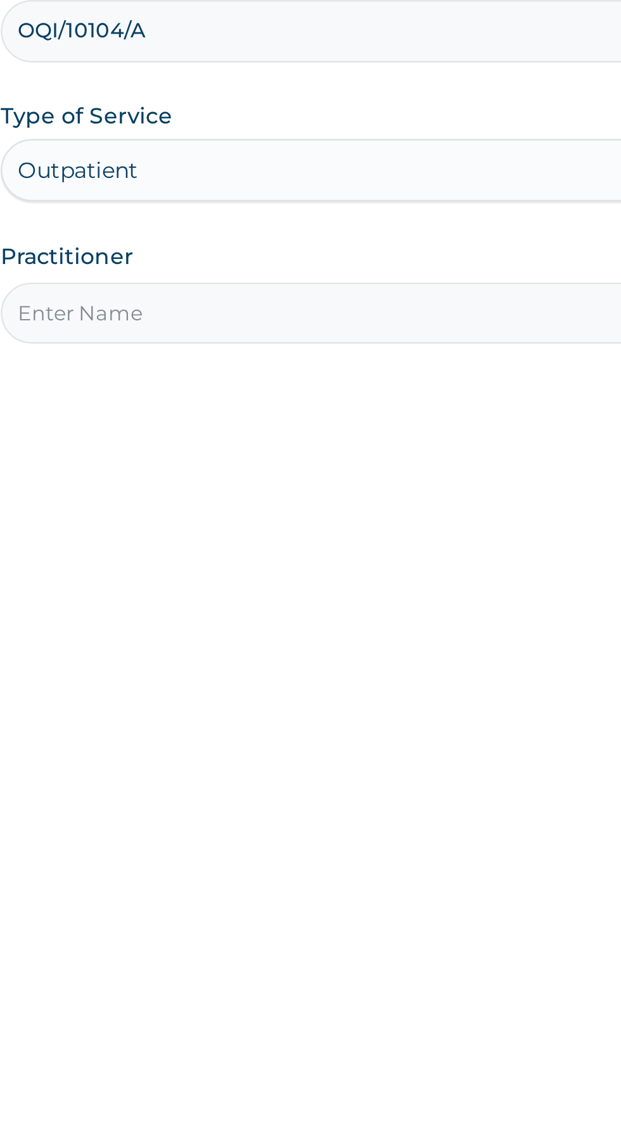
type input "Dr Franca"
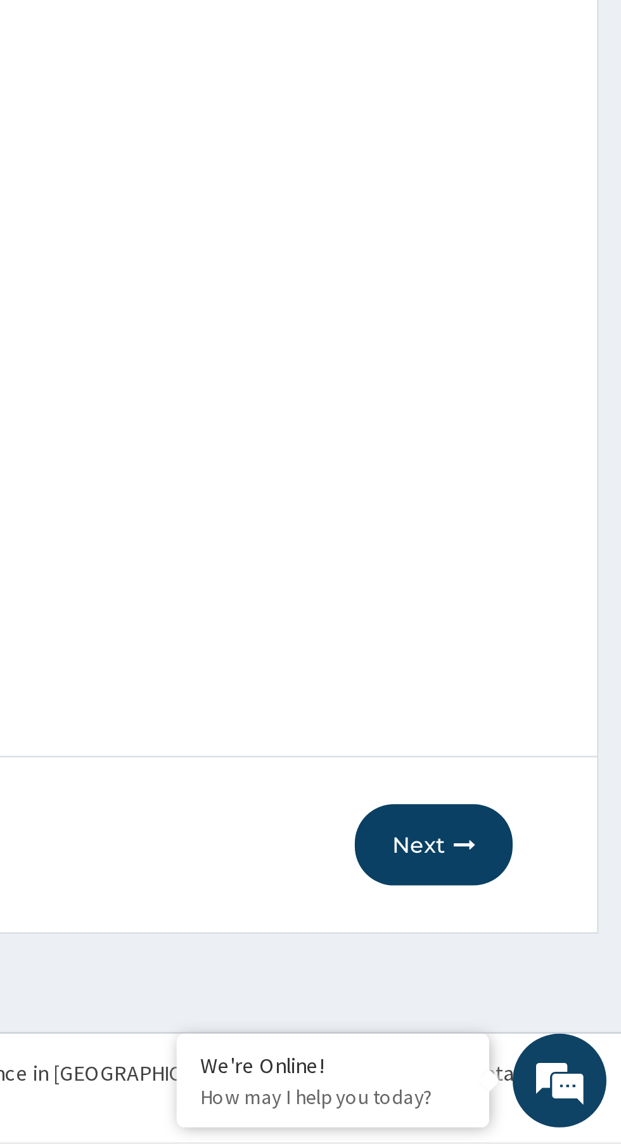
click at [543, 1030] on button "Next" at bounding box center [544, 1023] width 64 height 33
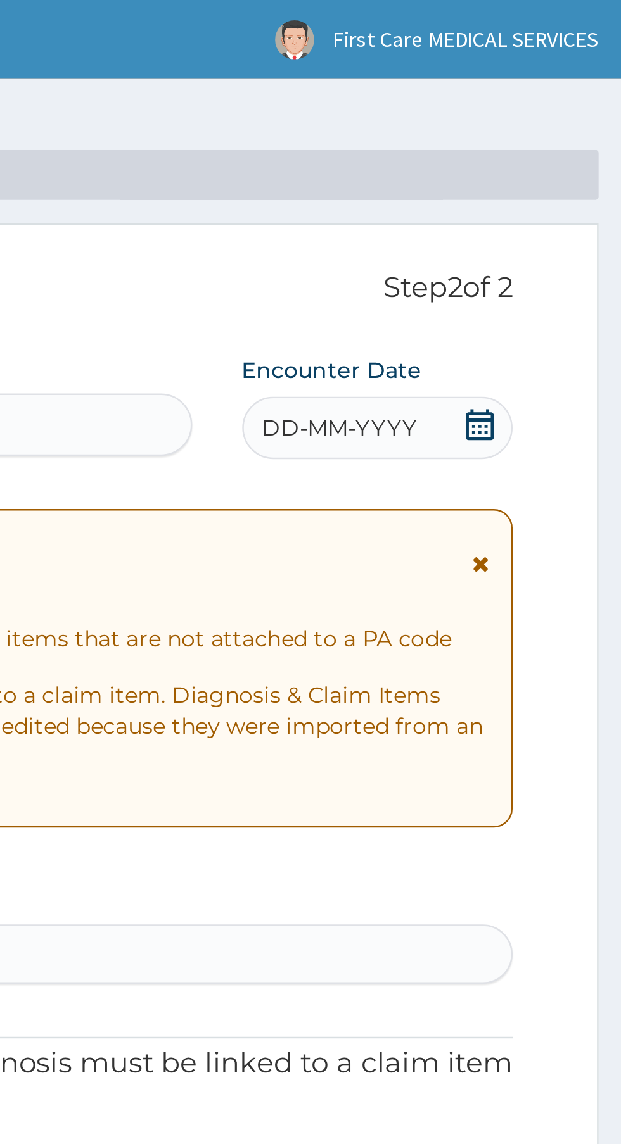
click at [511, 174] on span "DD-MM-YYYY" at bounding box center [506, 173] width 63 height 13
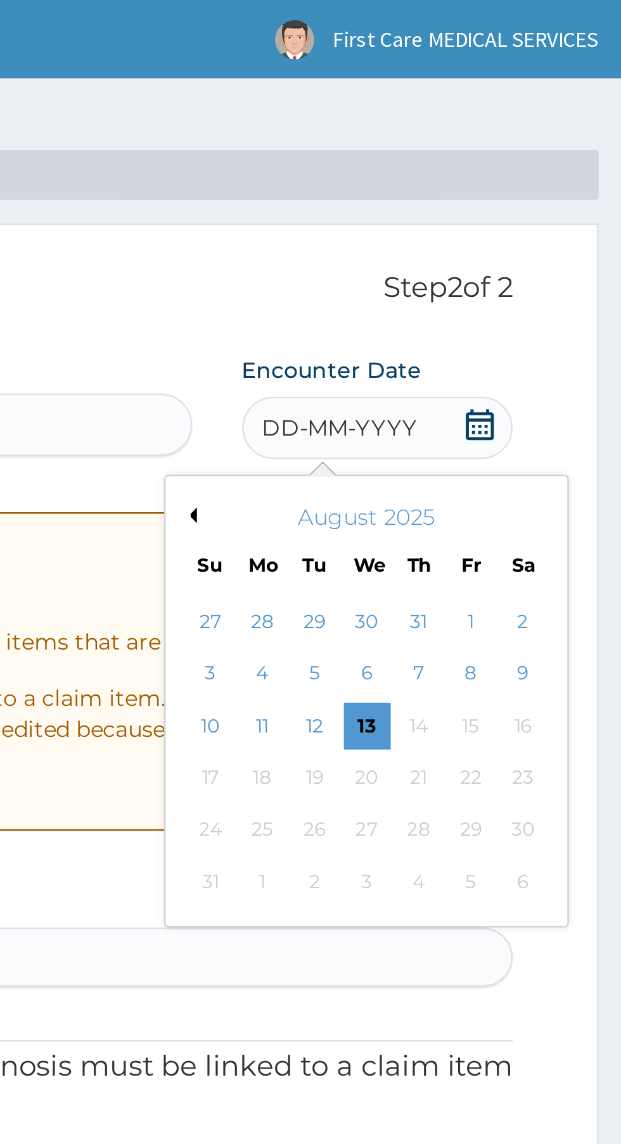
click at [445, 207] on button "Previous Month" at bounding box center [445, 209] width 6 height 6
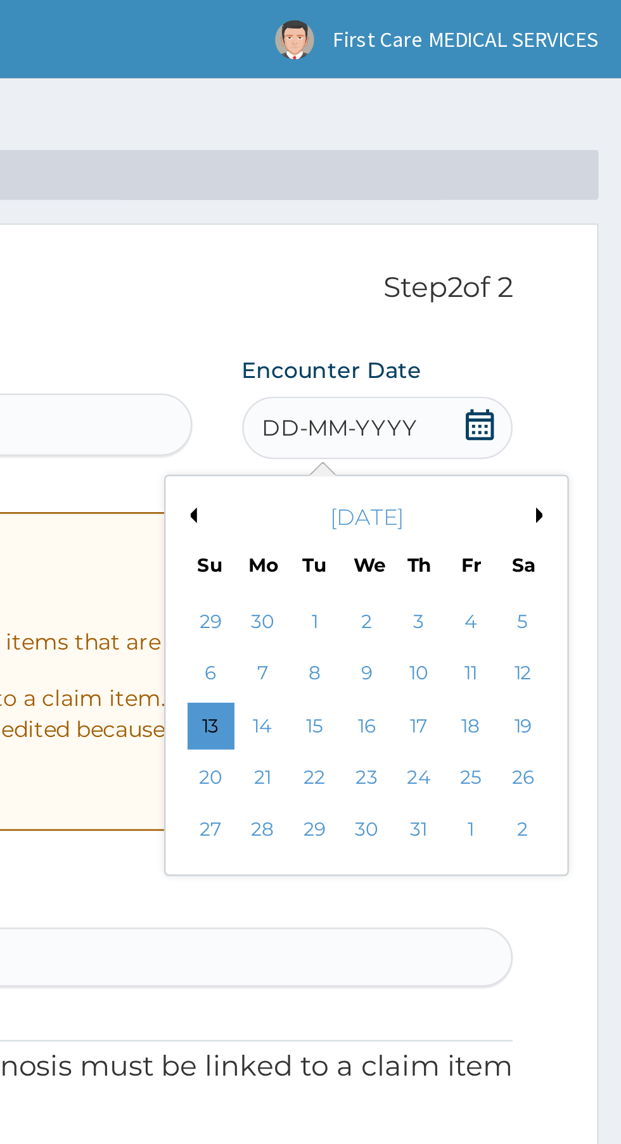
click at [559, 255] on div "4" at bounding box center [559, 252] width 19 height 19
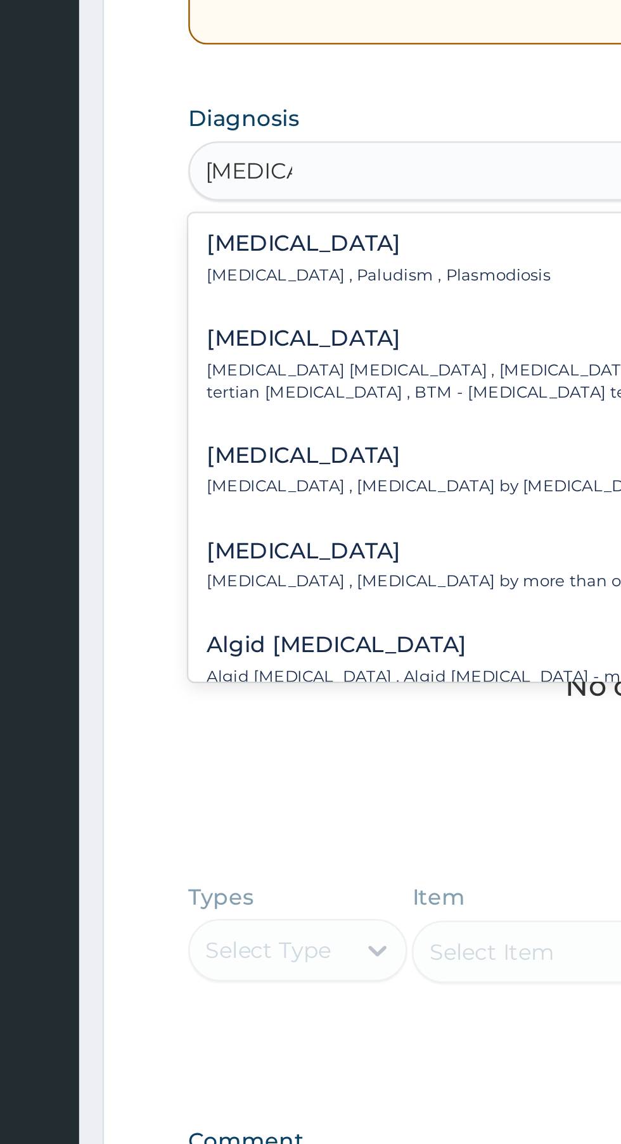
click at [275, 423] on div "Malaria Malaria , Paludism , Plasmodiosis" at bounding box center [267, 423] width 139 height 22
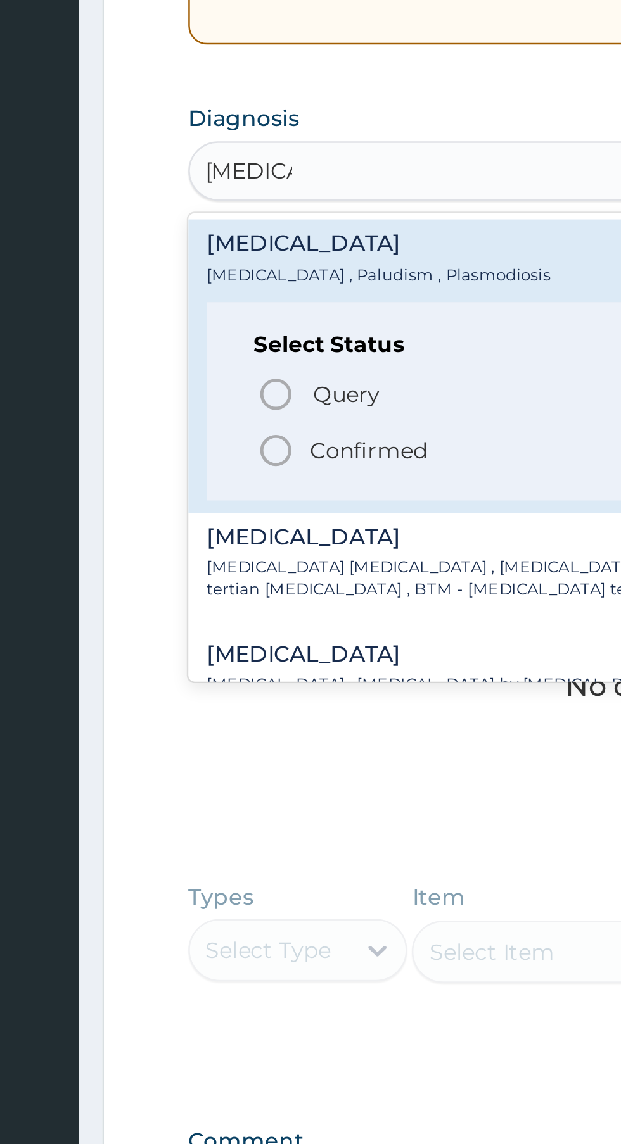
click at [274, 500] on p "Confirmed" at bounding box center [263, 500] width 48 height 13
type input "malaria"
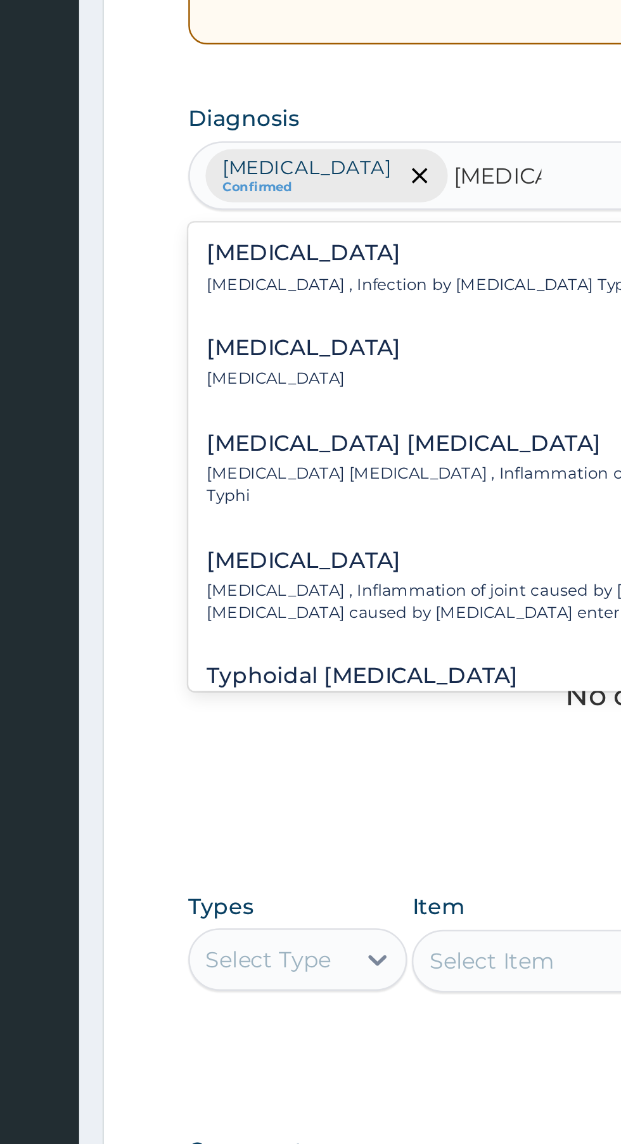
click at [272, 421] on h4 "Typhoid fever" at bounding box center [286, 420] width 176 height 10
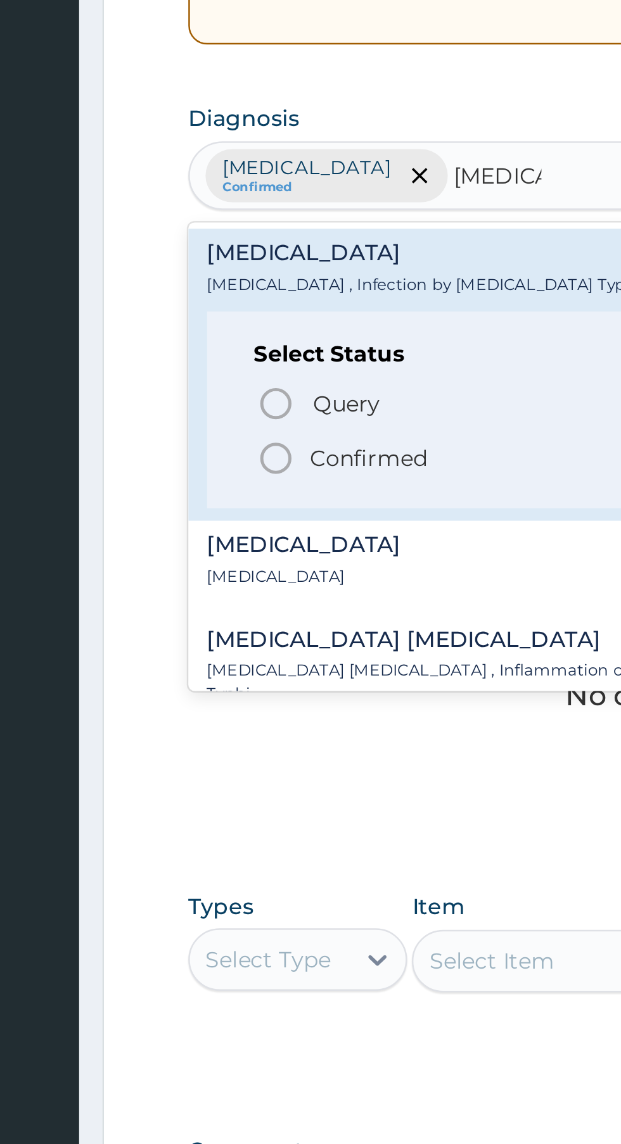
click at [269, 508] on p "Confirmed" at bounding box center [263, 503] width 48 height 13
type input "typhoid"
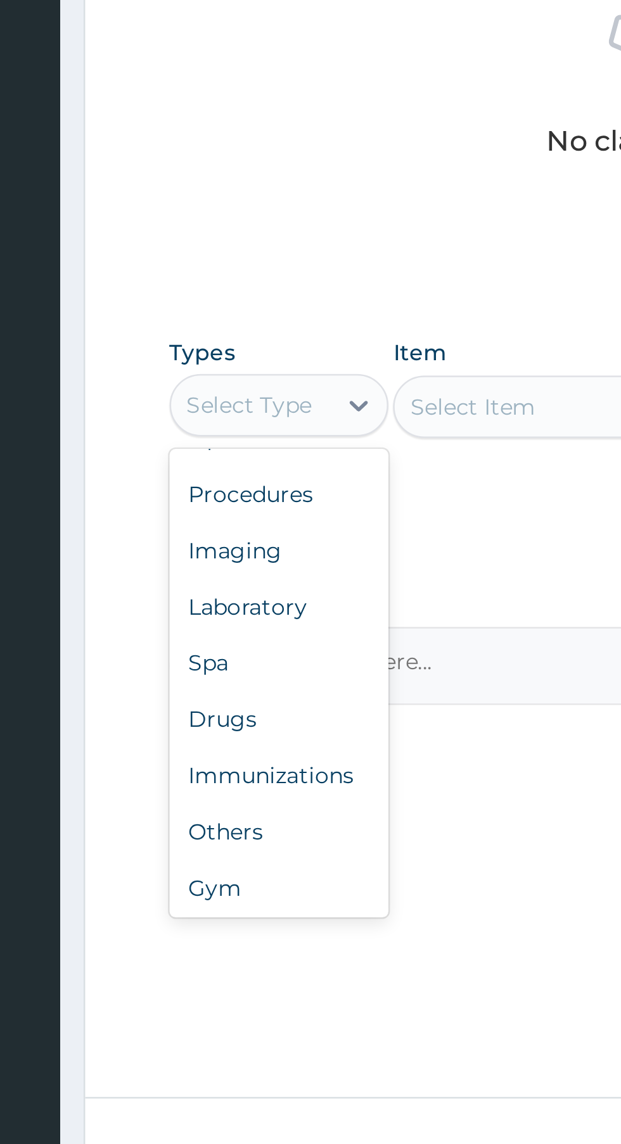
scroll to position [43, 0]
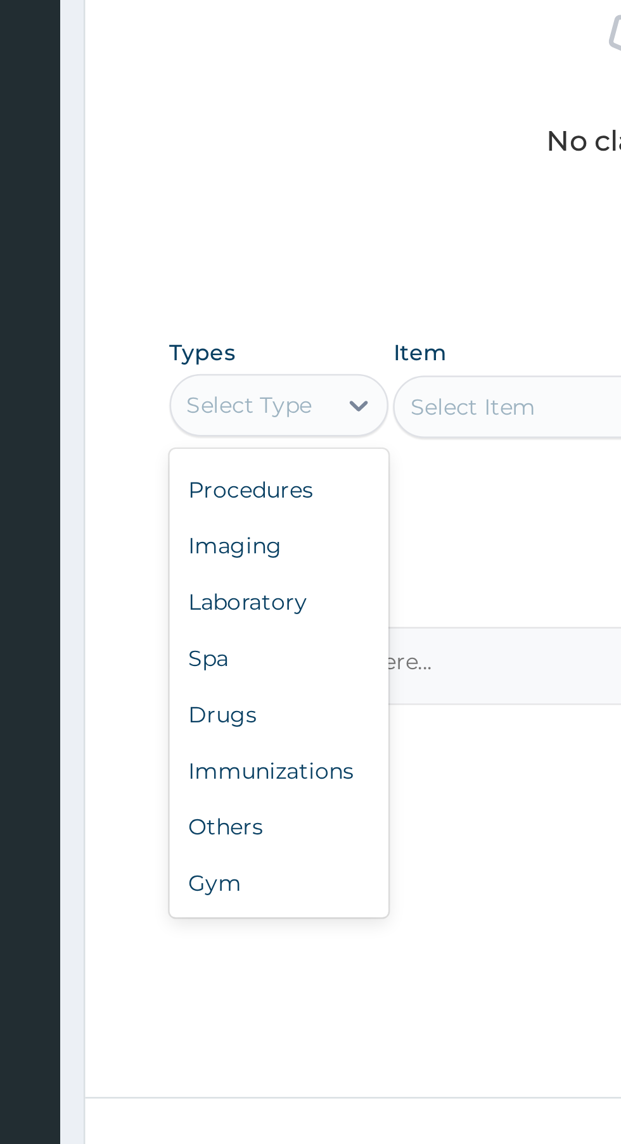
click at [234, 742] on div "Procedures" at bounding box center [234, 741] width 89 height 23
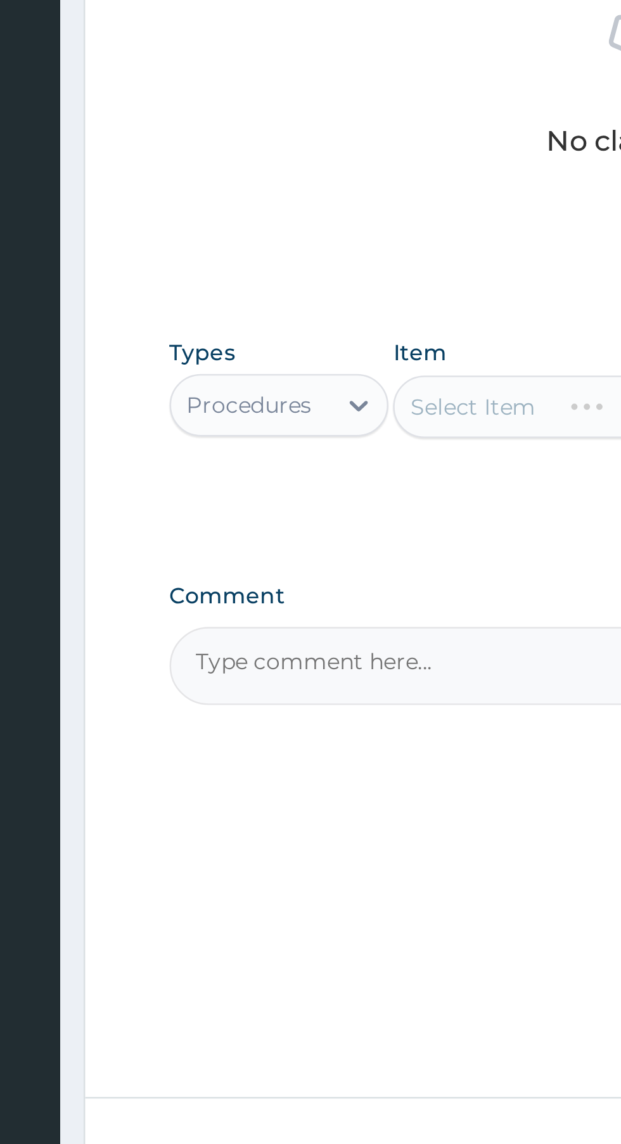
click at [327, 702] on div "Select Item" at bounding box center [339, 707] width 116 height 25
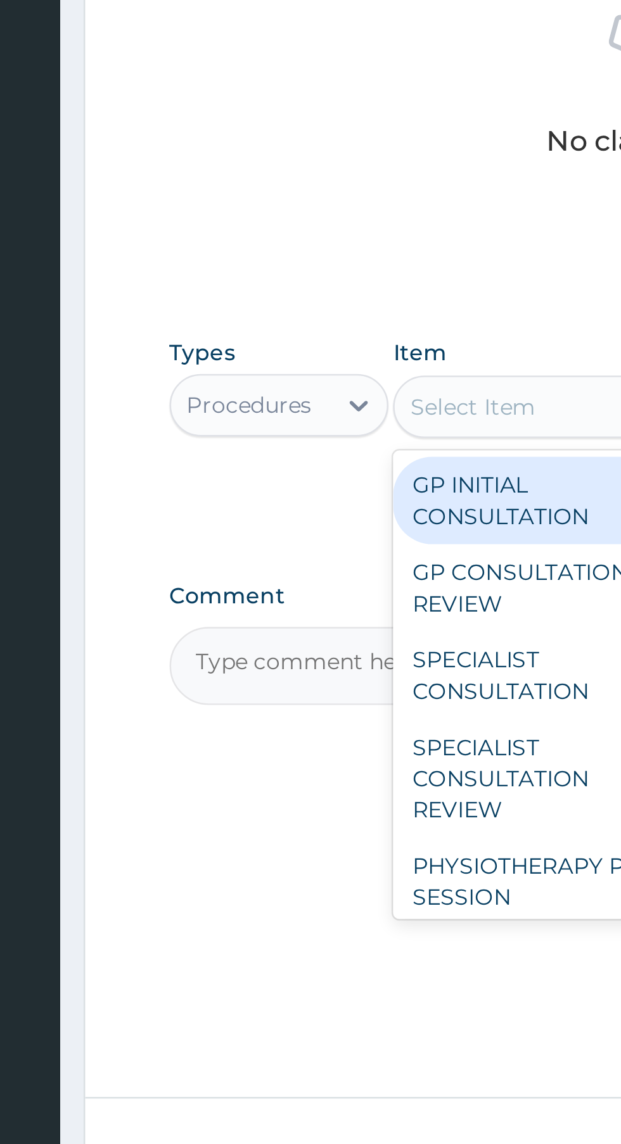
click at [329, 745] on div "GP INITIAL CONSULTATION" at bounding box center [339, 745] width 116 height 35
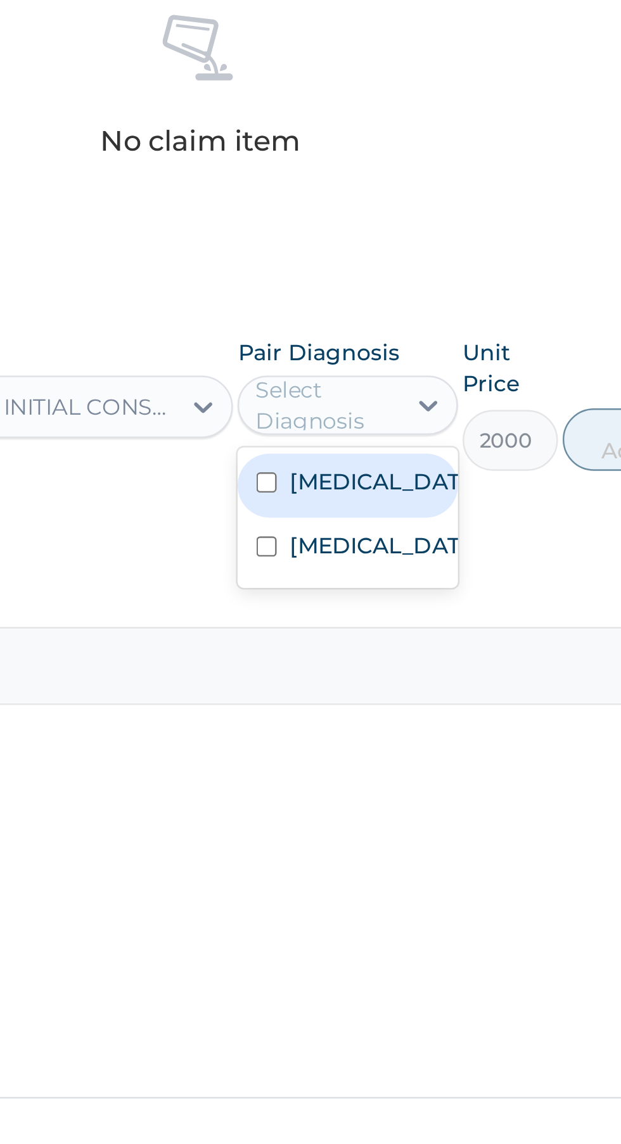
click at [441, 742] on label "Malaria" at bounding box center [455, 738] width 73 height 13
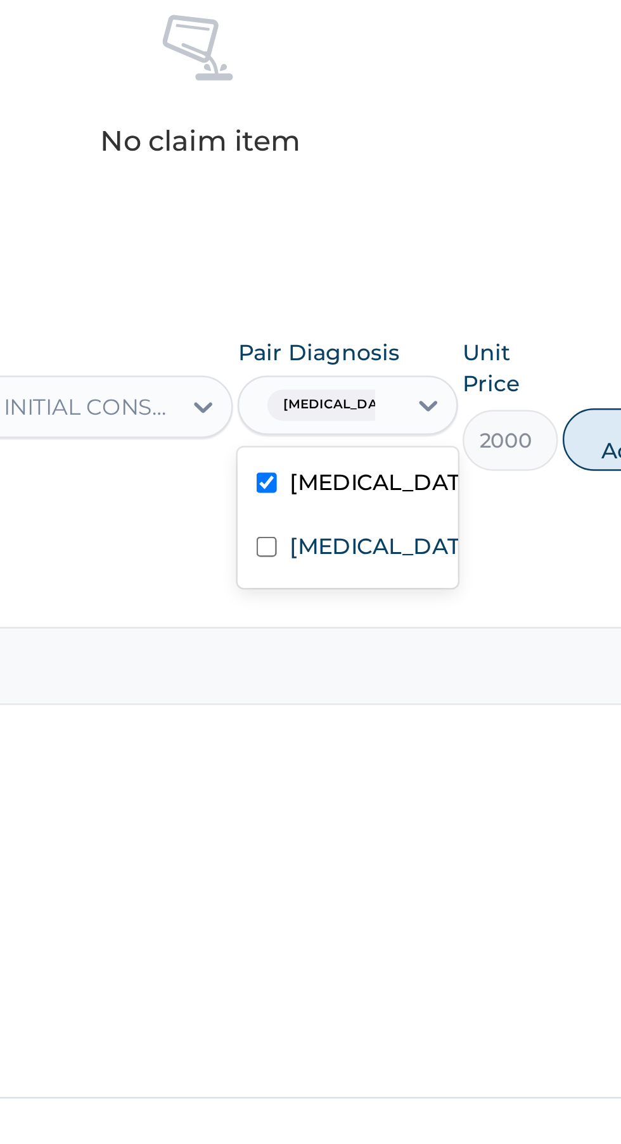
click at [457, 702] on input "text" at bounding box center [457, 707] width 1 height 13
click at [436, 770] on label "Typhoid fever" at bounding box center [455, 764] width 73 height 13
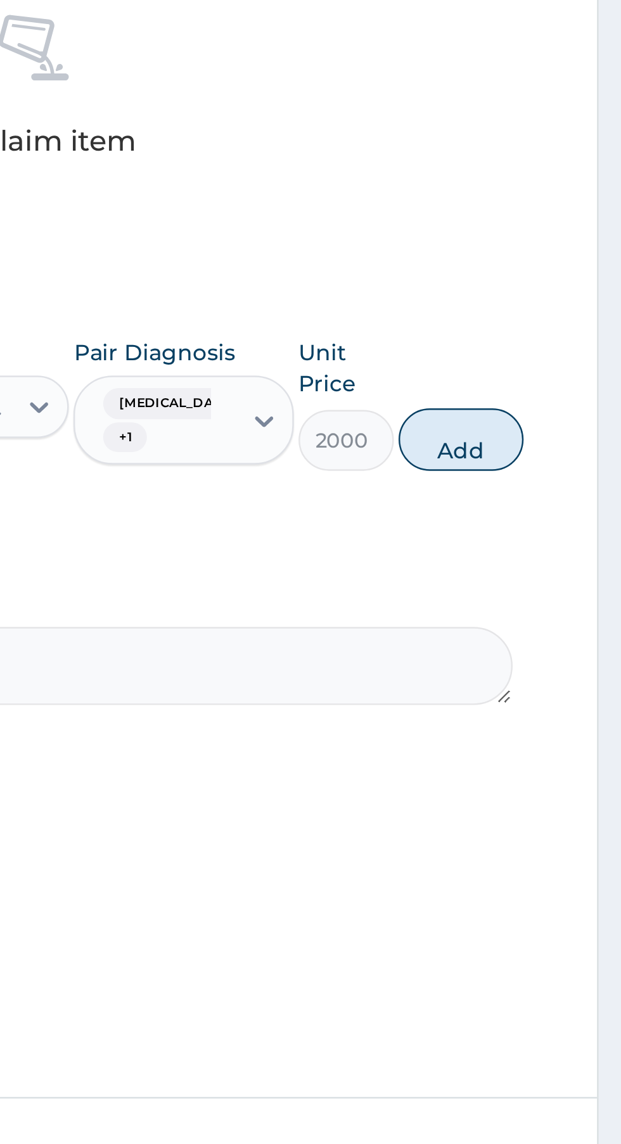
click at [556, 718] on button "Add" at bounding box center [555, 720] width 51 height 25
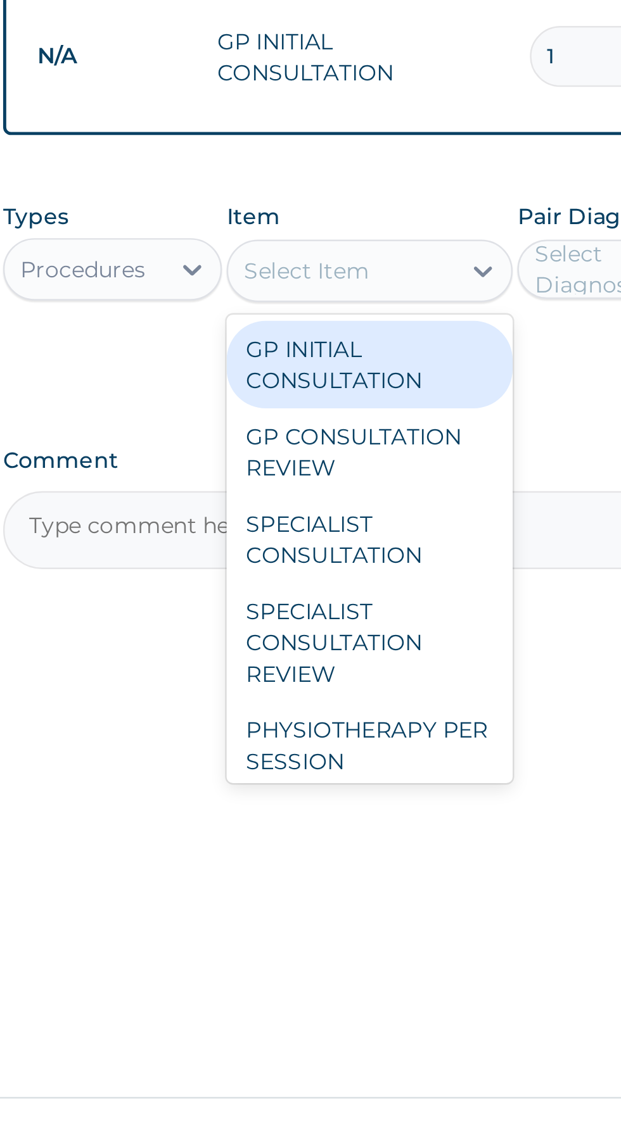
click at [350, 713] on div "GP CONSULTATION REVIEW" at bounding box center [339, 725] width 116 height 35
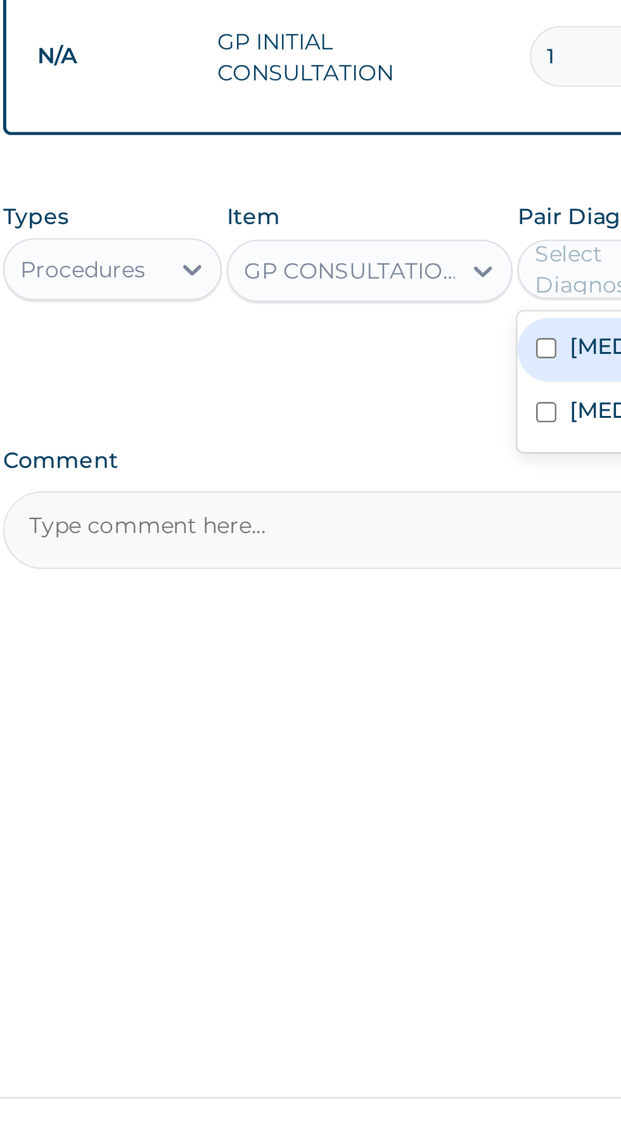
click at [414, 680] on input "checkbox" at bounding box center [410, 684] width 8 height 8
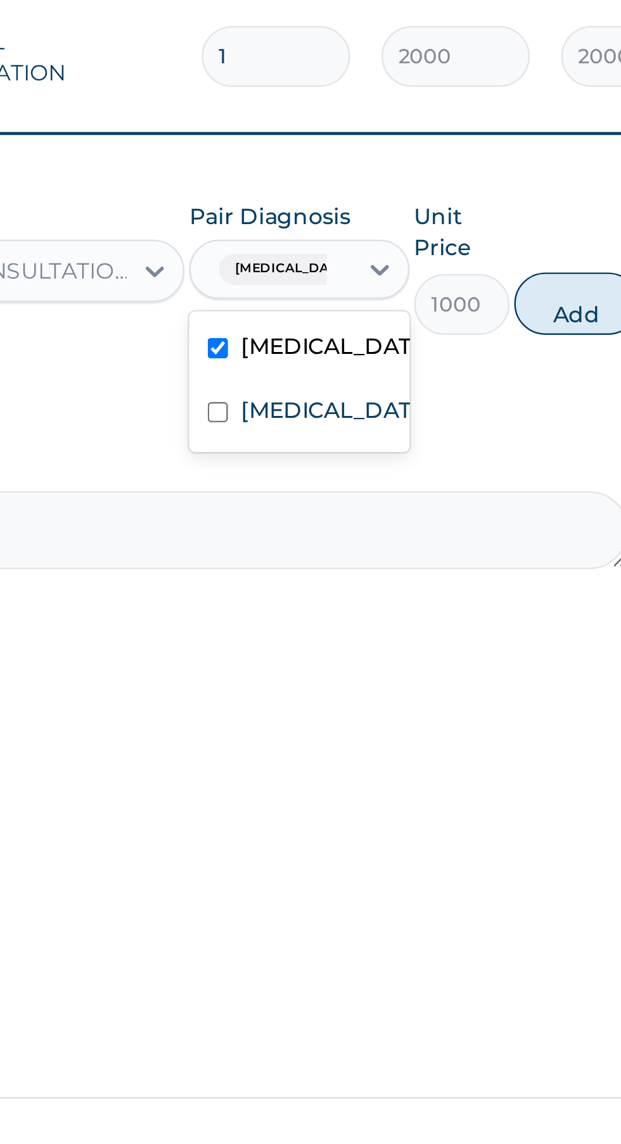
click at [431, 709] on label "Typhoid fever" at bounding box center [455, 708] width 73 height 13
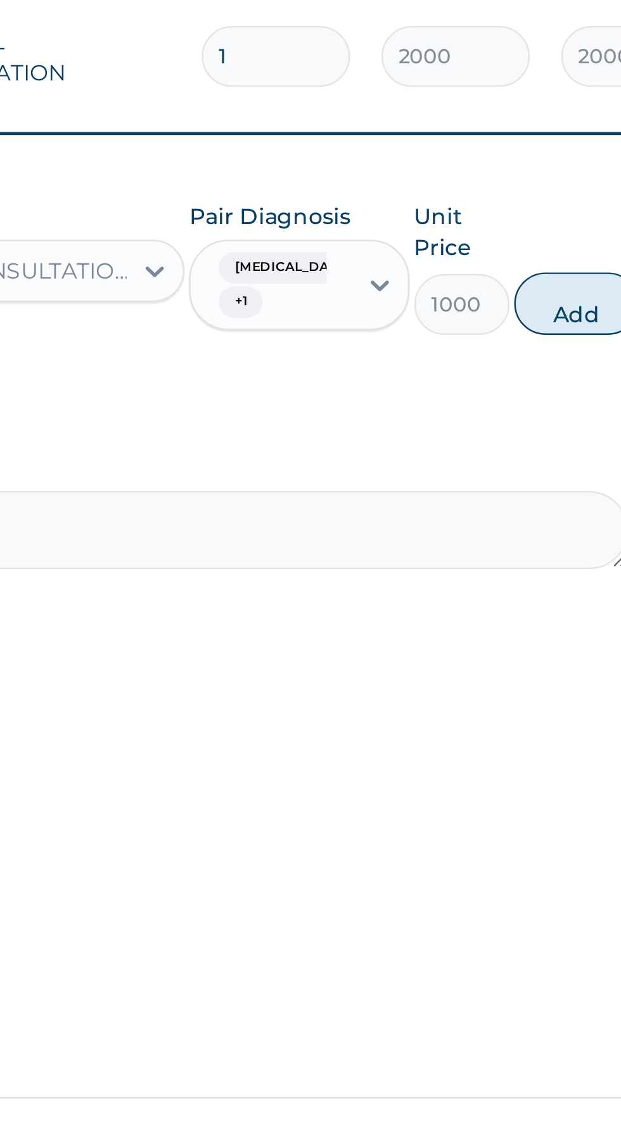
click at [557, 664] on button "Add" at bounding box center [555, 665] width 51 height 25
type input "0"
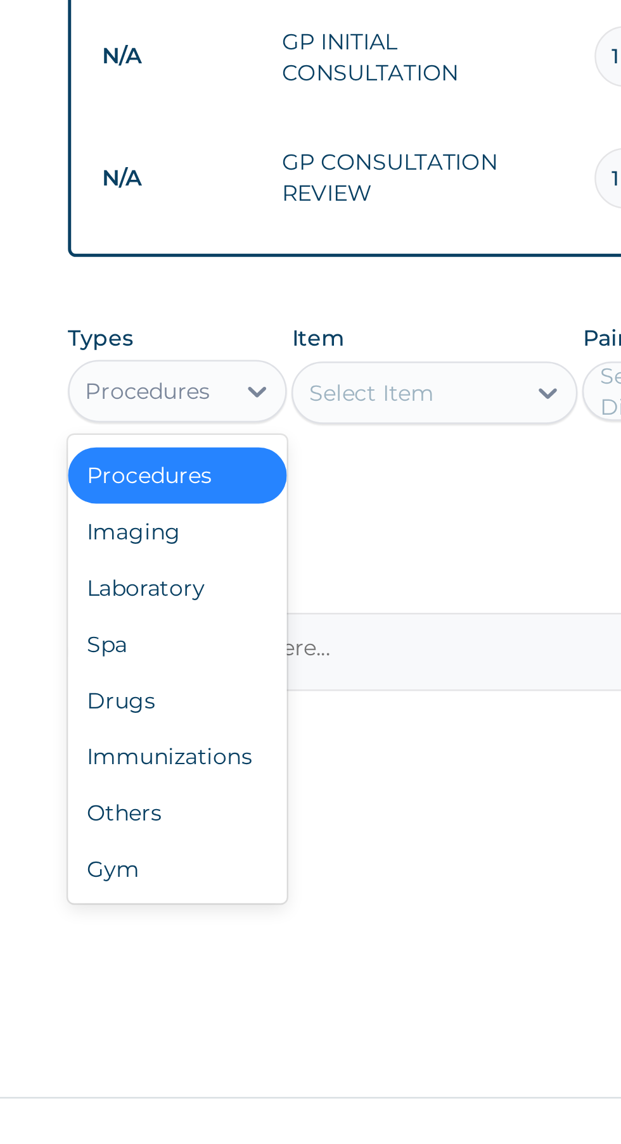
click at [225, 770] on div "Laboratory" at bounding box center [234, 781] width 89 height 23
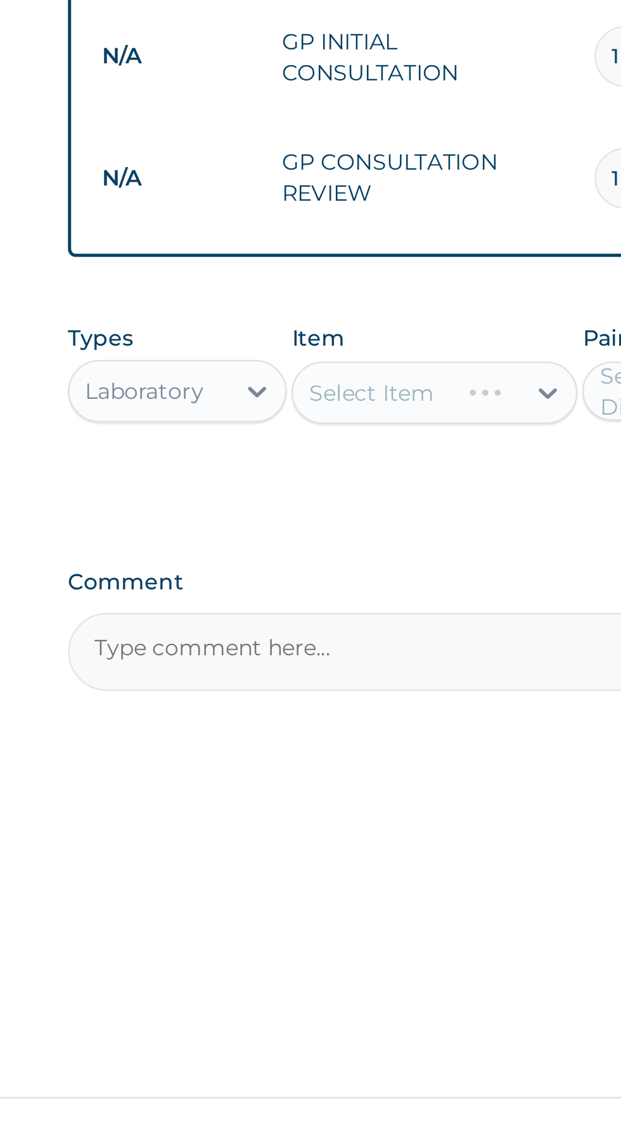
click at [329, 689] on div "Select Item" at bounding box center [339, 701] width 116 height 25
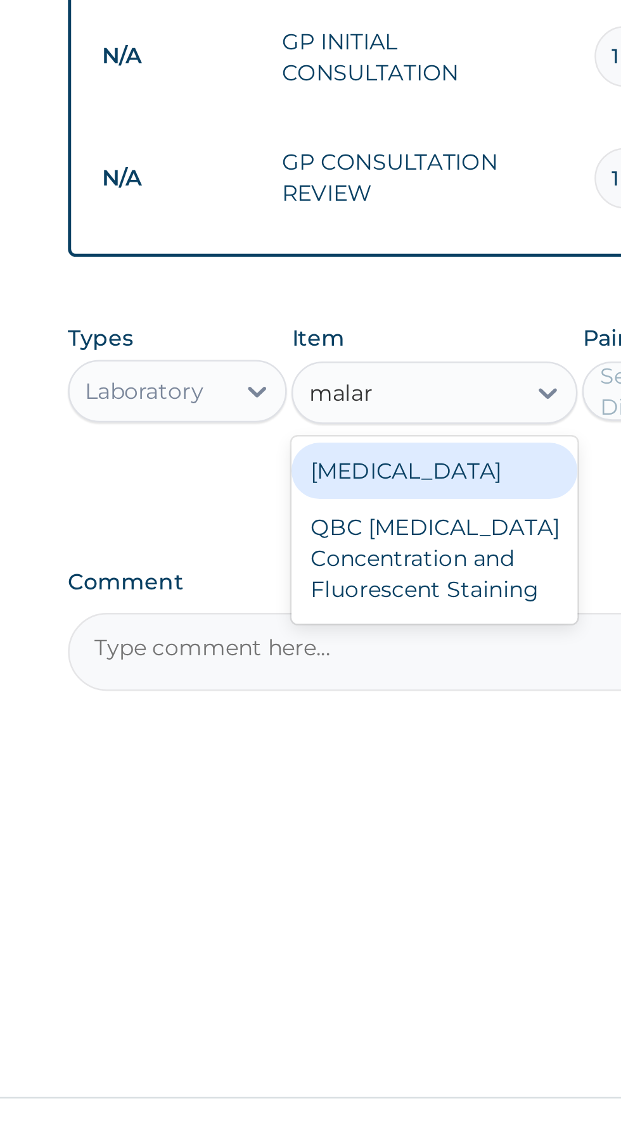
scroll to position [0, 0]
click at [347, 727] on div "Malaria" at bounding box center [339, 733] width 116 height 23
type input "malar"
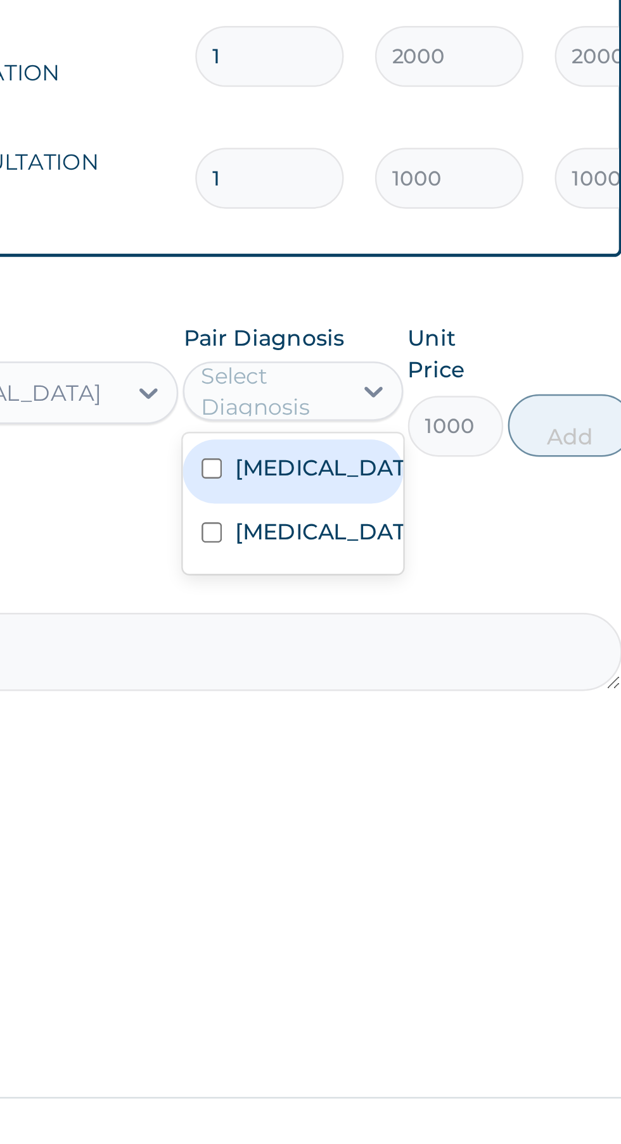
click at [433, 726] on label "Malaria" at bounding box center [455, 732] width 73 height 13
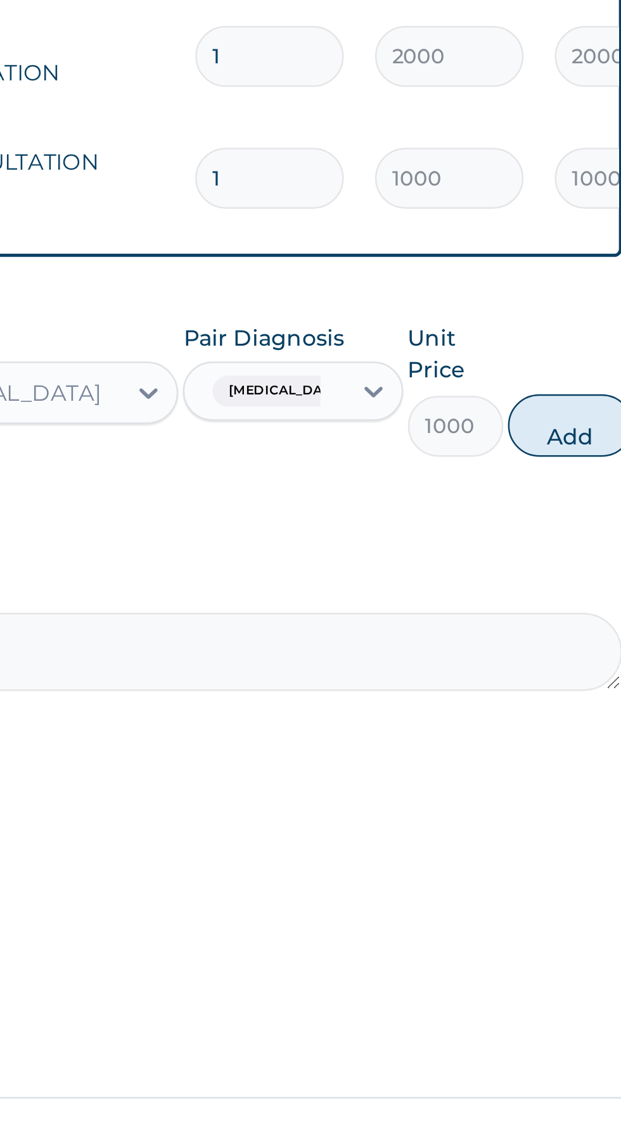
click at [554, 703] on button "Add" at bounding box center [555, 714] width 51 height 25
type input "0"
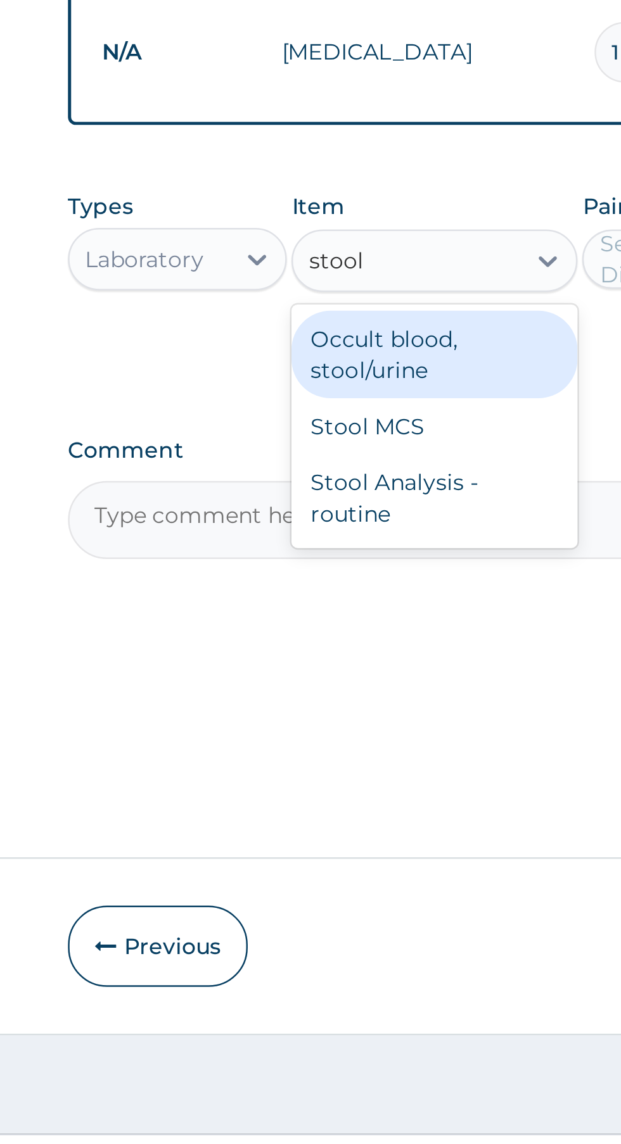
click at [354, 769] on div "Occult blood, stool/urine" at bounding box center [339, 783] width 116 height 35
type input "stool"
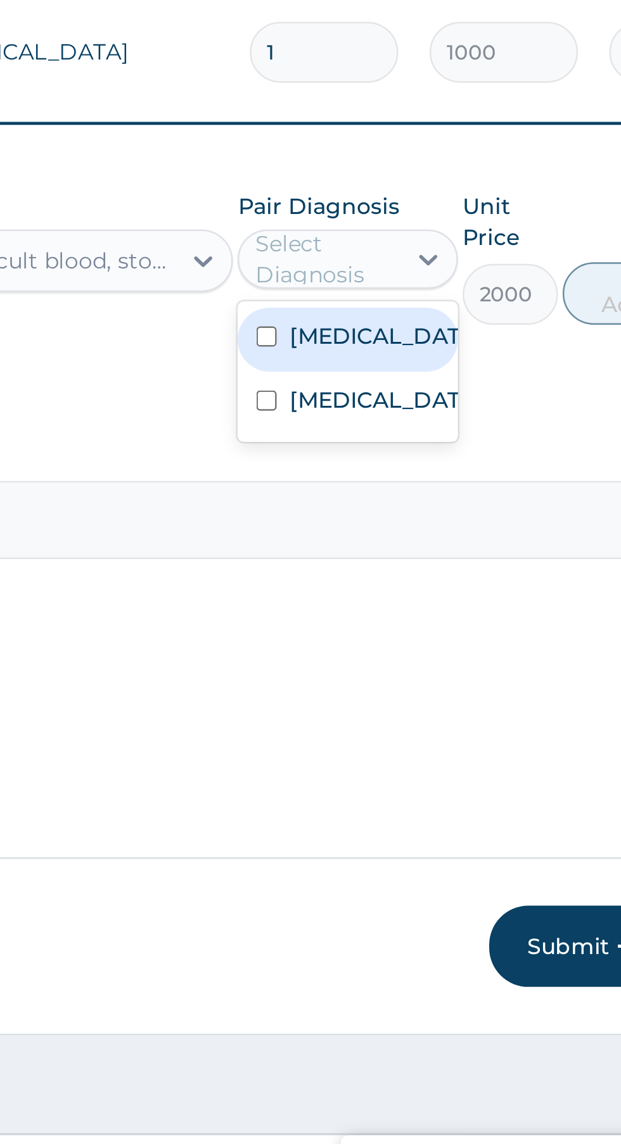
click at [437, 800] on label "Typhoid fever" at bounding box center [455, 802] width 73 height 13
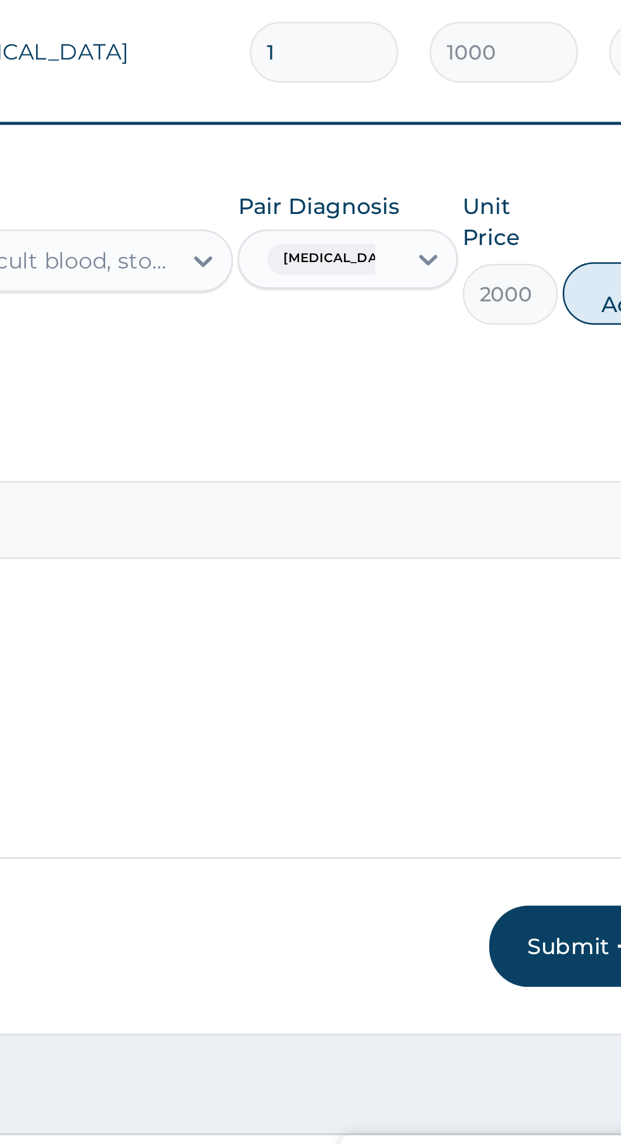
click at [539, 746] on button "Add" at bounding box center [555, 758] width 51 height 25
type input "0"
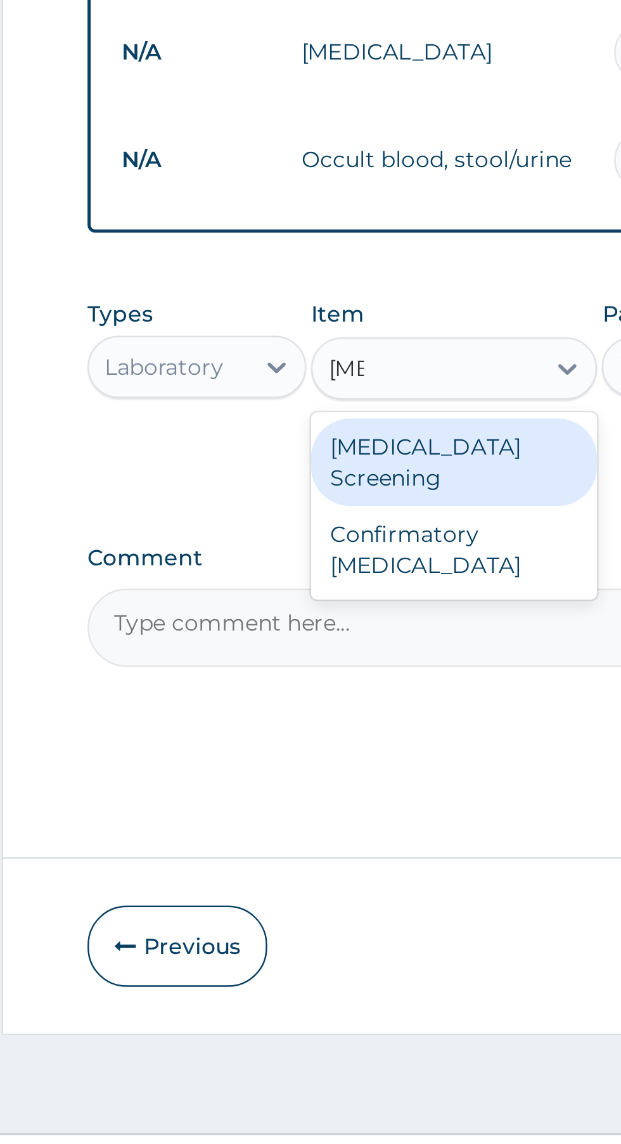
click at [346, 813] on div "HIV Screening" at bounding box center [339, 826] width 116 height 35
type input "hiv"
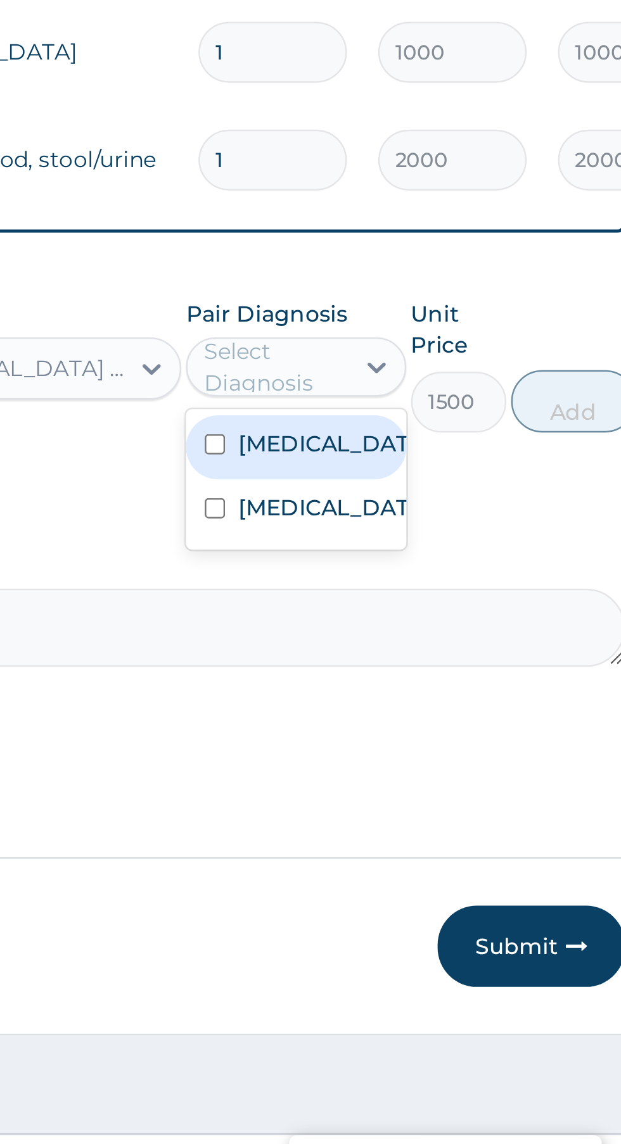
click at [448, 839] on label "Typhoid fever" at bounding box center [455, 845] width 73 height 13
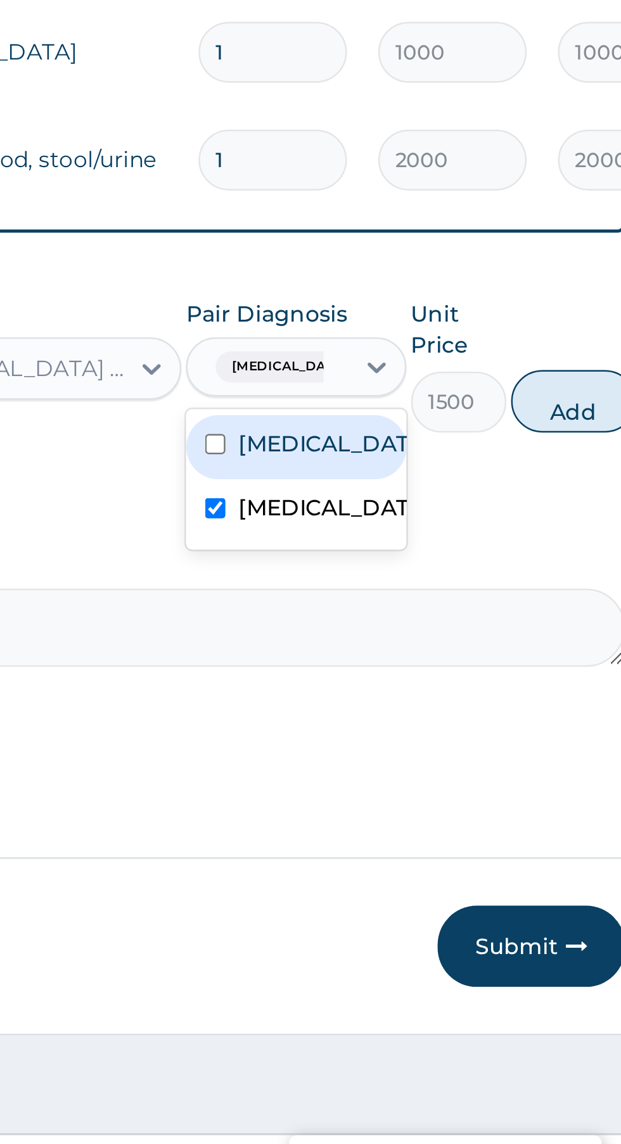
click at [457, 782] on input "text" at bounding box center [457, 788] width 1 height 13
click at [443, 813] on label "Malaria" at bounding box center [455, 819] width 73 height 13
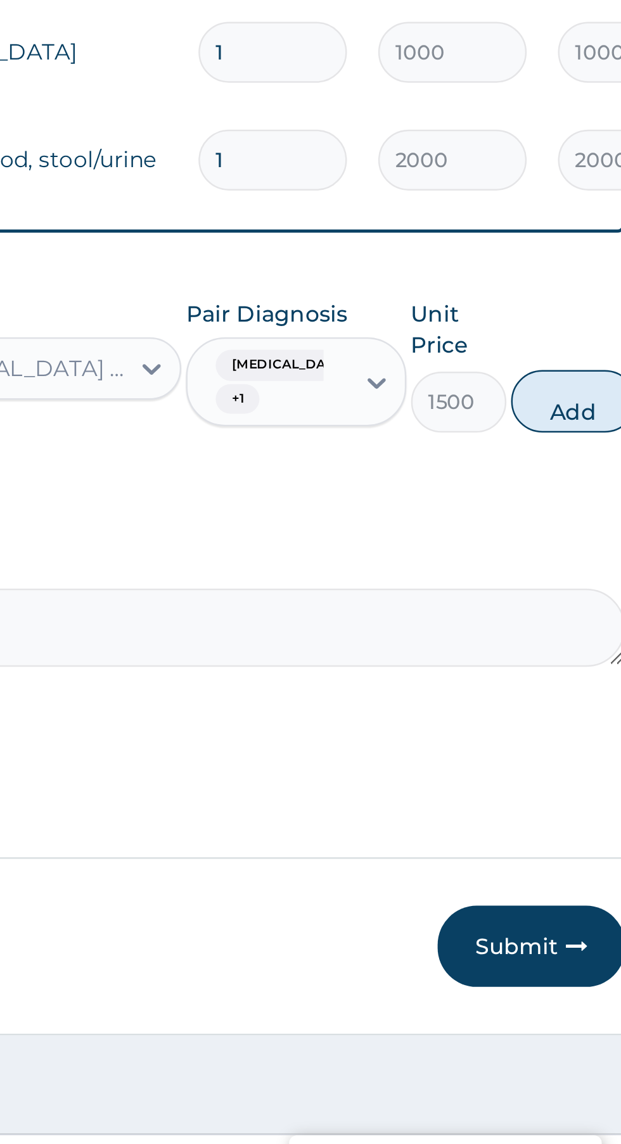
click at [559, 790] on button "Add" at bounding box center [555, 802] width 51 height 25
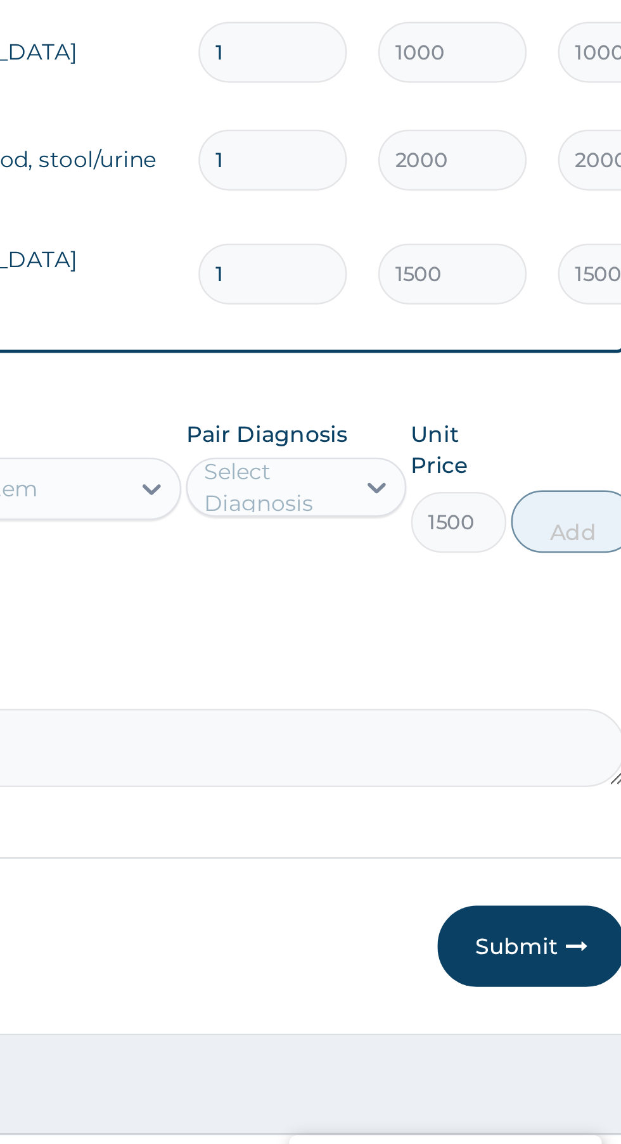
type input "0"
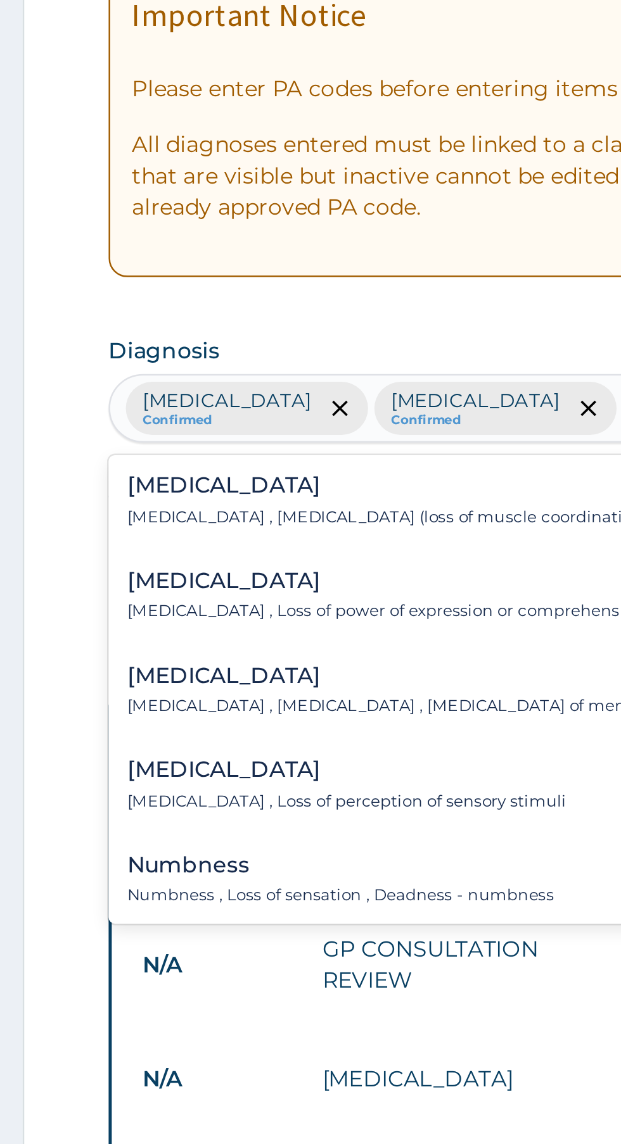
type input "l"
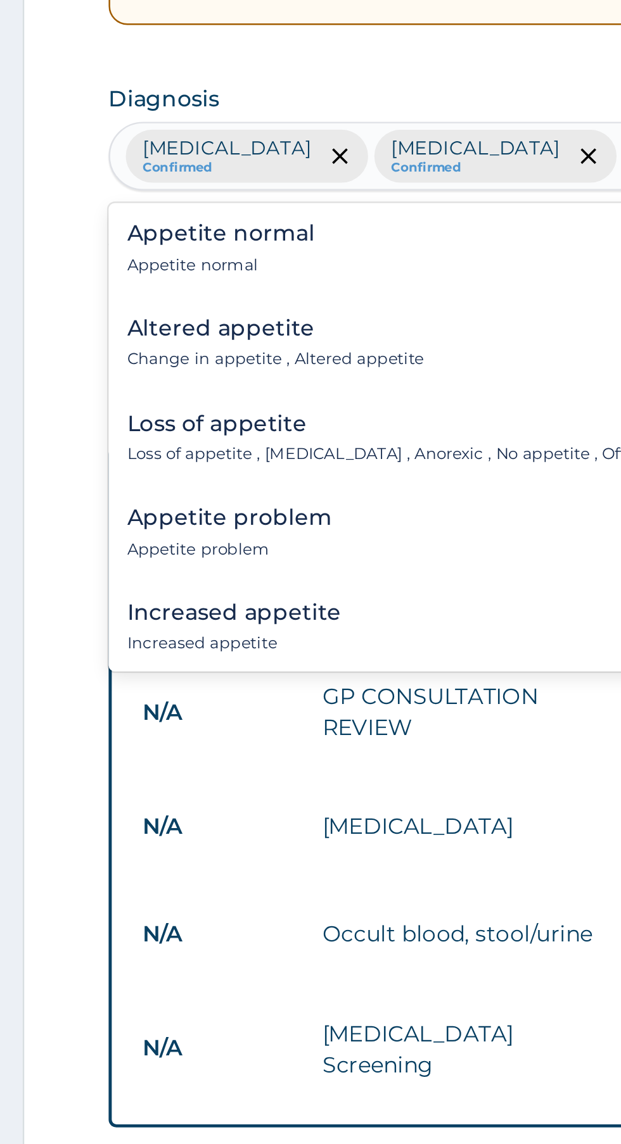
click at [278, 502] on h4 "Loss of appetite" at bounding box center [306, 498] width 217 height 10
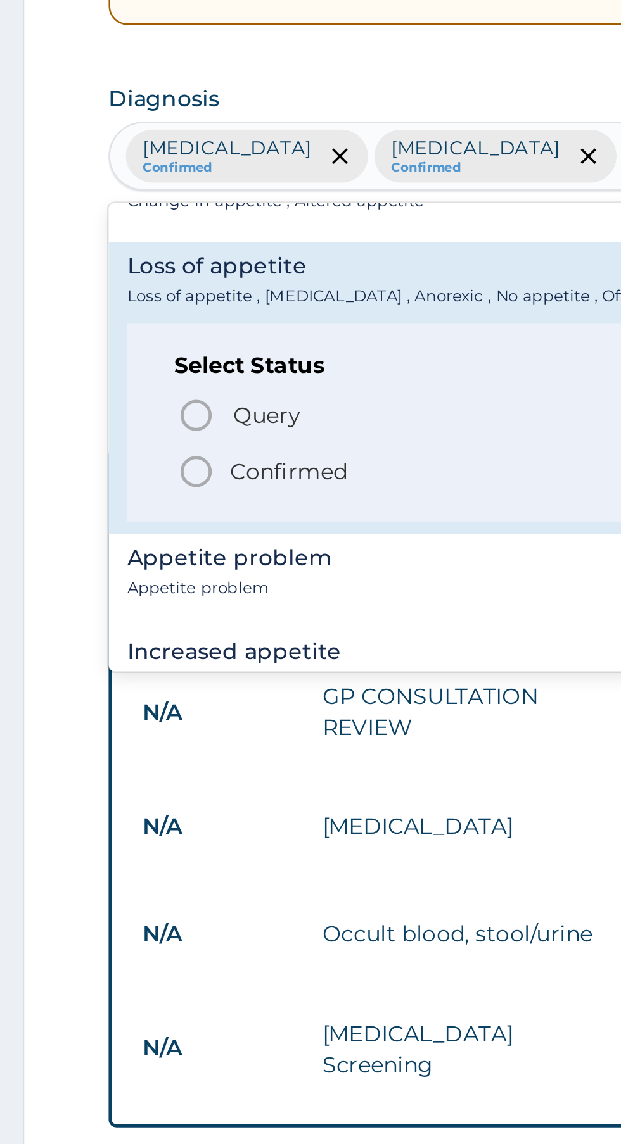
scroll to position [68, 0]
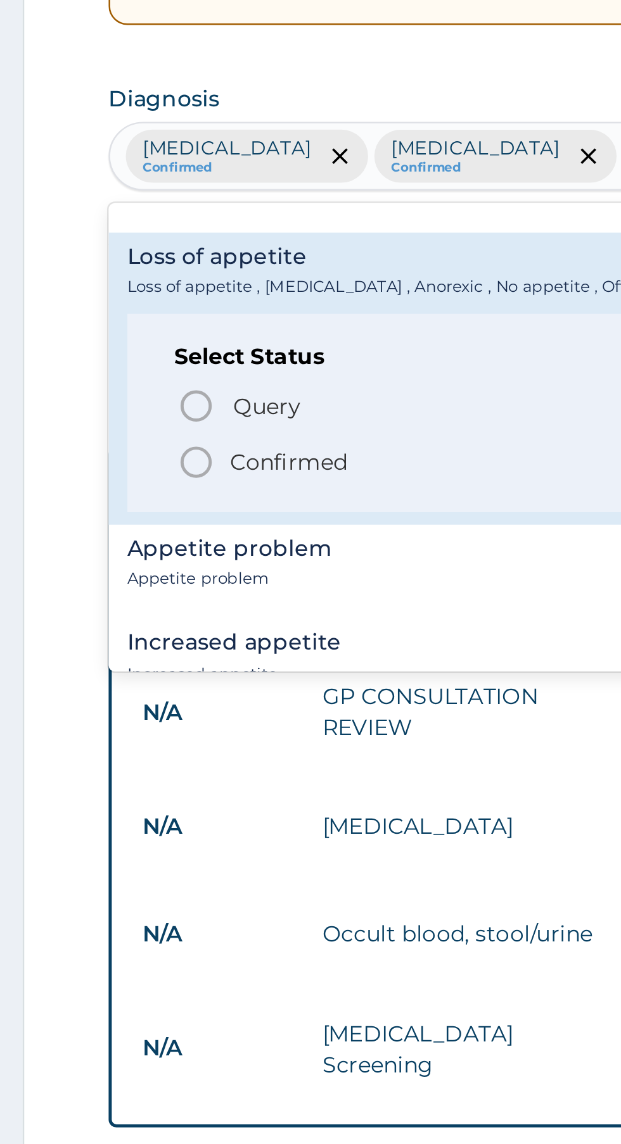
click at [276, 514] on p "Confirmed" at bounding box center [263, 513] width 48 height 13
type input "appet"
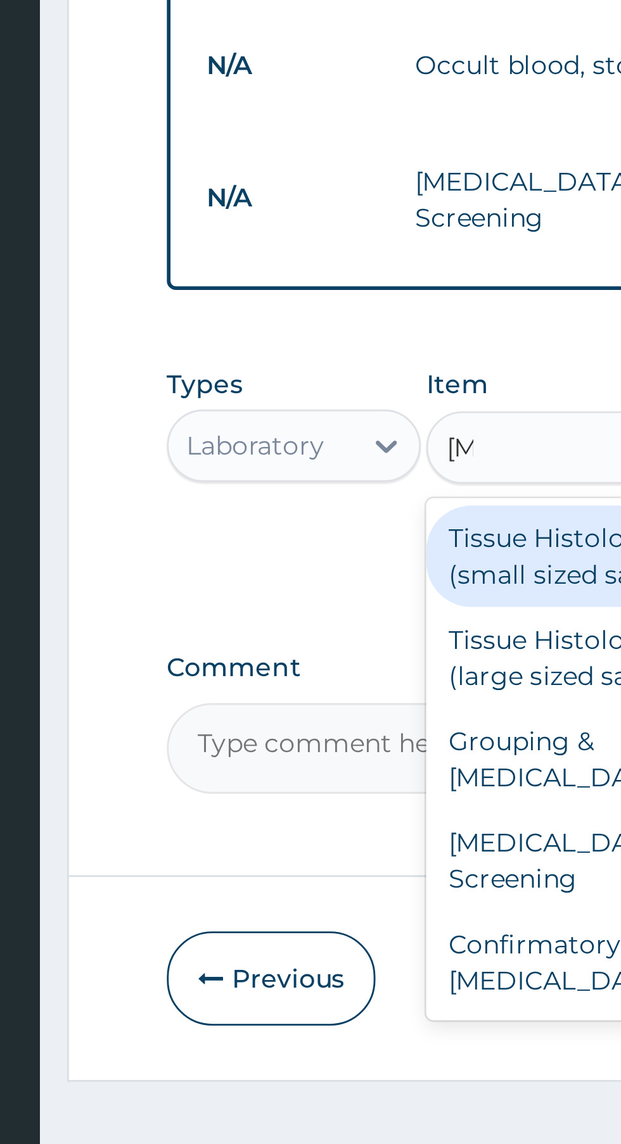
scroll to position [0, 0]
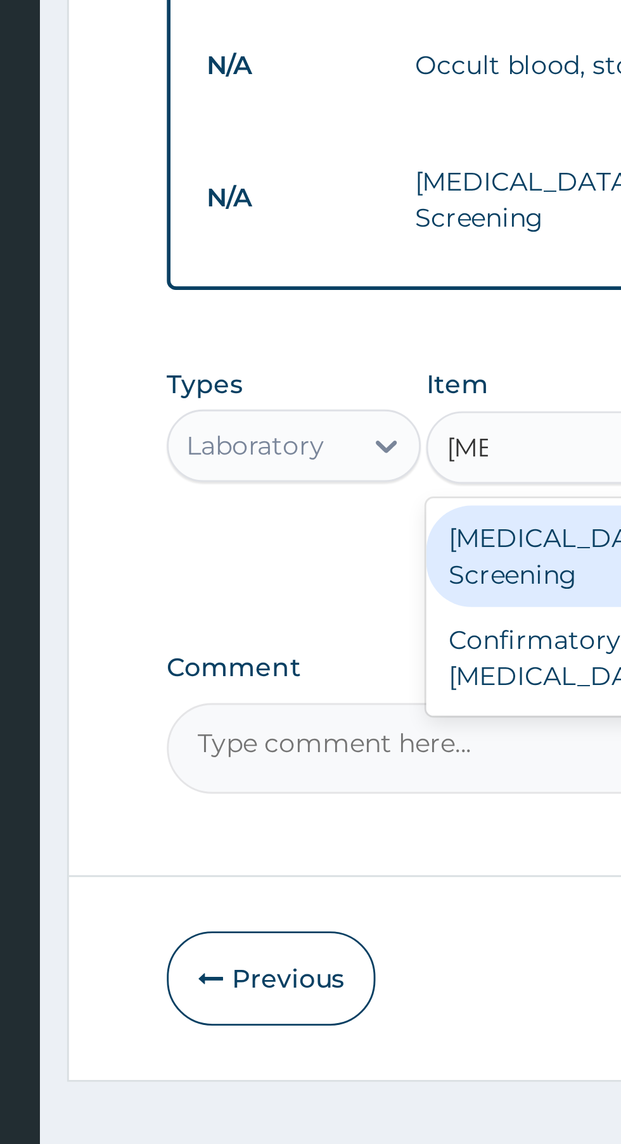
click at [319, 858] on div "HIV Screening" at bounding box center [339, 875] width 116 height 35
type input "hiv"
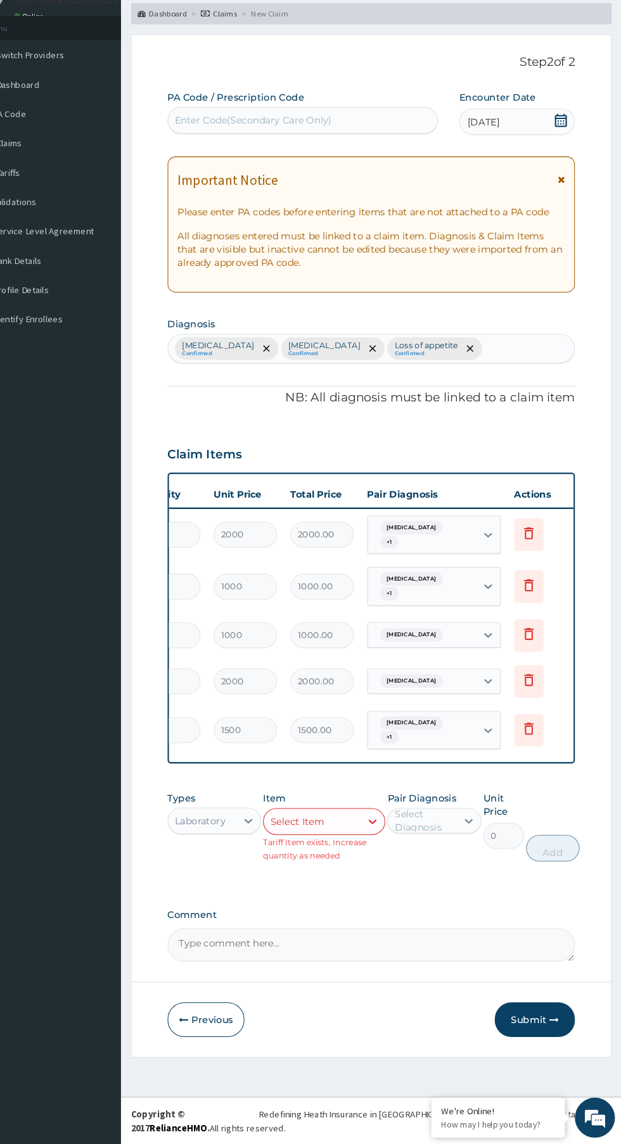
scroll to position [0, 249]
click at [526, 742] on icon at bounding box center [526, 749] width 15 height 15
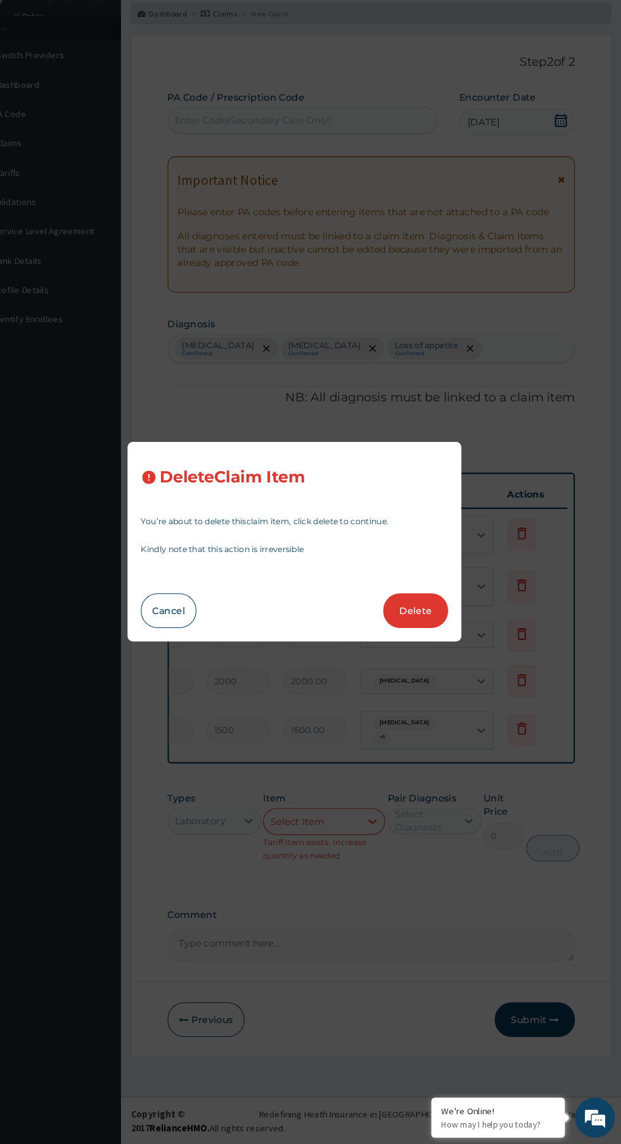
click at [427, 638] on button "Delete" at bounding box center [425, 637] width 61 height 33
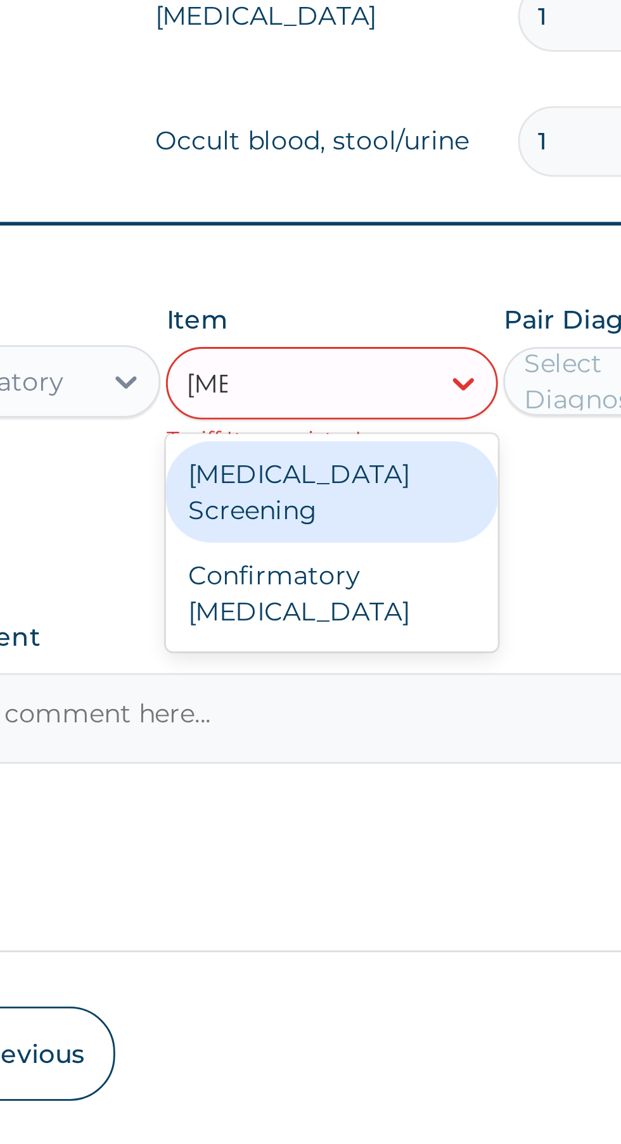
scroll to position [0, 0]
click at [357, 816] on div "HIV Screening" at bounding box center [339, 826] width 116 height 35
type input "hiv"
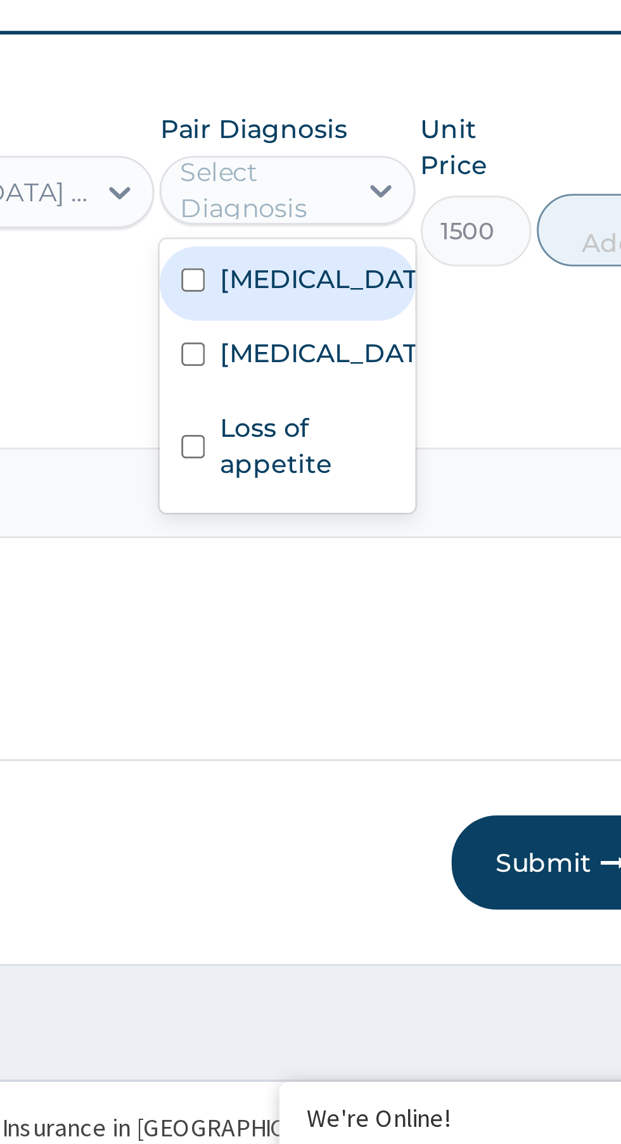
click at [430, 880] on label "Loss of appetite" at bounding box center [449, 877] width 60 height 25
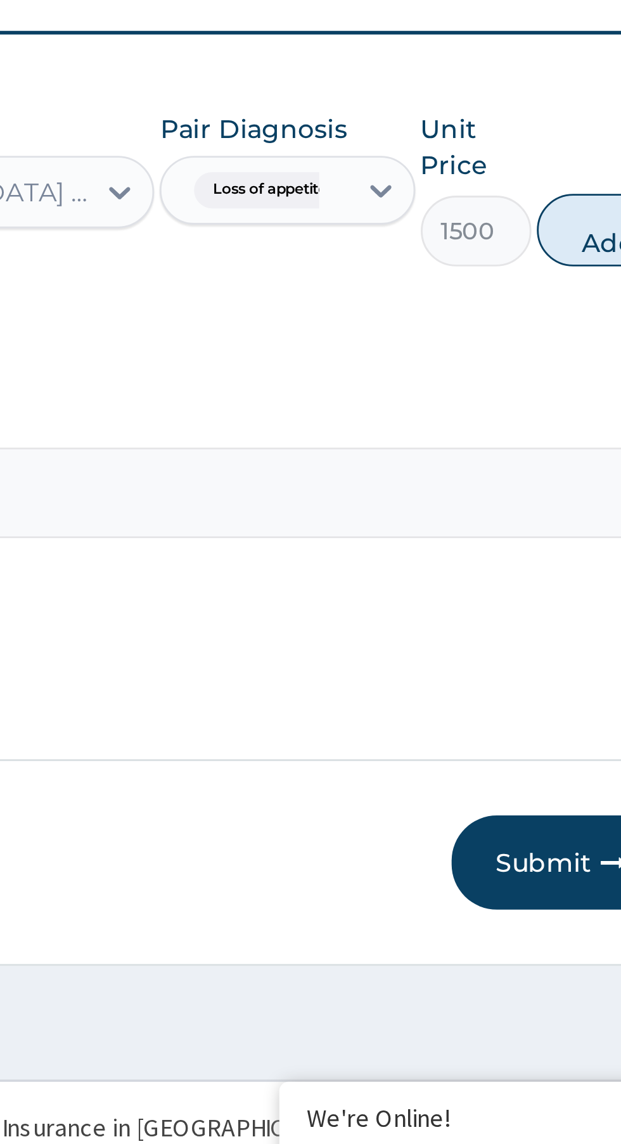
click at [548, 791] on button "Add" at bounding box center [555, 802] width 51 height 25
type input "0"
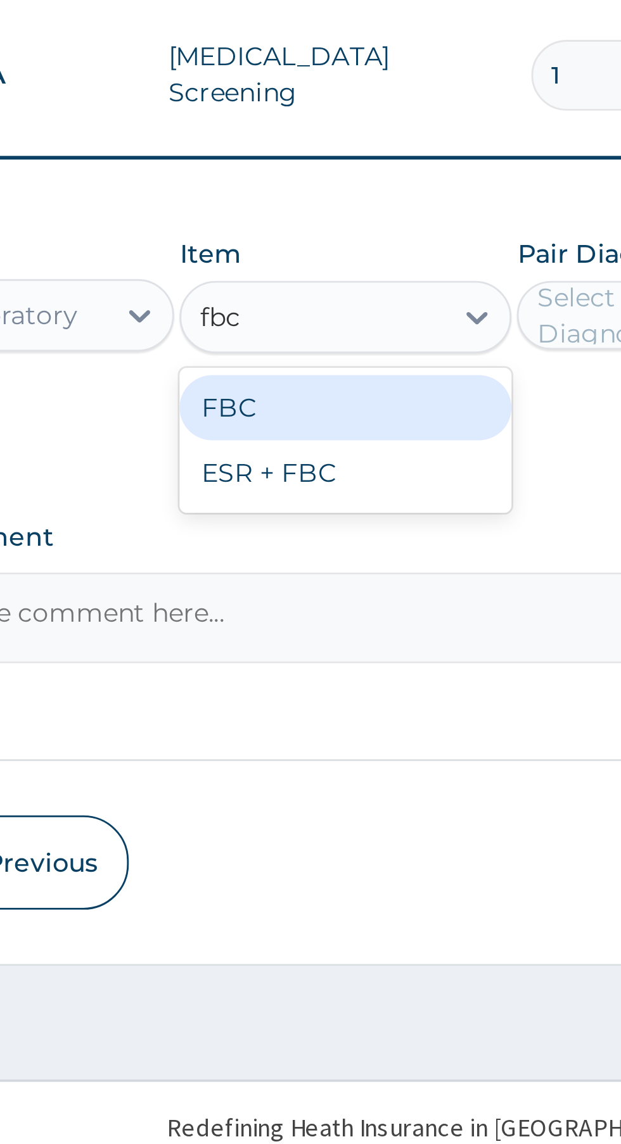
click at [344, 854] on div "FBC" at bounding box center [339, 864] width 116 height 23
type input "fbc"
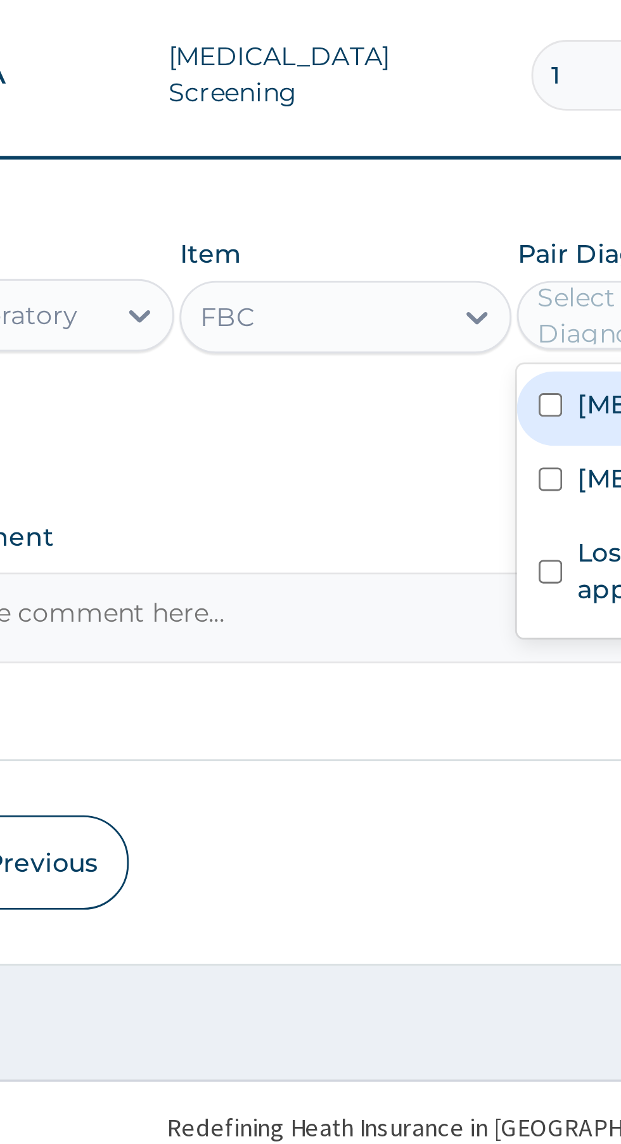
click at [412, 859] on input "checkbox" at bounding box center [410, 863] width 8 height 8
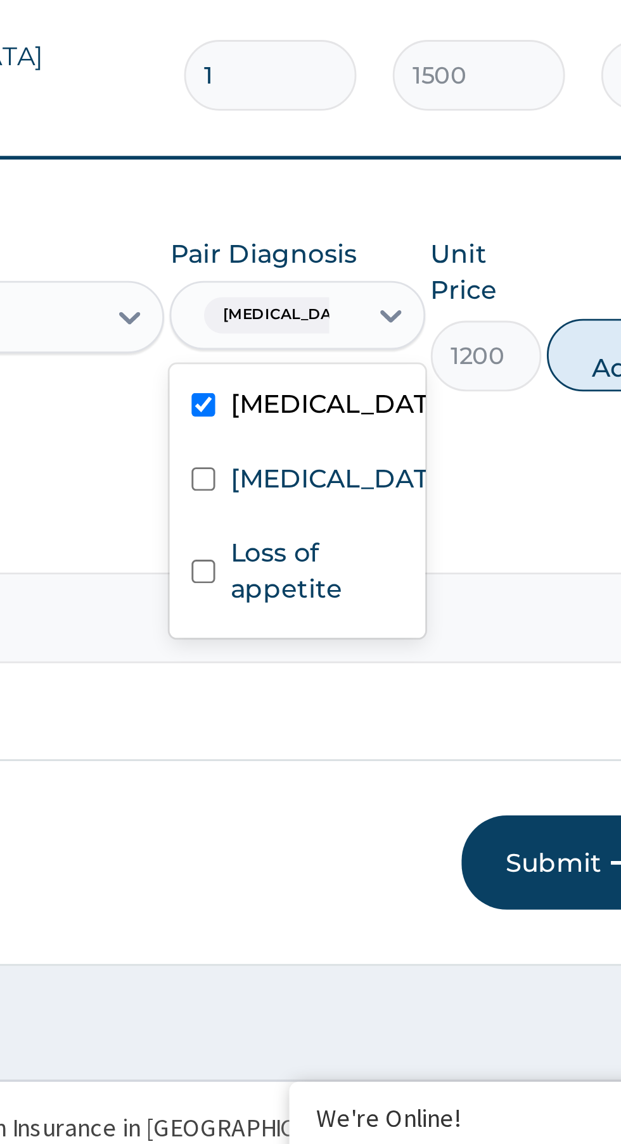
click at [446, 887] on label "Typhoid fever" at bounding box center [455, 889] width 73 height 13
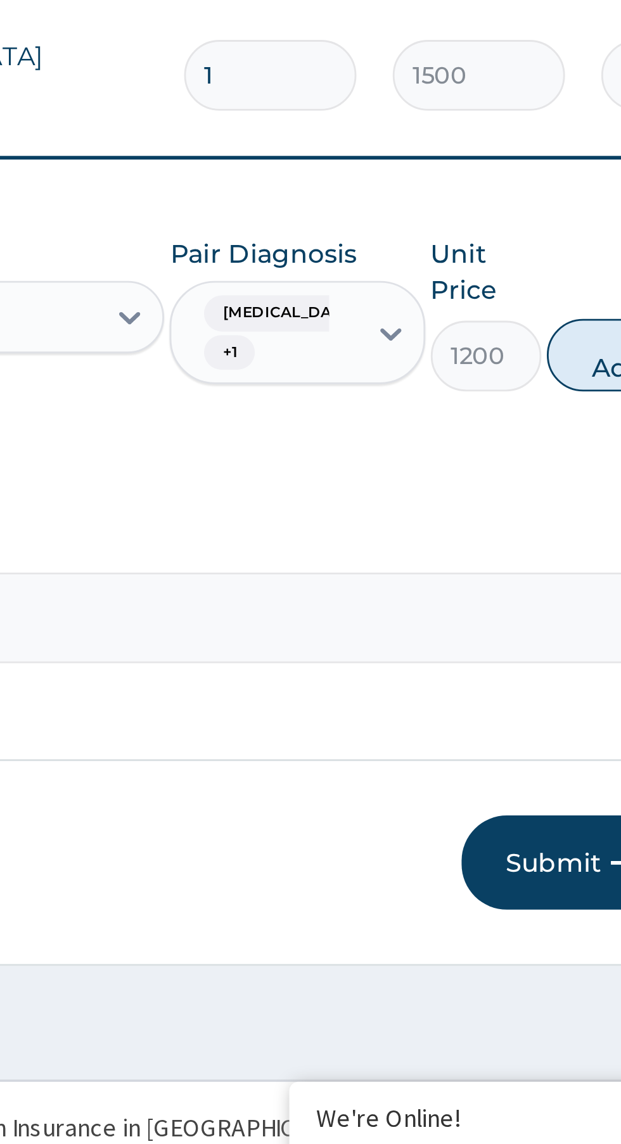
click at [547, 835] on button "Add" at bounding box center [555, 846] width 51 height 25
type input "0"
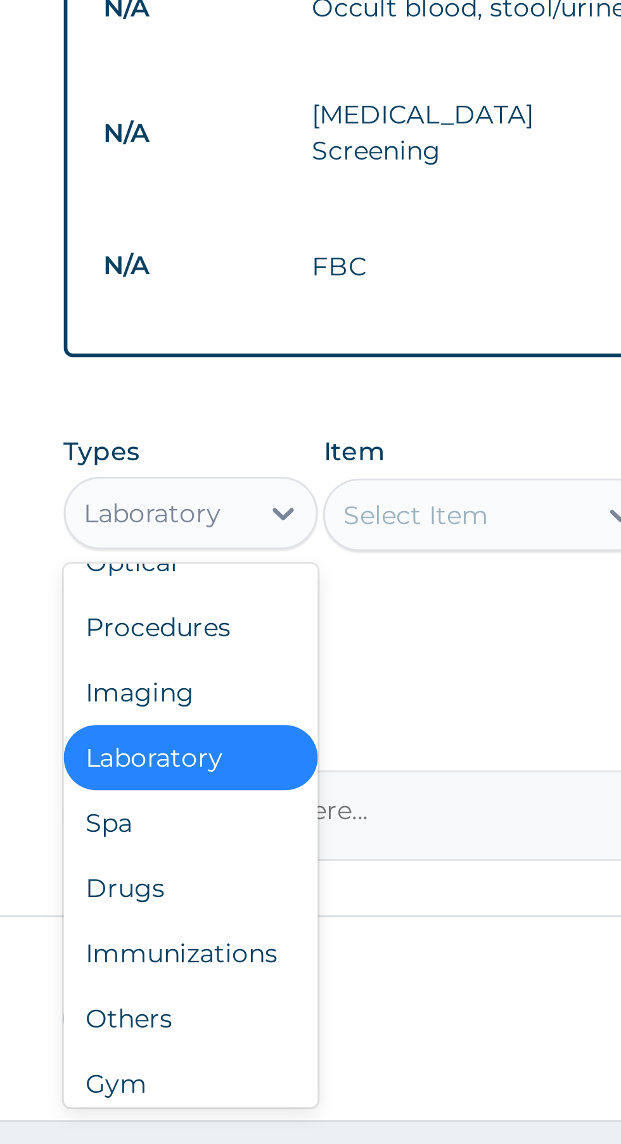
scroll to position [43, 0]
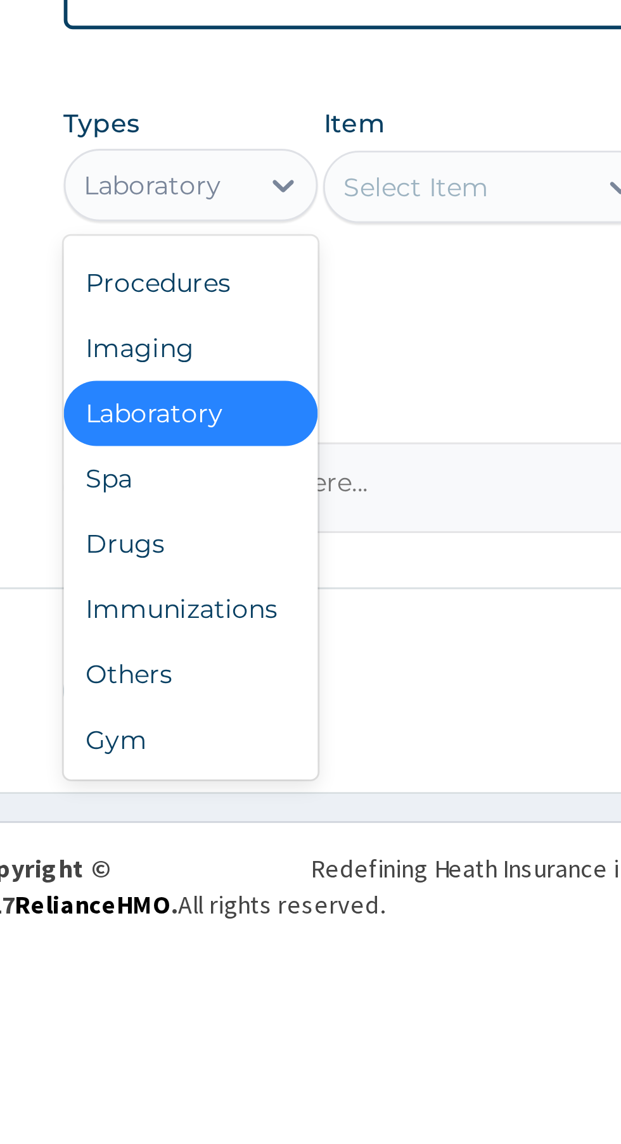
click at [221, 996] on div "Drugs" at bounding box center [234, 1006] width 89 height 23
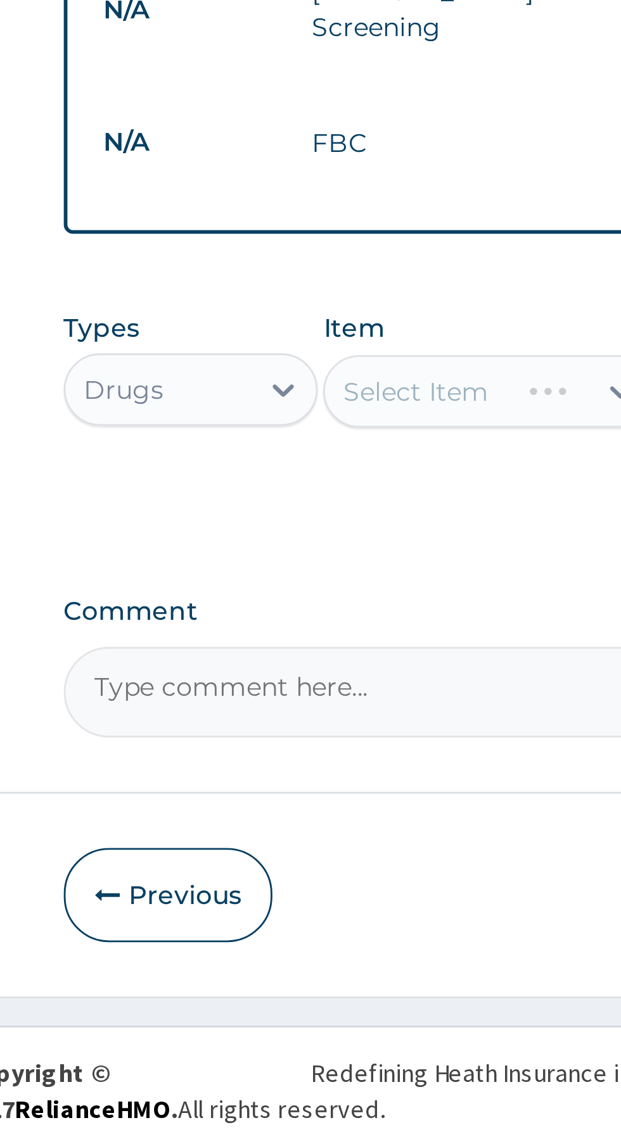
click at [316, 869] on div "Select Item" at bounding box center [339, 881] width 116 height 25
click at [326, 869] on div "Select Item" at bounding box center [339, 881] width 116 height 25
click at [312, 869] on div "Select Item" at bounding box center [339, 881] width 116 height 25
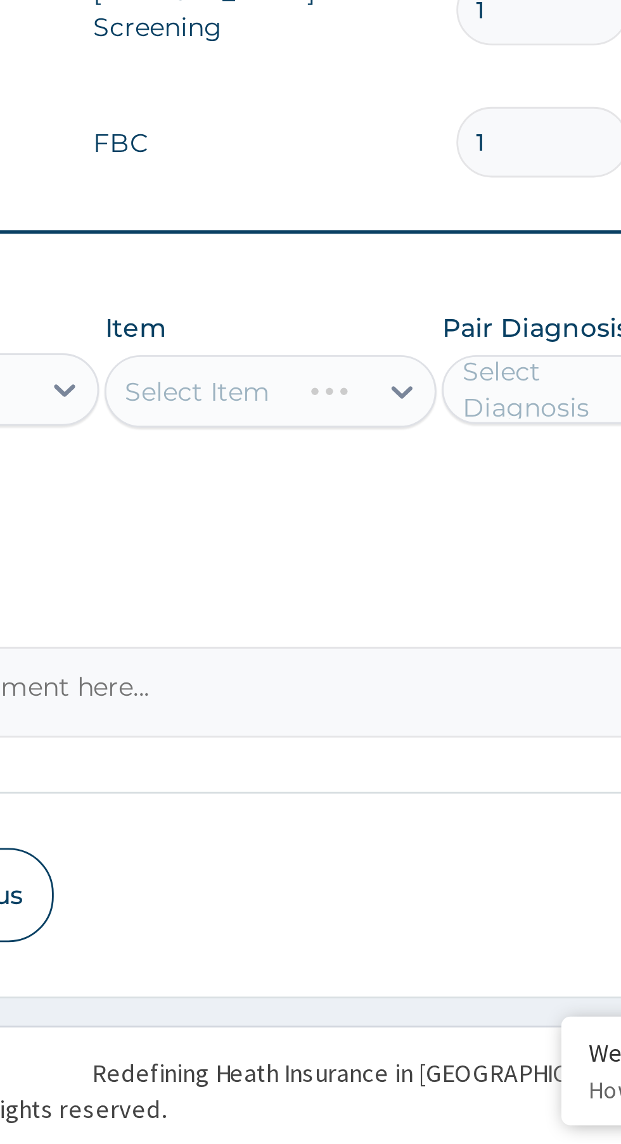
click at [346, 869] on div "Select Item" at bounding box center [339, 881] width 116 height 25
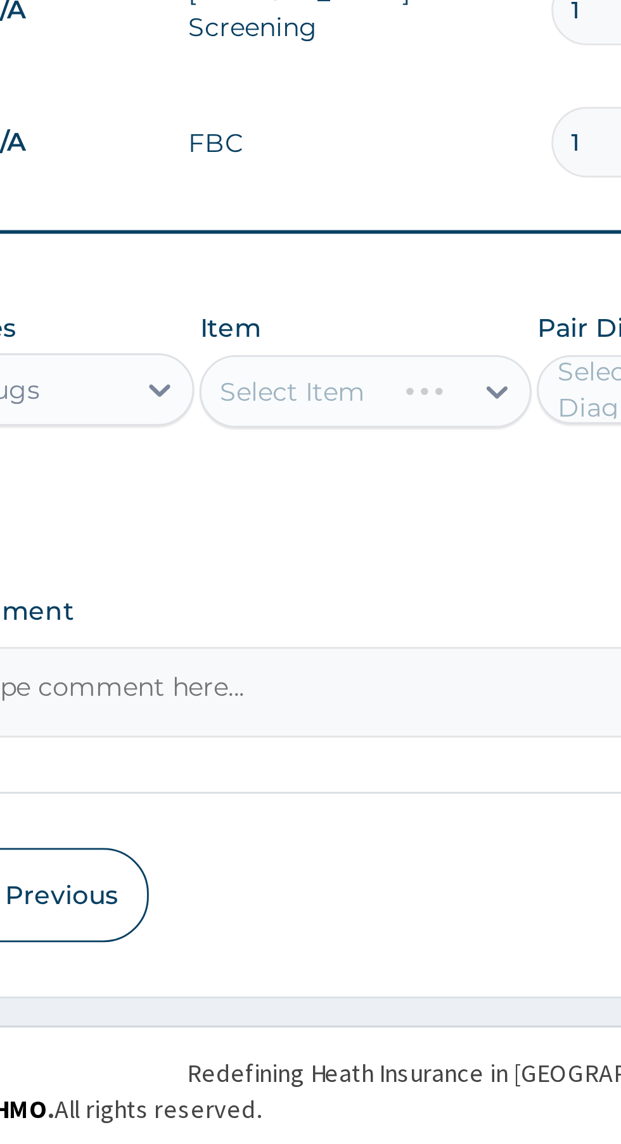
click at [329, 871] on div "Select Item" at bounding box center [339, 881] width 116 height 25
click at [337, 869] on div "Select Item" at bounding box center [339, 881] width 116 height 25
click at [339, 869] on div "Select Item" at bounding box center [339, 881] width 116 height 25
